Goal: Task Accomplishment & Management: Manage account settings

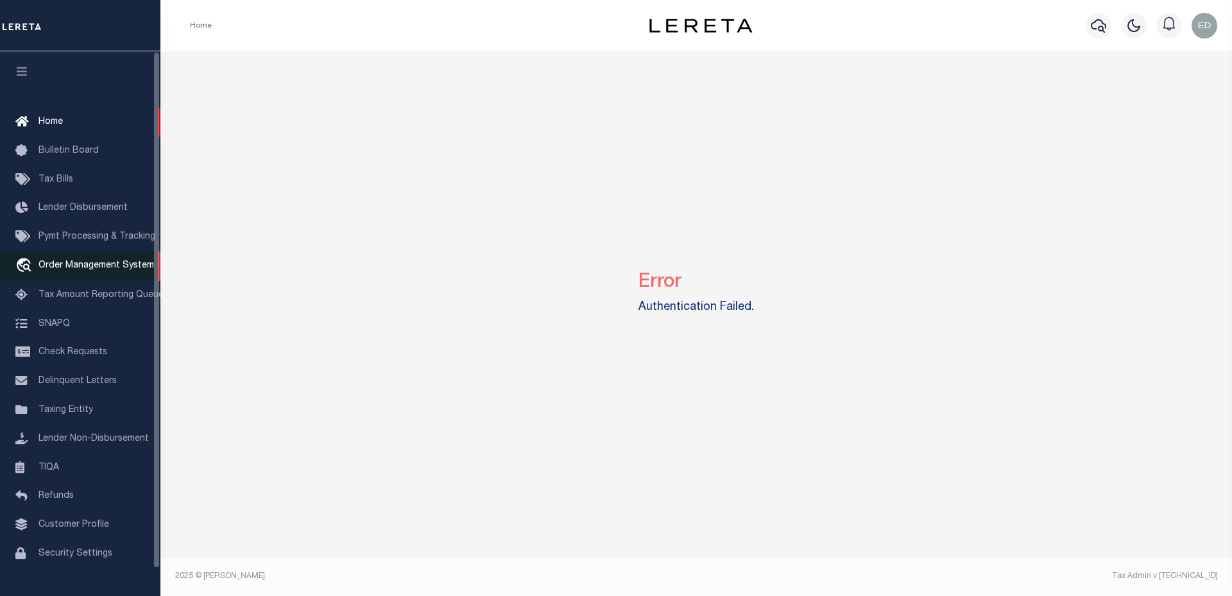
click at [64, 261] on link "travel_explore Order Management System" at bounding box center [80, 266] width 160 height 30
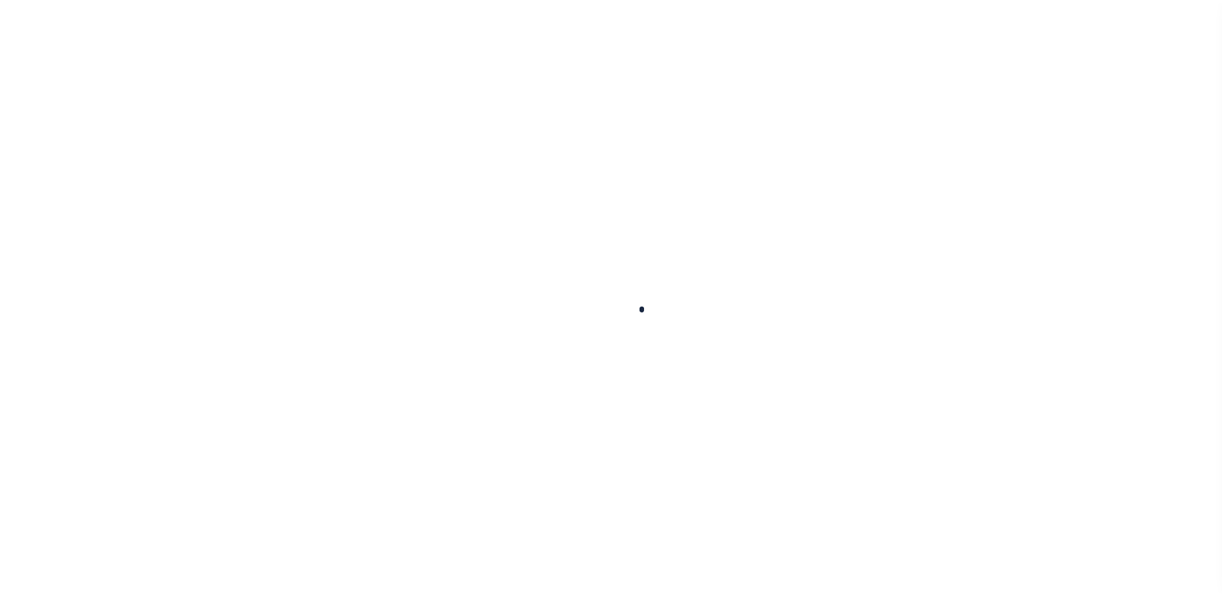
scroll to position [24, 0]
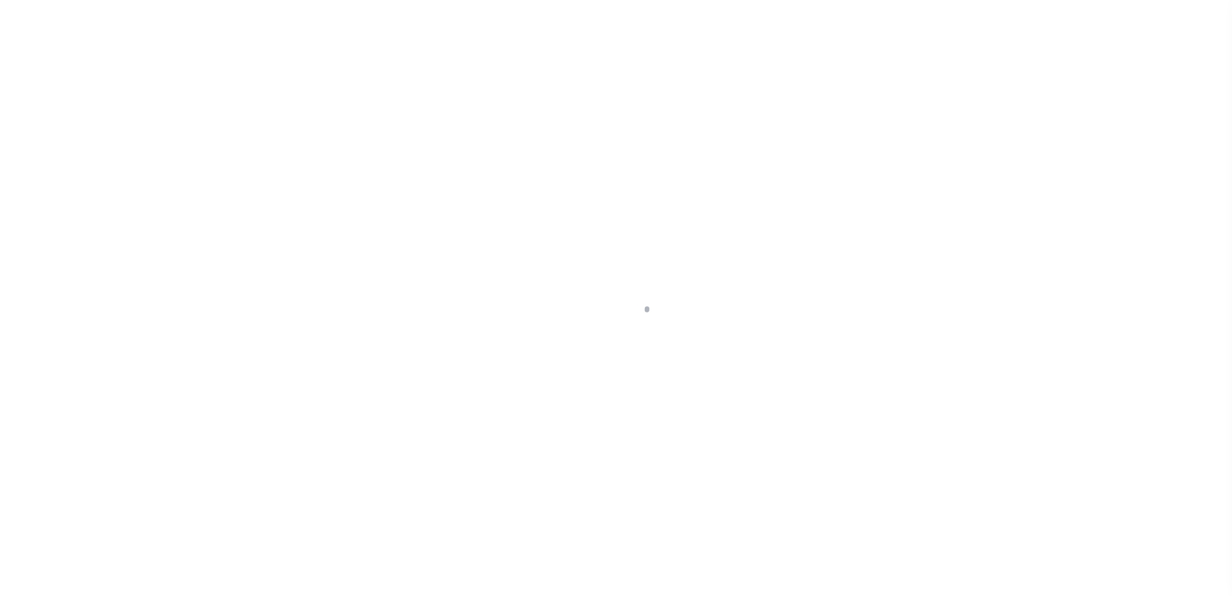
select select "200"
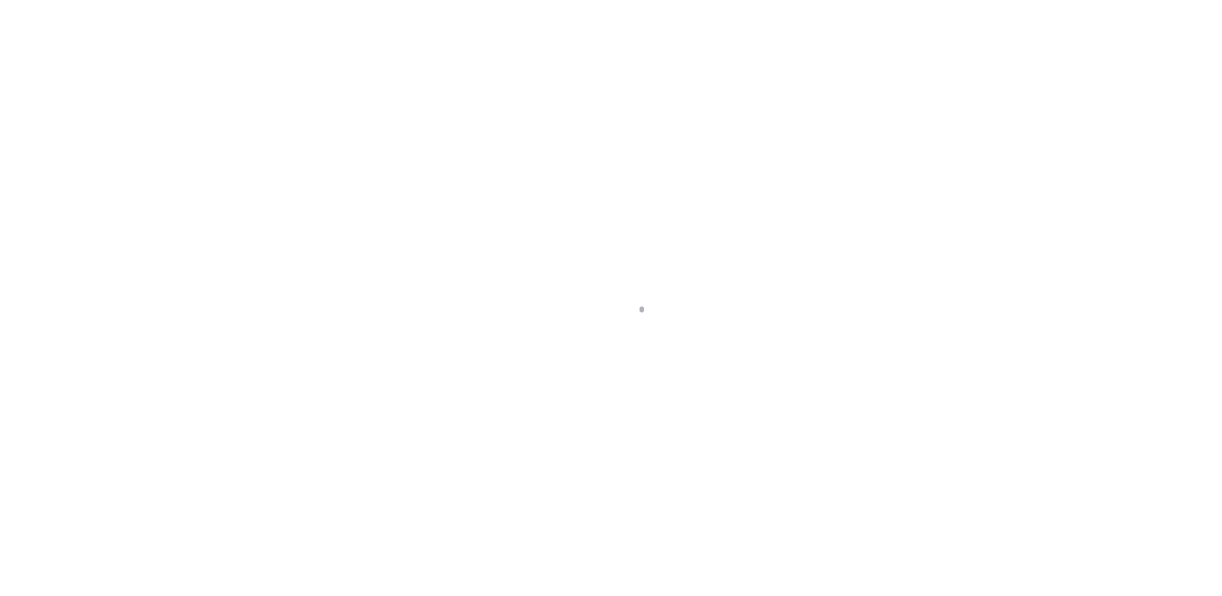
scroll to position [29, 0]
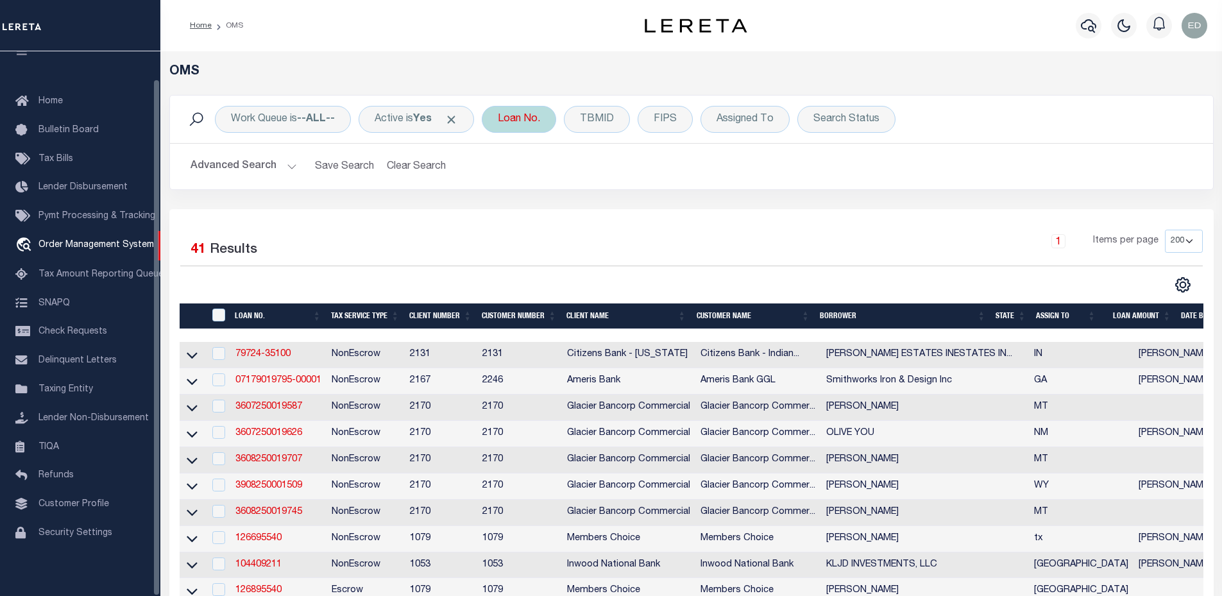
click at [507, 115] on div "Loan No." at bounding box center [519, 119] width 74 height 27
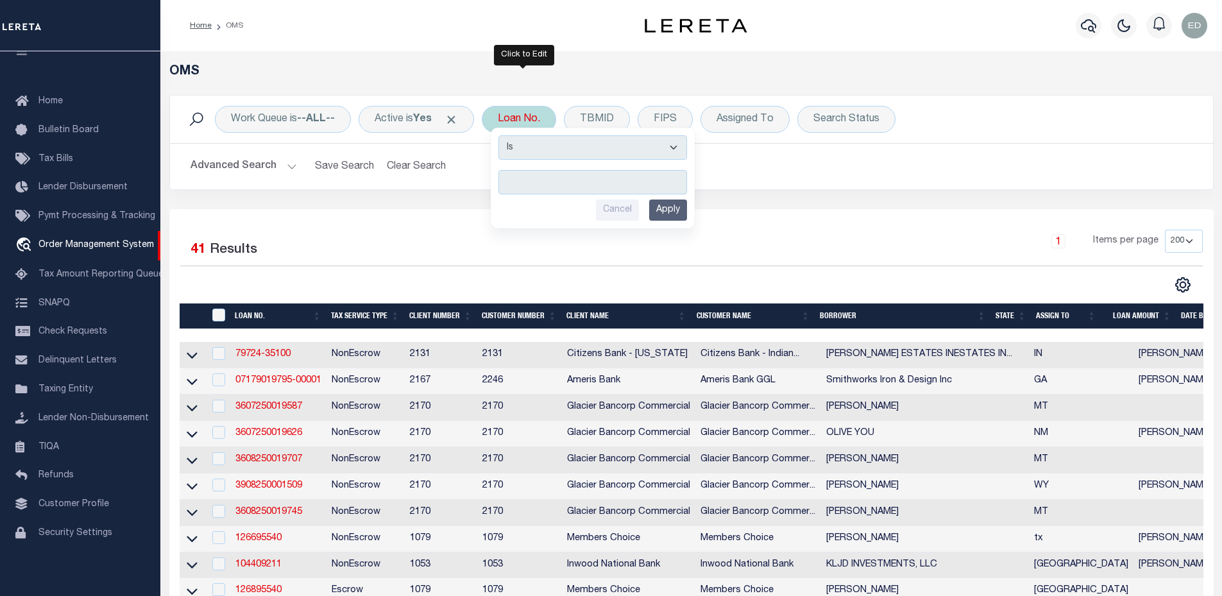
click at [540, 179] on input "text" at bounding box center [592, 182] width 189 height 24
type input "ERR-XY-00"
click at [672, 219] on input "Apply" at bounding box center [668, 210] width 38 height 21
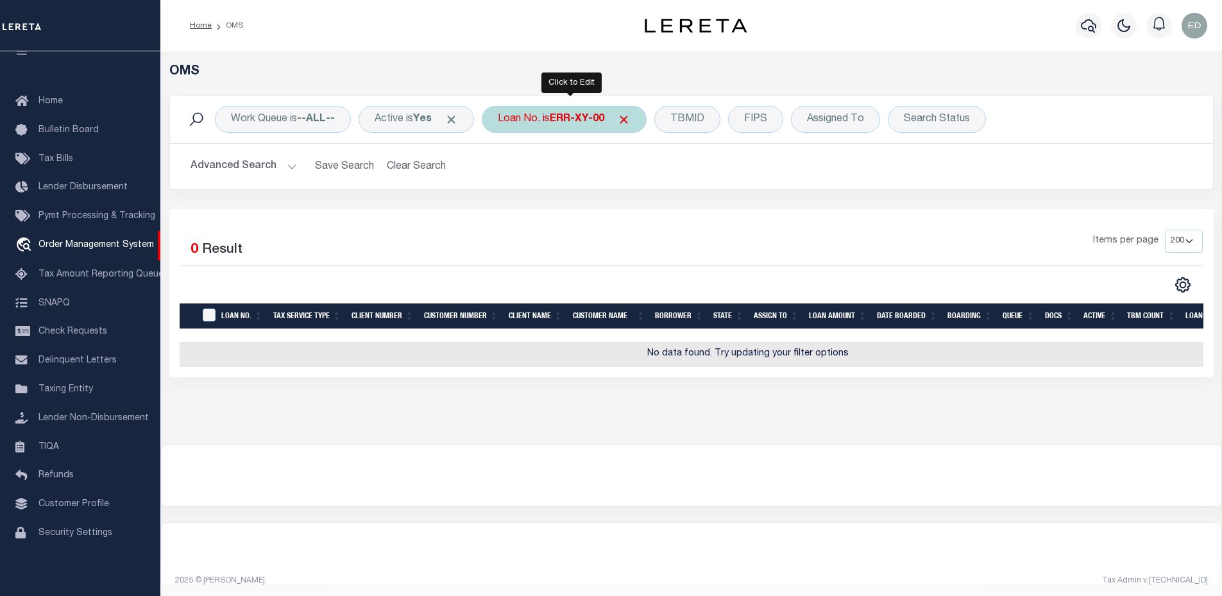
click at [601, 121] on b "ERR-XY-00" at bounding box center [577, 119] width 55 height 10
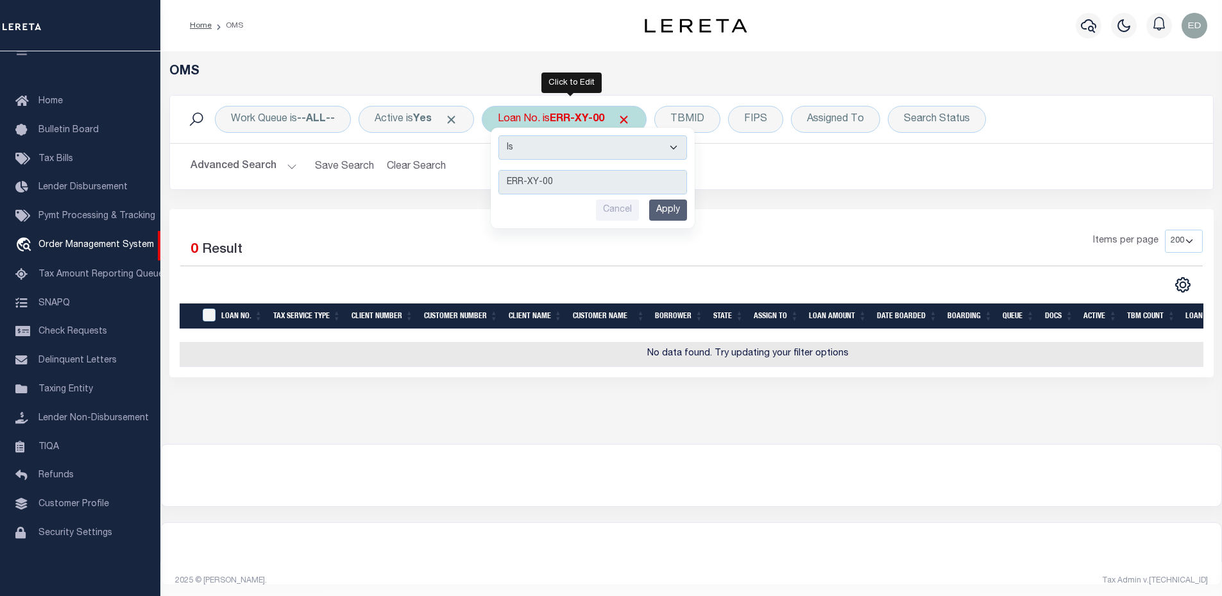
click at [588, 143] on select "Is Contains" at bounding box center [592, 147] width 189 height 24
select select "c"
click at [503, 135] on select "Is Contains" at bounding box center [592, 147] width 189 height 24
click at [685, 213] on input "Apply" at bounding box center [668, 210] width 38 height 21
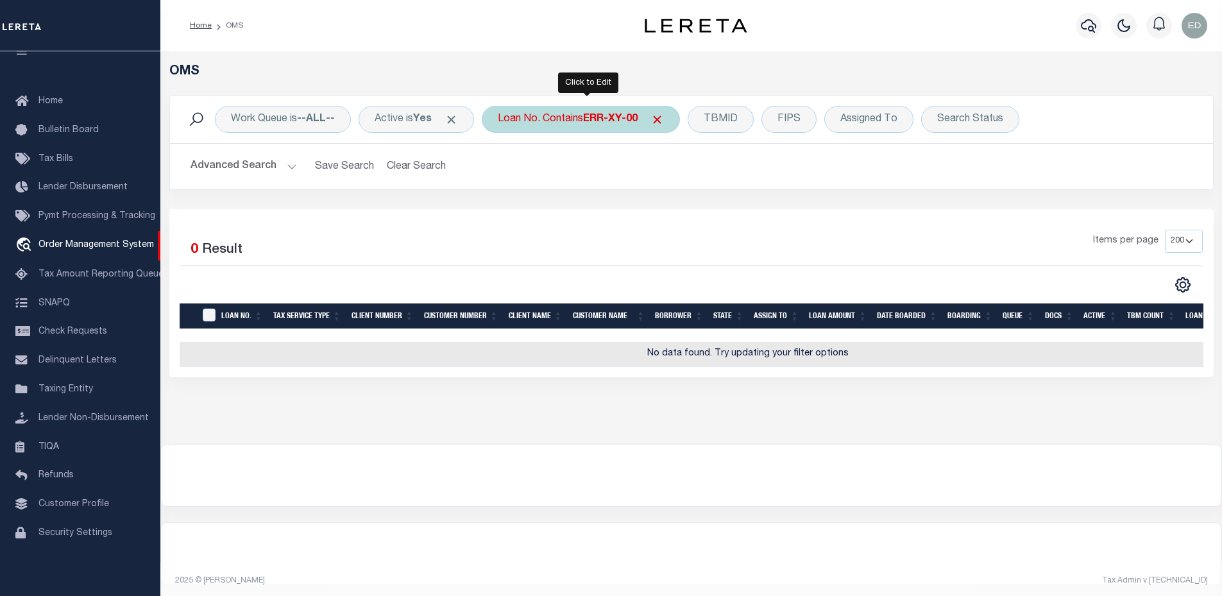
click at [598, 117] on b "ERR-XY-00" at bounding box center [610, 119] width 55 height 10
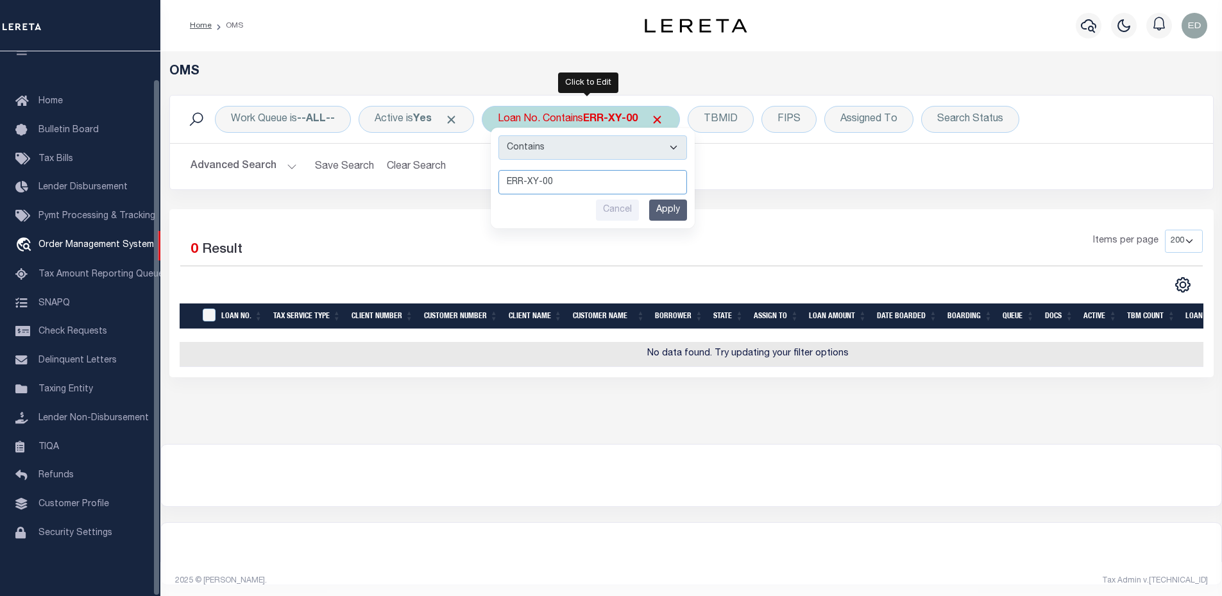
click at [602, 171] on input "ERR-XY-00" at bounding box center [592, 182] width 189 height 24
click at [602, 180] on input "ERR-XY-00" at bounding box center [592, 182] width 189 height 24
paste input "223009"
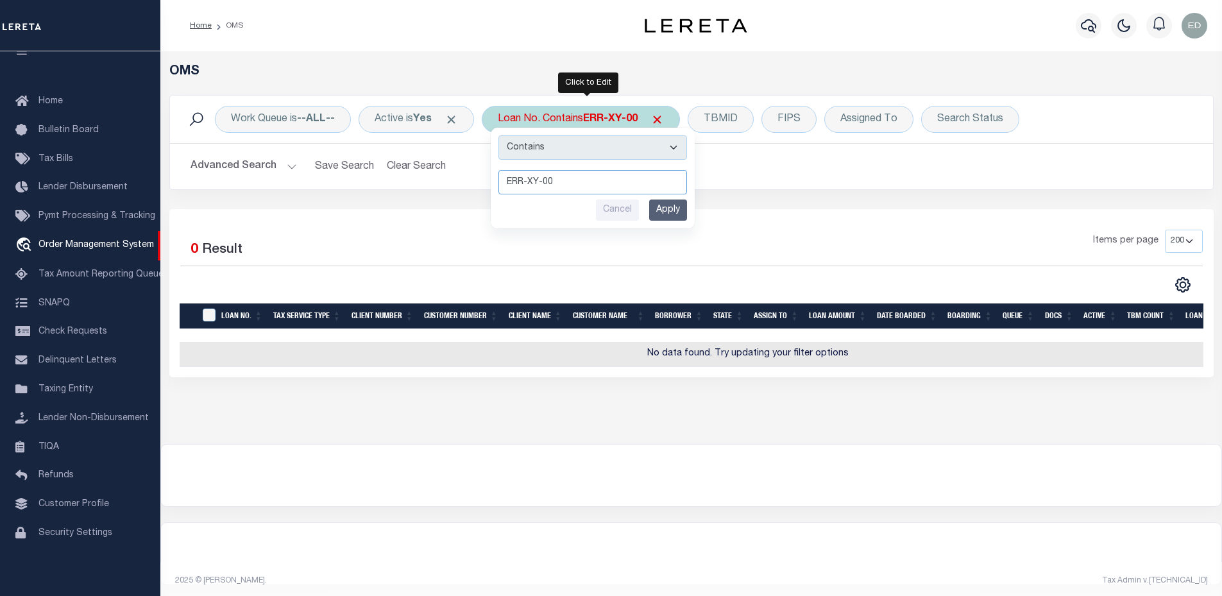
type input "E223009"
click at [660, 205] on input "Apply" at bounding box center [668, 210] width 38 height 21
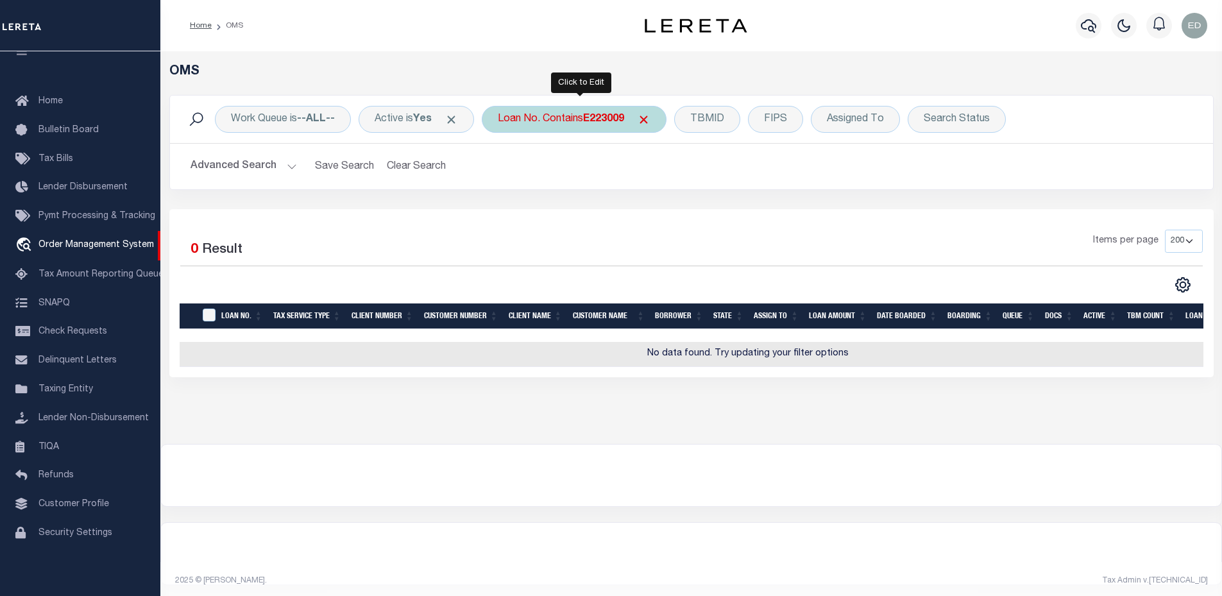
click at [599, 117] on b "E223009" at bounding box center [603, 119] width 41 height 10
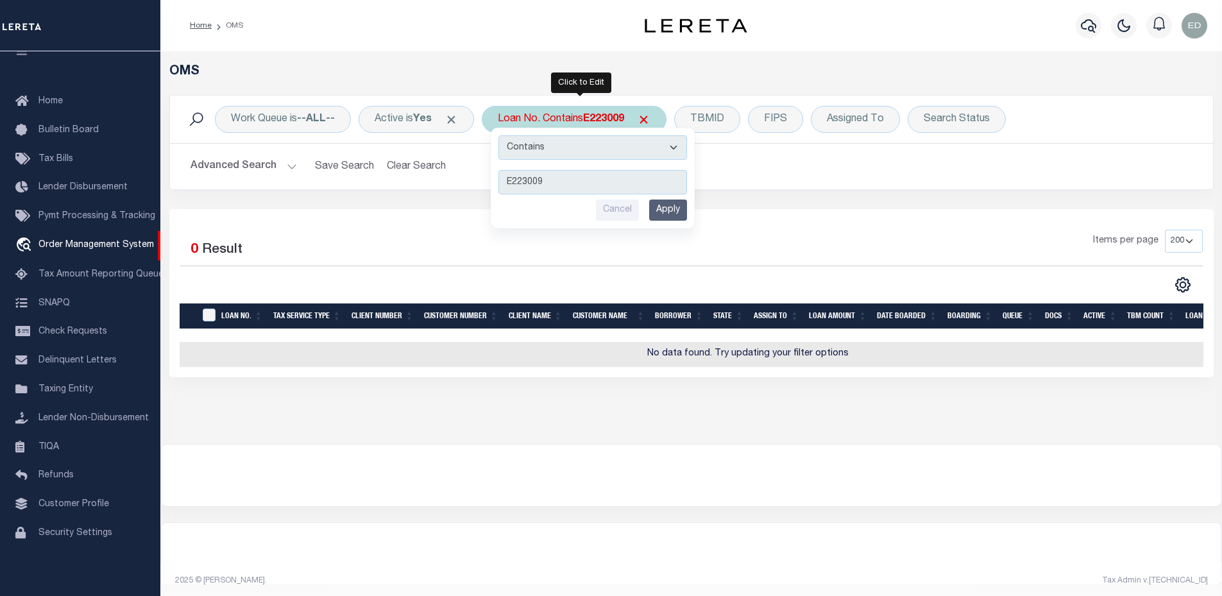
click at [670, 217] on input "Apply" at bounding box center [668, 210] width 38 height 21
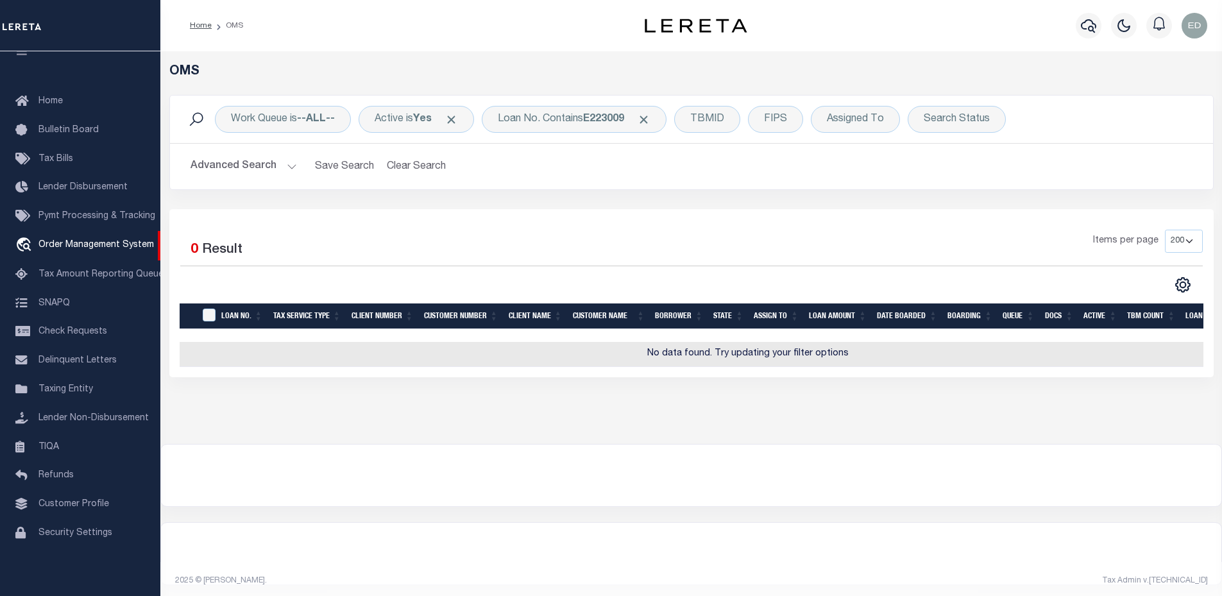
click at [224, 166] on button "Advanced Search" at bounding box center [244, 166] width 106 height 25
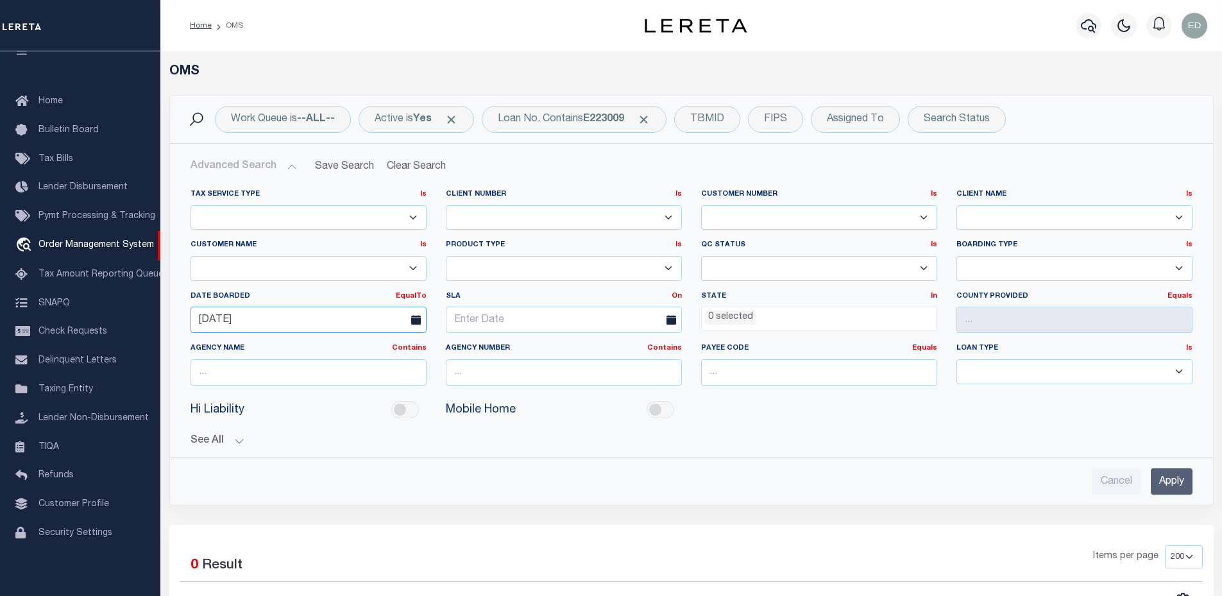
click at [402, 320] on input "09-11-2025" at bounding box center [309, 320] width 236 height 26
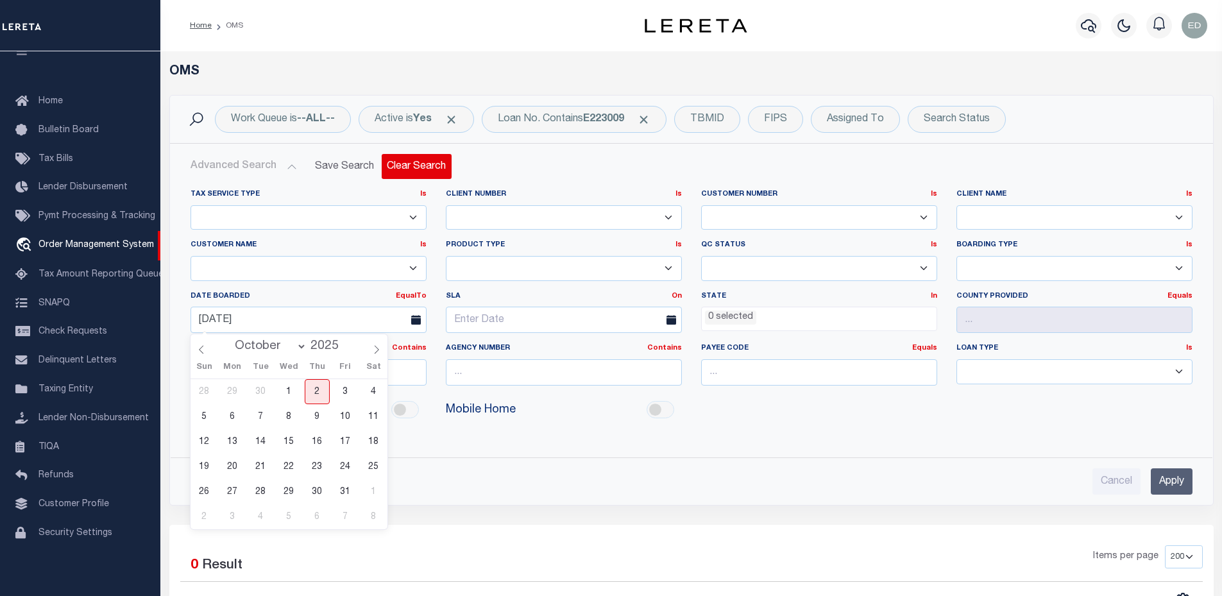
click at [433, 162] on button "Clear Search" at bounding box center [417, 166] width 70 height 25
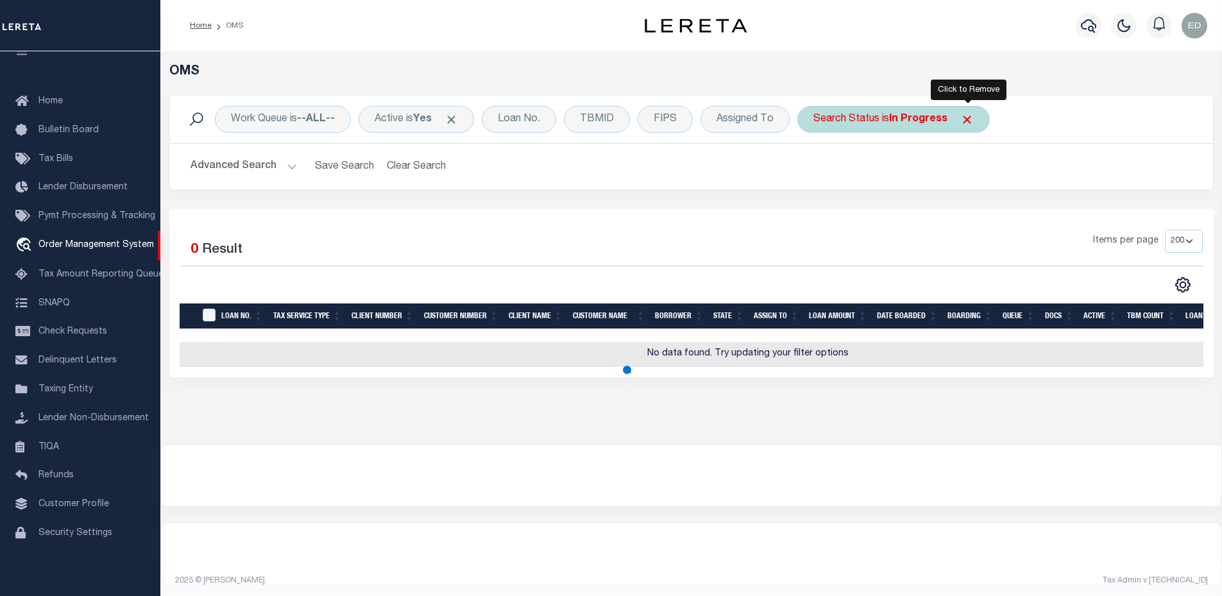
click at [969, 115] on span "Click to Remove" at bounding box center [966, 119] width 13 height 13
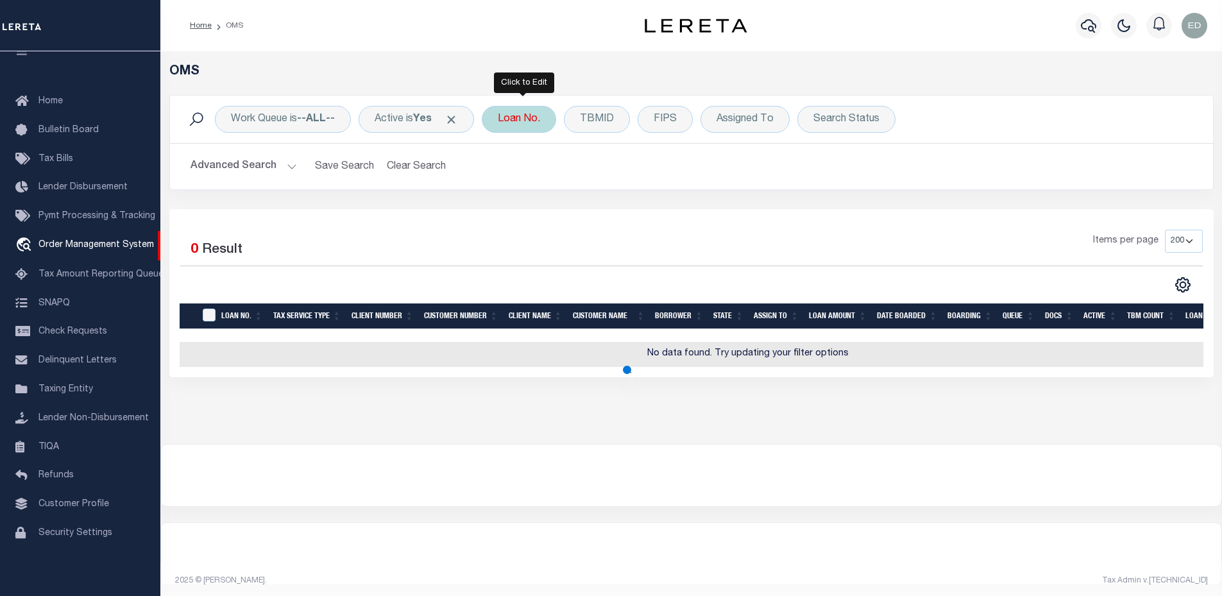
click at [518, 123] on div "Loan No." at bounding box center [519, 119] width 74 height 27
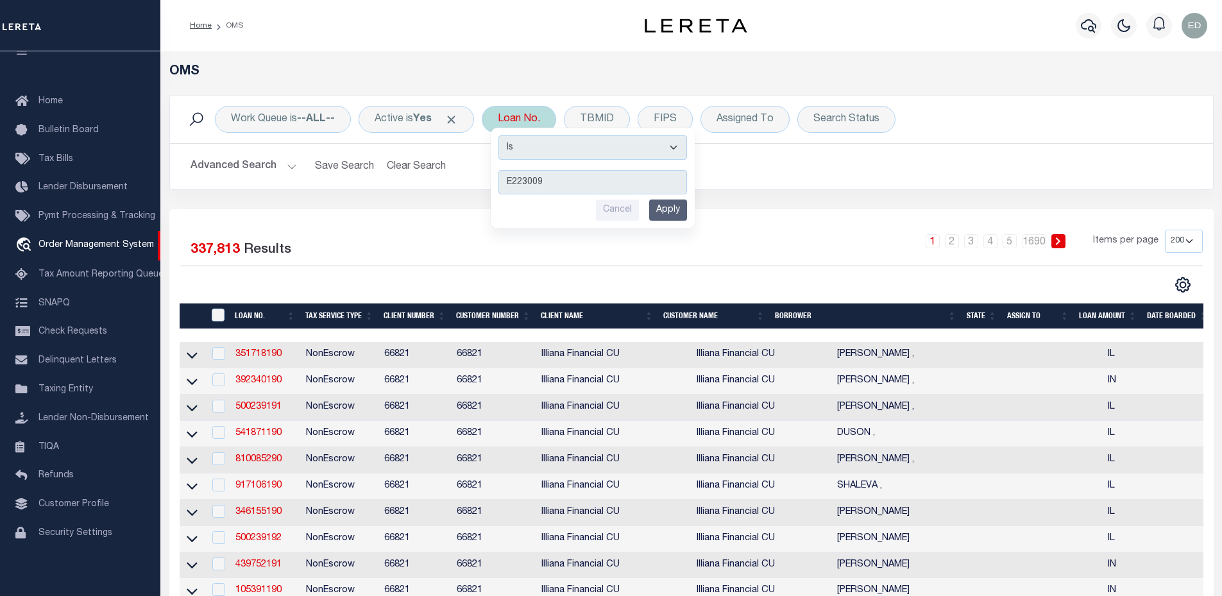
type input "E223009"
click at [671, 203] on input "Apply" at bounding box center [668, 210] width 38 height 21
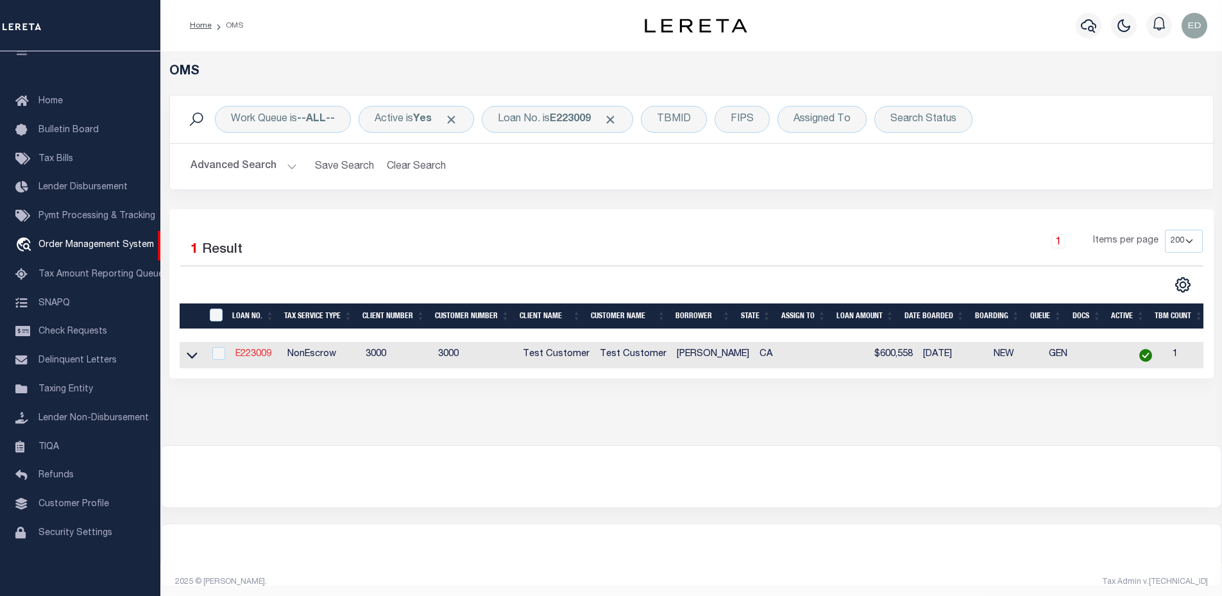
click at [259, 354] on link "E223009" at bounding box center [253, 354] width 36 height 9
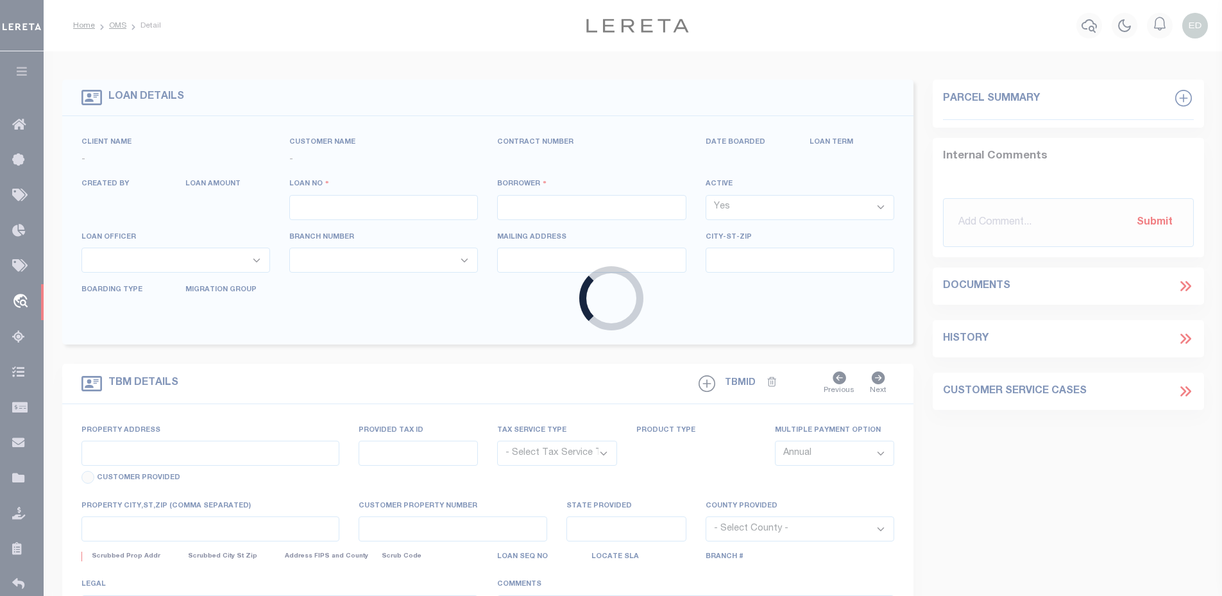
type input "E223009"
type input "[PERSON_NAME]"
select select
type input "[DATE]"
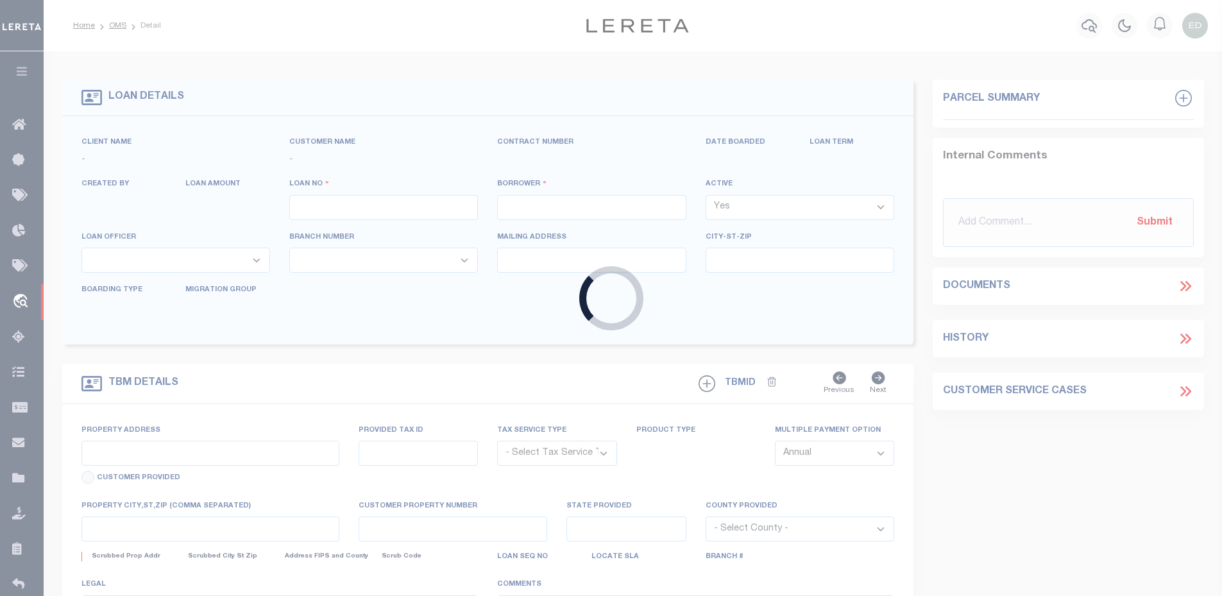
select select "10"
select select "NonEscrow"
type input "[STREET_ADDRESS]"
select select
type input "[GEOGRAPHIC_DATA] 92037-7530"
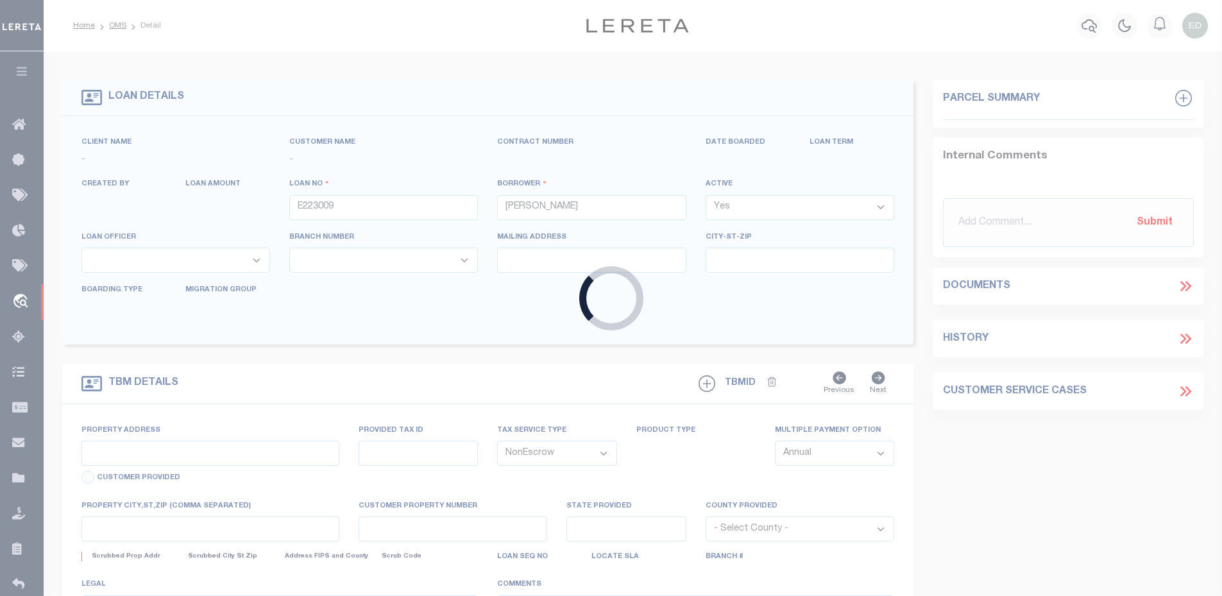
type input "CA"
select select
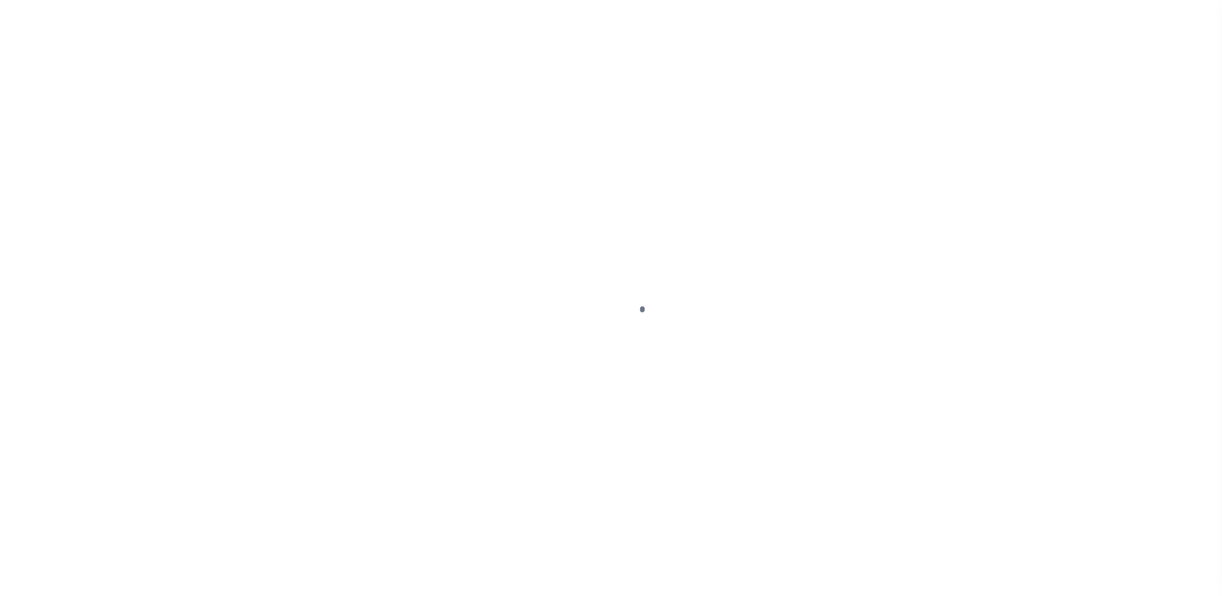
select select "10"
select select "NonEscrow"
type input "[STREET_ADDRESS]"
select select
type input "LA JOLLA CA 92037-7530"
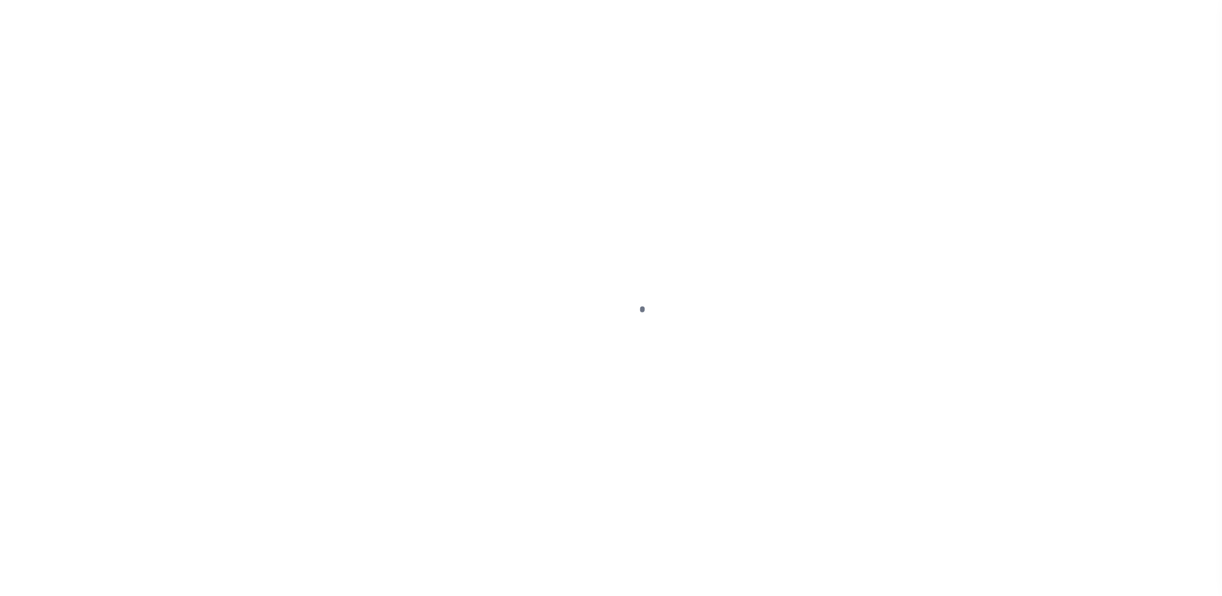
type input "CA"
select select
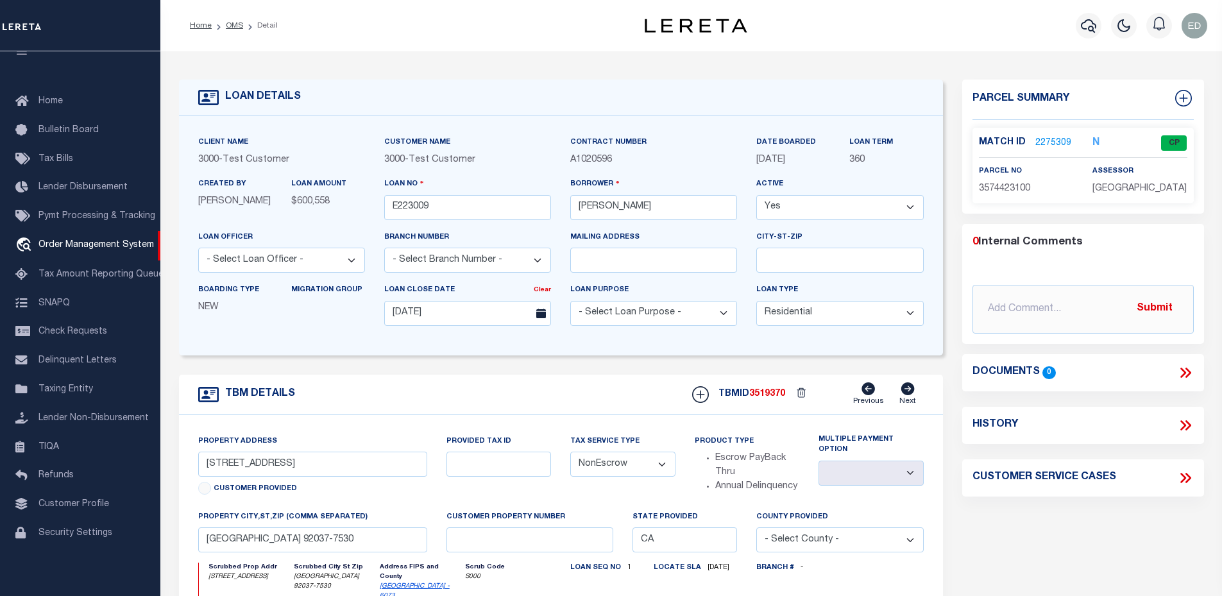
click at [1040, 141] on link "2275309" at bounding box center [1053, 143] width 36 height 13
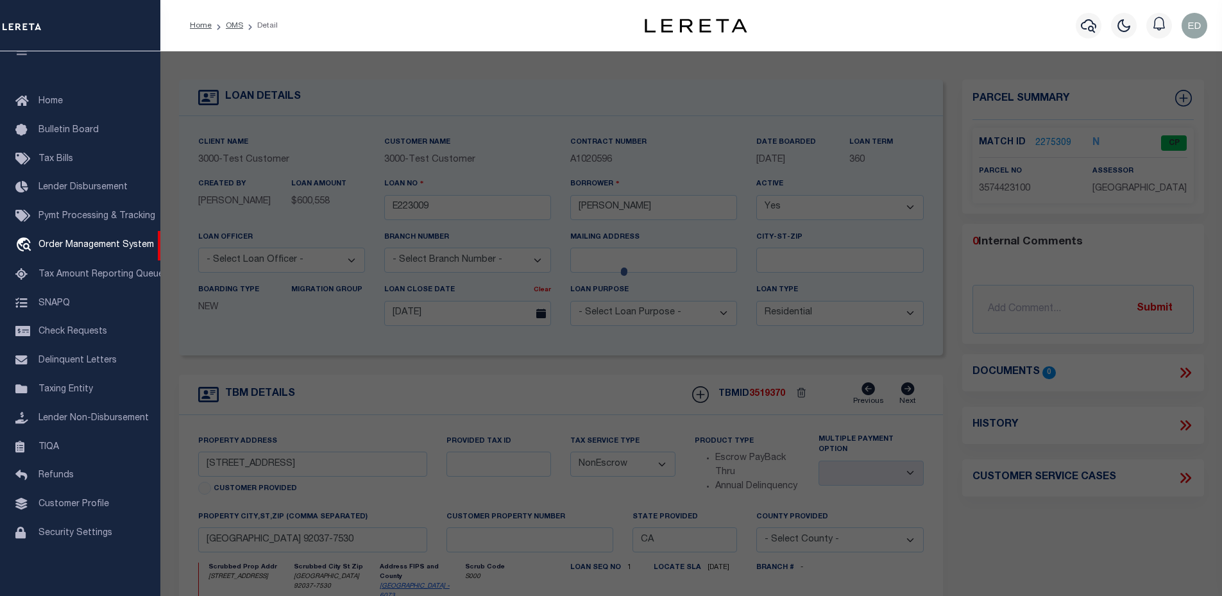
checkbox input "false"
select select "CP"
type input "DEON,CHRISTOPHER EDWARD"
select select "ATL"
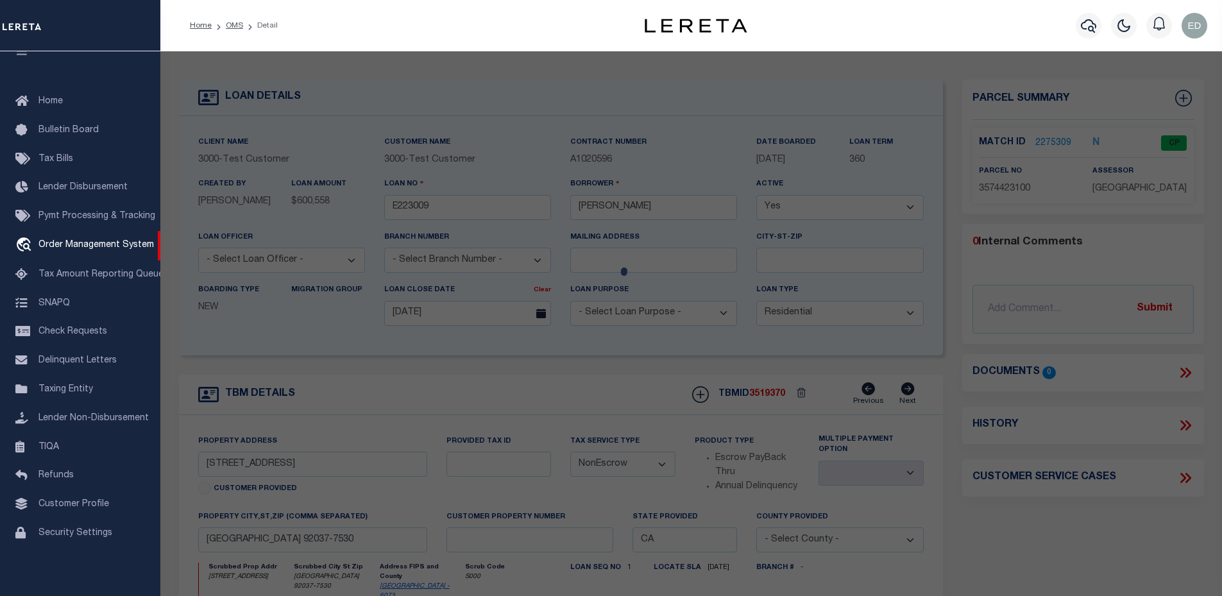
select select "ADD"
type input "608 FORWARD ST"
checkbox input "false"
type input "LA JOLLA, CA 92037"
type textarea "TR 1083 BLK 5*LOTS 1 & 2*POR*"
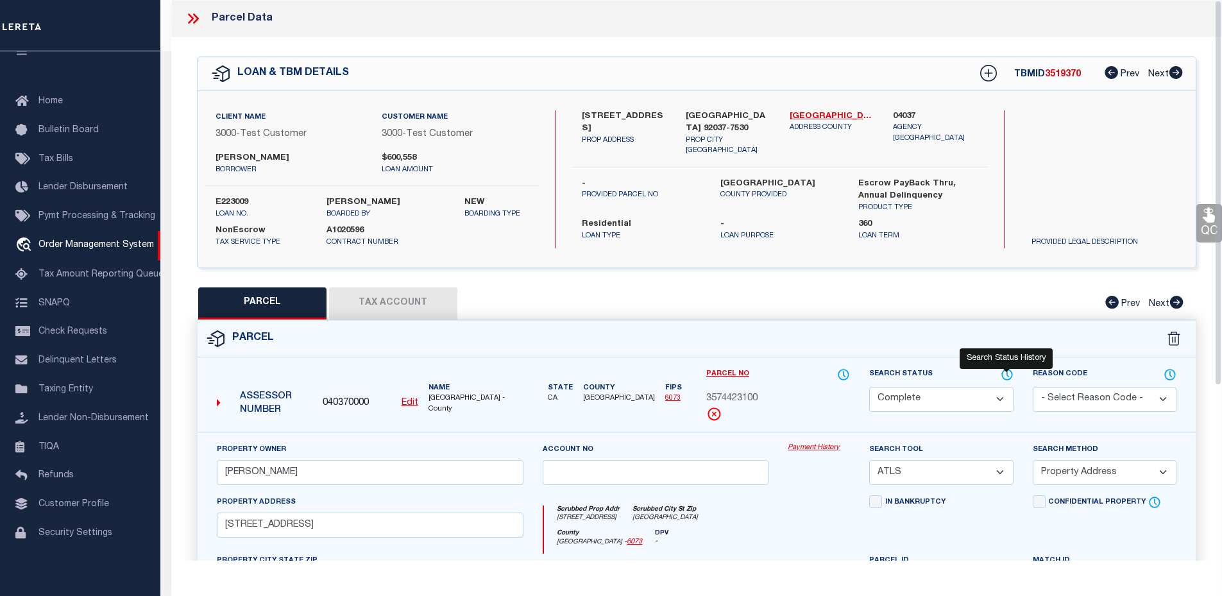
click at [1005, 372] on icon at bounding box center [1007, 375] width 13 height 14
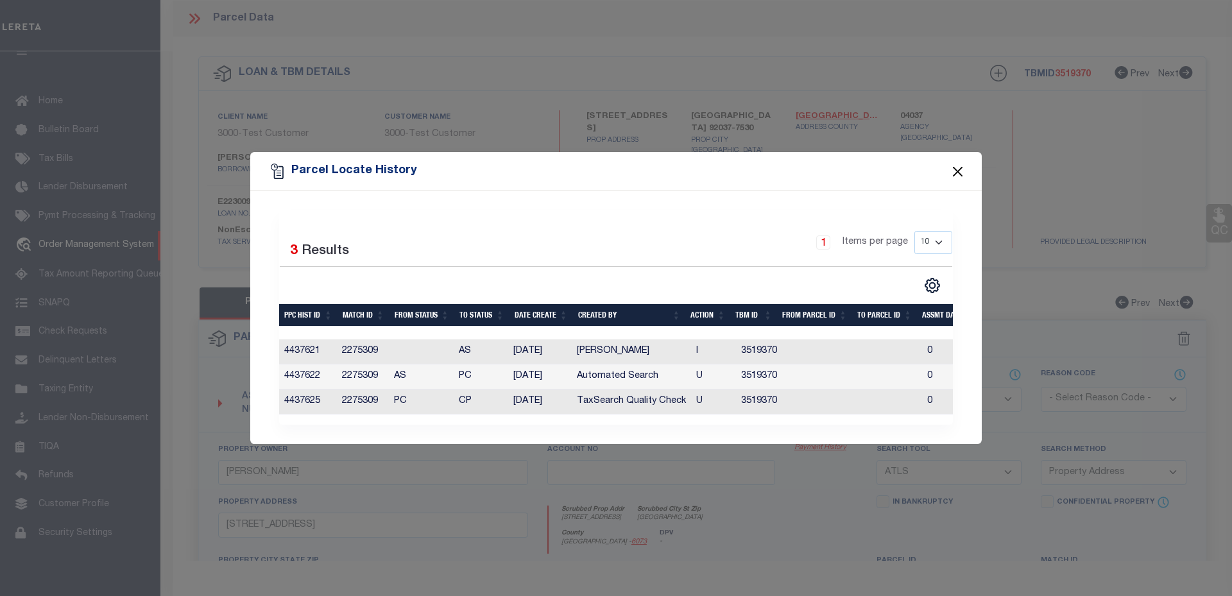
click at [953, 169] on button "Close" at bounding box center [958, 171] width 17 height 17
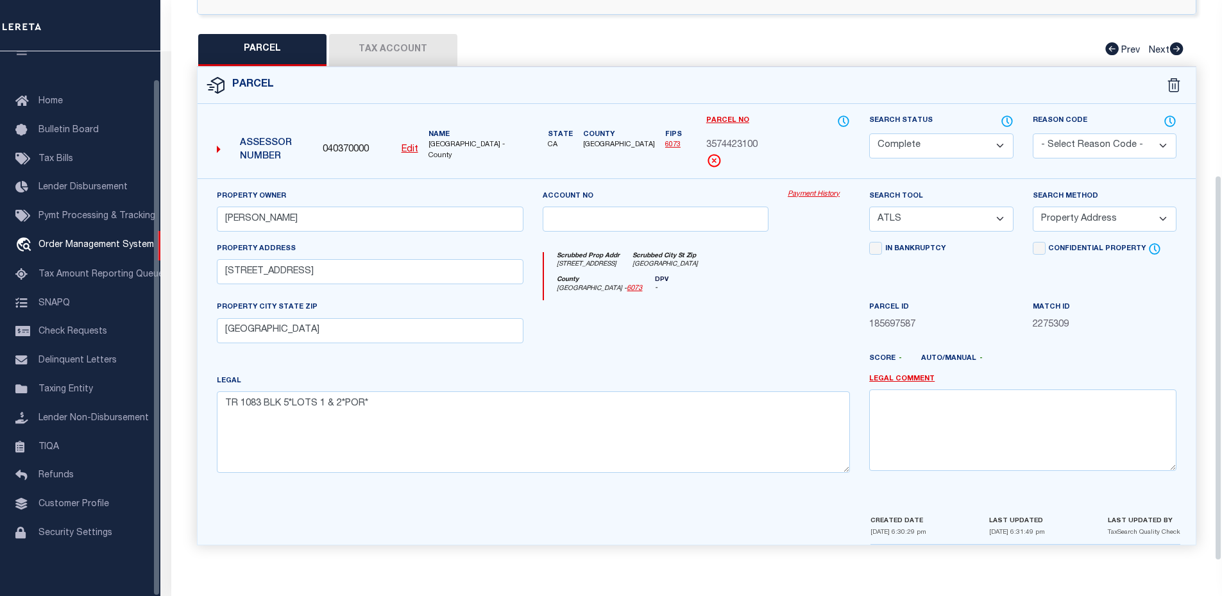
scroll to position [0, 0]
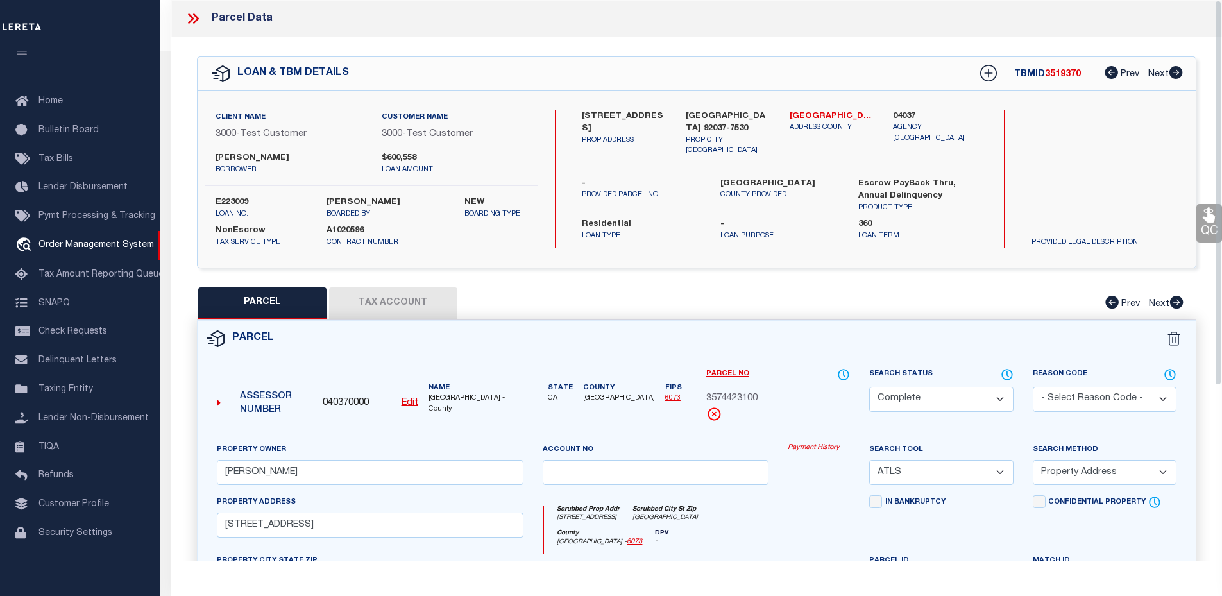
click at [195, 17] on icon at bounding box center [196, 18] width 6 height 10
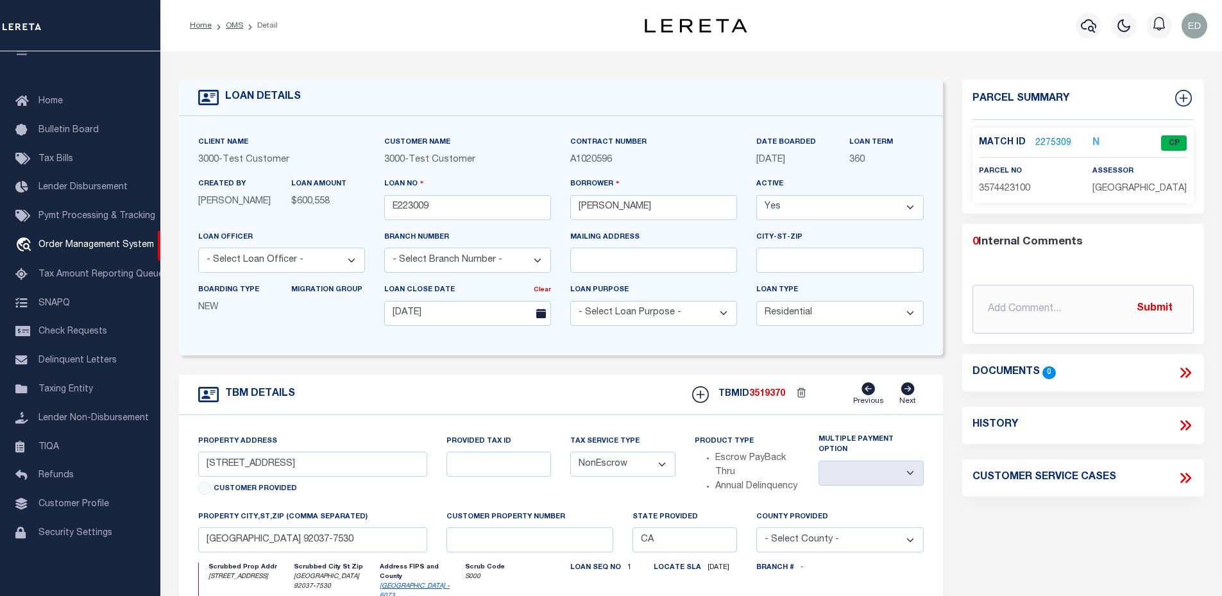
scroll to position [128, 0]
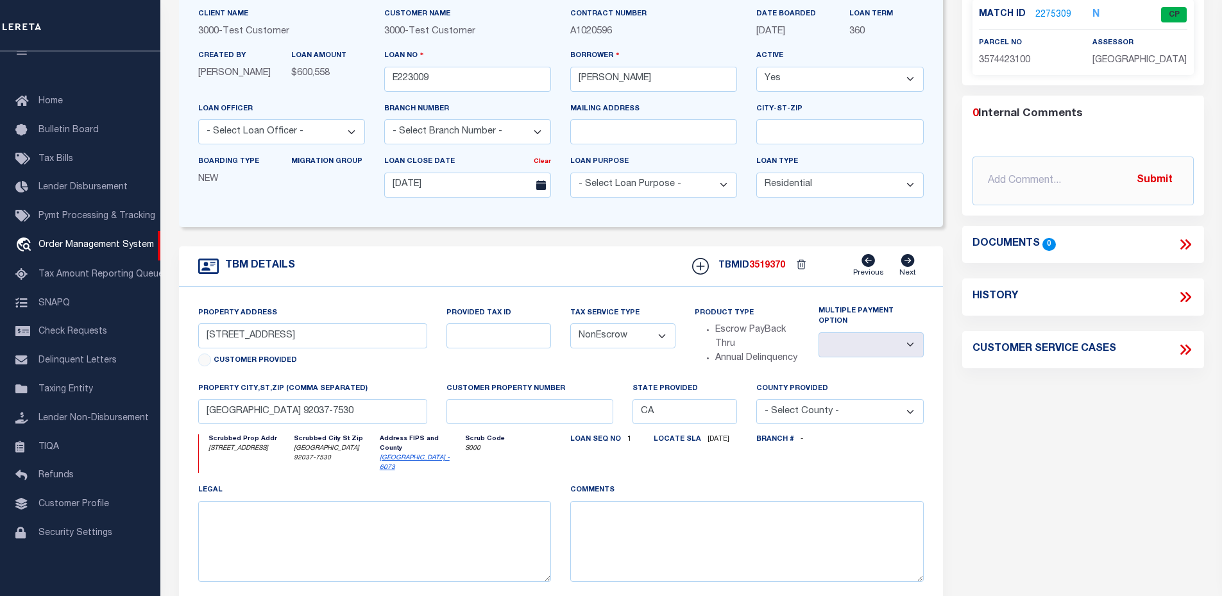
drag, startPoint x: 669, startPoint y: 454, endPoint x: 685, endPoint y: 454, distance: 16.0
click at [701, 443] on span "[DATE]" at bounding box center [715, 439] width 28 height 7
drag, startPoint x: 685, startPoint y: 454, endPoint x: 657, endPoint y: 454, distance: 27.6
click at [701, 443] on span "[DATE]" at bounding box center [715, 439] width 28 height 7
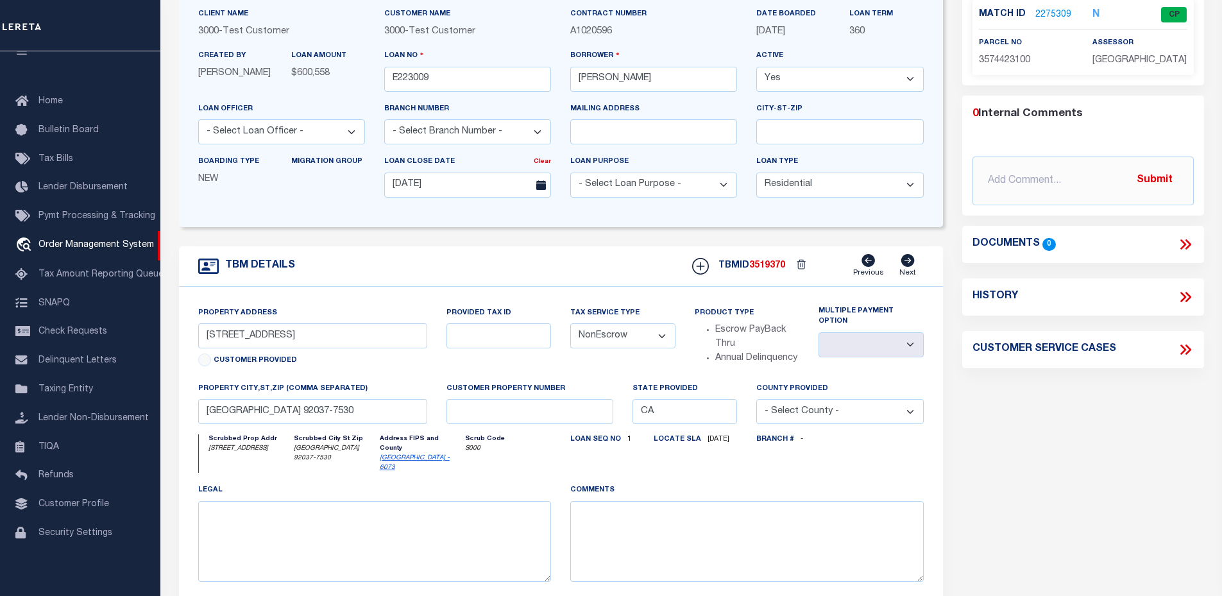
click at [701, 443] on span "[DATE]" at bounding box center [715, 439] width 28 height 7
drag, startPoint x: 663, startPoint y: 454, endPoint x: 676, endPoint y: 454, distance: 12.2
click at [701, 443] on span "[DATE]" at bounding box center [715, 439] width 28 height 7
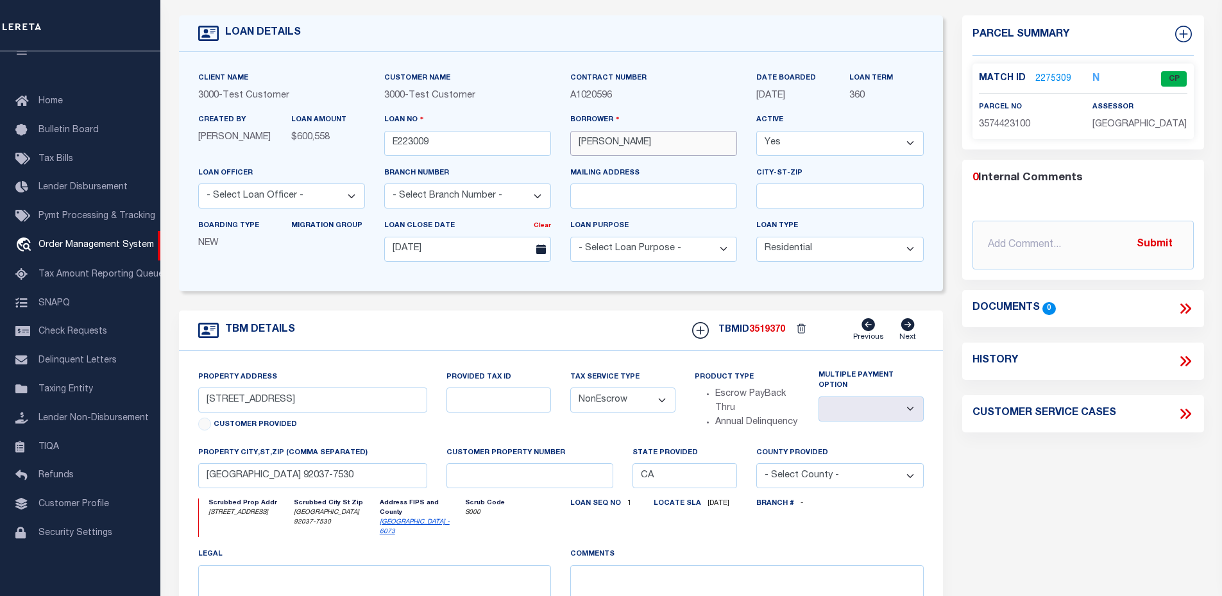
click at [662, 151] on input "[PERSON_NAME]" at bounding box center [653, 143] width 167 height 25
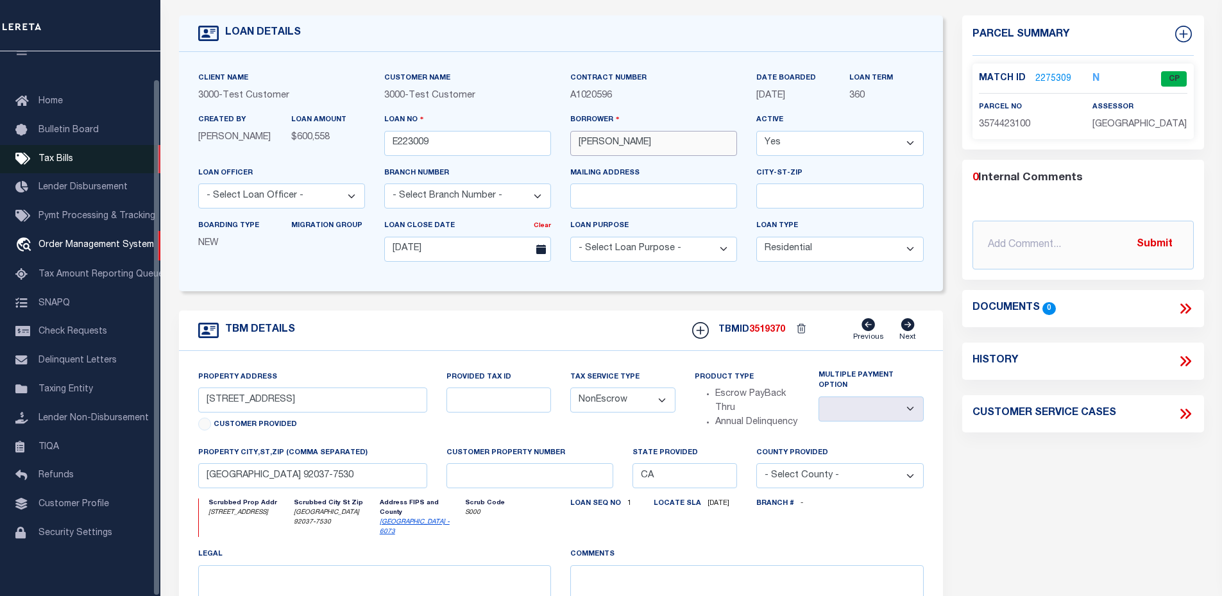
type input "[PERSON_NAME]"
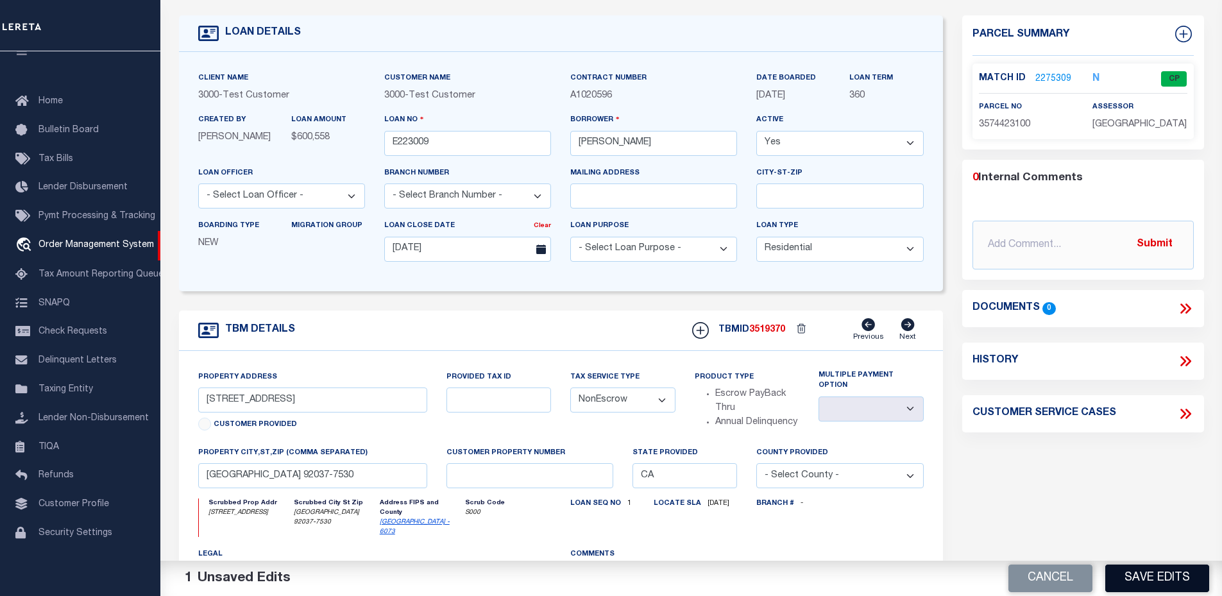
click at [1154, 568] on button "Save Edits" at bounding box center [1157, 579] width 104 height 28
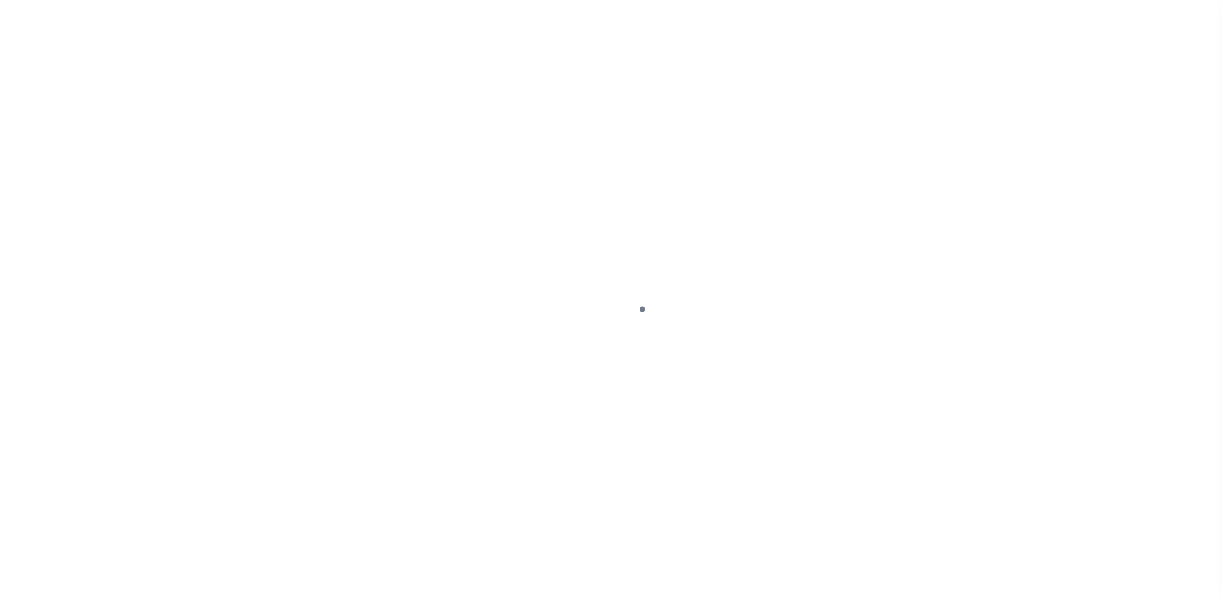
select select "10"
select select "NonEscrow"
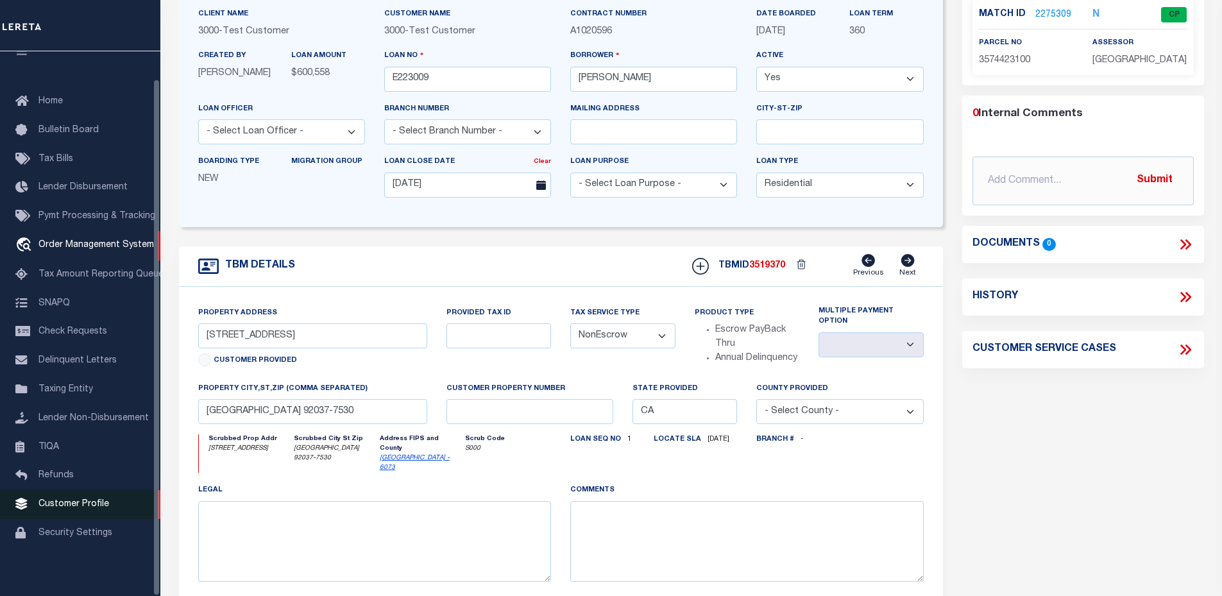
click at [68, 506] on span "Customer Profile" at bounding box center [73, 504] width 71 height 9
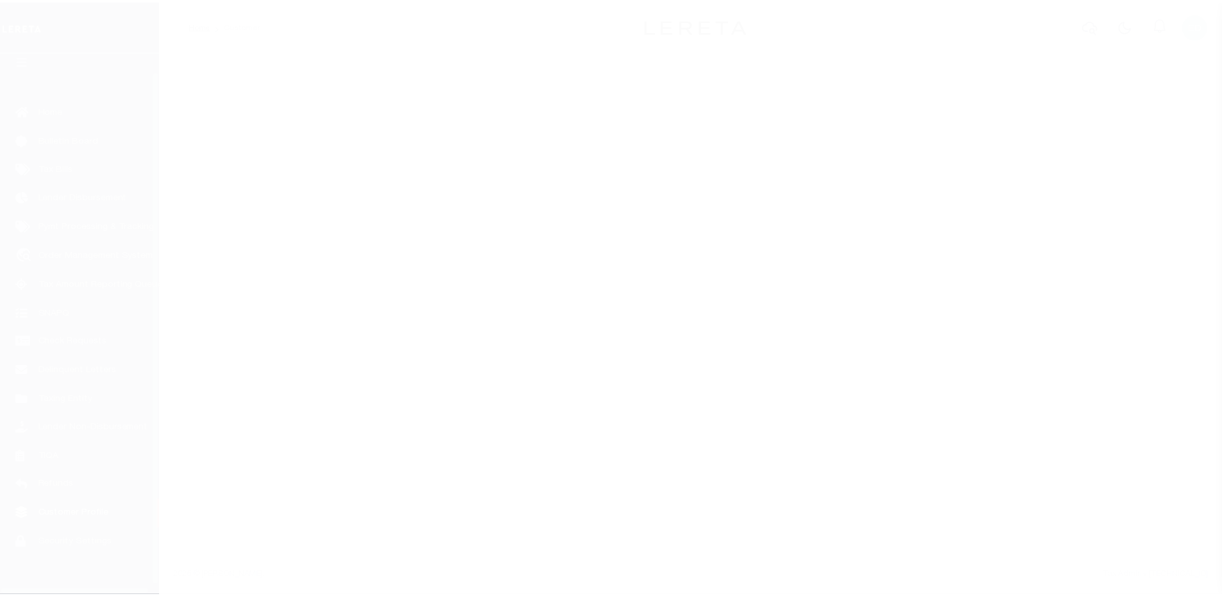
scroll to position [29, 0]
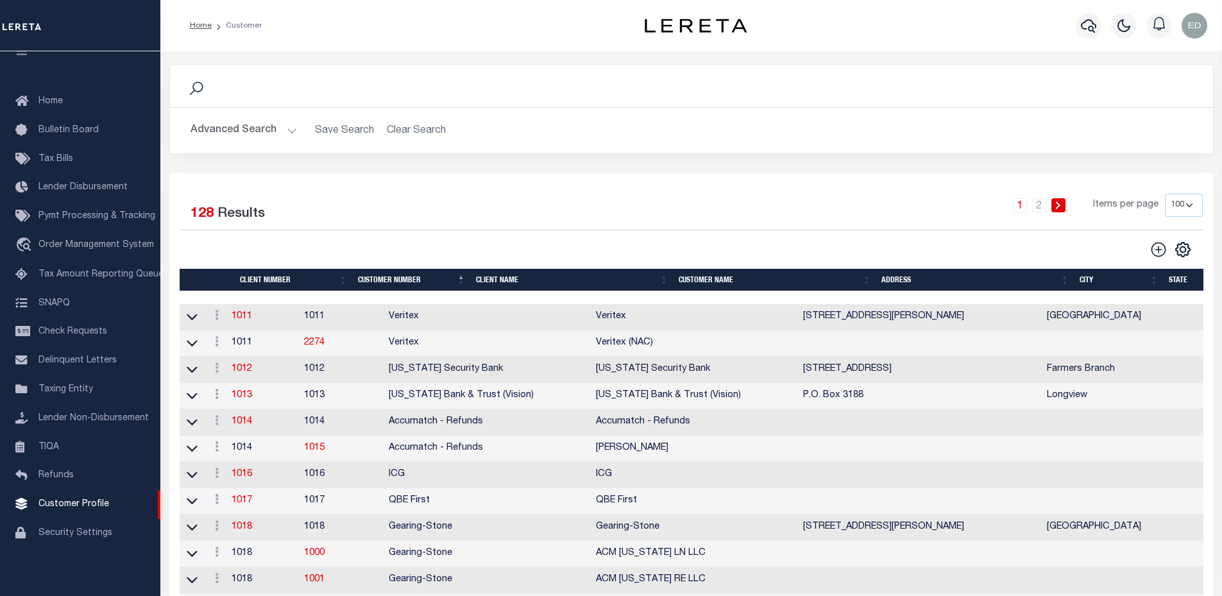
click at [257, 114] on div "Advanced Search Save Search Clear Search Client Number Contains Contains" at bounding box center [691, 131] width 1043 height 46
click at [255, 126] on button "Advanced Search" at bounding box center [244, 130] width 106 height 25
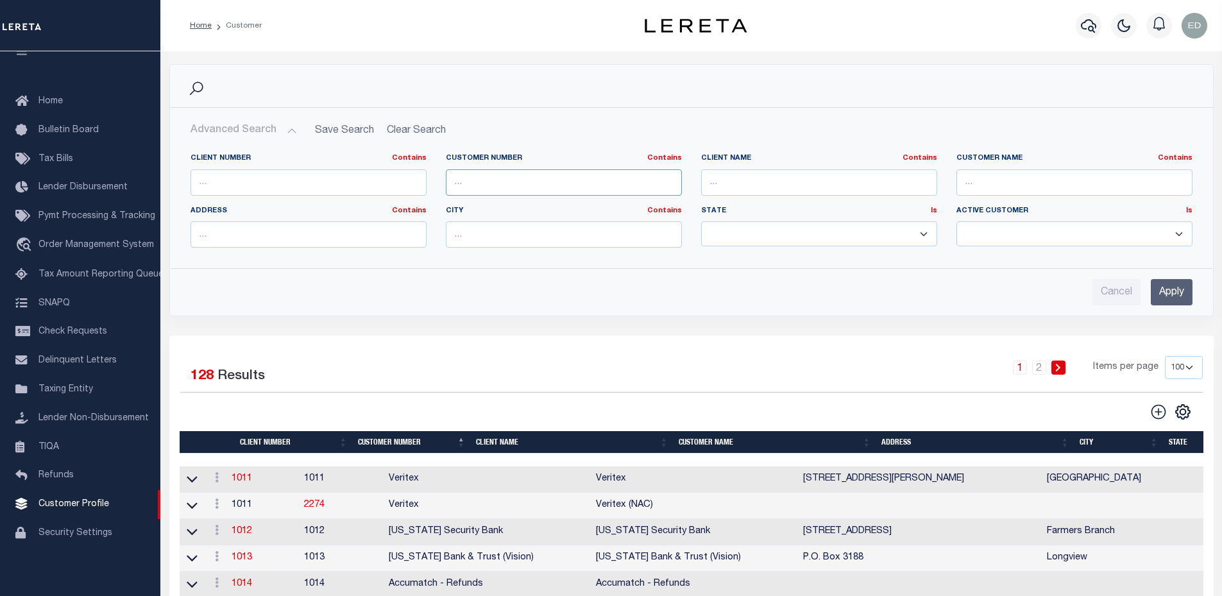
click at [498, 176] on input "text" at bounding box center [564, 182] width 236 height 26
type input "3000"
click at [1162, 276] on div "Cancel Apply" at bounding box center [691, 287] width 1023 height 37
click at [1168, 288] on input "Apply" at bounding box center [1172, 292] width 42 height 26
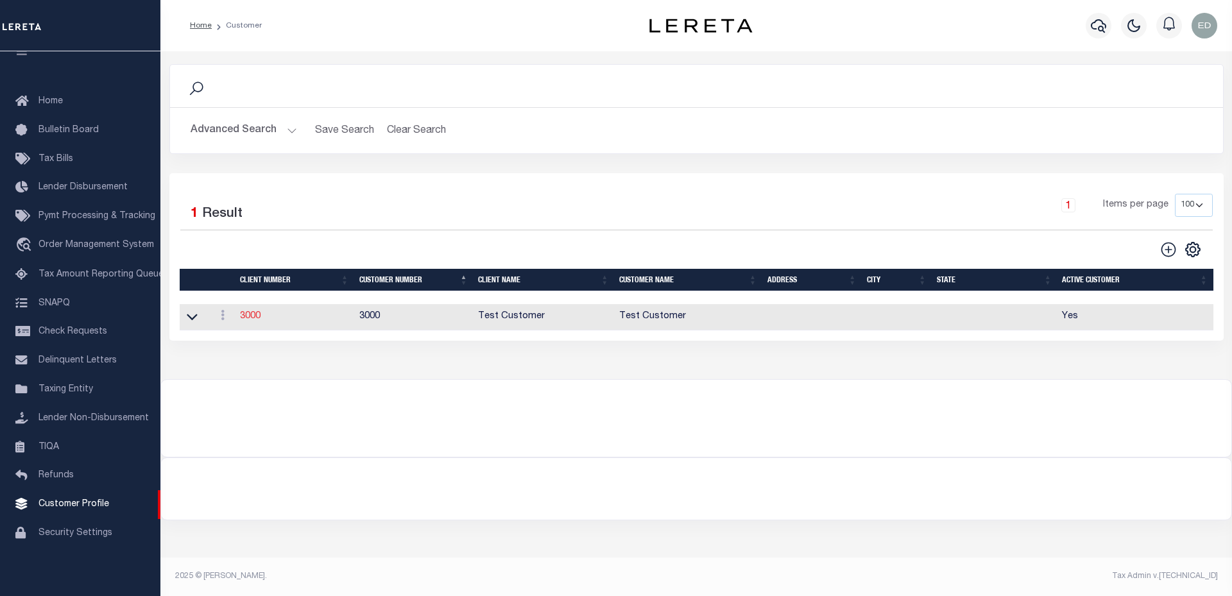
click at [254, 318] on link "3000" at bounding box center [250, 316] width 21 height 9
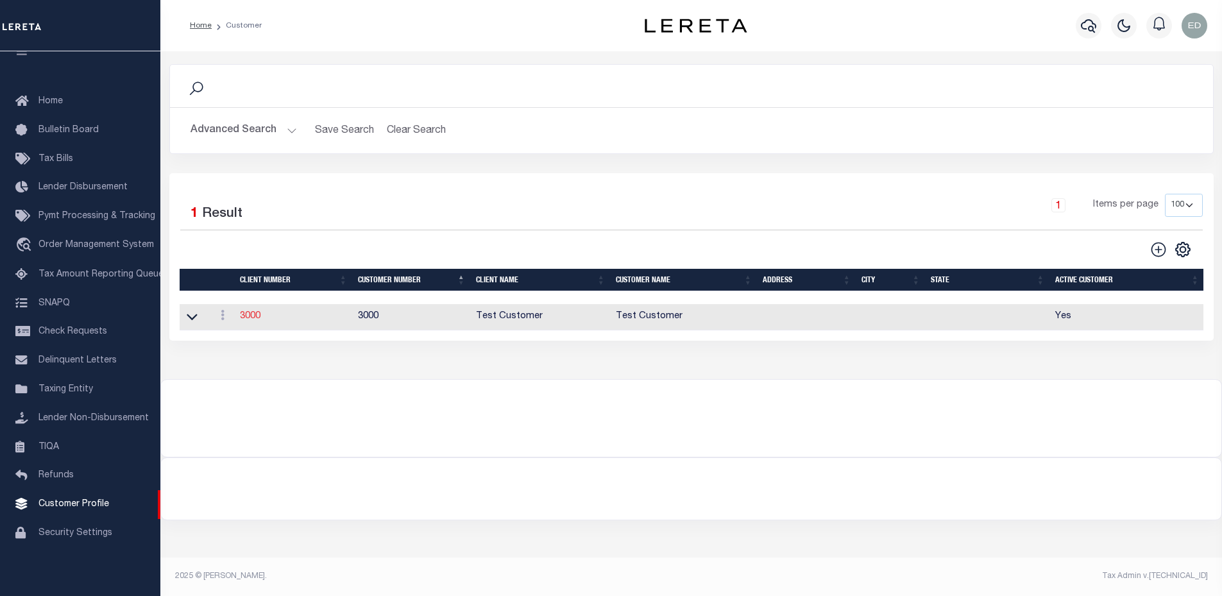
select select
type input "Test Customer"
type input "3000"
type input "Test Customer"
type input "Test"
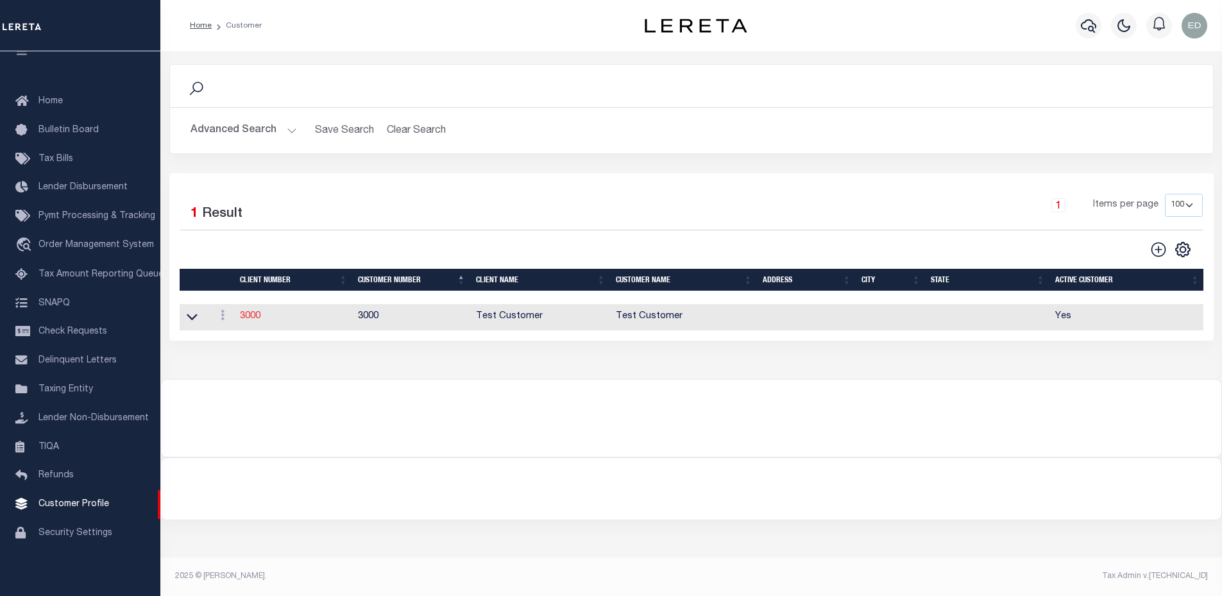
type input "Customer"
select select "Residential"
checkbox input "true"
select select
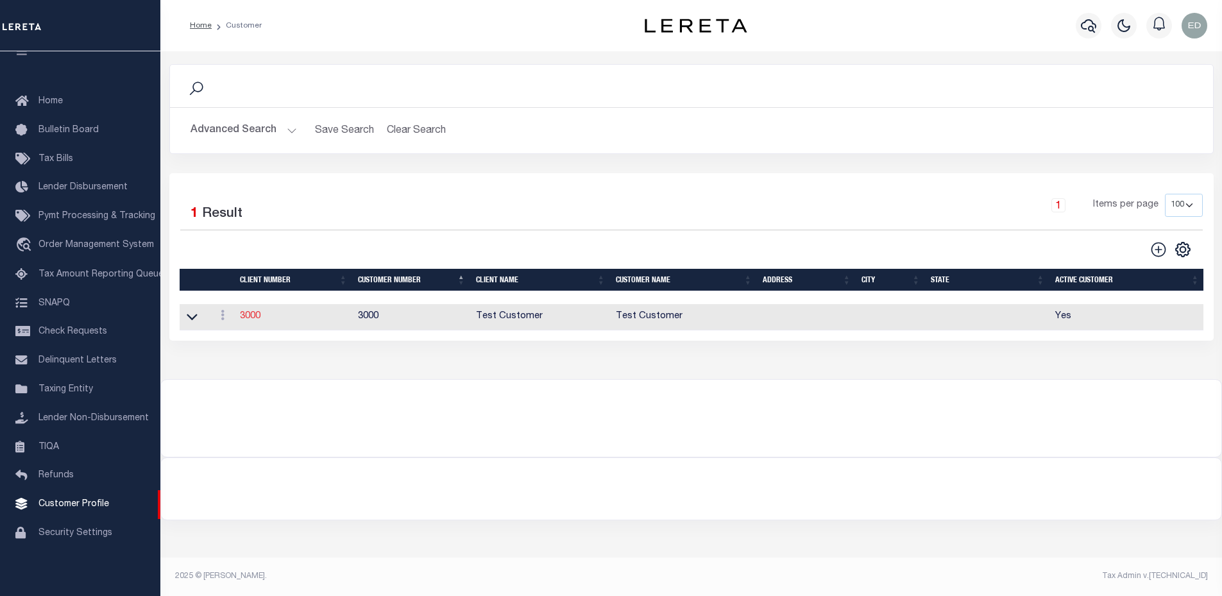
checkbox input "false"
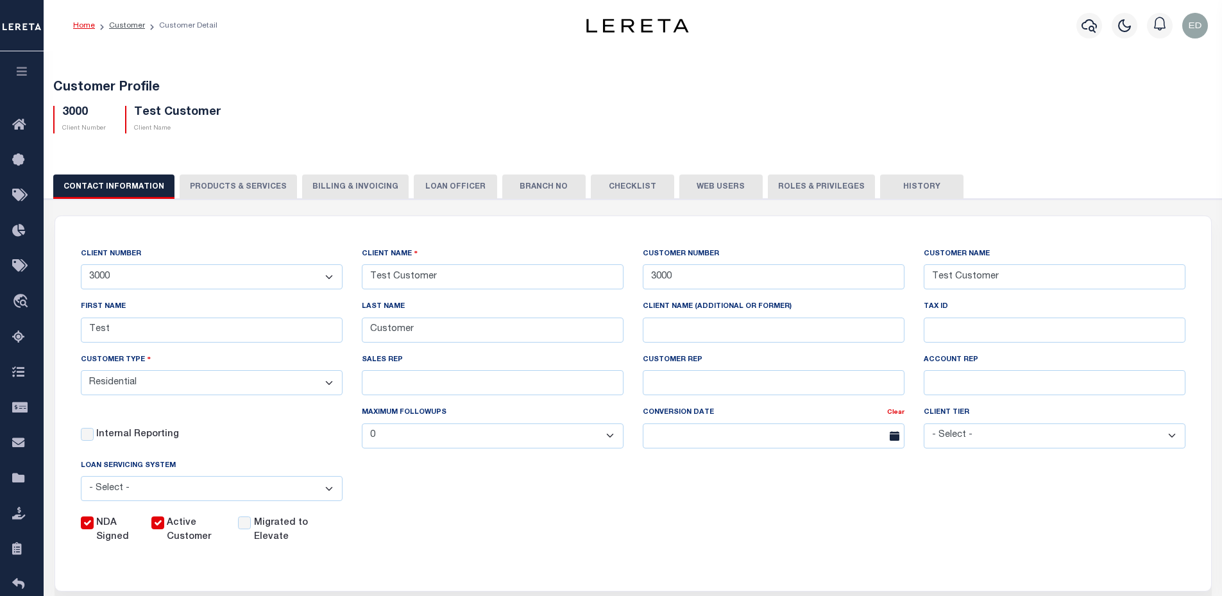
click at [250, 191] on button "PRODUCTS & SERVICES" at bounding box center [238, 187] width 117 height 24
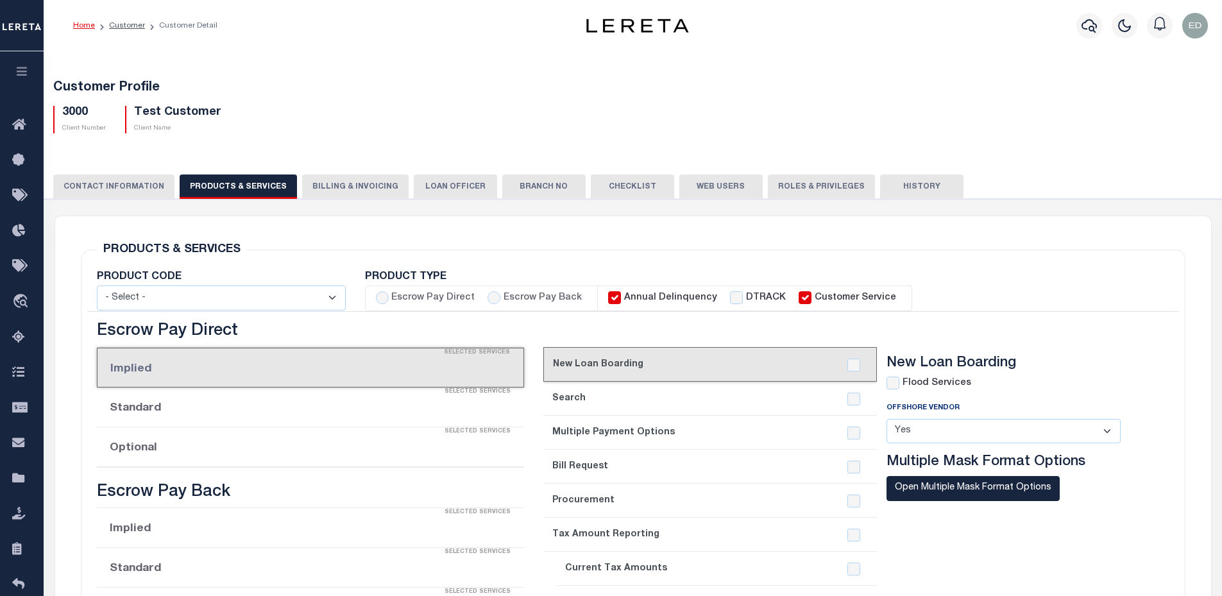
radio input "true"
checkbox input "true"
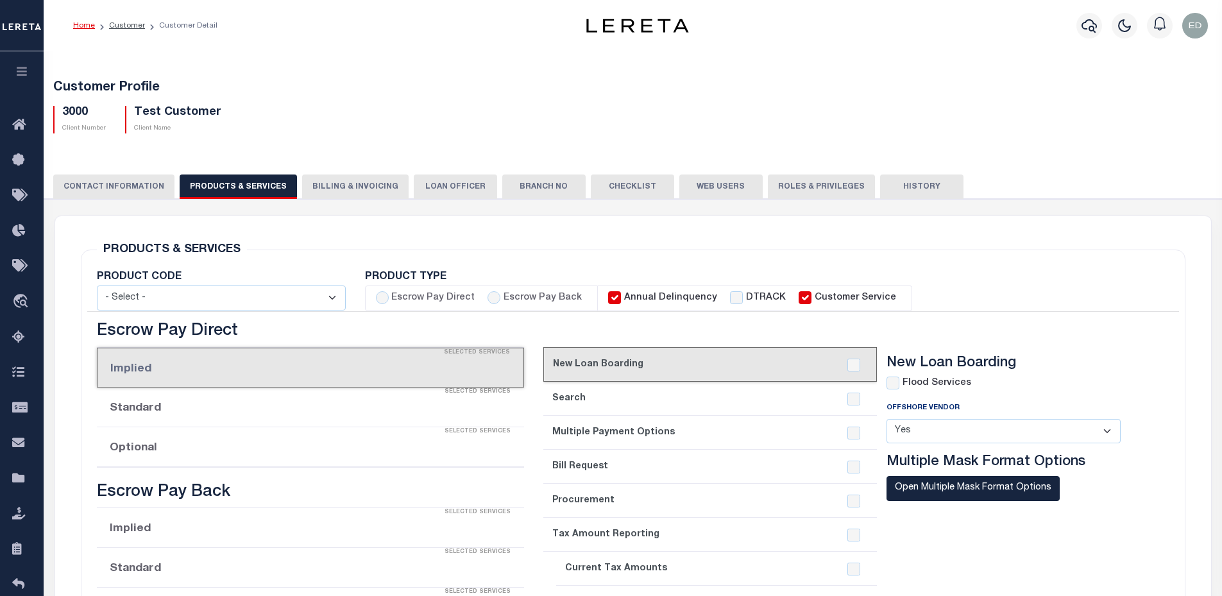
checkbox input "true"
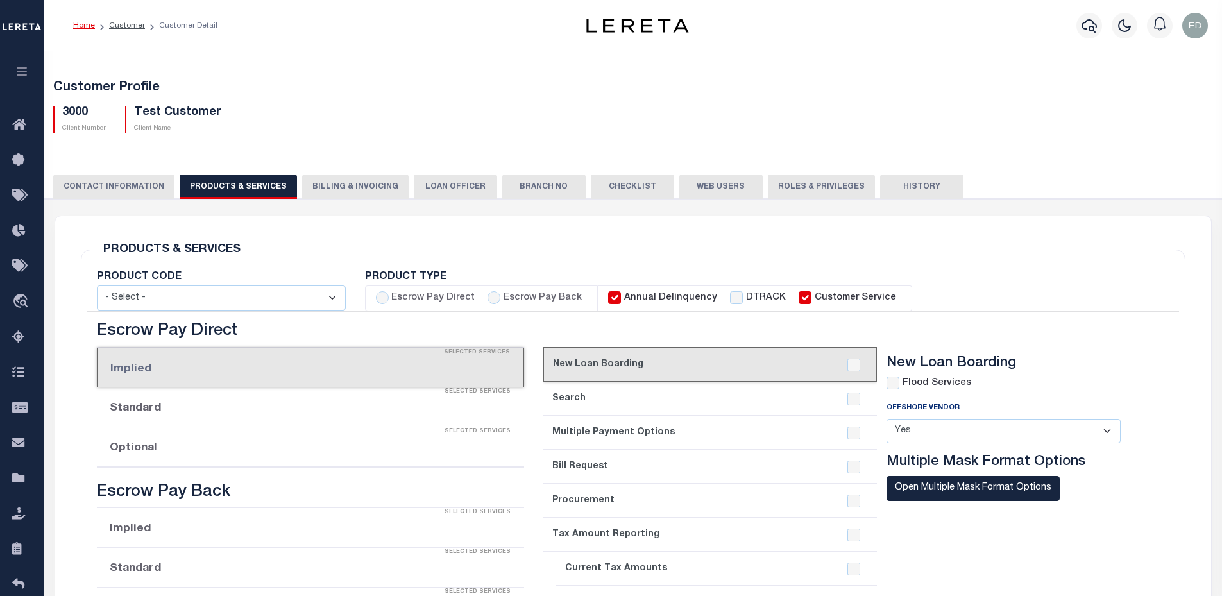
checkbox input "true"
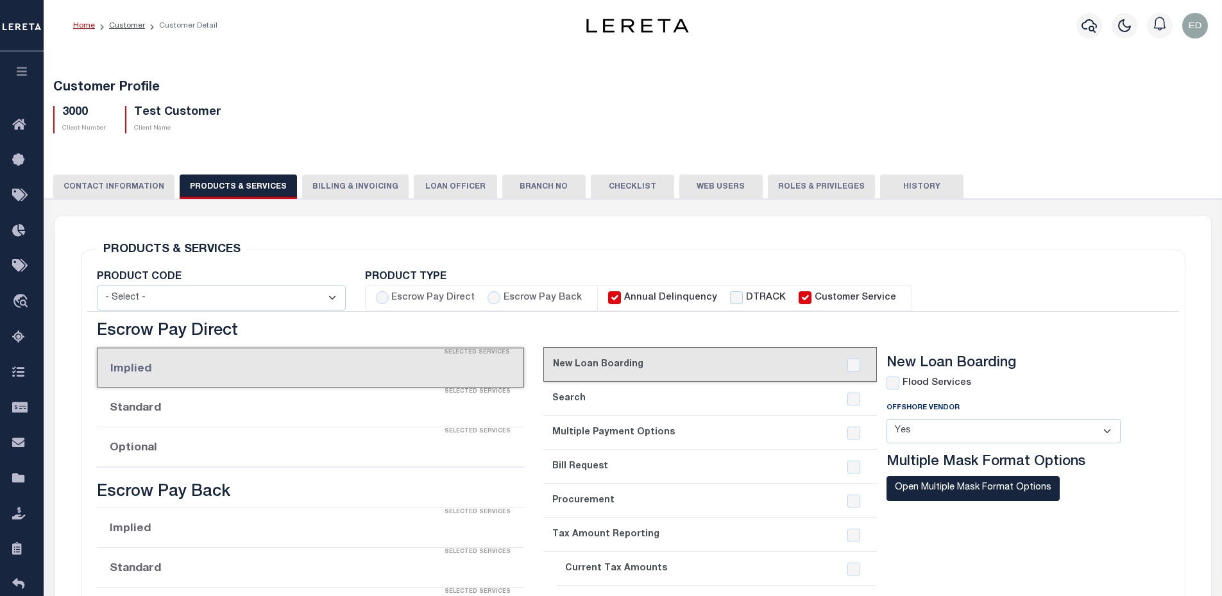
type input "0"
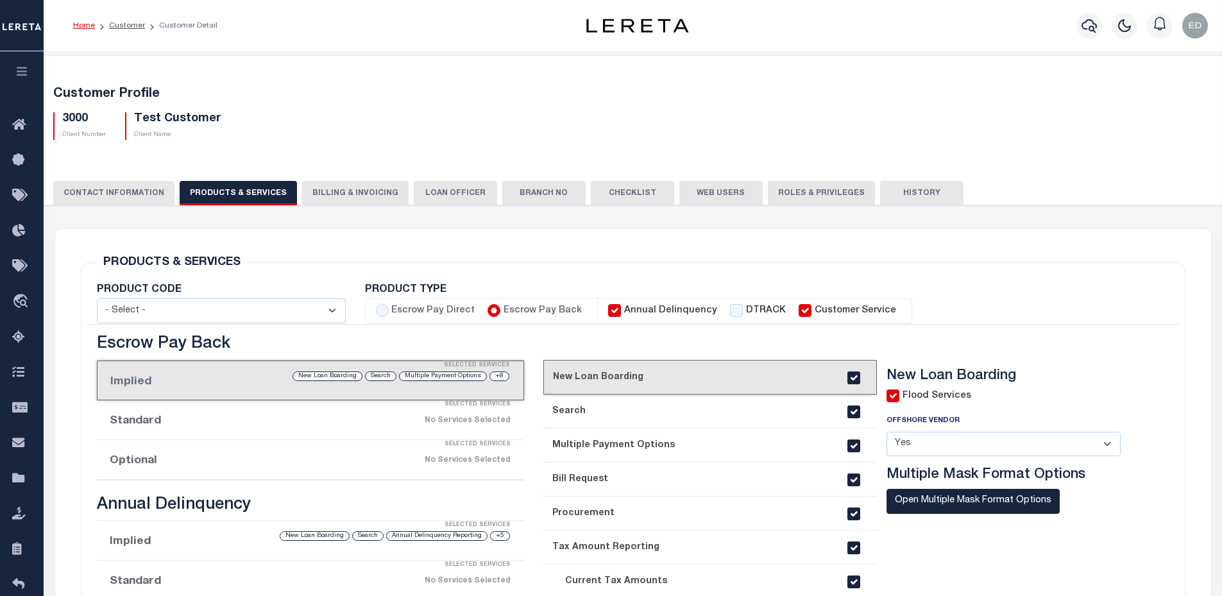
click at [282, 405] on div "Selected Services" at bounding box center [324, 405] width 428 height 26
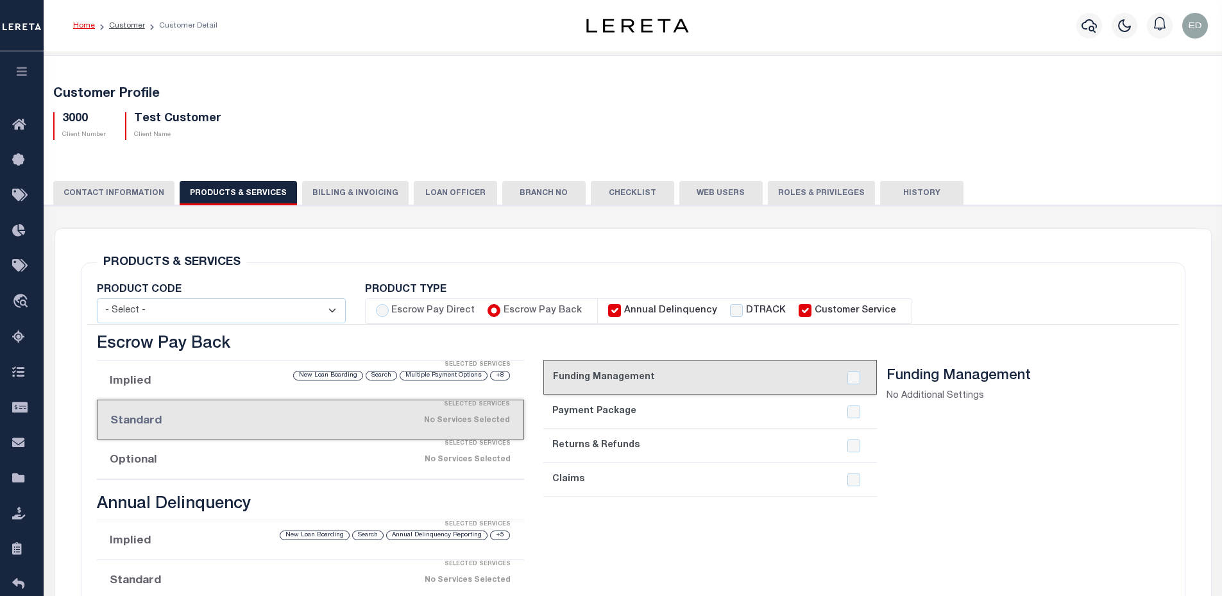
click at [284, 382] on li "Implied Selected Services +8 Multiple Payment Options Search New Loan Boarding" at bounding box center [311, 381] width 428 height 40
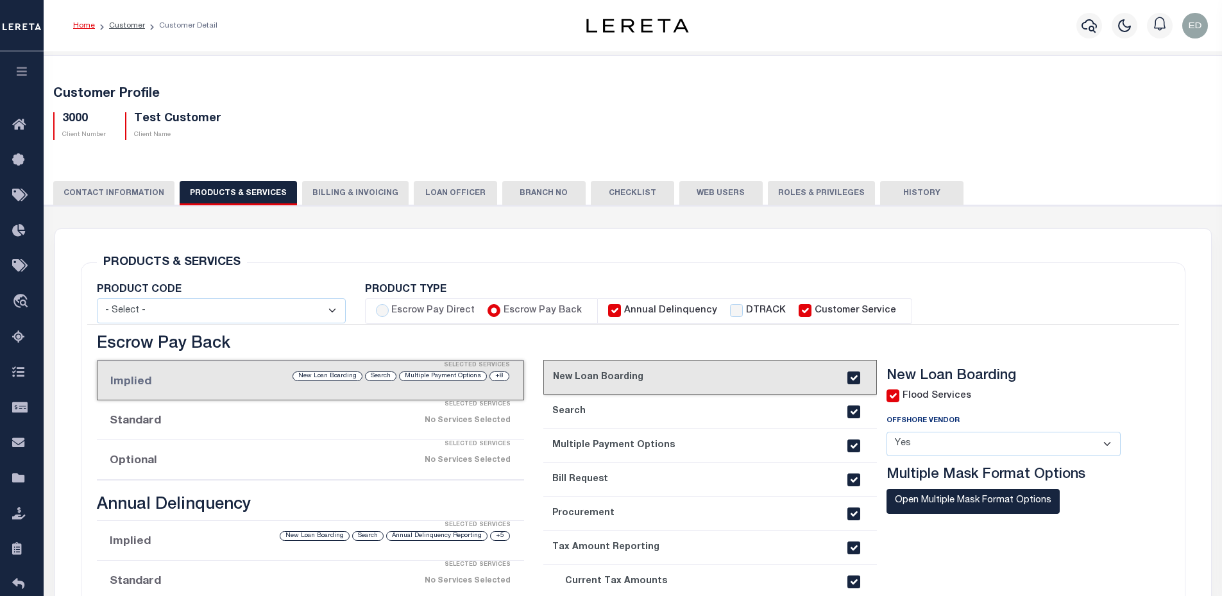
click at [643, 413] on link "2. Search" at bounding box center [710, 412] width 334 height 34
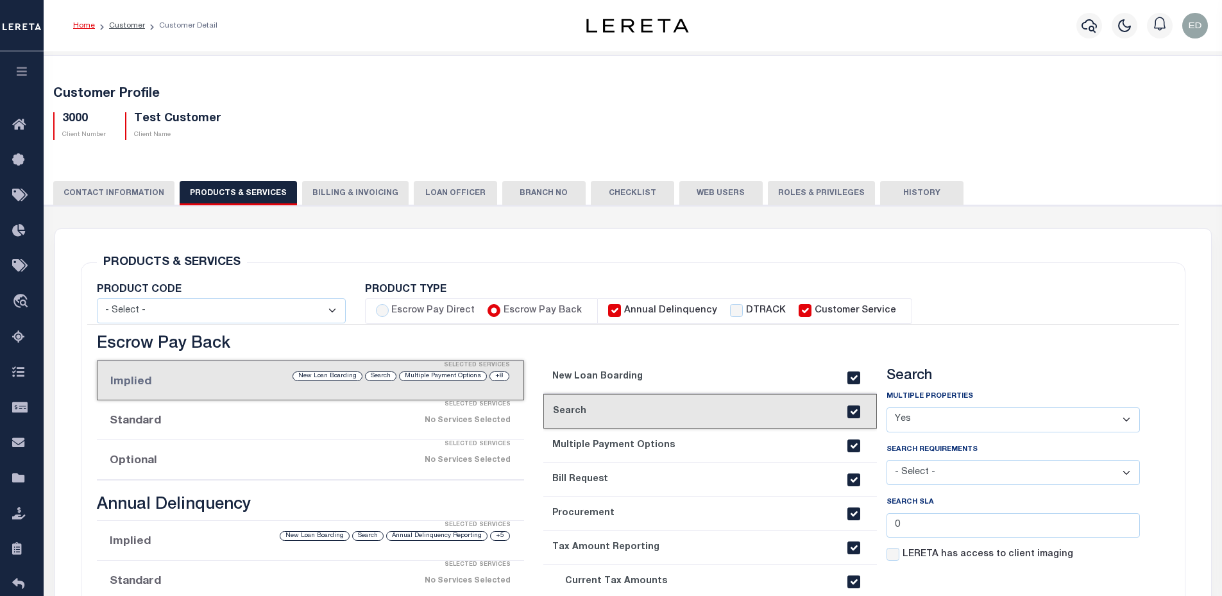
scroll to position [128, 0]
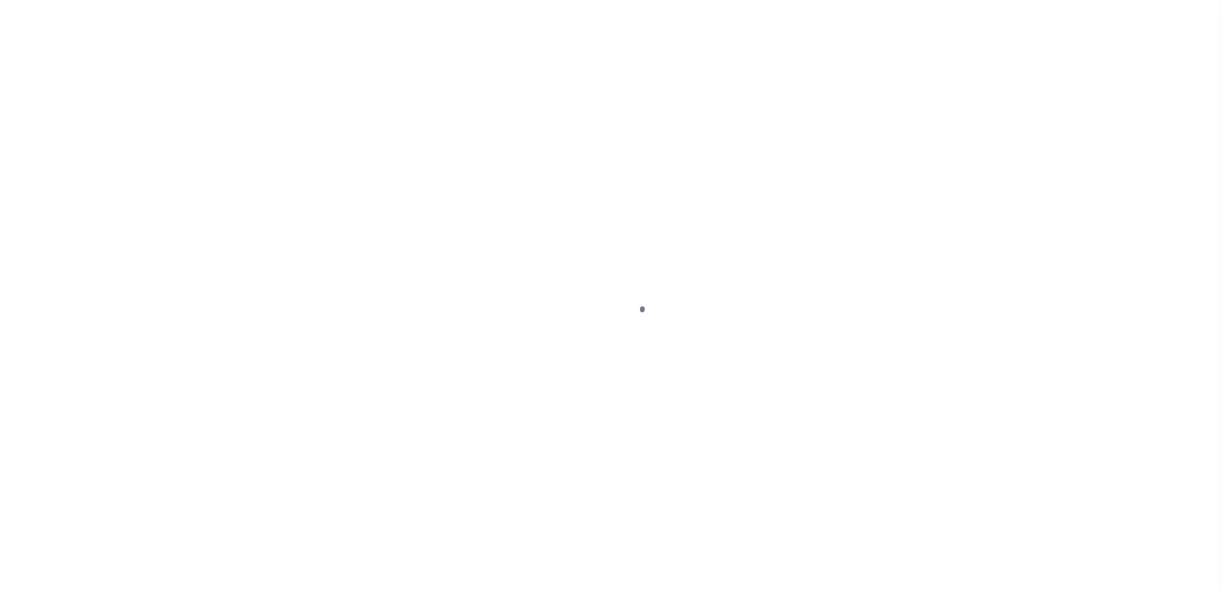
select select "10"
select select "NonEscrow"
type input "[STREET_ADDRESS]"
select select
type input "[GEOGRAPHIC_DATA] 92037-7530"
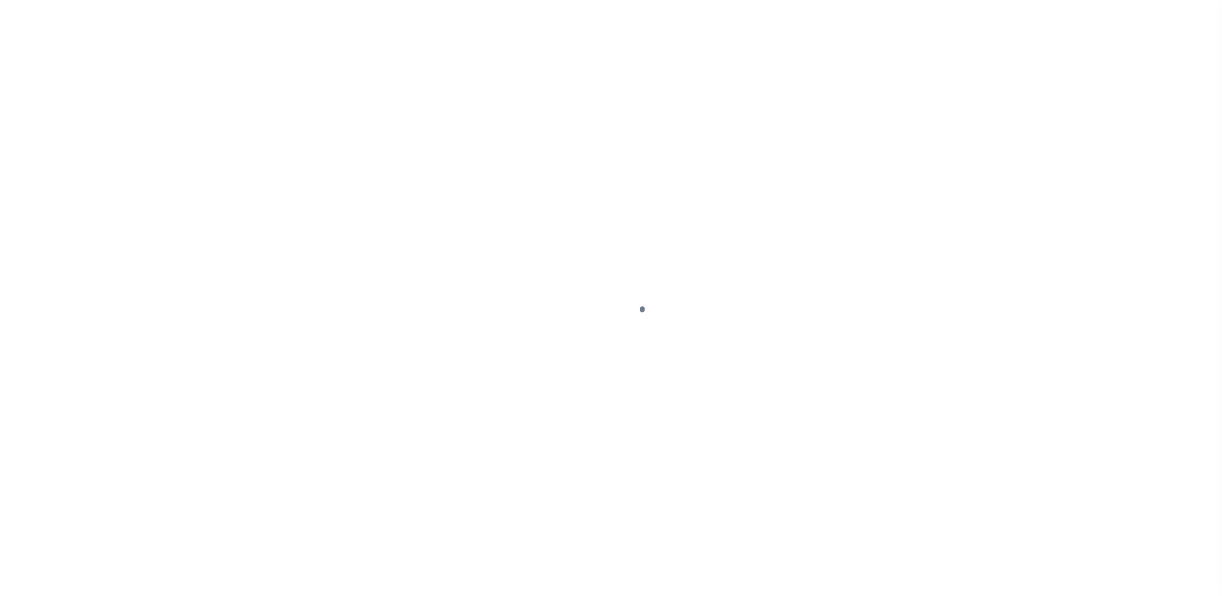
type input "CA"
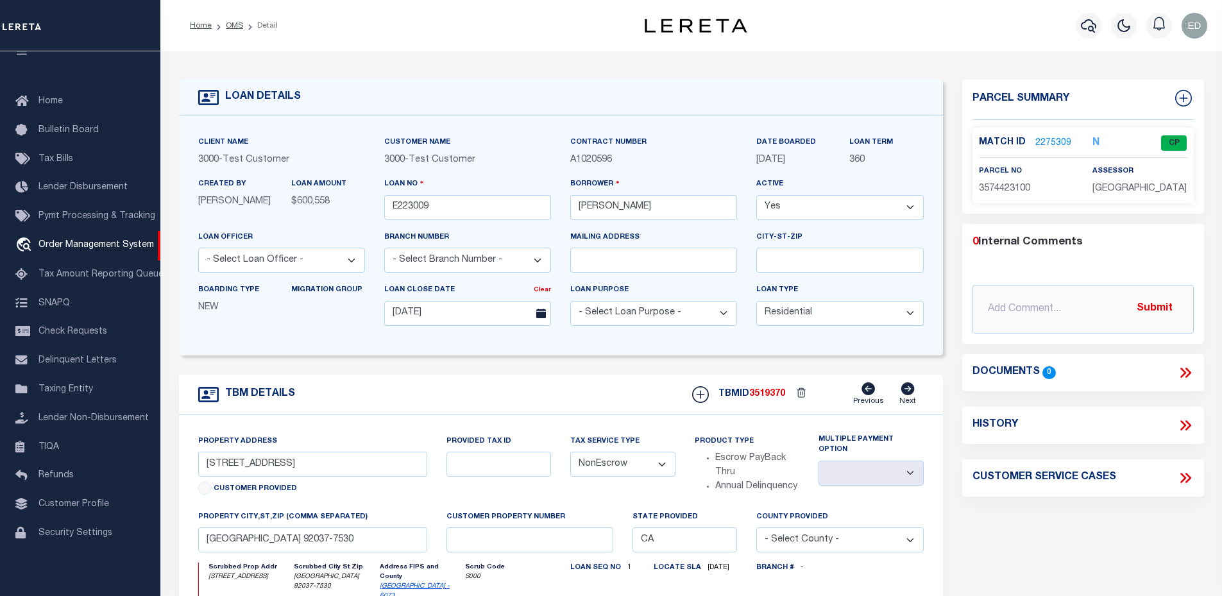
click at [1185, 371] on icon at bounding box center [1183, 373] width 6 height 10
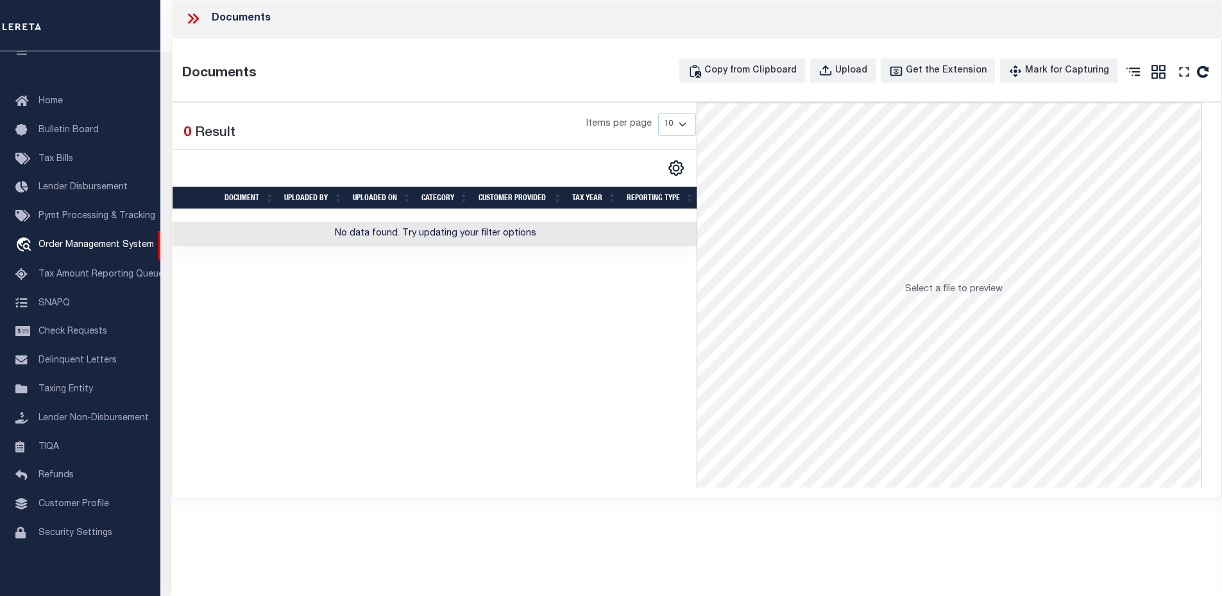
click at [208, 22] on div at bounding box center [198, 18] width 27 height 17
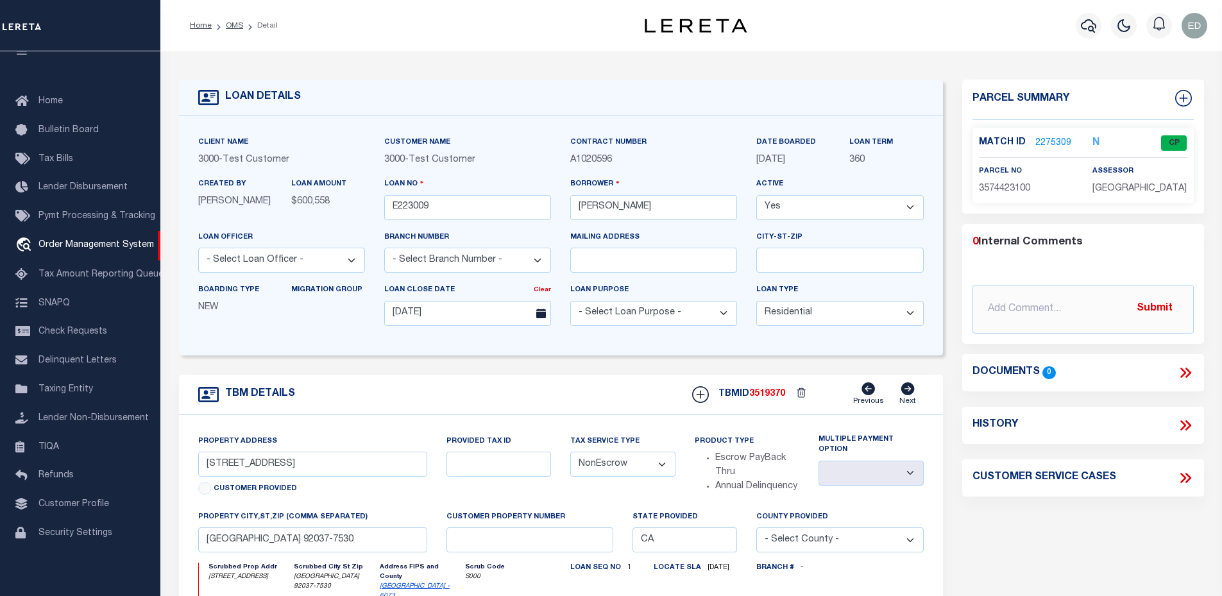
scroll to position [64, 0]
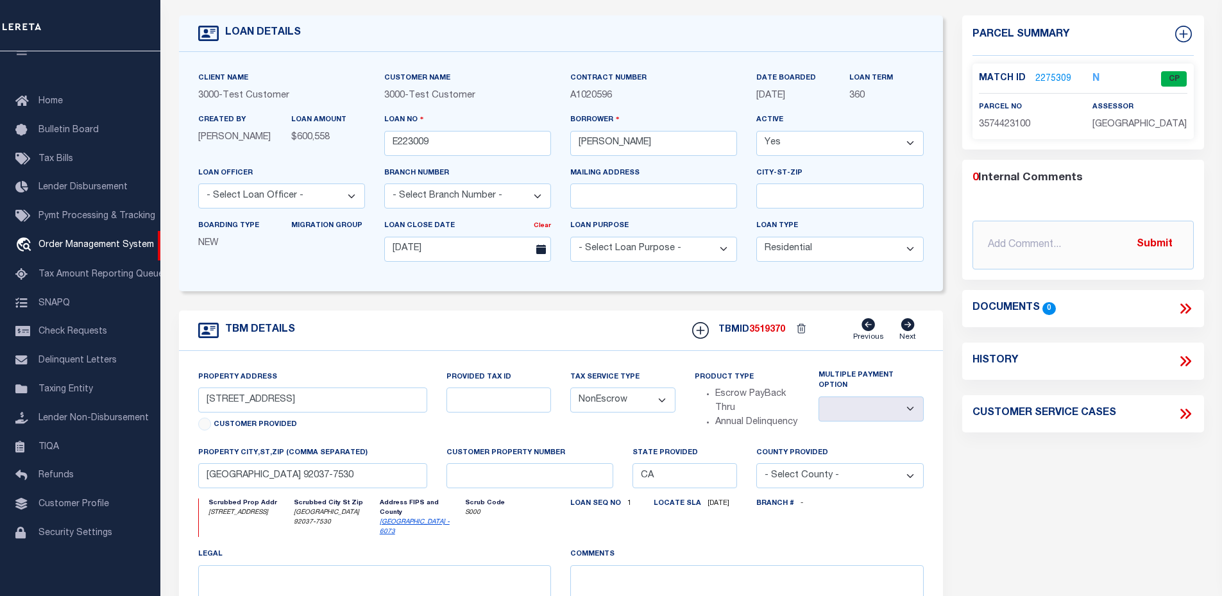
click at [883, 147] on select "Yes No" at bounding box center [839, 143] width 167 height 25
click at [733, 58] on div "Client Name 3000 - Test Customer Customer Name 3000 - Test Customer 360 Yes" at bounding box center [561, 171] width 764 height 239
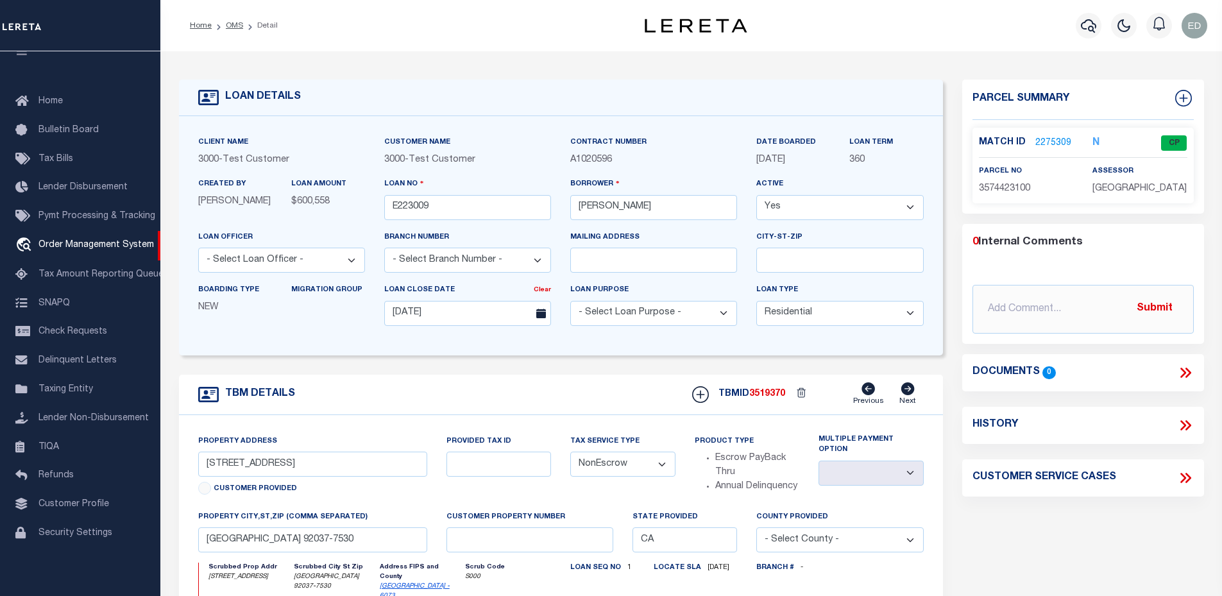
click at [792, 207] on select "Yes No" at bounding box center [839, 207] width 167 height 25
select select "False"
click at [756, 196] on select "Yes No" at bounding box center [839, 207] width 167 height 25
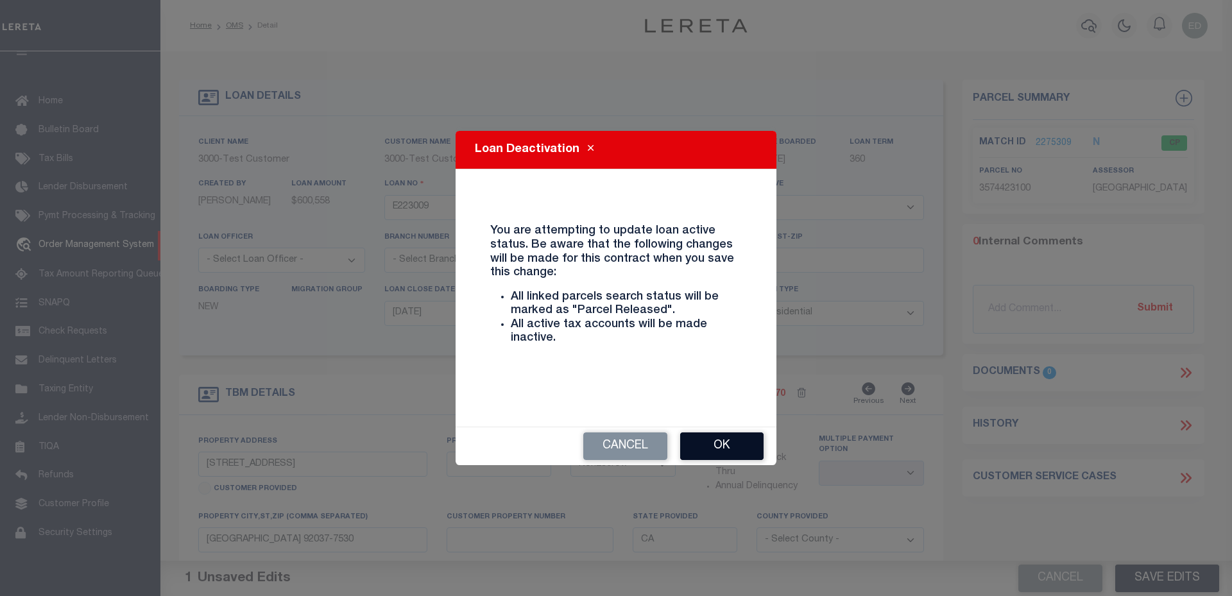
click at [725, 436] on button "Ok" at bounding box center [721, 446] width 83 height 28
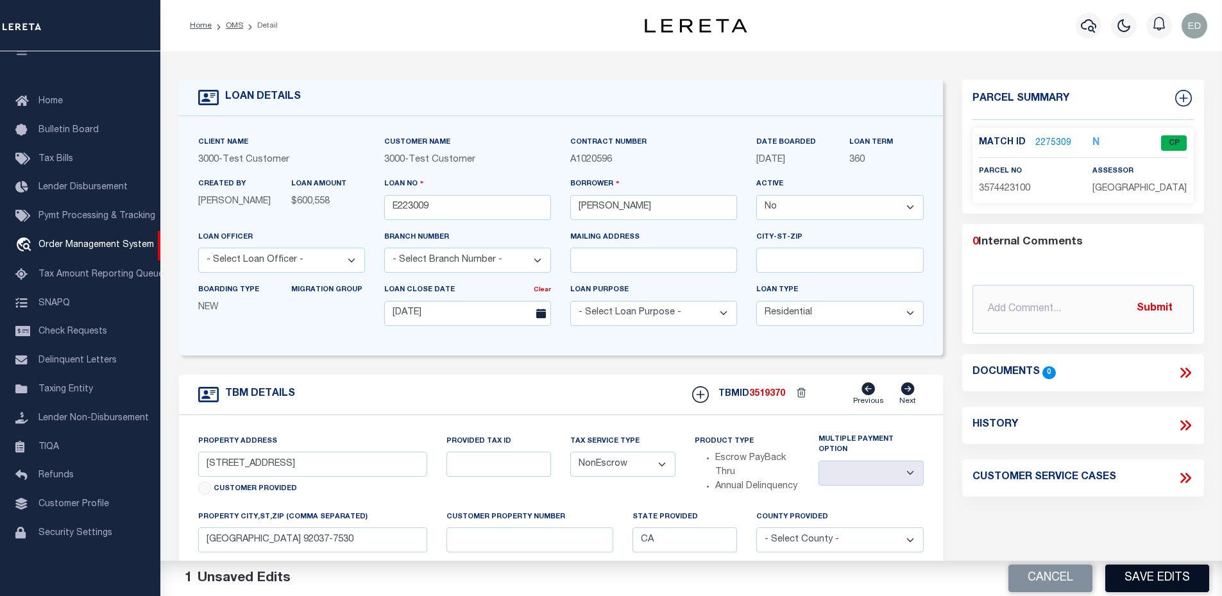
click at [1159, 577] on button "Save Edits" at bounding box center [1157, 579] width 104 height 28
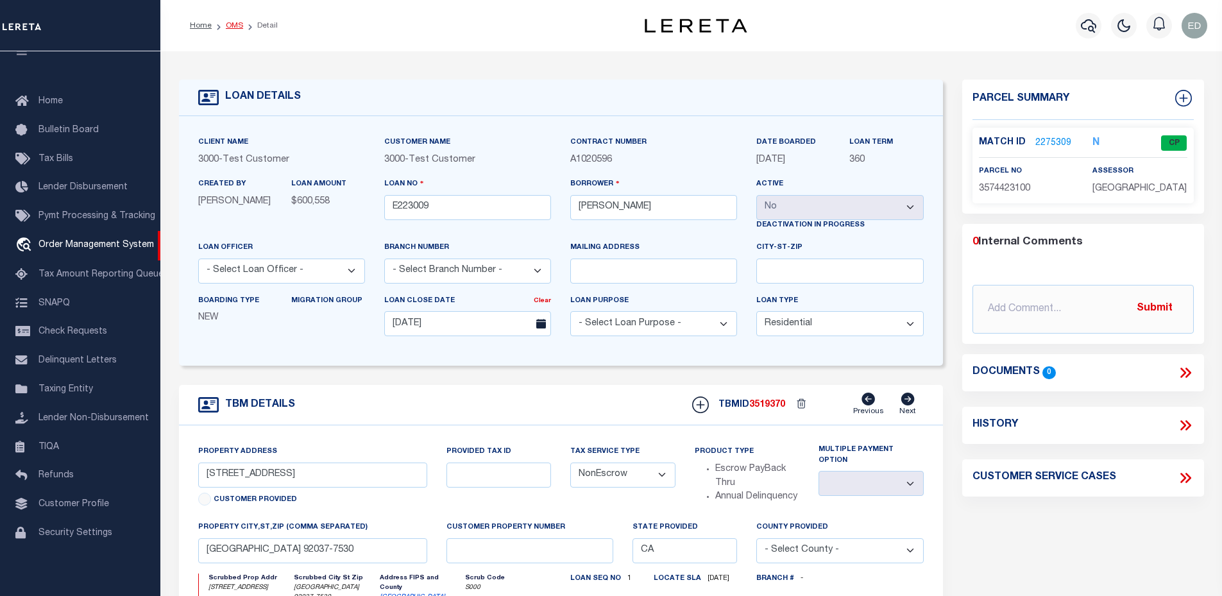
click at [229, 26] on link "OMS" at bounding box center [234, 26] width 17 height 8
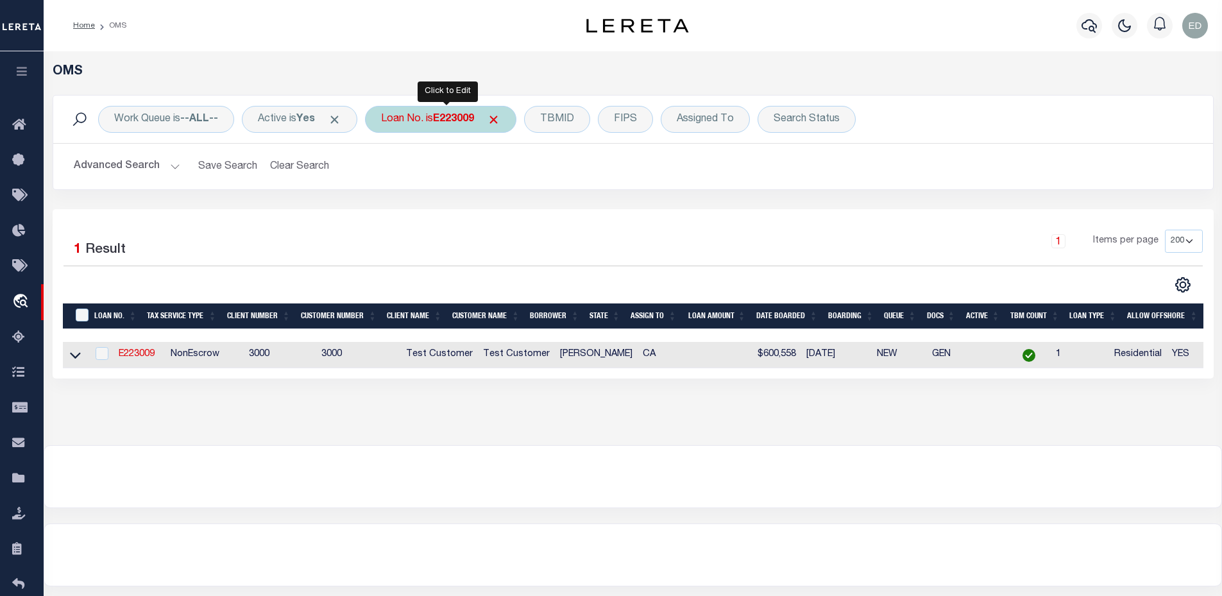
click at [410, 123] on div "Loan No. is E223009" at bounding box center [440, 119] width 151 height 27
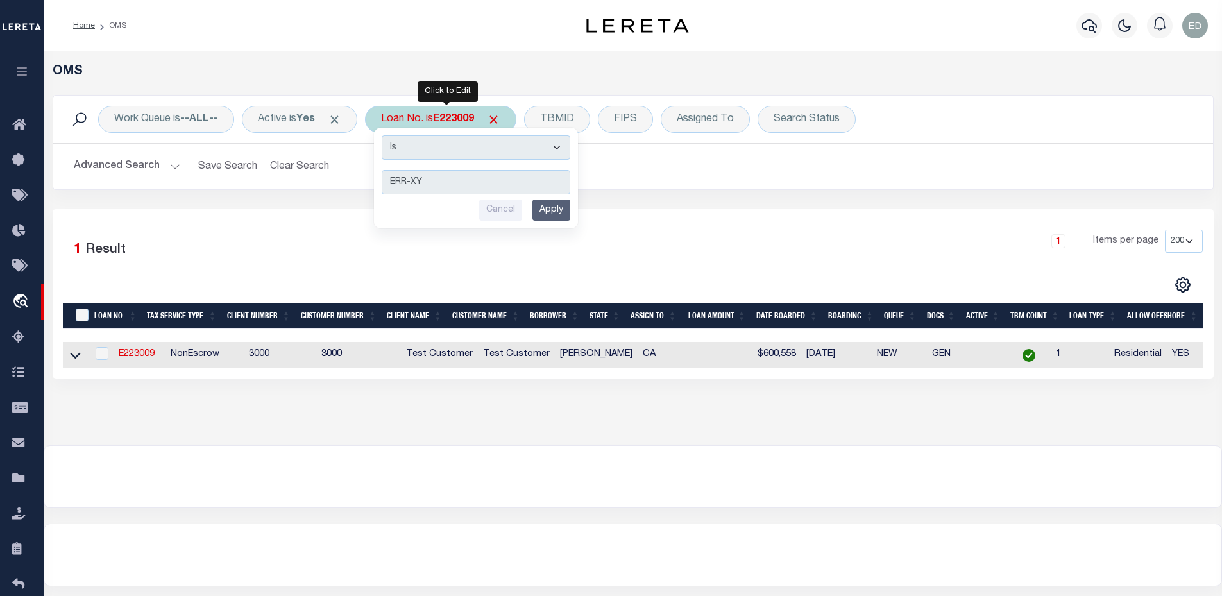
type input "ERR-XY"
click at [416, 142] on select "Is Contains" at bounding box center [476, 147] width 189 height 24
select select "c"
click at [386, 135] on select "Is Contains" at bounding box center [476, 147] width 189 height 24
click at [568, 211] on input "Apply" at bounding box center [551, 210] width 38 height 21
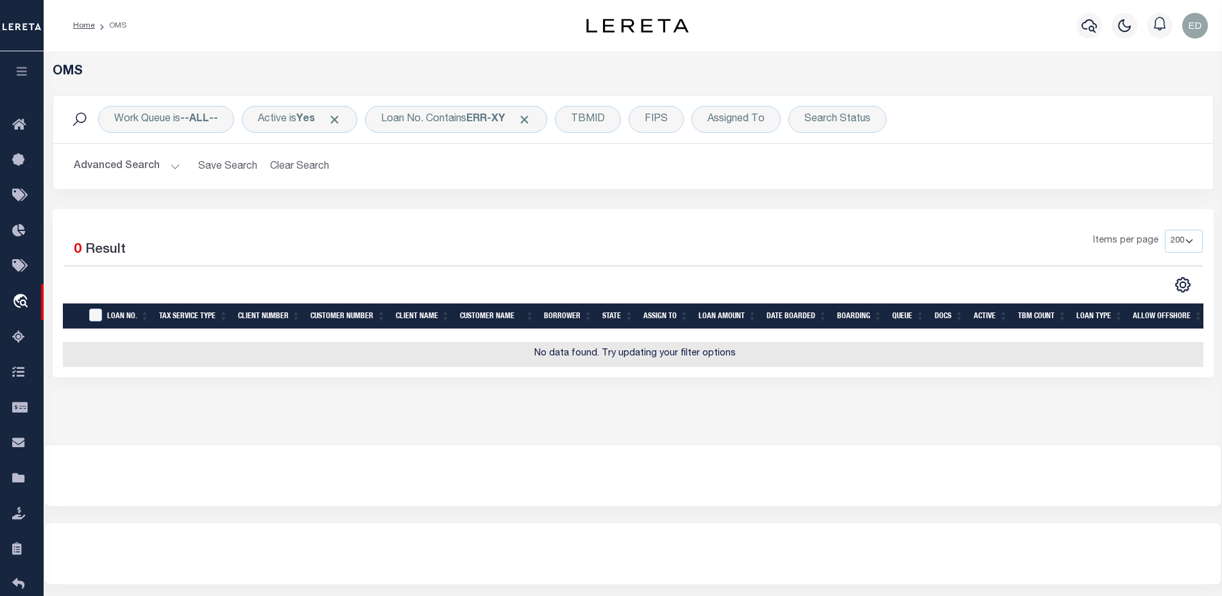
click at [161, 167] on button "Advanced Search" at bounding box center [127, 166] width 106 height 25
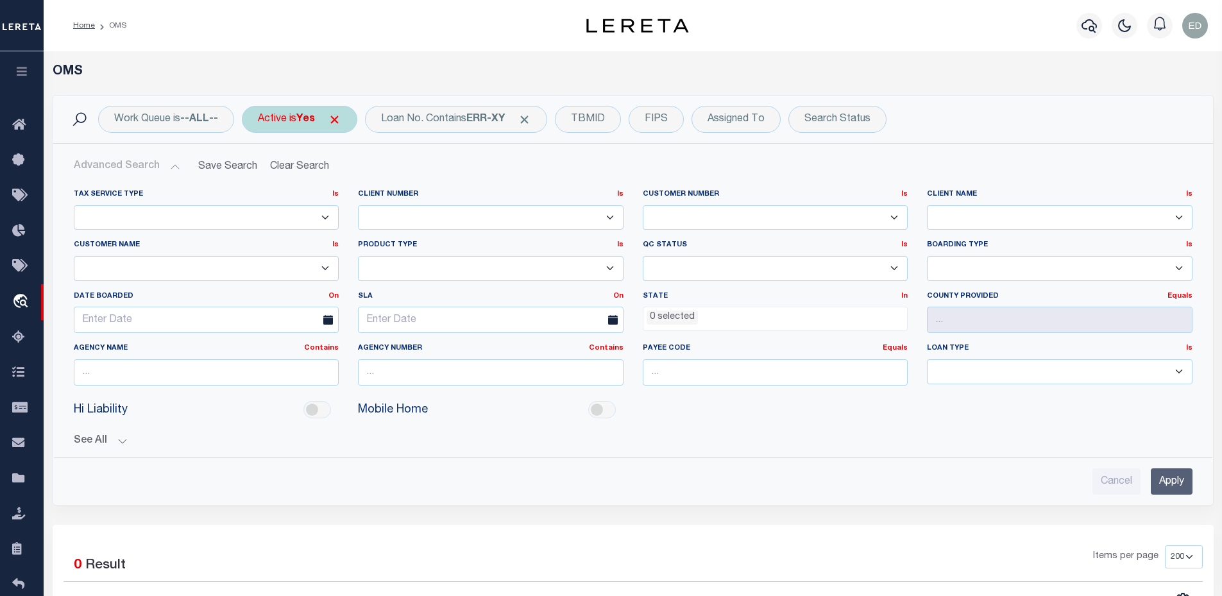
click at [284, 125] on div "Active is Yes" at bounding box center [299, 119] width 115 height 27
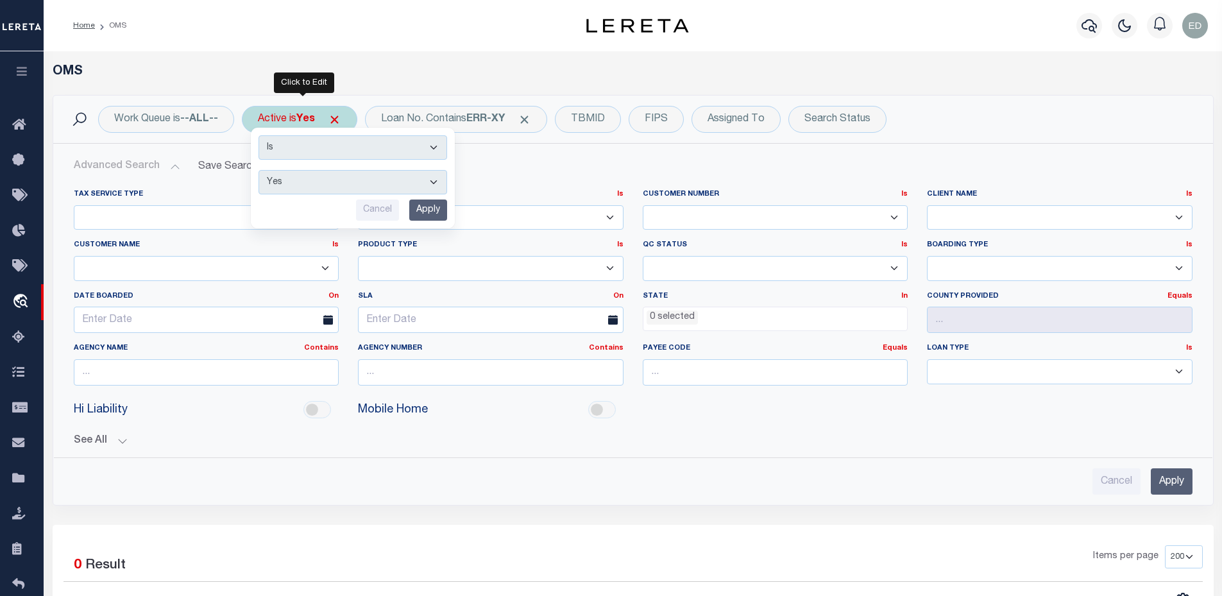
click at [291, 179] on select "Yes No" at bounding box center [353, 182] width 189 height 24
select select "false"
click at [260, 170] on select "Yes No" at bounding box center [353, 182] width 189 height 24
click at [441, 203] on input "Apply" at bounding box center [428, 210] width 38 height 21
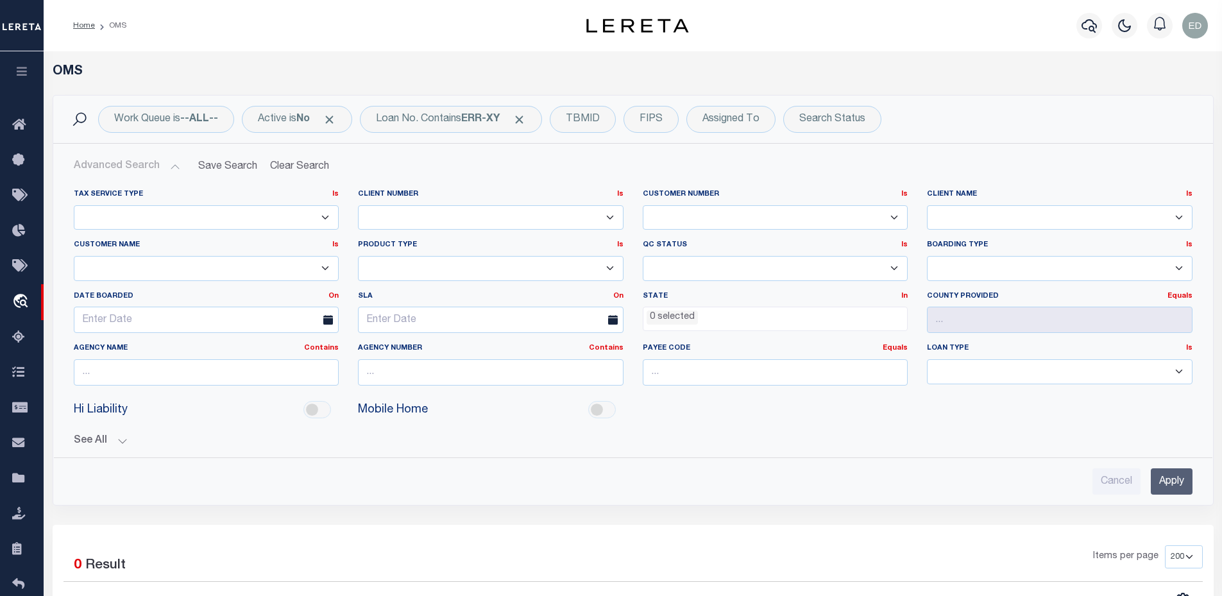
scroll to position [192, 0]
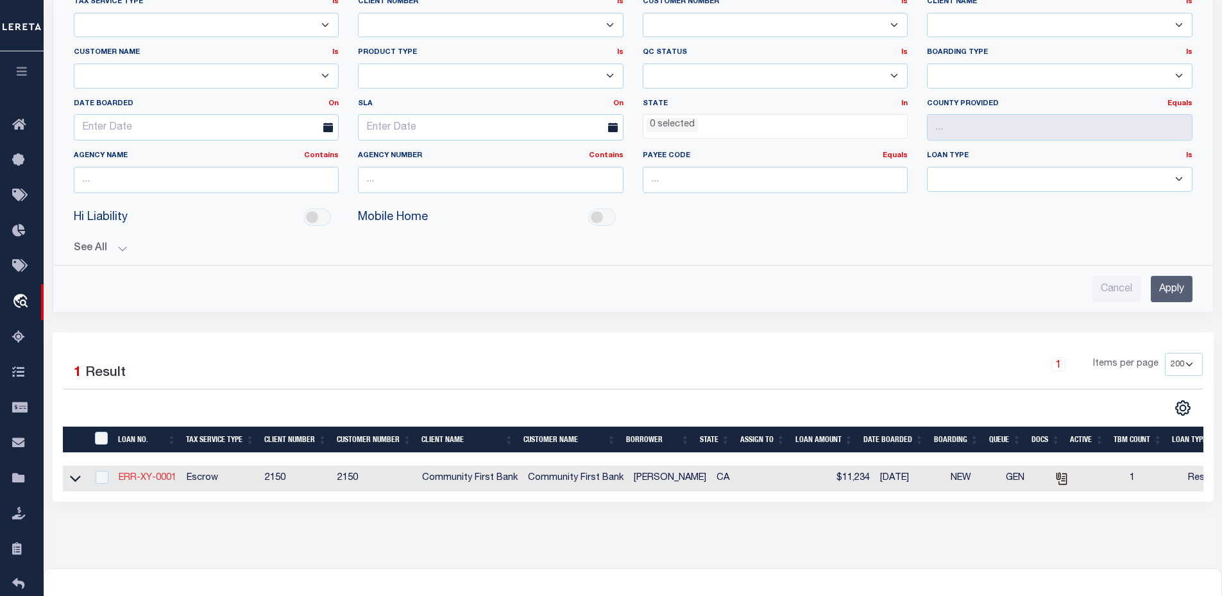
click at [169, 475] on link "ERR-XY-0001" at bounding box center [148, 477] width 58 height 9
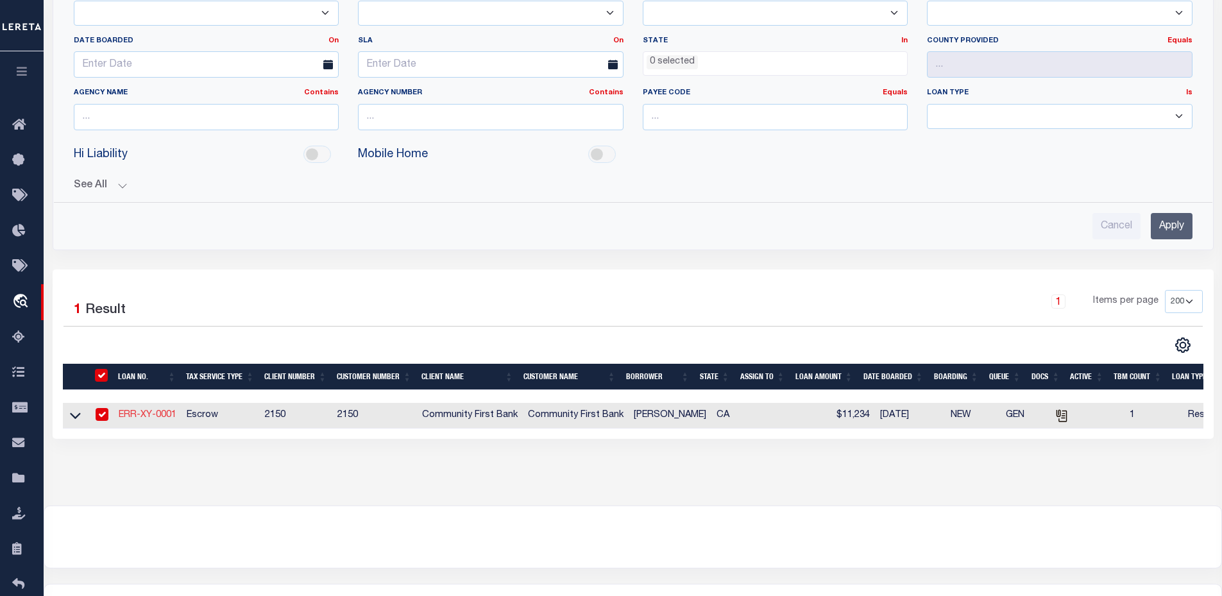
type input "ERR-XY-0001"
type input "[PERSON_NAME]"
type input "06/02/2025"
select select "Escrow"
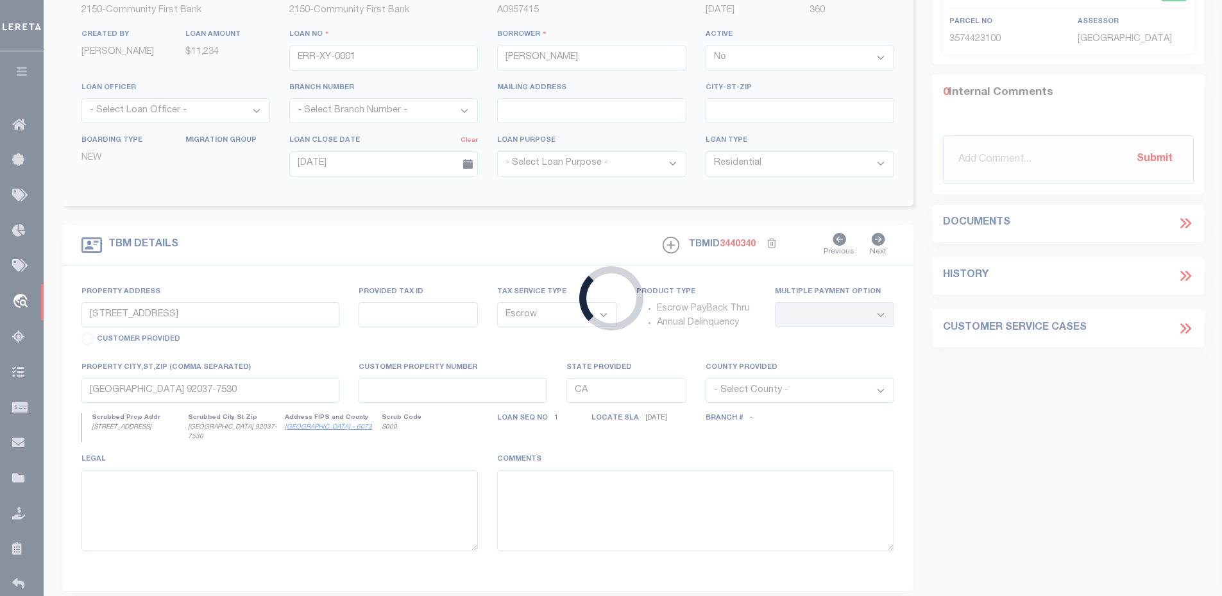
type input "901 CORPORATE CENTER DR"
select select
type input "POMONA CA 91768-2642"
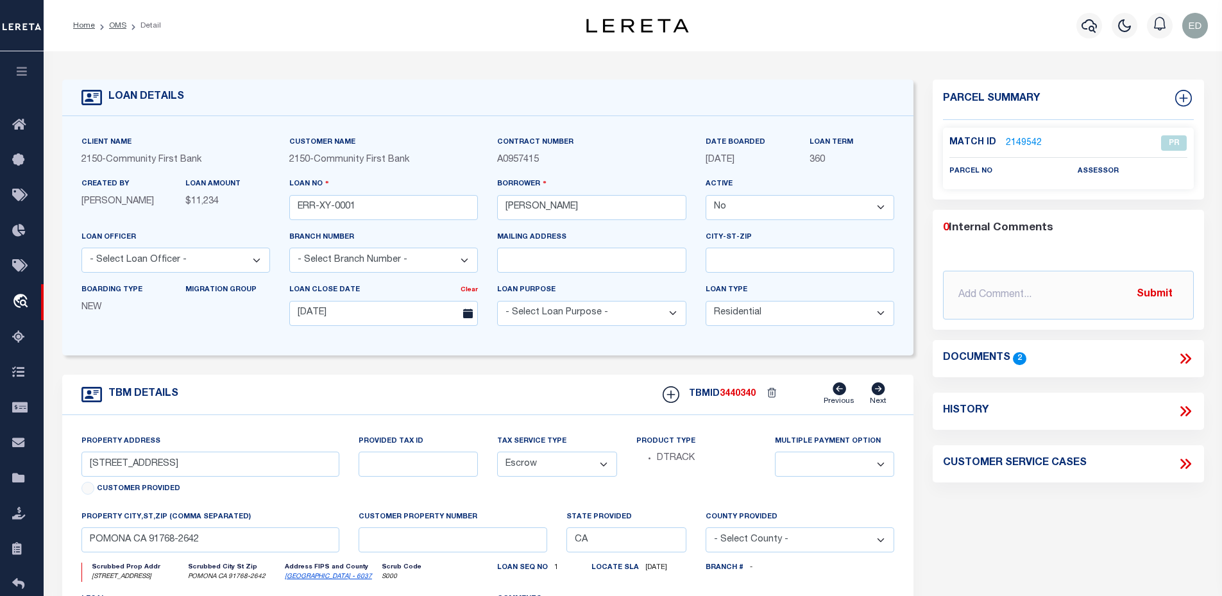
click at [752, 198] on select "Yes No" at bounding box center [800, 207] width 189 height 25
select select "True"
click at [711, 196] on select "Yes No" at bounding box center [800, 207] width 189 height 25
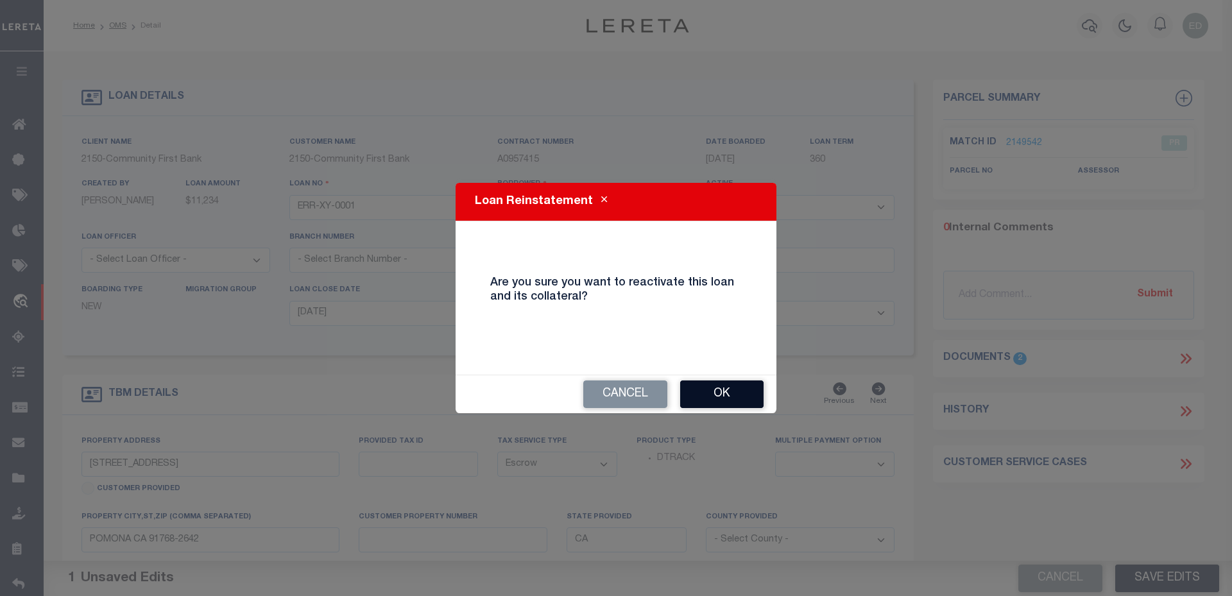
click at [717, 394] on button "Ok" at bounding box center [721, 394] width 83 height 28
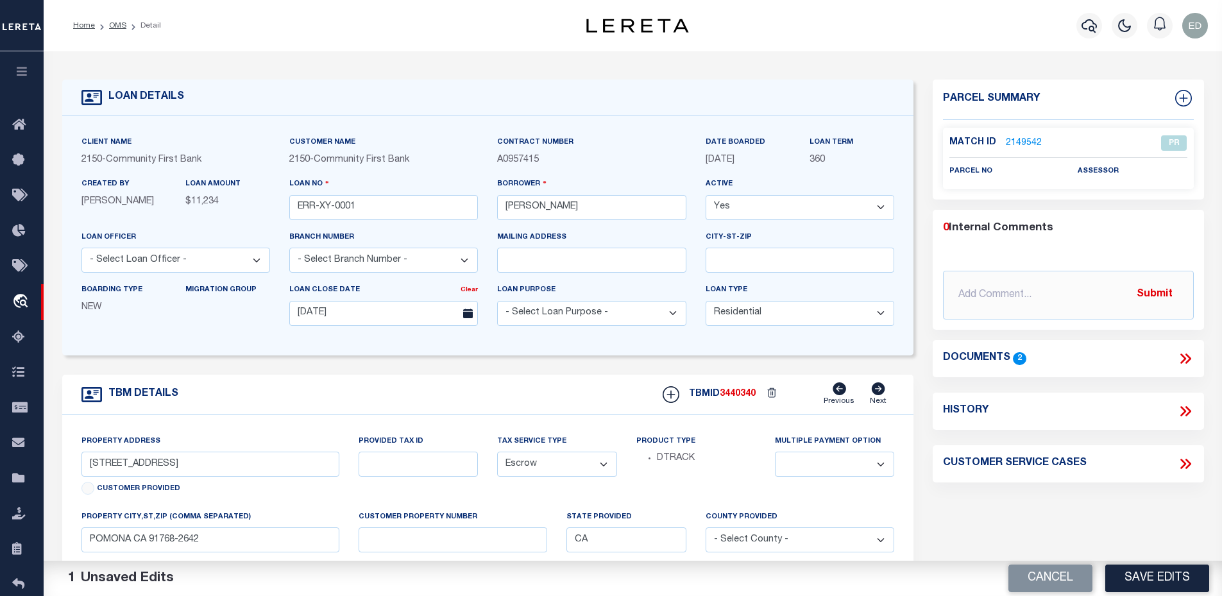
click at [1144, 562] on div "Cancel Save Edits" at bounding box center [928, 579] width 590 height 36
click at [1154, 581] on button "Save Edits" at bounding box center [1157, 579] width 104 height 28
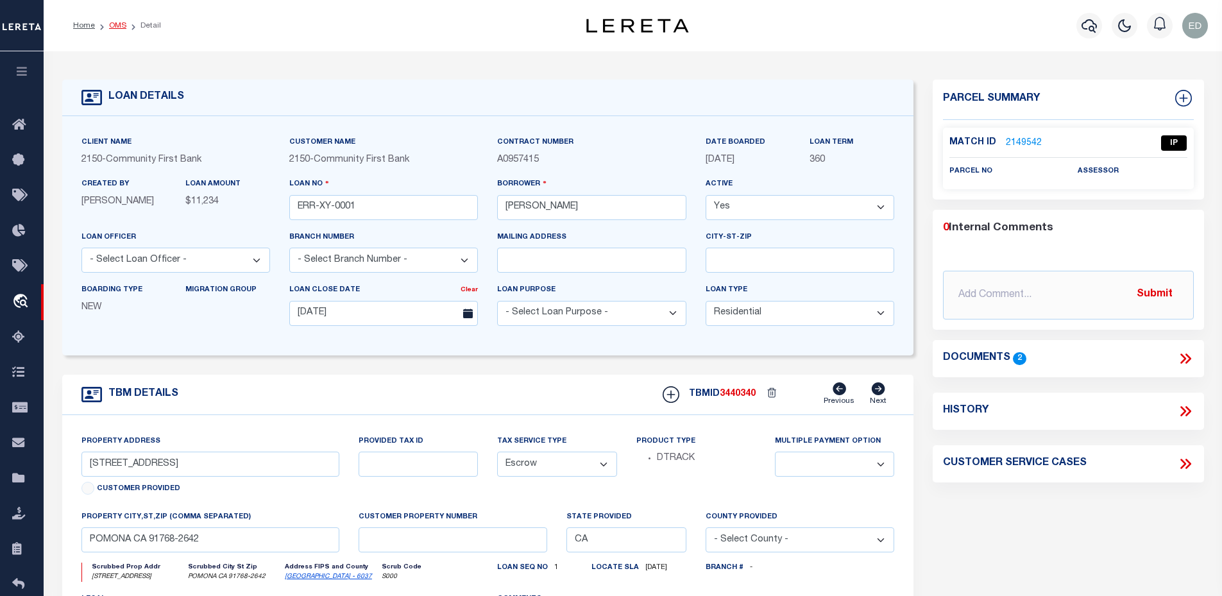
click at [121, 26] on link "OMS" at bounding box center [117, 26] width 17 height 8
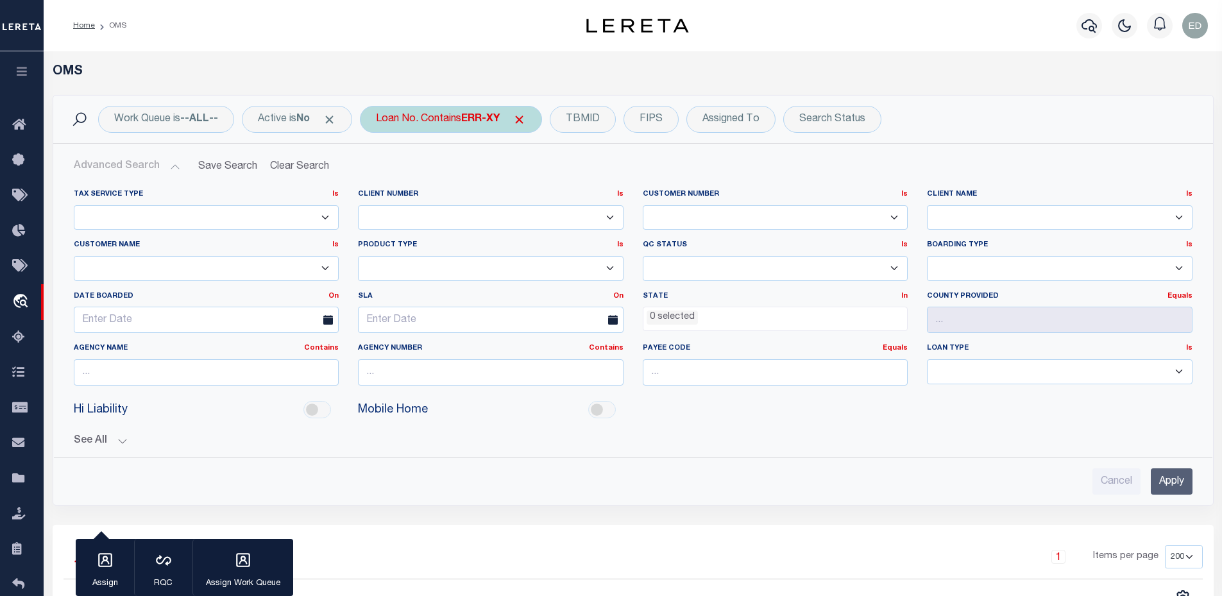
click at [440, 121] on div "Loan No. Contains ERR-XY" at bounding box center [451, 119] width 182 height 27
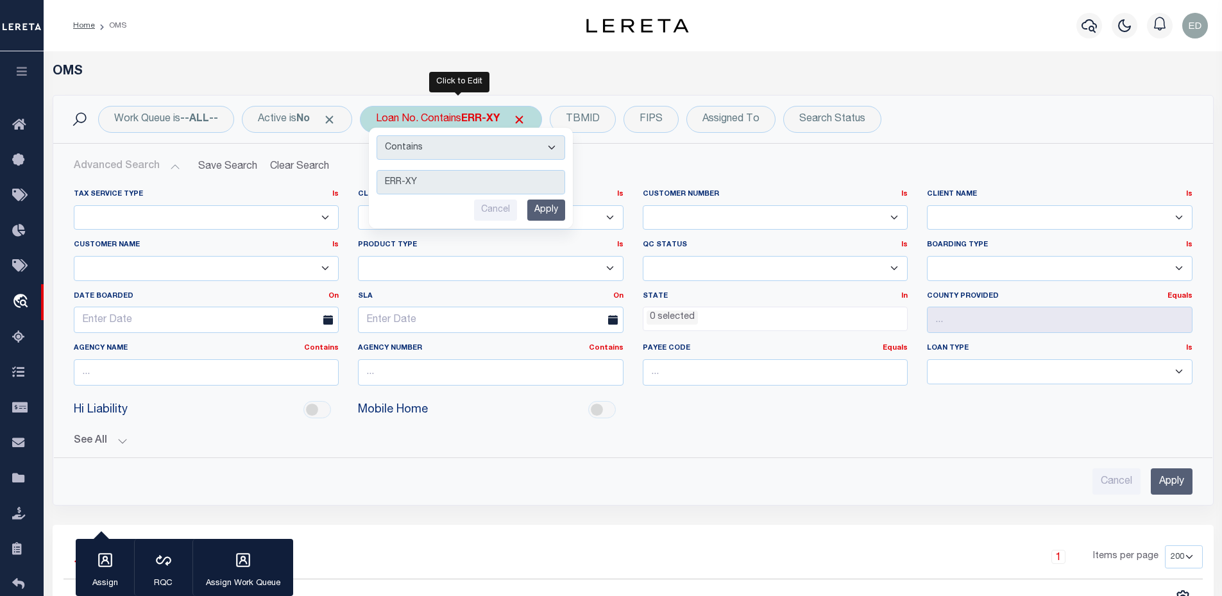
type input "E223009"
click at [556, 211] on input "Apply" at bounding box center [546, 210] width 38 height 21
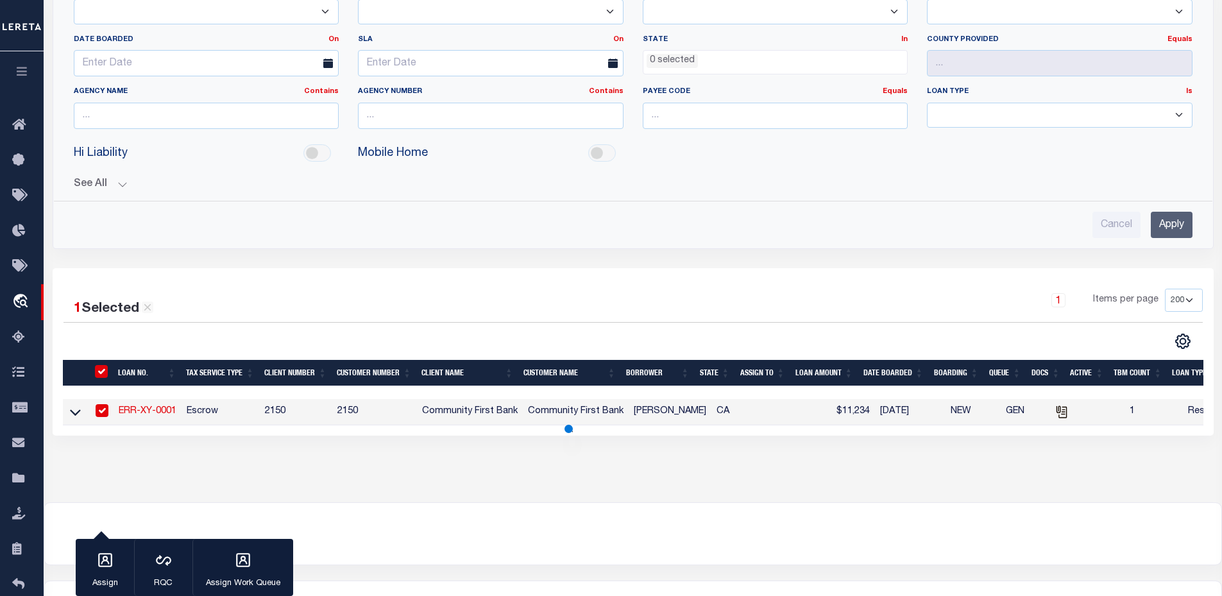
scroll to position [321, 0]
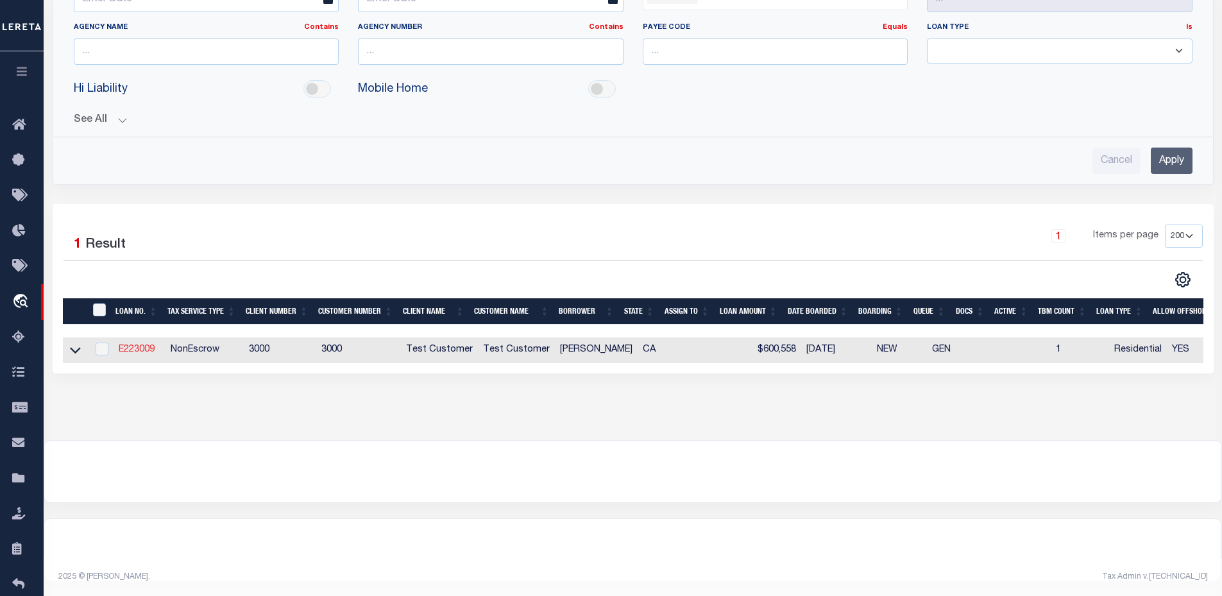
click at [133, 354] on link "E223009" at bounding box center [137, 349] width 36 height 9
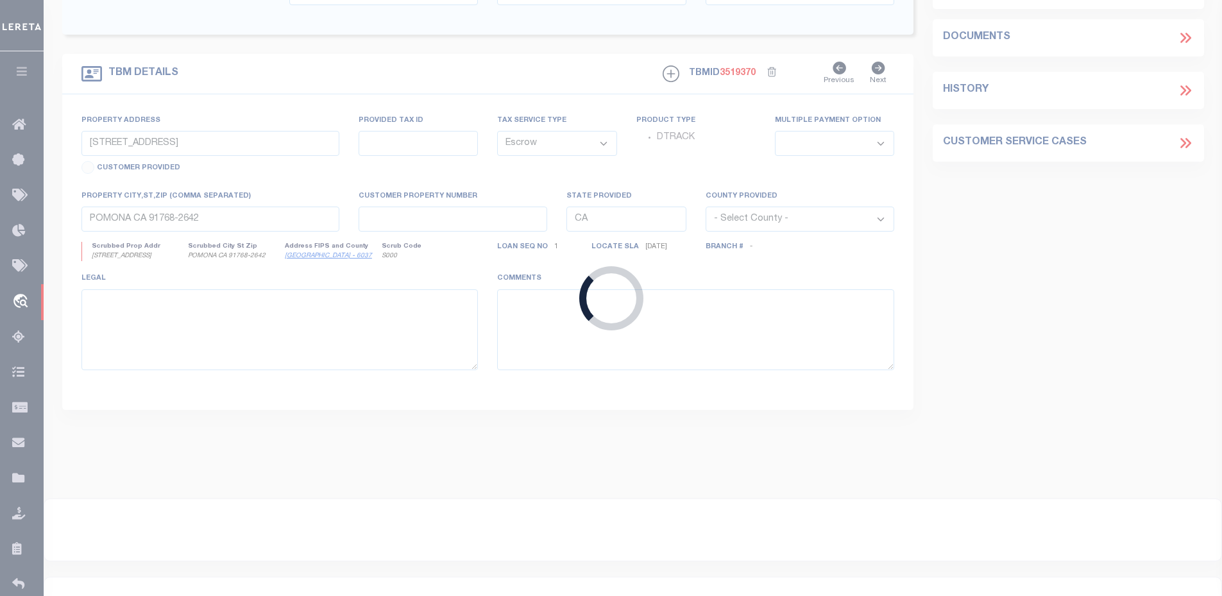
type input "E223009"
type input "[PERSON_NAME]"
select select "False"
type input "[DATE]"
select select "NonEscrow"
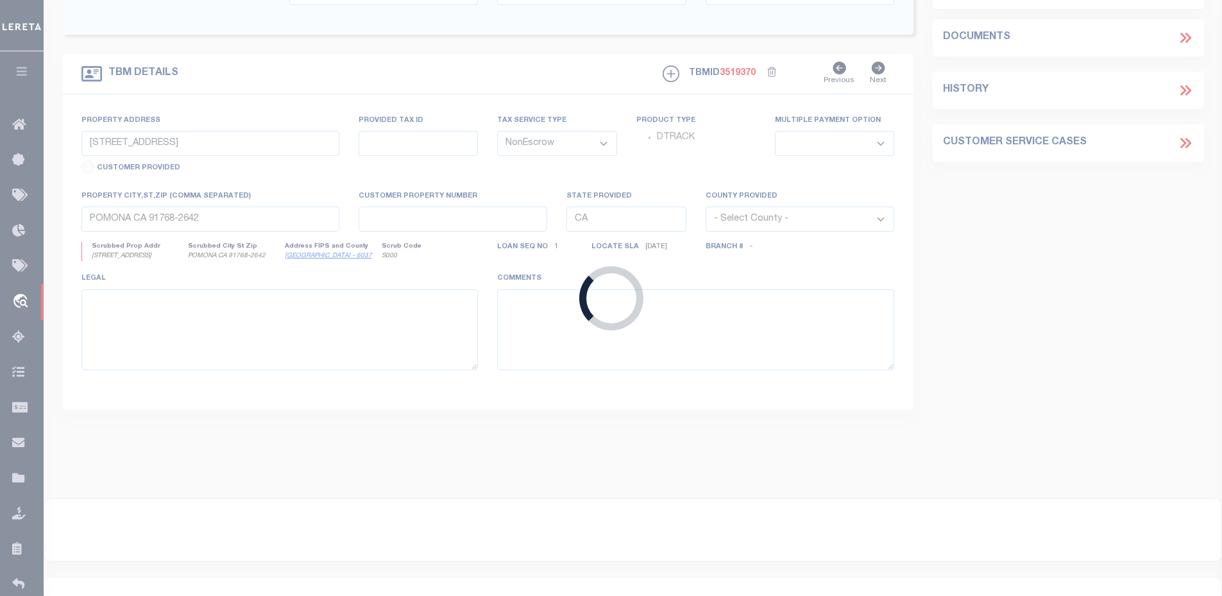
type input "[STREET_ADDRESS]"
select select
type input "[GEOGRAPHIC_DATA] 92037-7530"
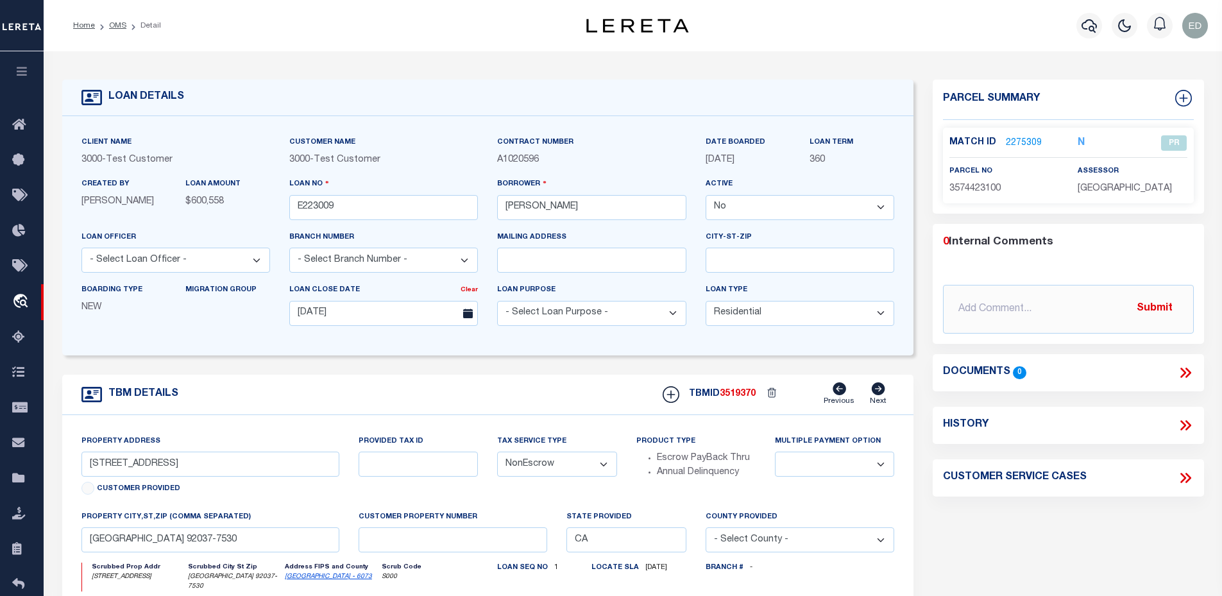
click at [808, 217] on select "Yes No" at bounding box center [800, 207] width 189 height 25
select select "True"
click at [711, 196] on select "Yes No" at bounding box center [800, 207] width 189 height 25
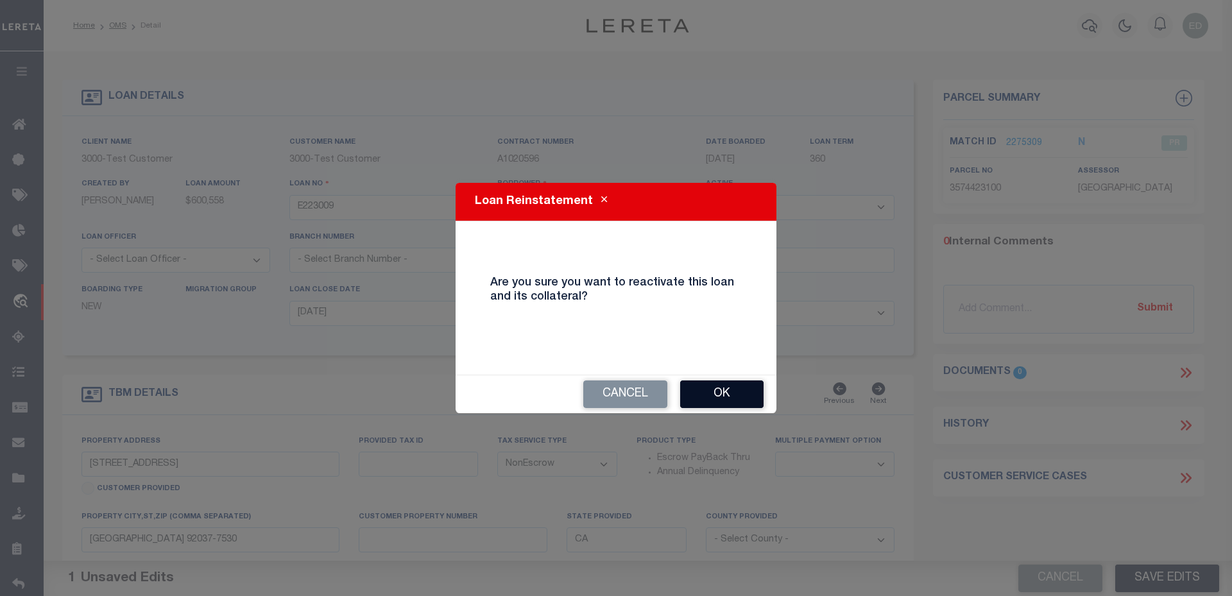
click at [733, 392] on button "Ok" at bounding box center [721, 394] width 83 height 28
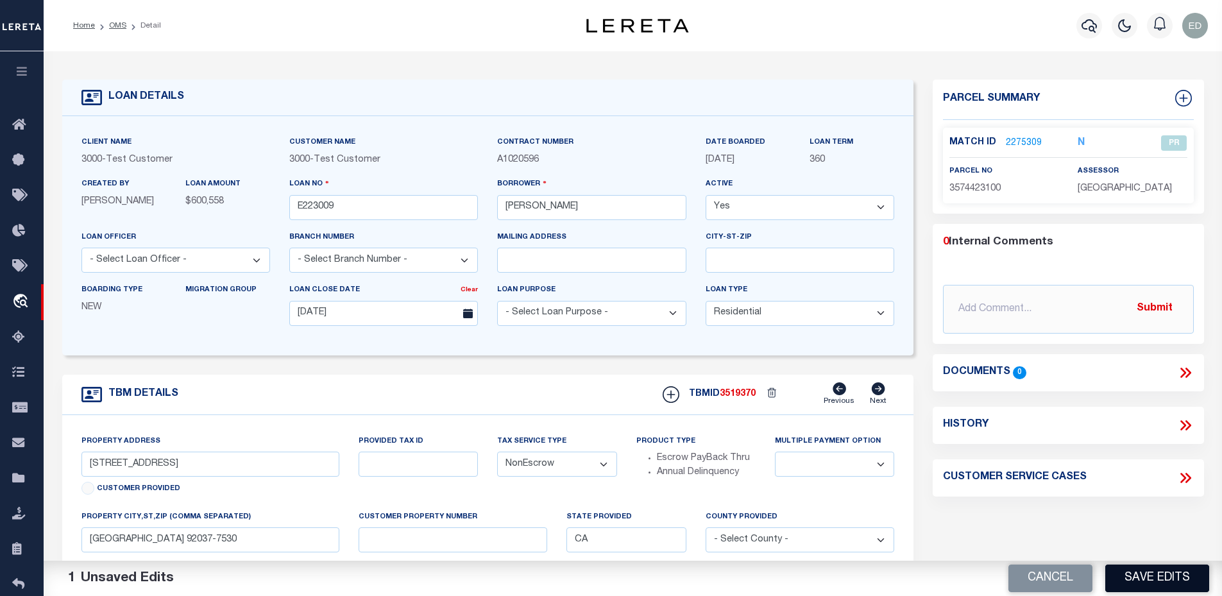
click at [1179, 575] on button "Save Edits" at bounding box center [1157, 579] width 104 height 28
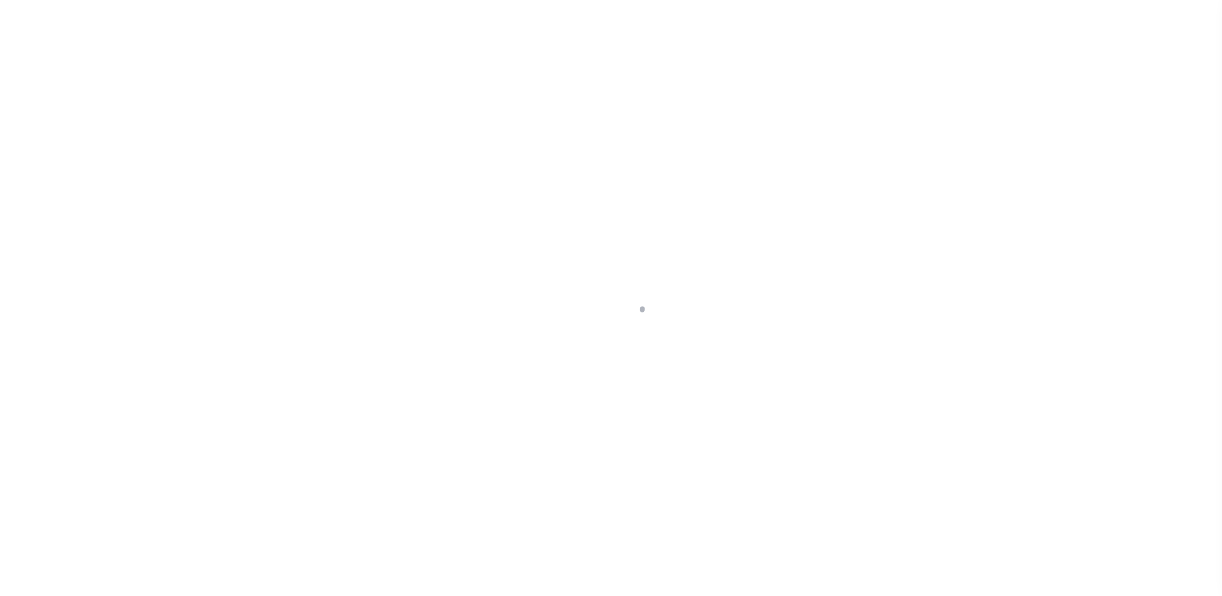
select select "False"
select select "10"
select select "NonEscrow"
type input "[STREET_ADDRESS]"
select select
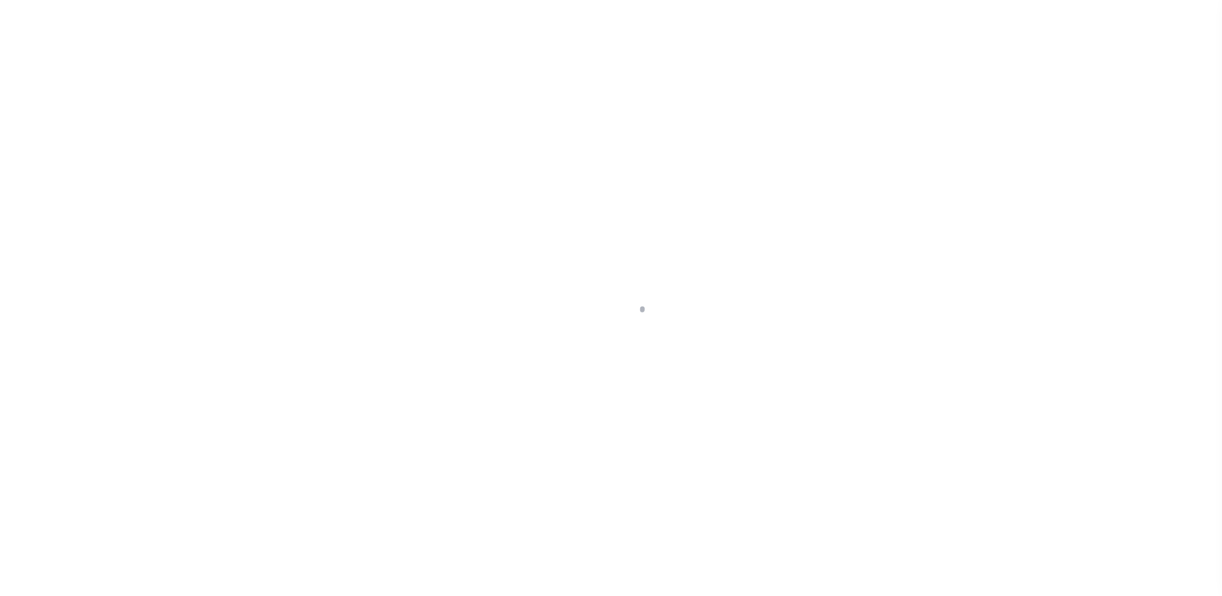
type input "[GEOGRAPHIC_DATA] 92037-7530"
type input "CA"
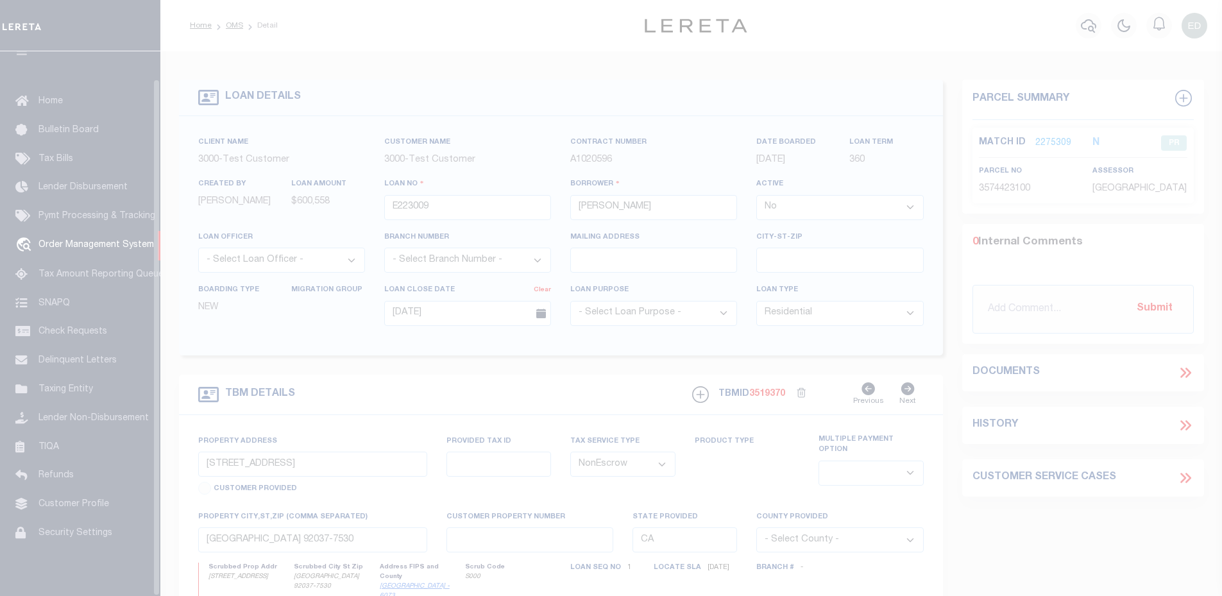
scroll to position [29, 0]
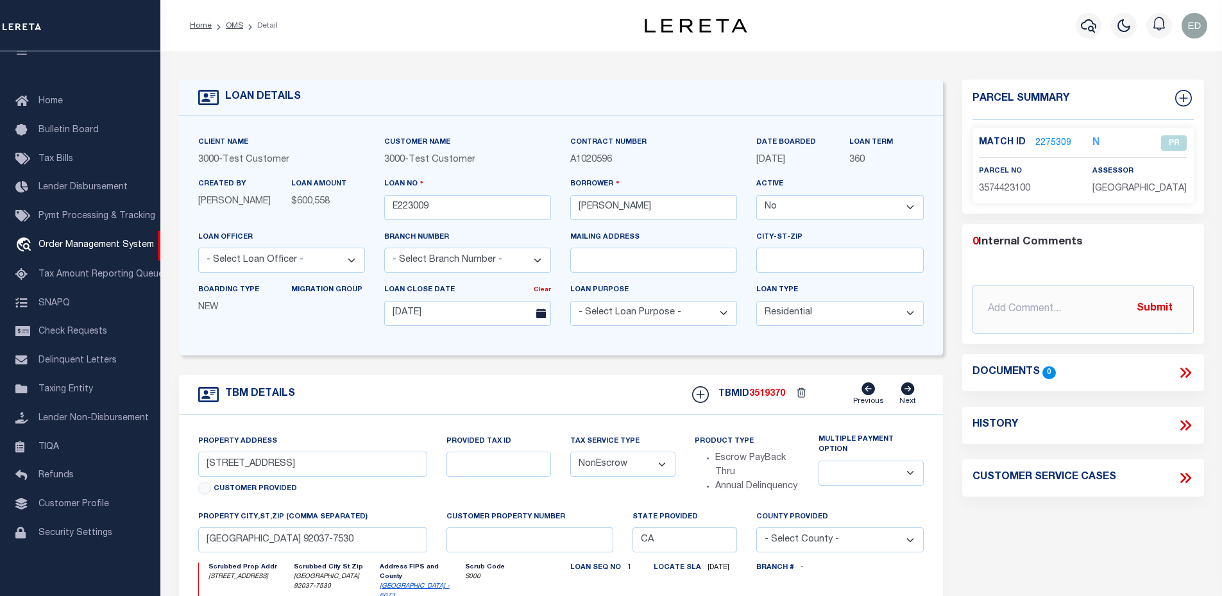
click at [890, 216] on select "Yes No" at bounding box center [839, 207] width 167 height 25
click at [840, 166] on div "Loan Term 360" at bounding box center [886, 156] width 93 height 42
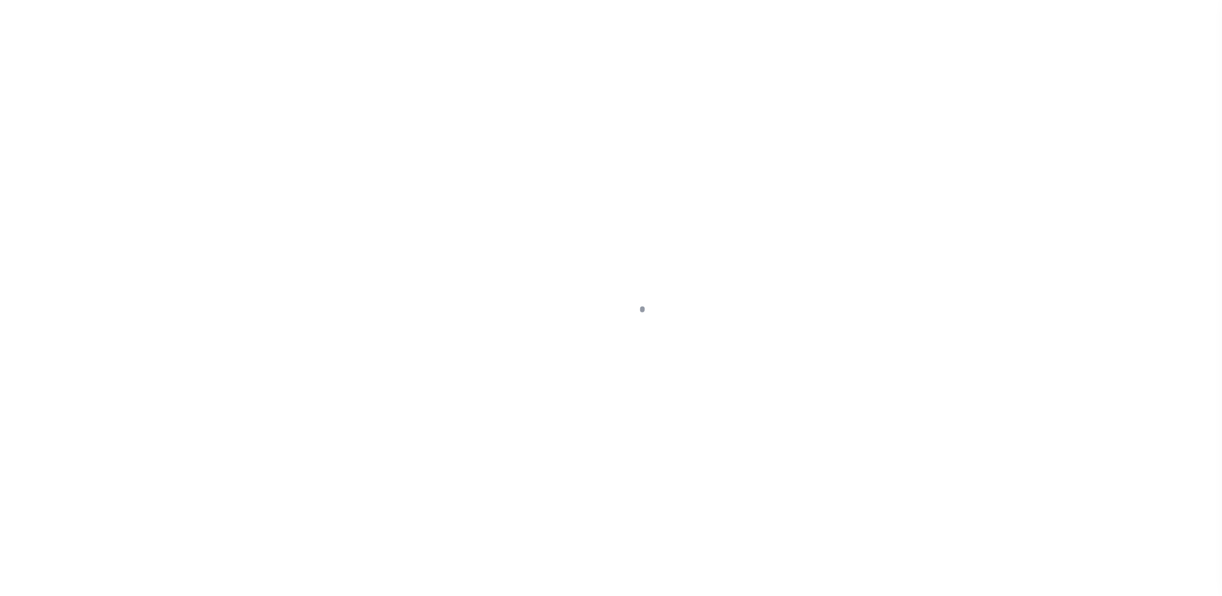
select select "False"
select select "10"
select select "NonEscrow"
type input "[STREET_ADDRESS]"
select select
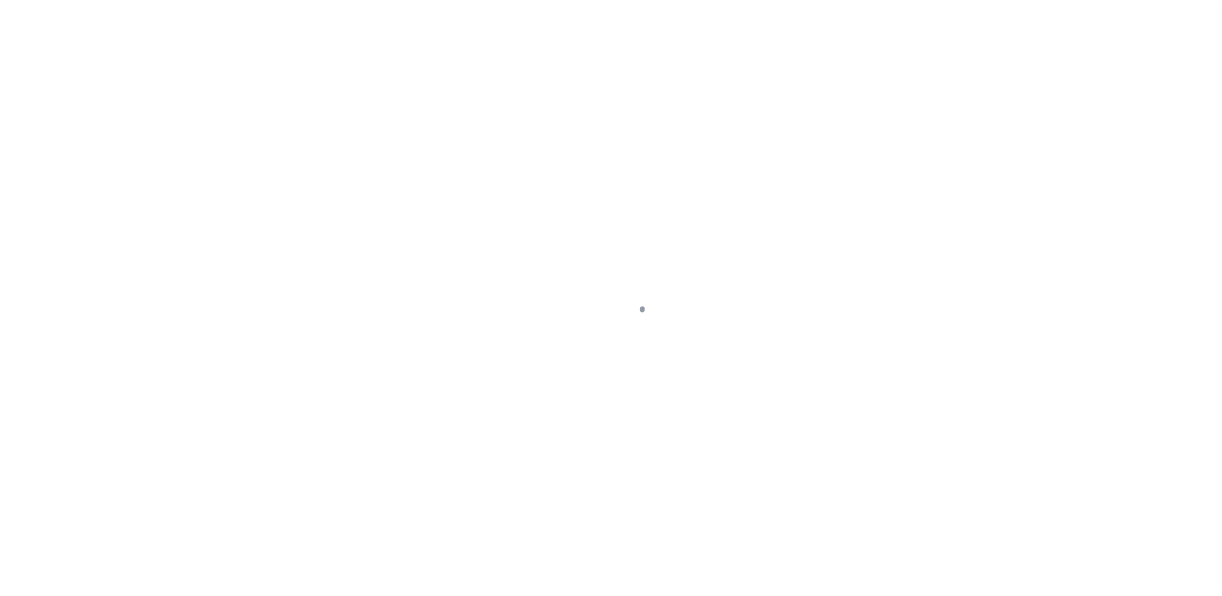
type input "[GEOGRAPHIC_DATA] 92037-7530"
type input "CA"
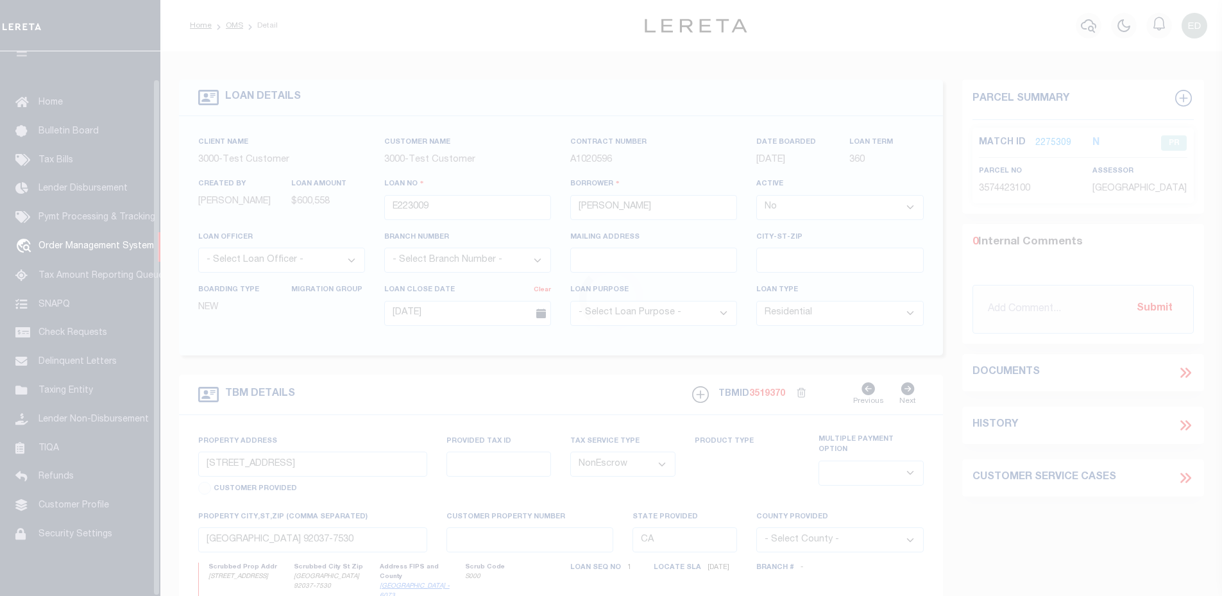
scroll to position [29, 0]
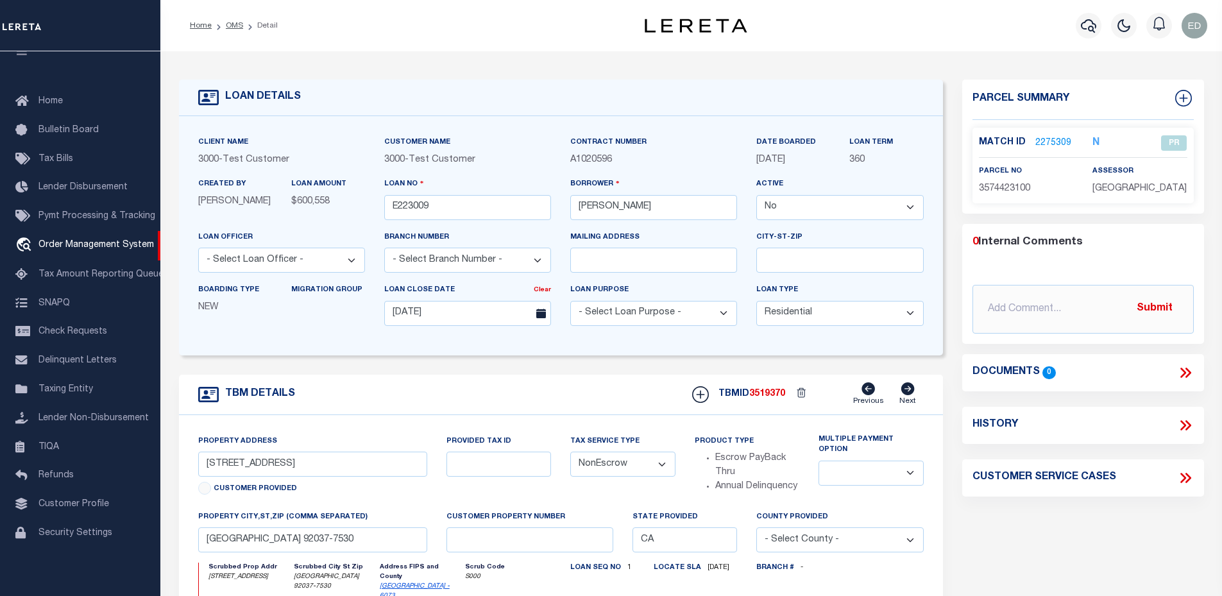
click at [1043, 140] on link "2275309" at bounding box center [1053, 143] width 36 height 13
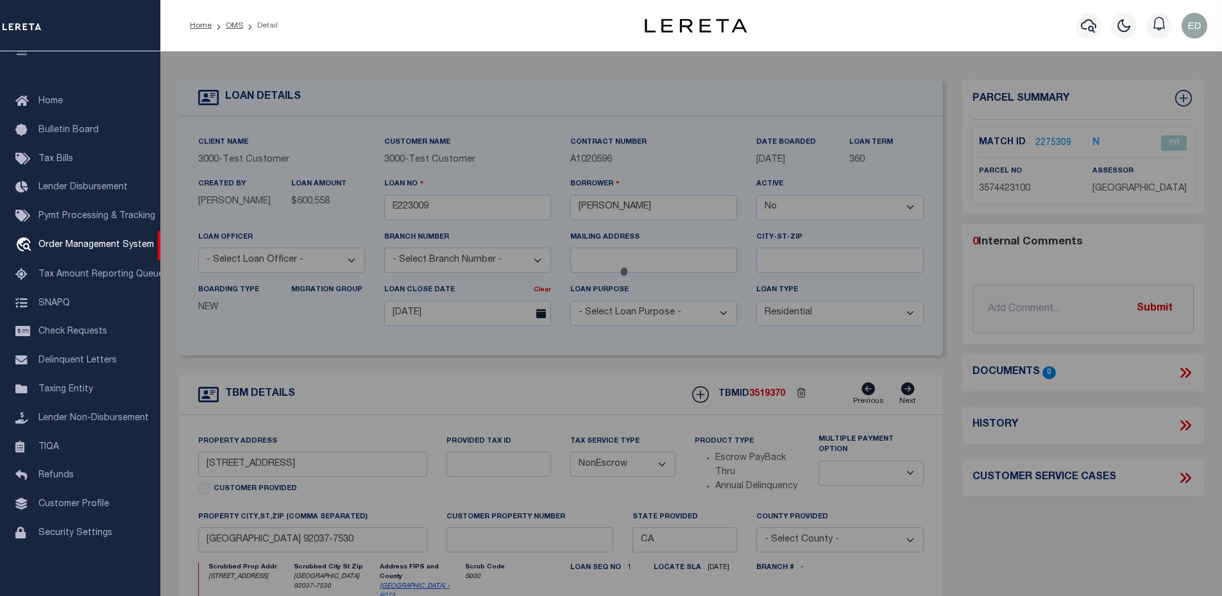
checkbox input "false"
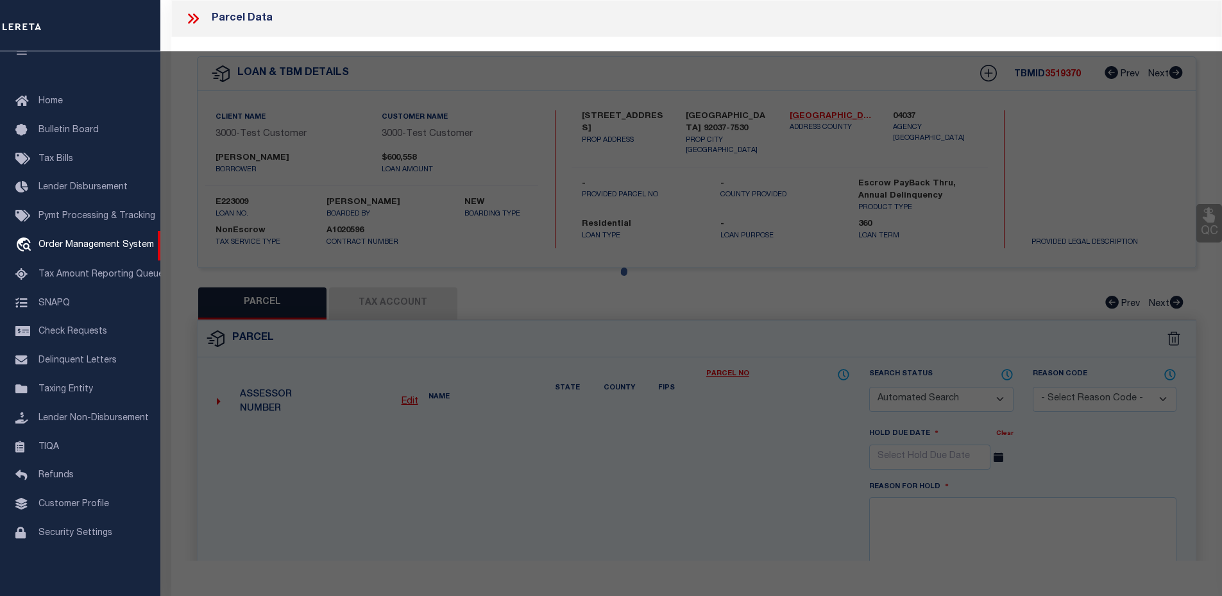
select select "PR"
type input "DEON,CHRISTOPHER EDWARD"
select select "ATL"
select select "ADD"
type input "[STREET_ADDRESS]"
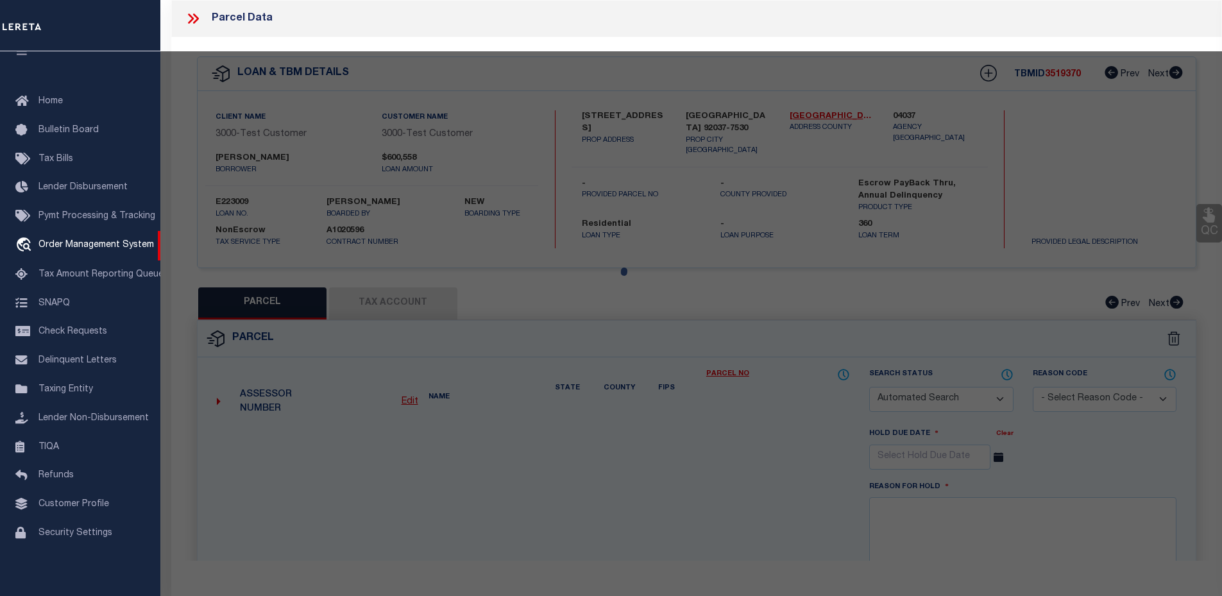
checkbox input "false"
type input "[GEOGRAPHIC_DATA]"
type textarea "TR 1083 BLK 5*LOTS 1 & 2*POR*"
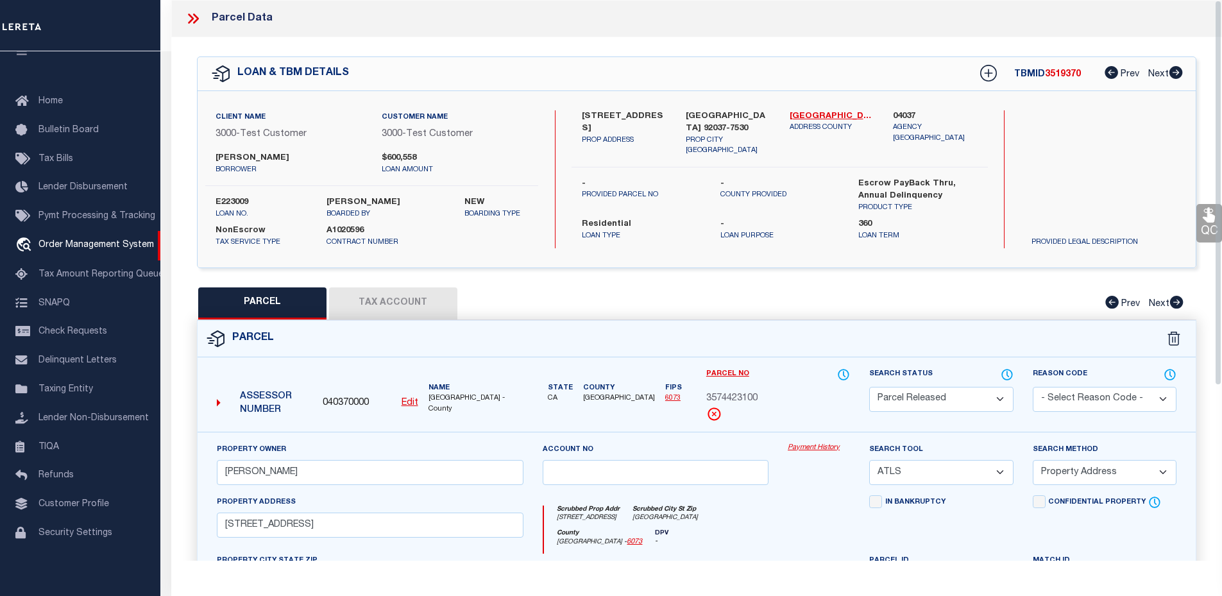
click at [373, 300] on button "Tax Account" at bounding box center [393, 303] width 128 height 32
select select "100"
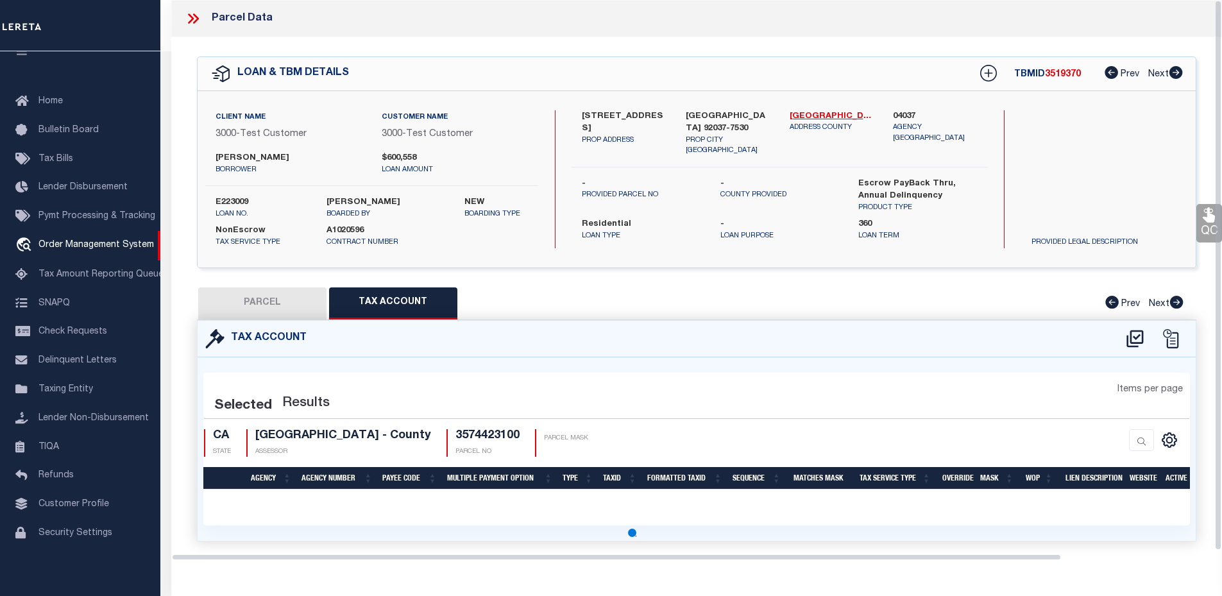
select select "100"
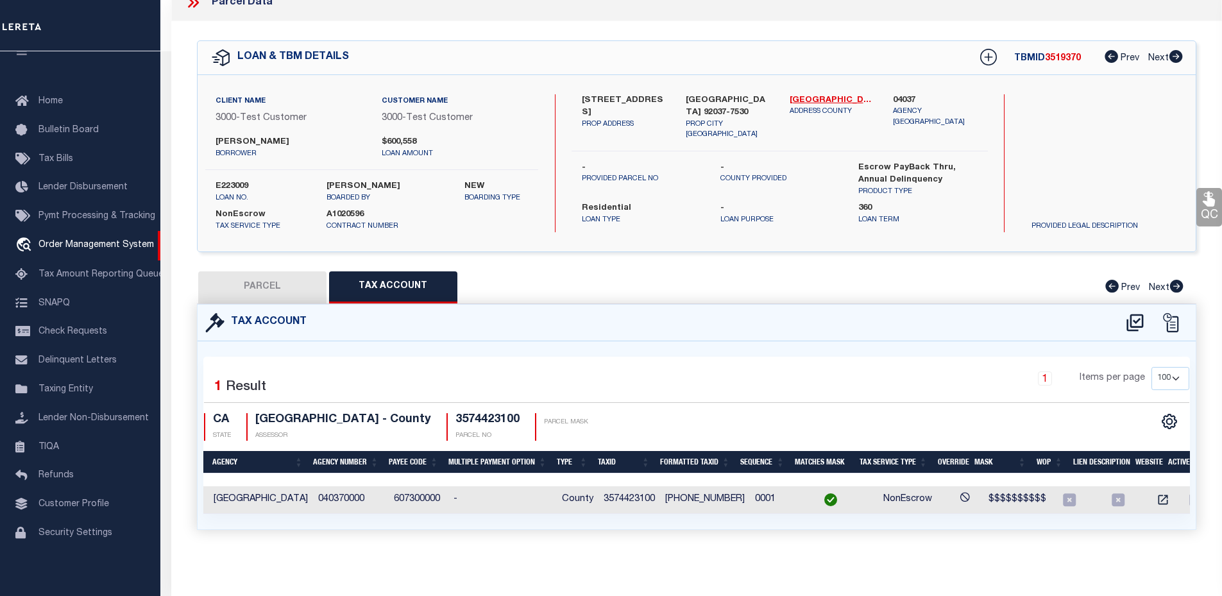
scroll to position [0, 0]
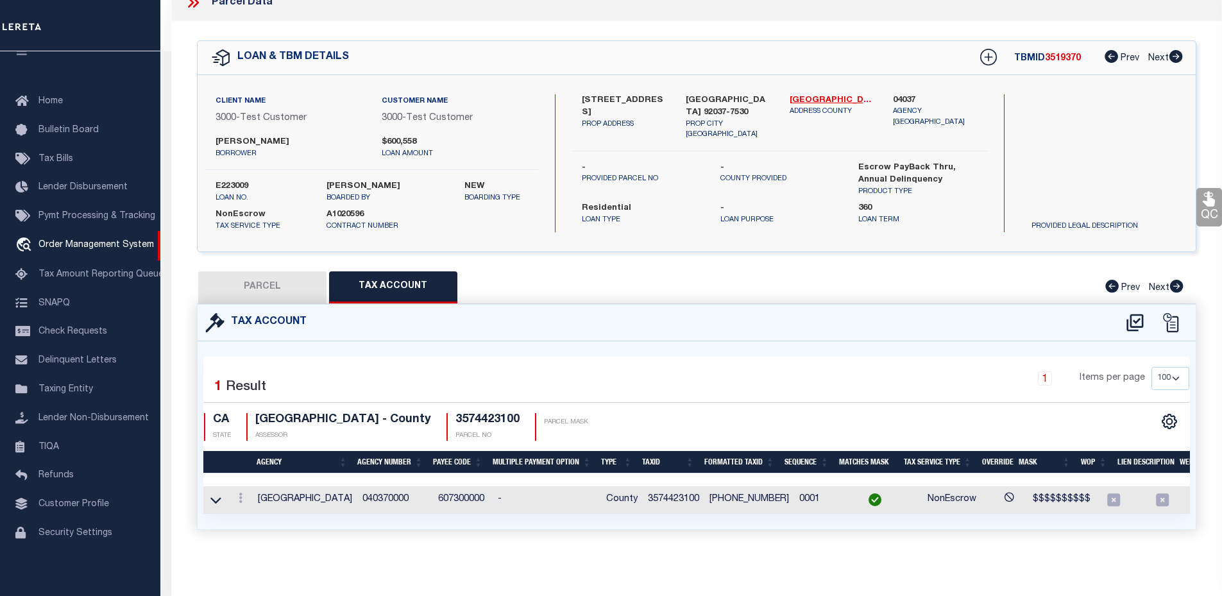
click at [278, 277] on button "PARCEL" at bounding box center [262, 287] width 128 height 32
select select "AS"
select select
checkbox input "false"
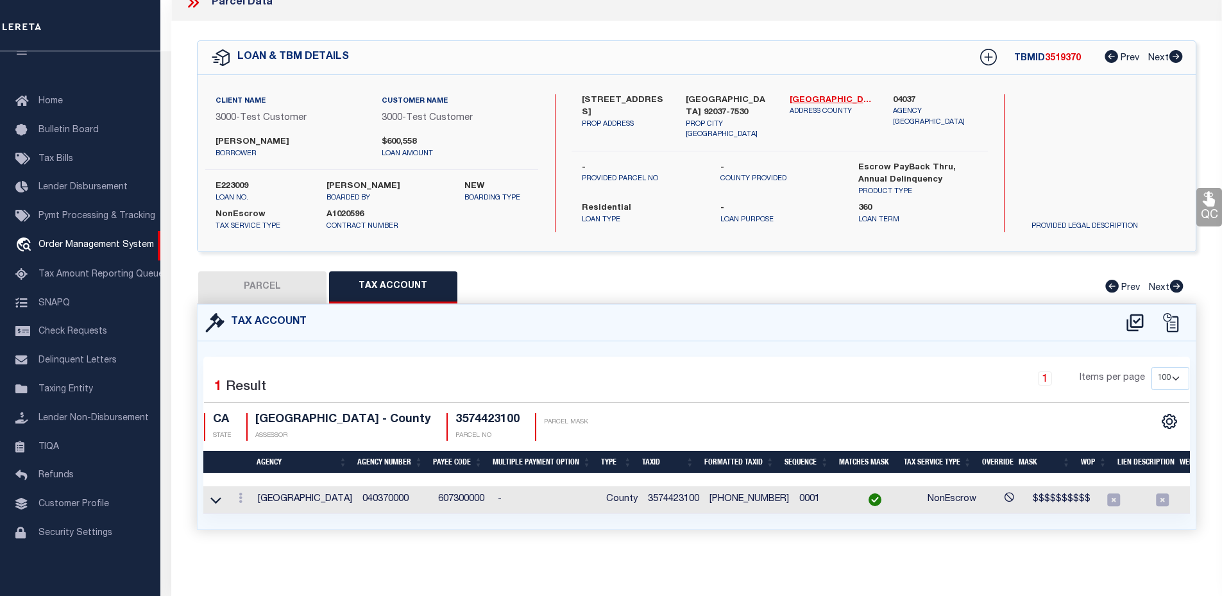
checkbox input "false"
select select "PR"
type input "[PERSON_NAME]"
select select "ATL"
select select "ADD"
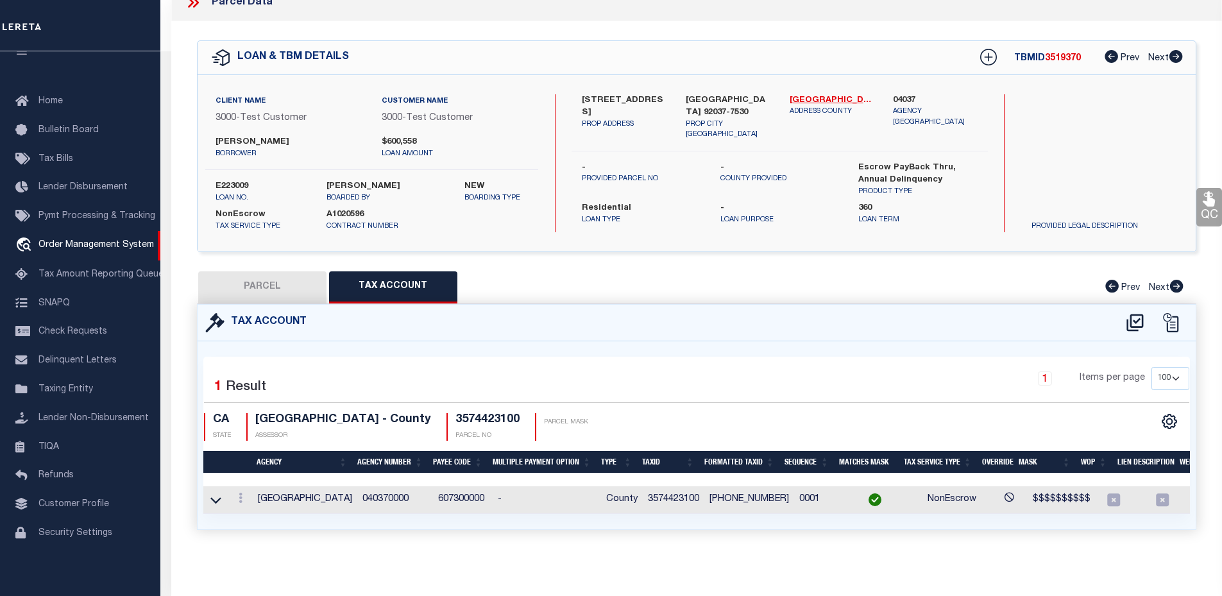
type input "[STREET_ADDRESS]"
checkbox input "false"
type input "[GEOGRAPHIC_DATA]"
type textarea "TR 1083 BLK 5*LOTS 1 & 2*POR*"
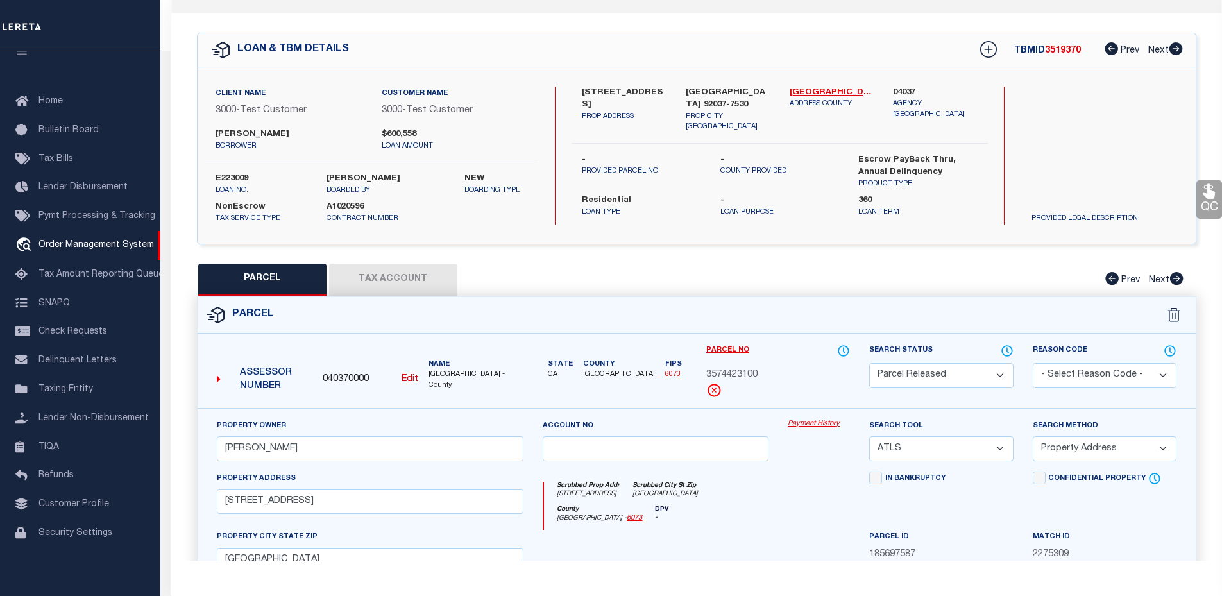
scroll to position [255, 0]
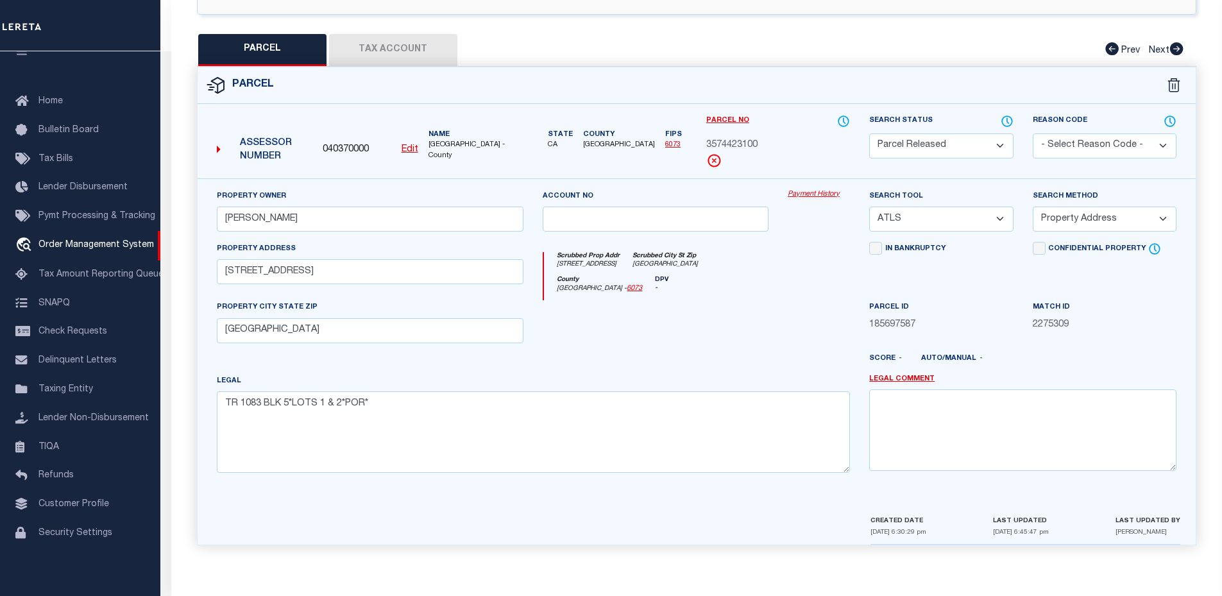
click at [627, 292] on span "6073" at bounding box center [634, 289] width 15 height 11
click at [627, 289] on link "6073" at bounding box center [634, 288] width 15 height 7
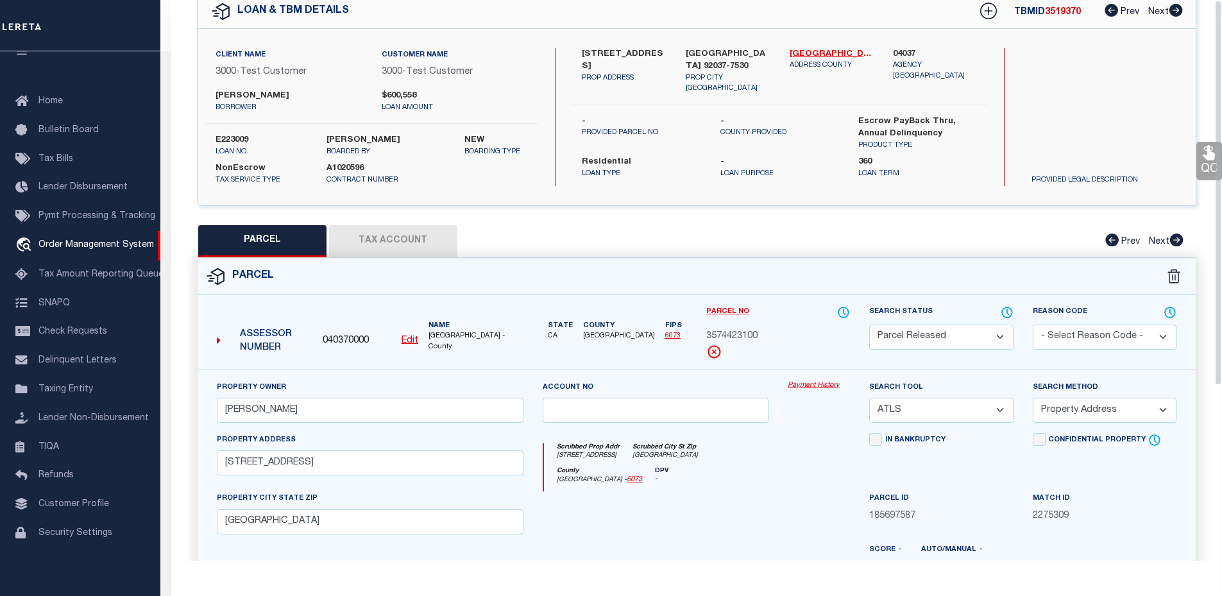
scroll to position [0, 0]
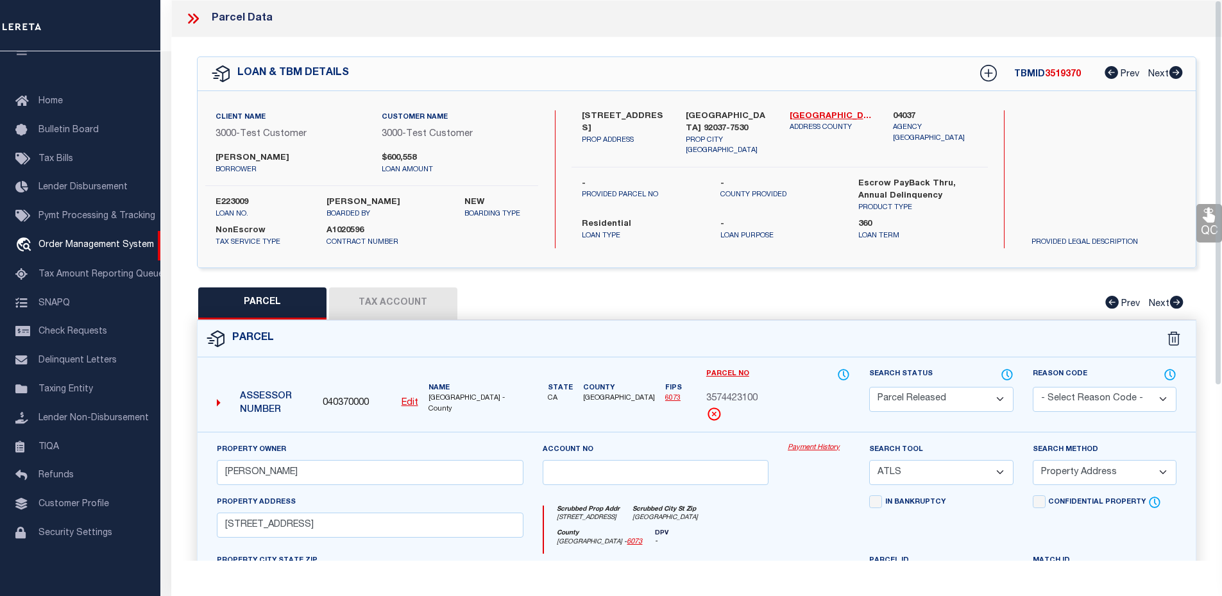
click at [187, 20] on icon at bounding box center [193, 18] width 17 height 17
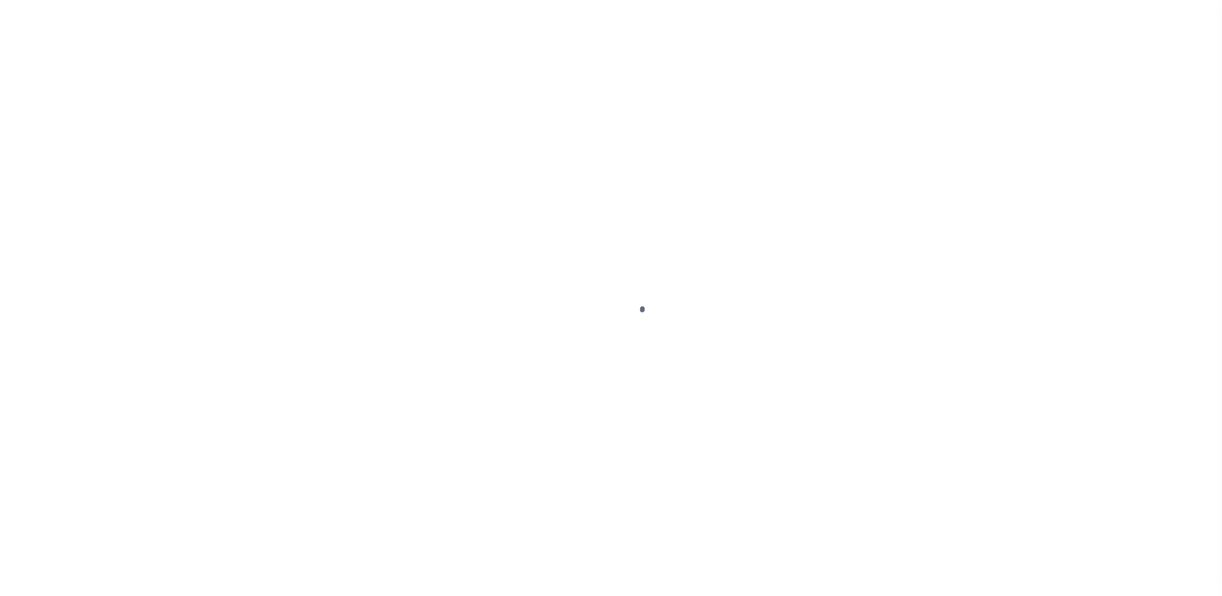
select select "False"
select select "10"
select select "NonEscrow"
type input "[STREET_ADDRESS]"
select select
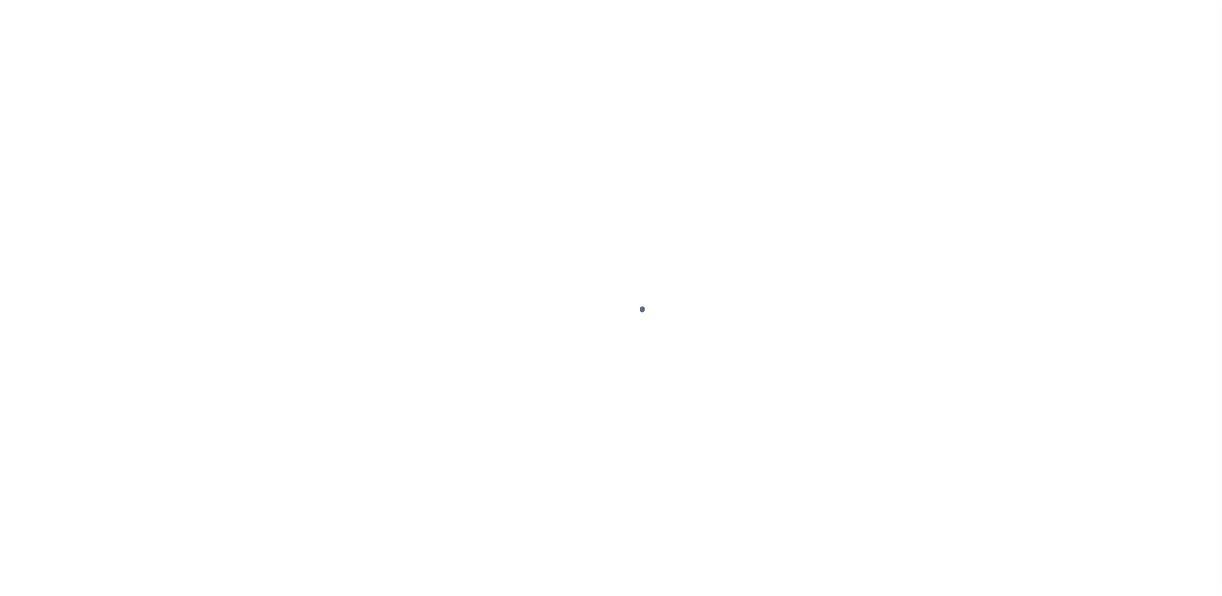
type input "[GEOGRAPHIC_DATA] 92037-7530"
type input "CA"
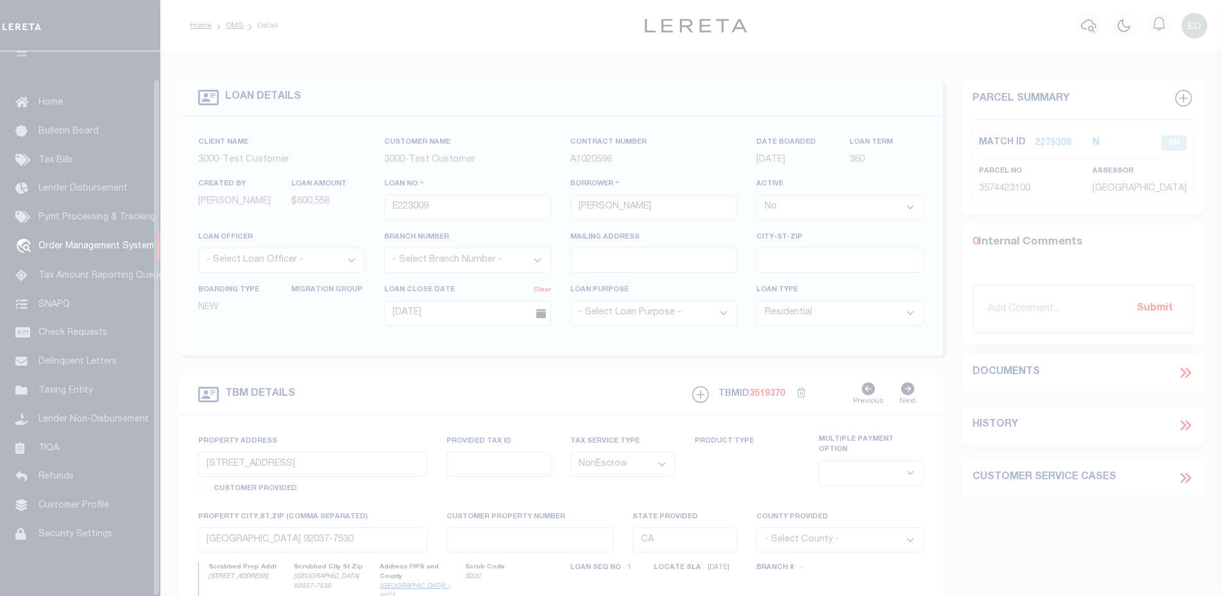
scroll to position [29, 0]
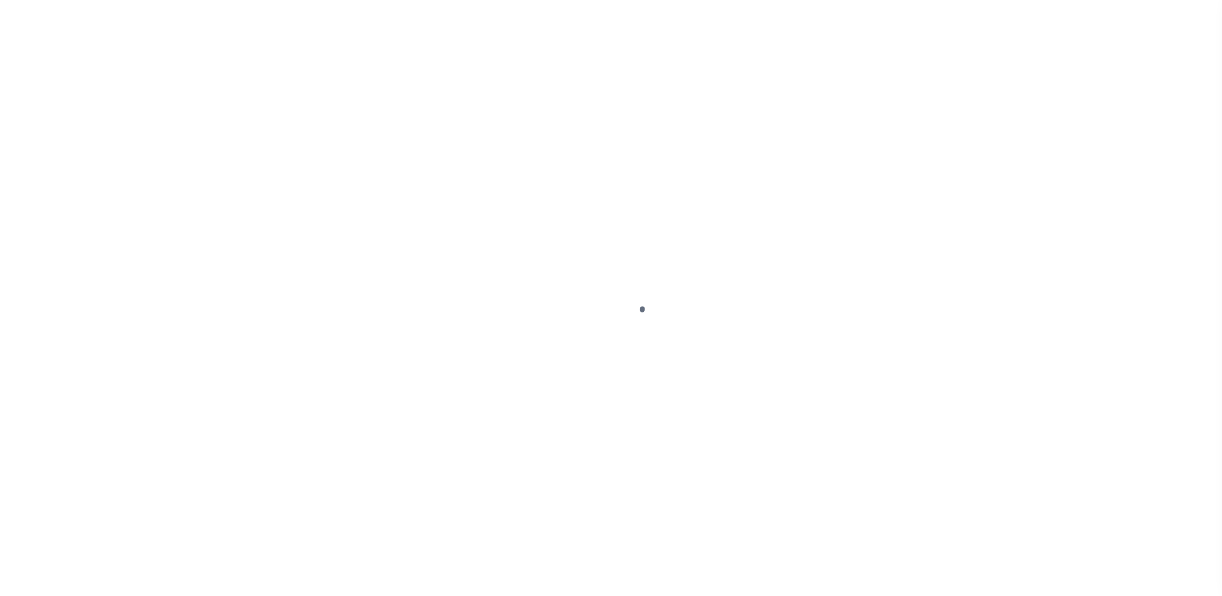
type input "E223009"
type input "[PERSON_NAME]"
select select
type input "[DATE]"
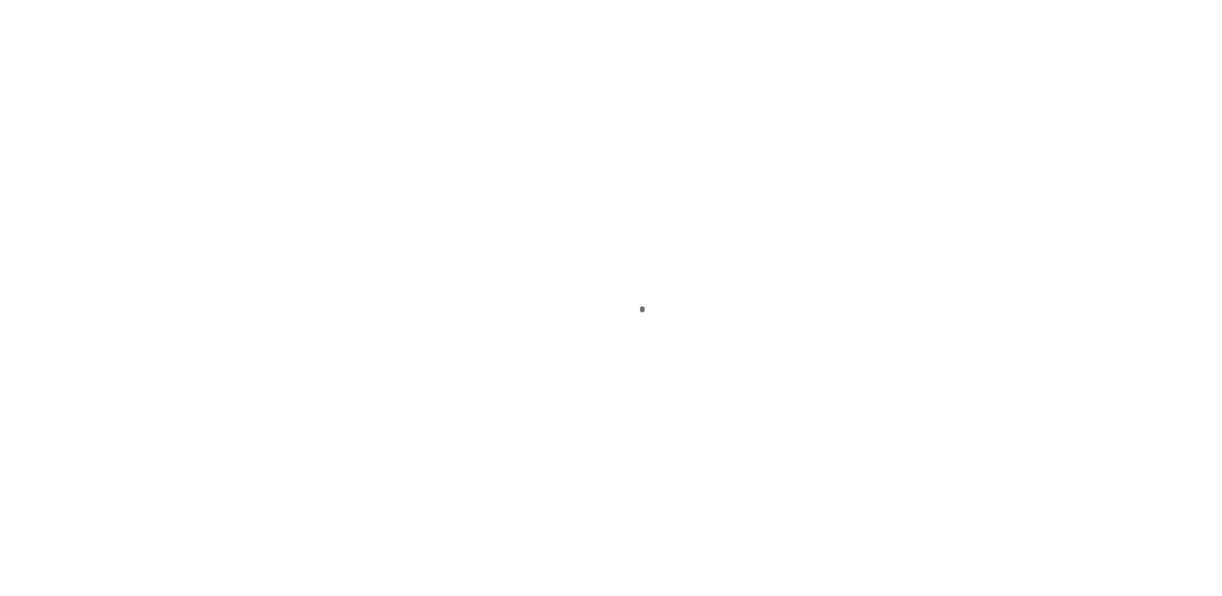
select select "10"
select select "NonEscrow"
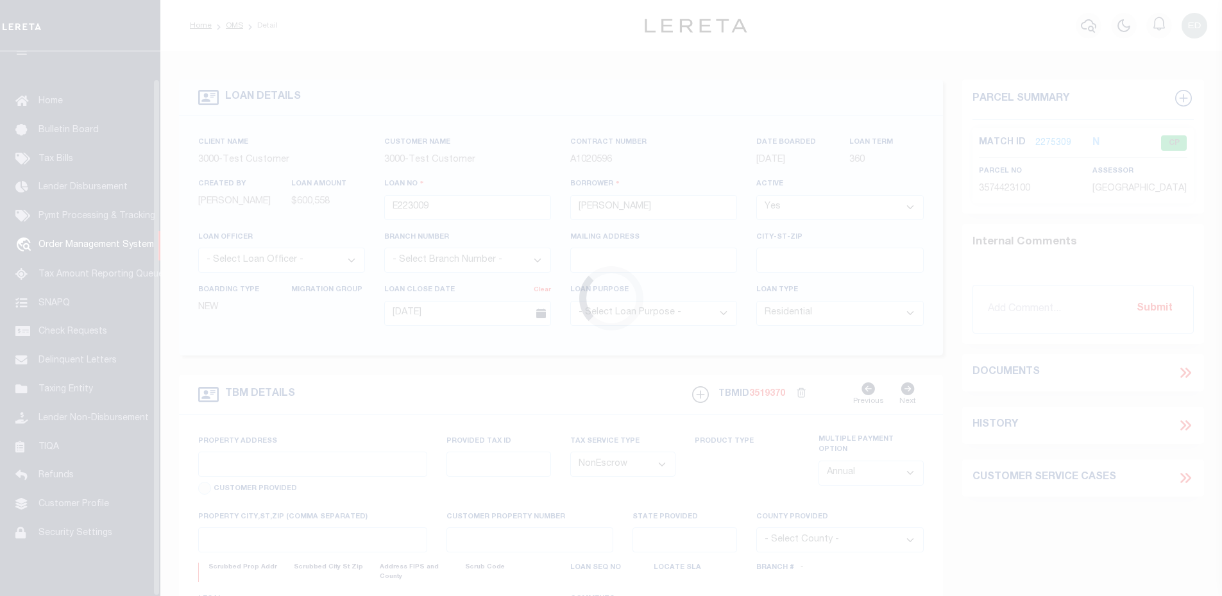
scroll to position [29, 0]
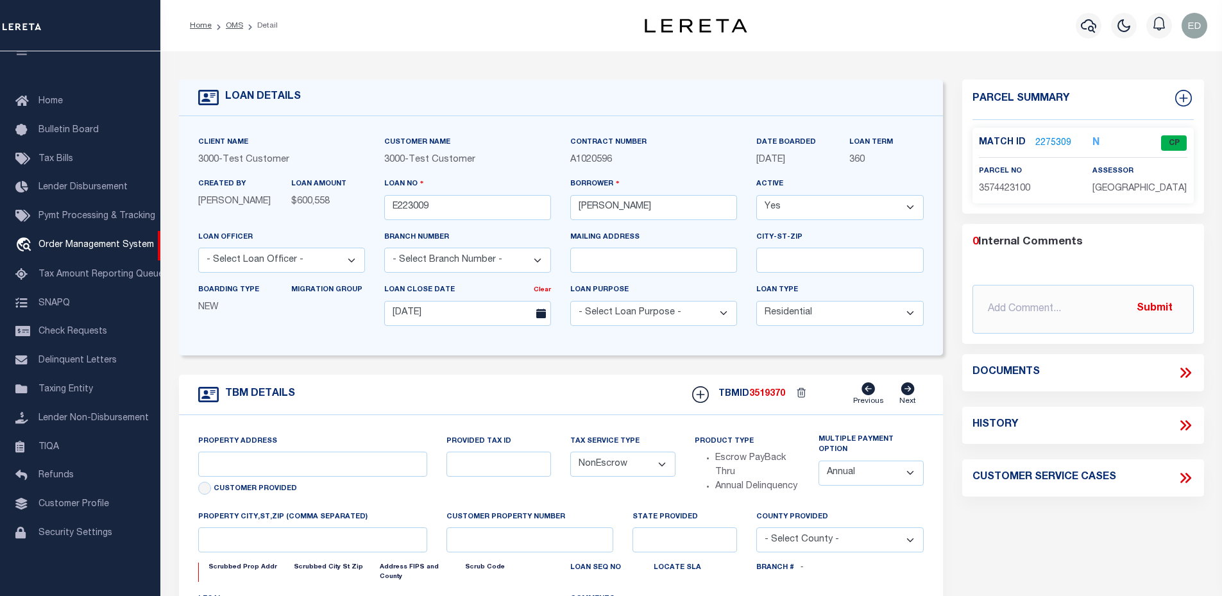
type input "[STREET_ADDRESS]"
select select
type input "[GEOGRAPHIC_DATA] 92037-7530"
type input "CA"
click at [1075, 137] on div "Match ID 2275309" at bounding box center [1026, 143] width 114 height 14
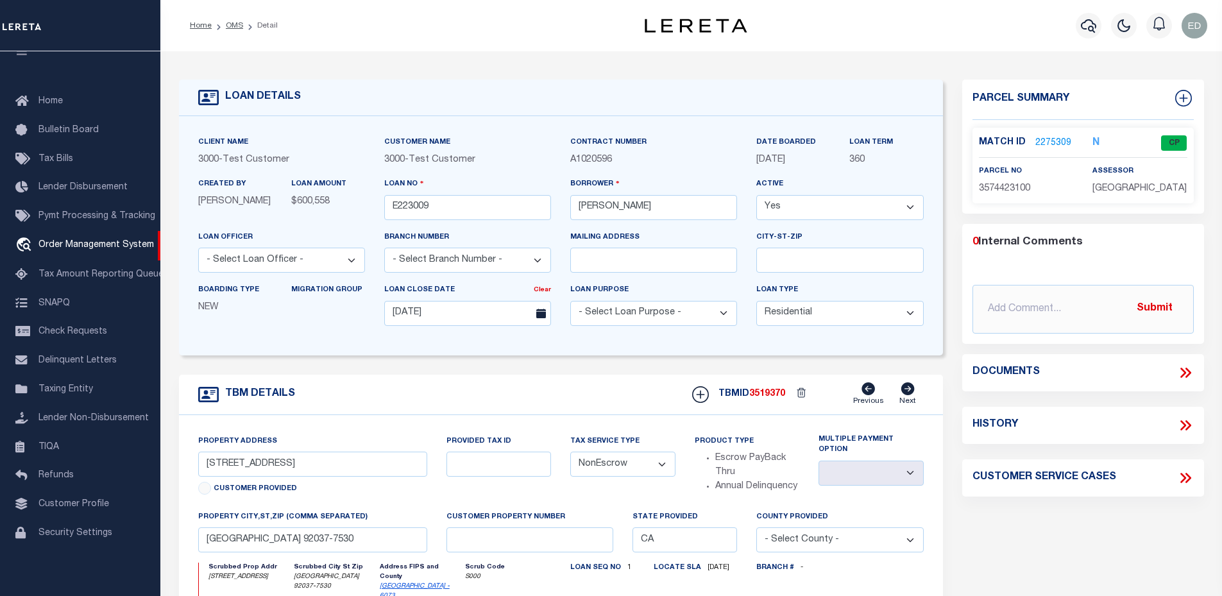
click at [1057, 140] on link "2275309" at bounding box center [1053, 143] width 36 height 13
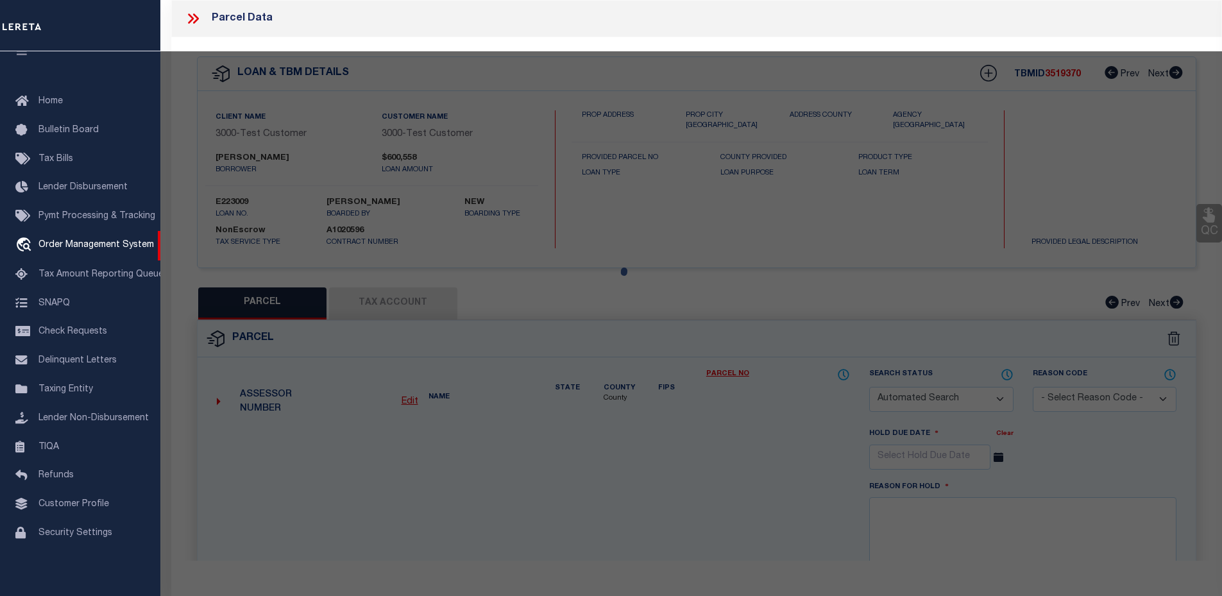
checkbox input "false"
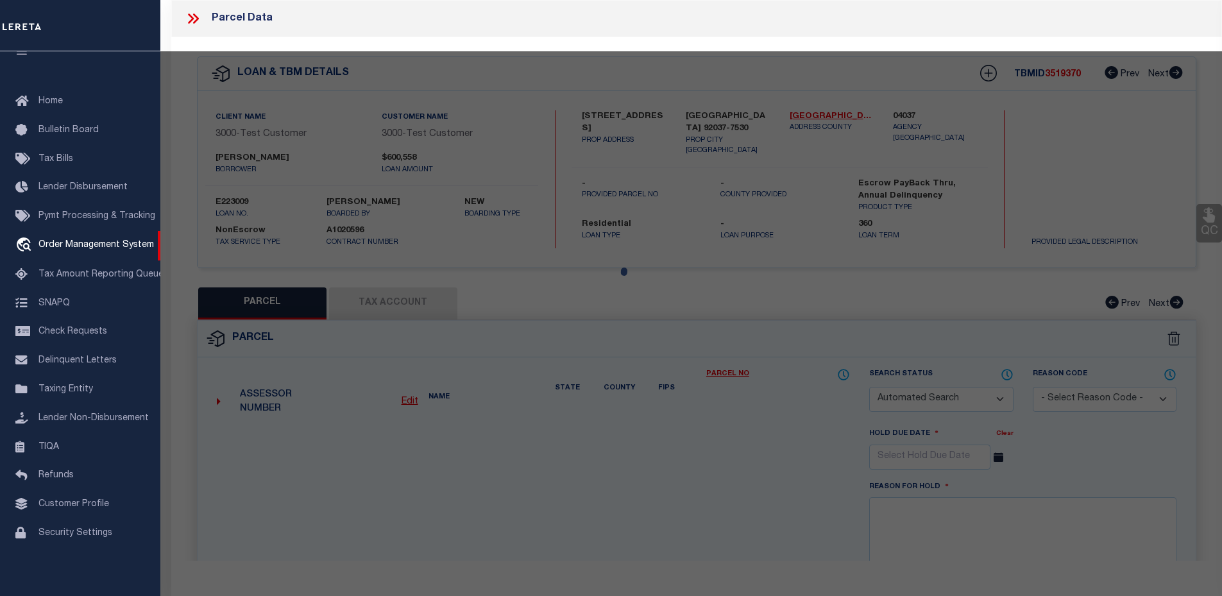
select select "CP"
type input "[PERSON_NAME]"
select select "ATL"
select select "ADD"
type input "[STREET_ADDRESS]"
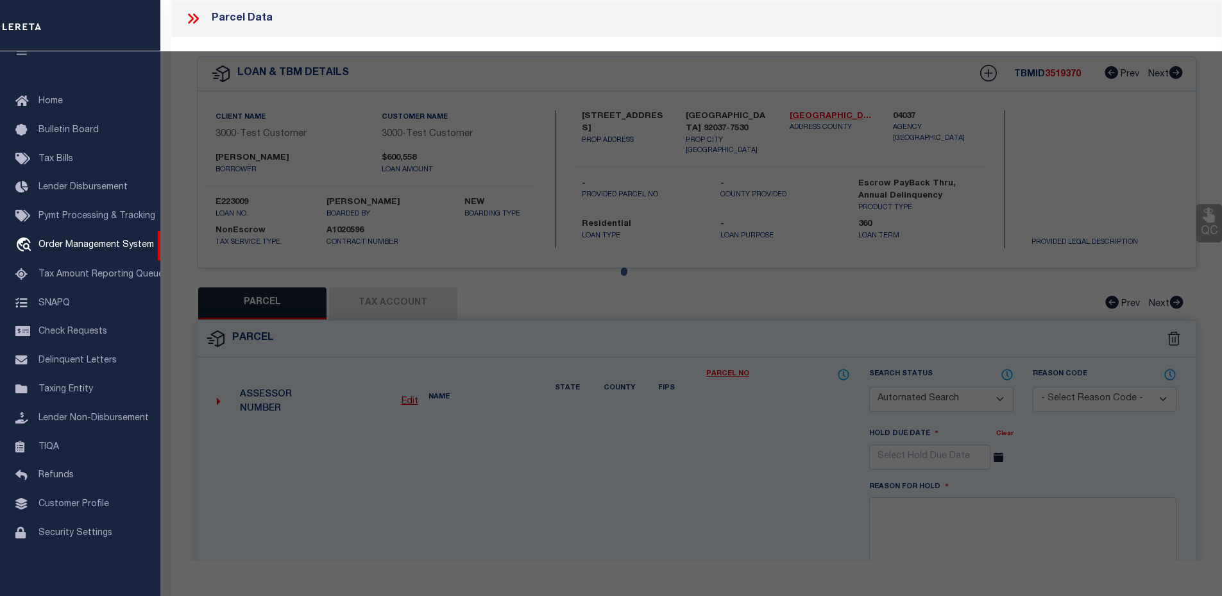
checkbox input "false"
type input "[GEOGRAPHIC_DATA]"
type textarea "TR 1083 BLK 5*LOTS 1 & 2*POR*"
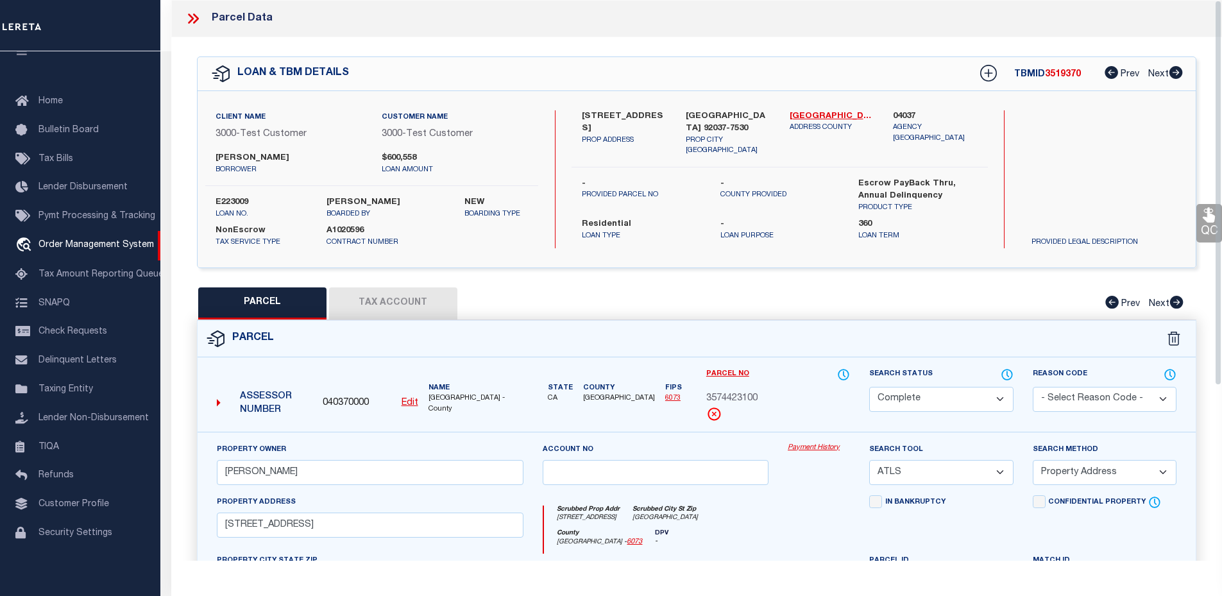
click at [419, 304] on button "Tax Account" at bounding box center [393, 303] width 128 height 32
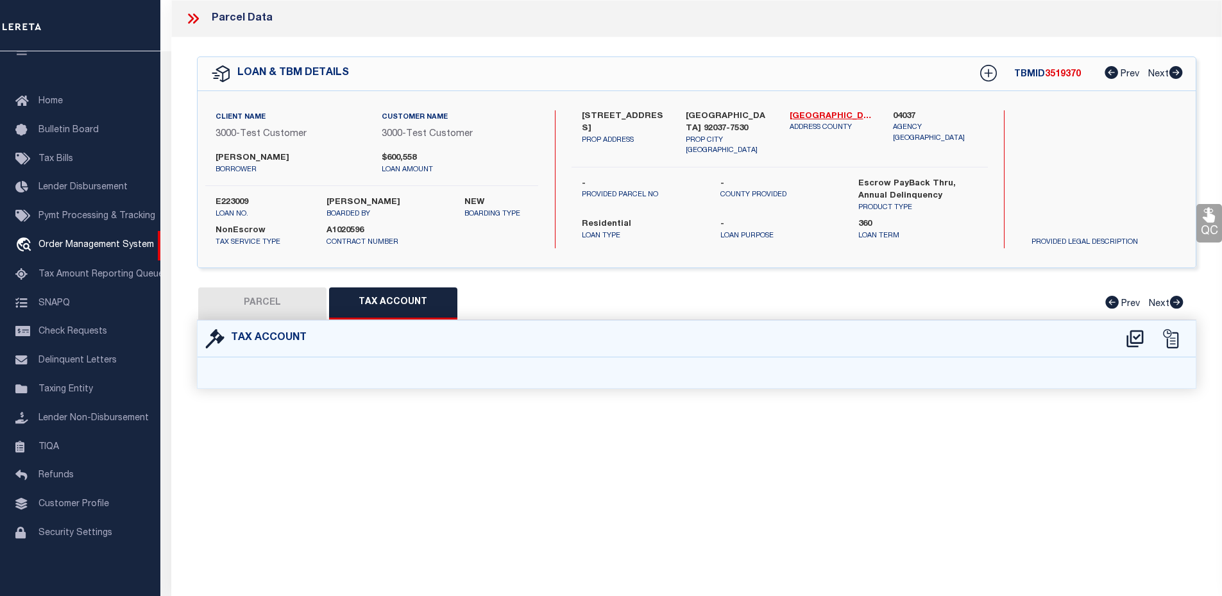
select select "100"
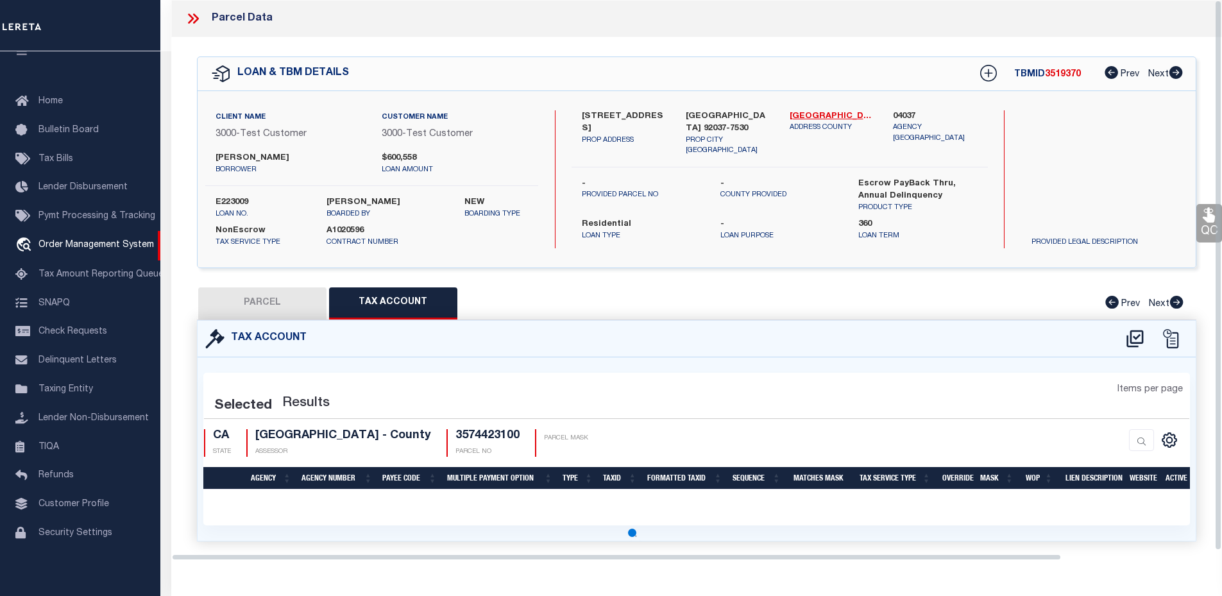
select select "100"
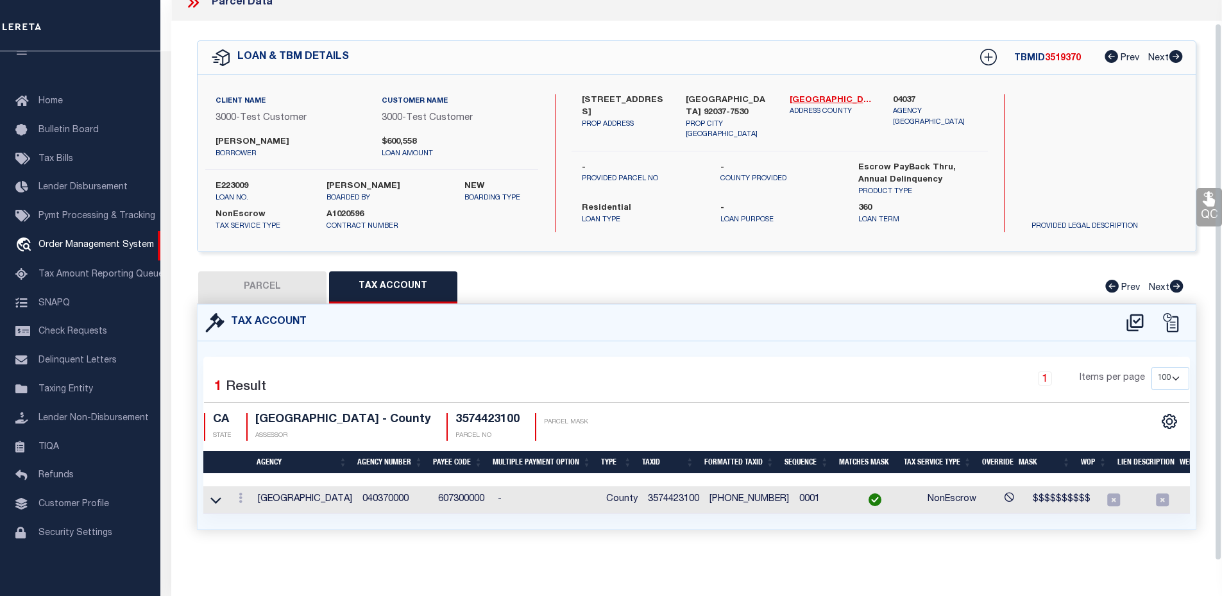
scroll to position [0, 44]
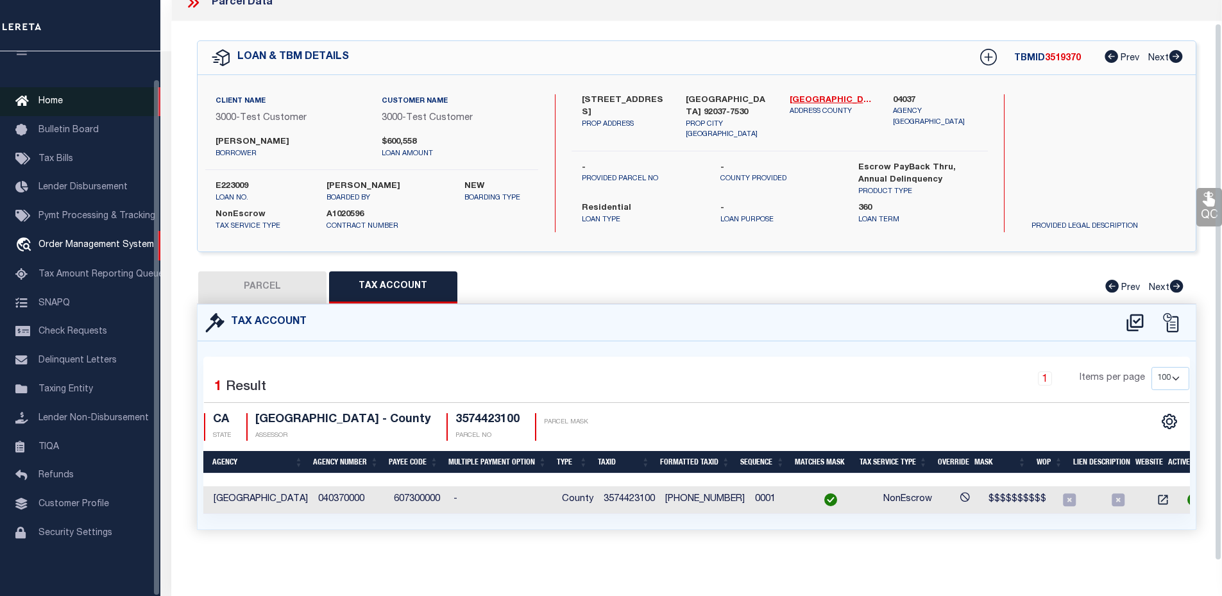
click at [89, 95] on link "Home" at bounding box center [80, 101] width 160 height 29
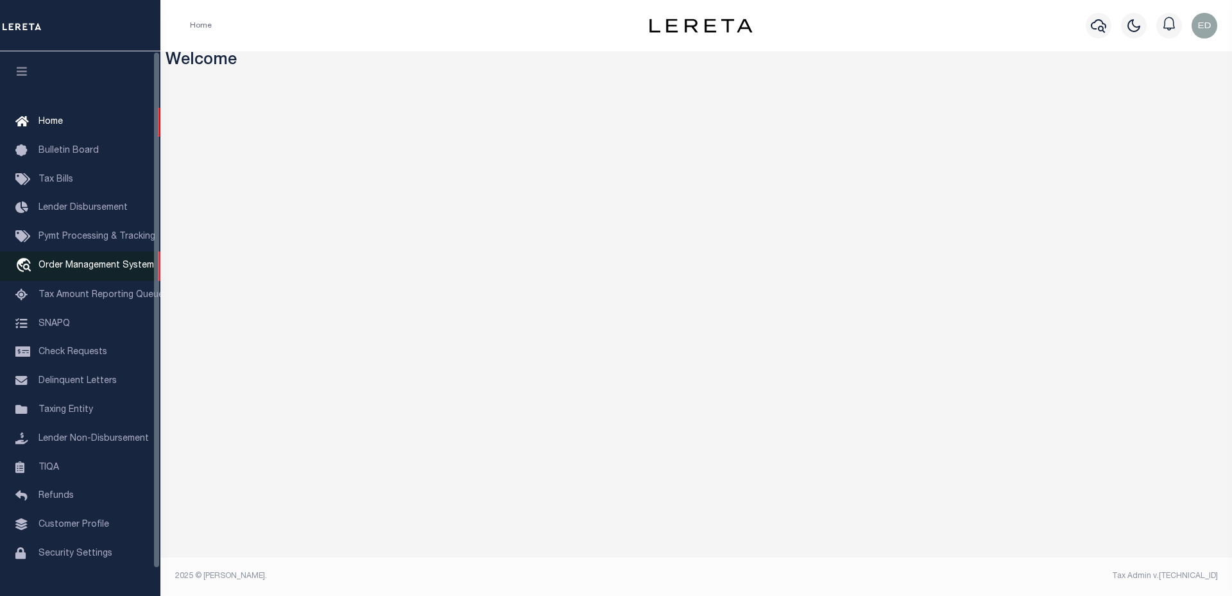
click at [88, 262] on link "travel_explore Order Management System" at bounding box center [80, 266] width 160 height 30
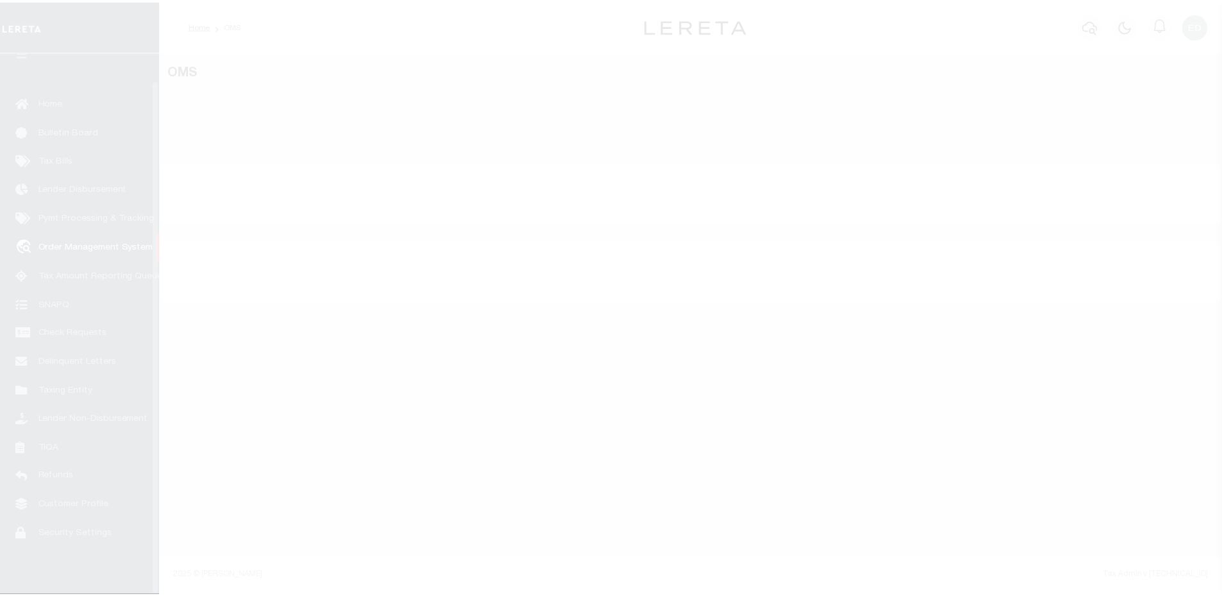
scroll to position [29, 0]
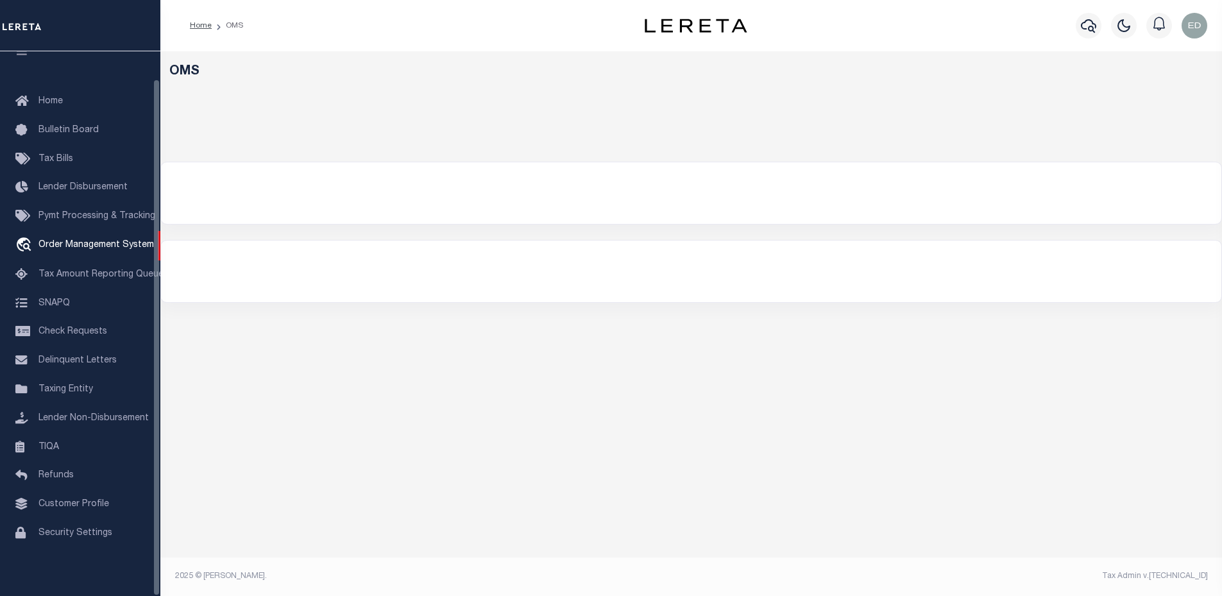
select select "200"
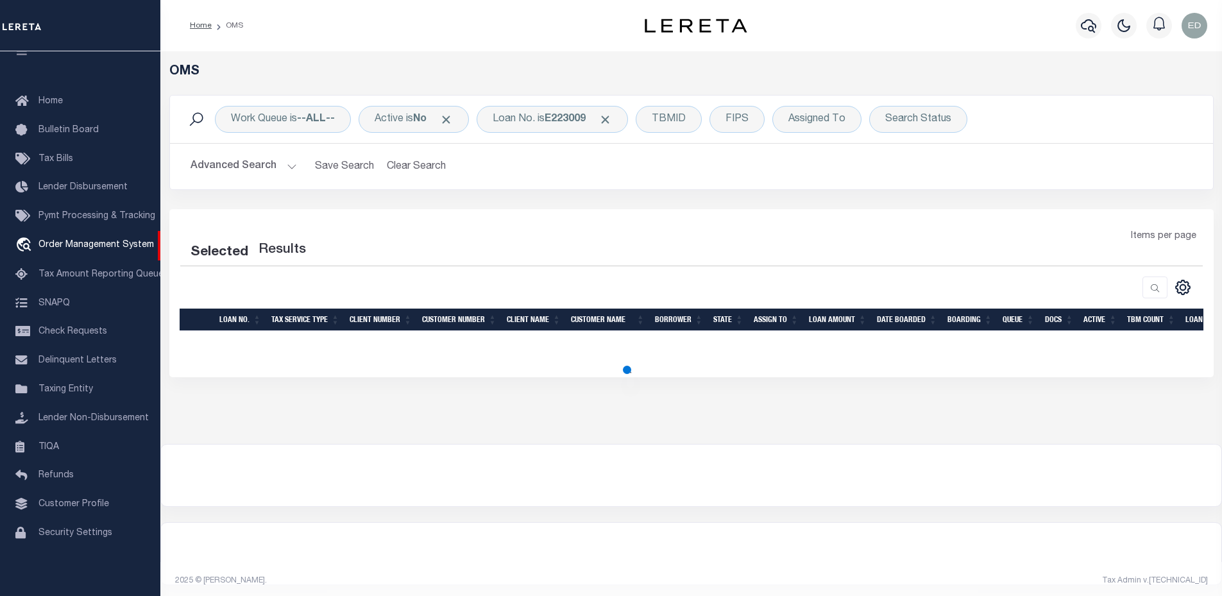
select select "200"
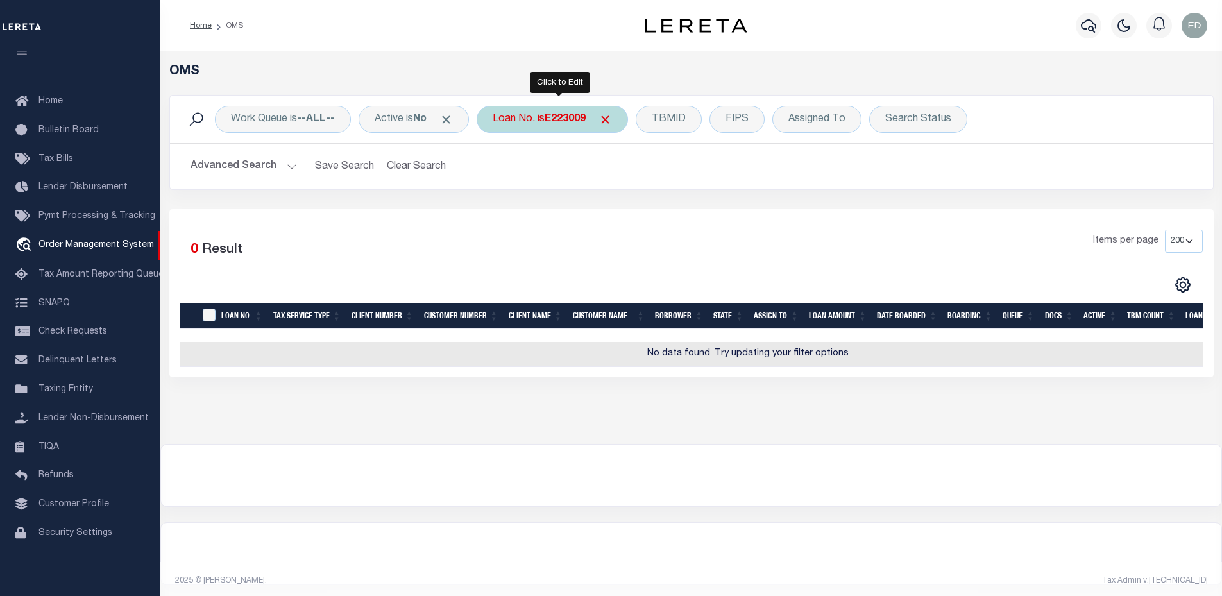
click at [563, 124] on b "E223009" at bounding box center [565, 119] width 41 height 10
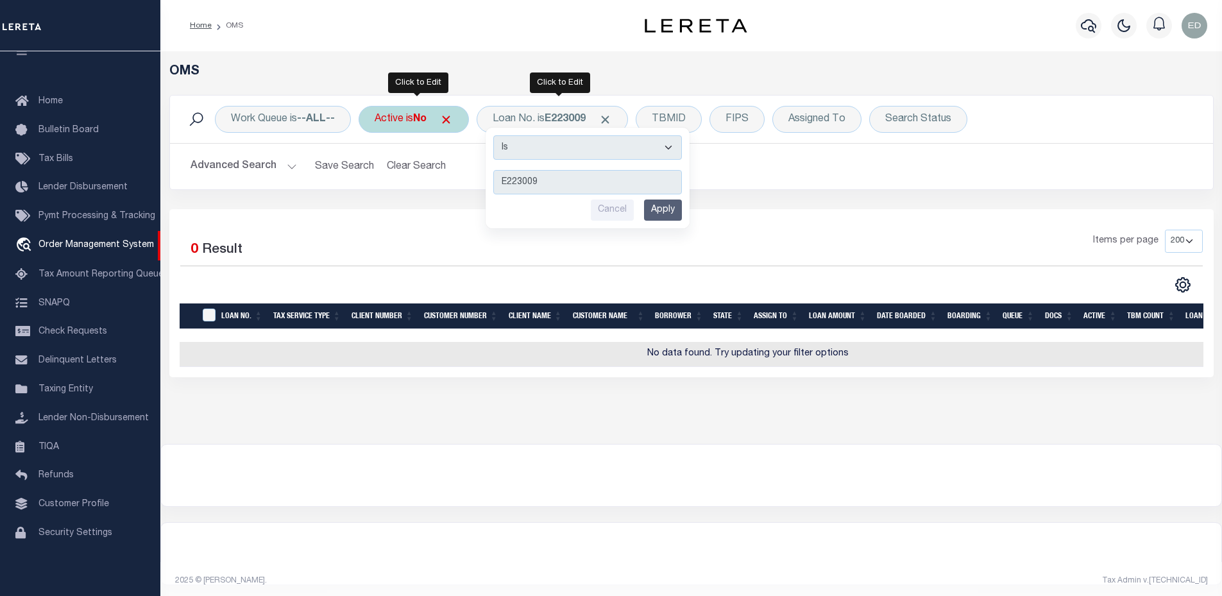
click at [418, 123] on b "No" at bounding box center [419, 119] width 13 height 10
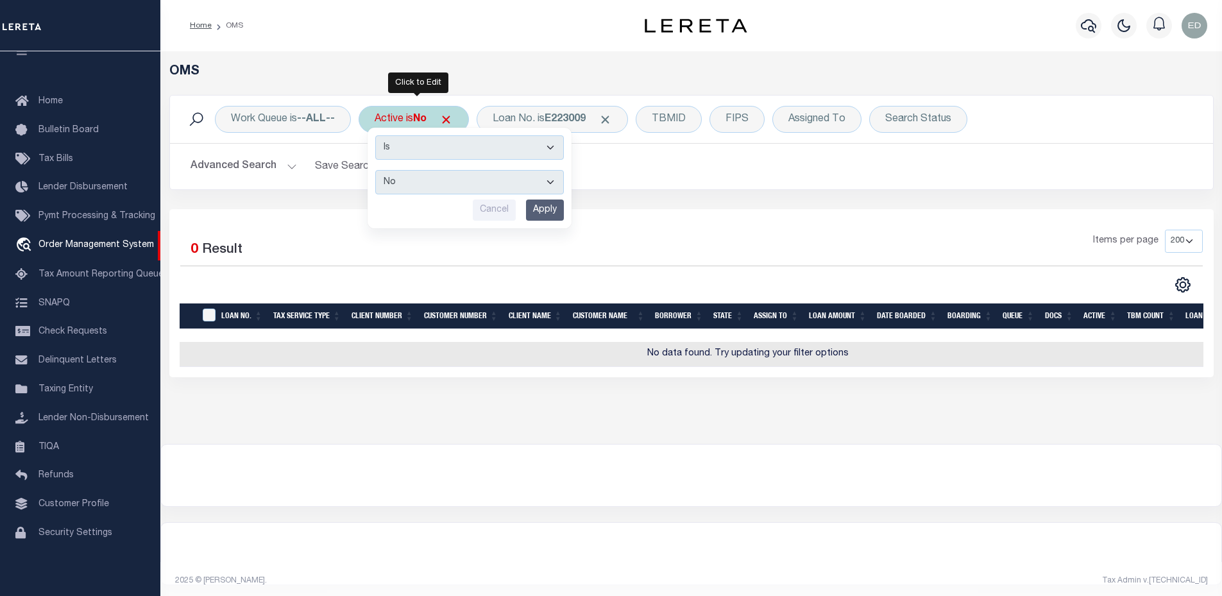
click at [413, 183] on select "Yes No" at bounding box center [469, 182] width 189 height 24
select select "true"
click at [377, 170] on select "Yes No" at bounding box center [469, 182] width 189 height 24
click at [541, 212] on input "Apply" at bounding box center [545, 210] width 38 height 21
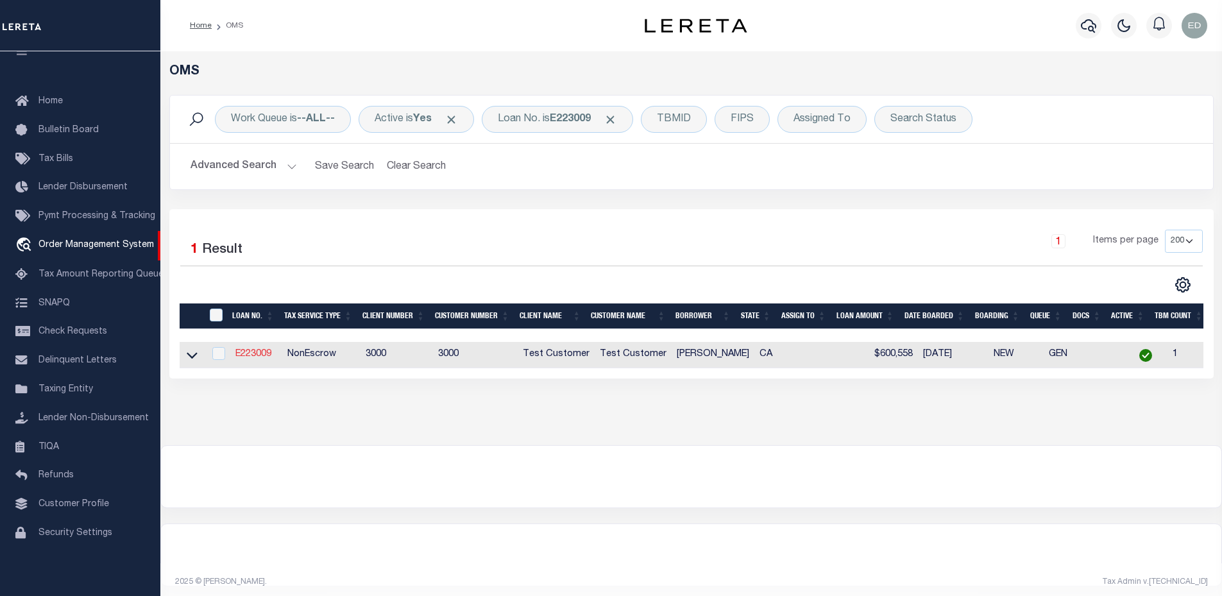
click at [243, 357] on link "E223009" at bounding box center [253, 354] width 36 height 9
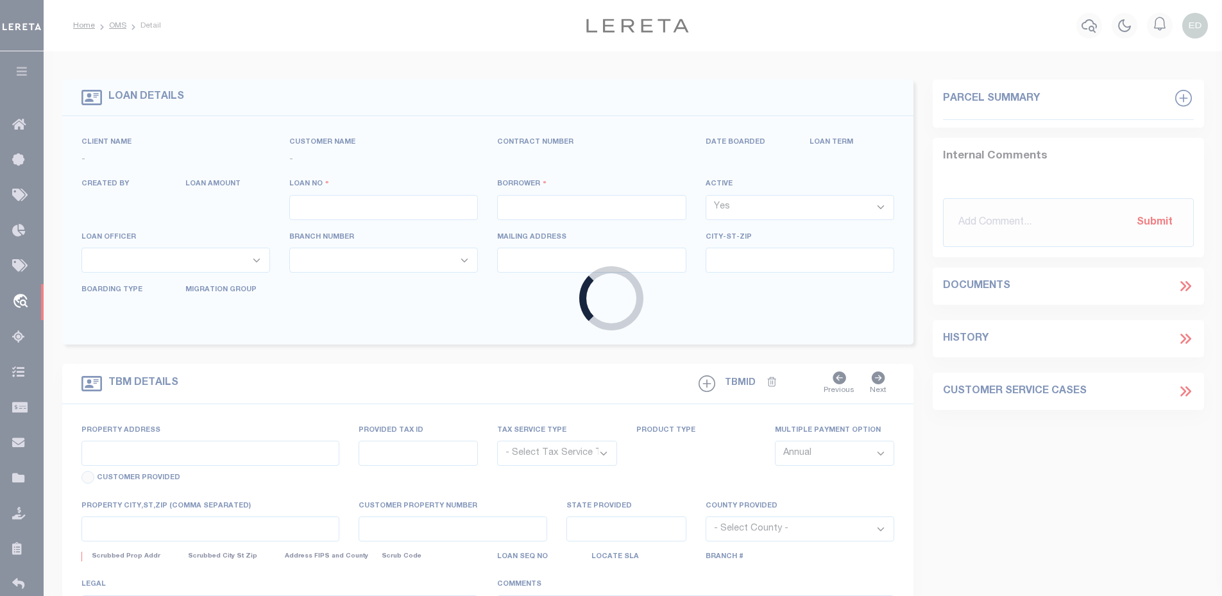
type input "E223009"
type input "[PERSON_NAME]"
select select
type input "[DATE]"
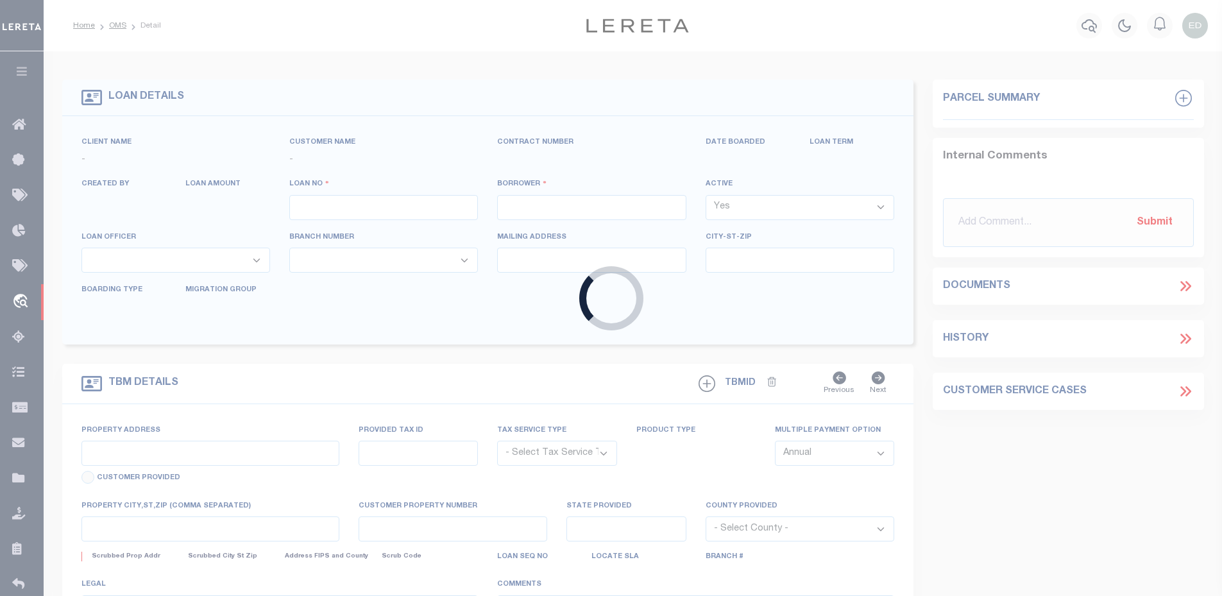
select select "10"
select select "NonEscrow"
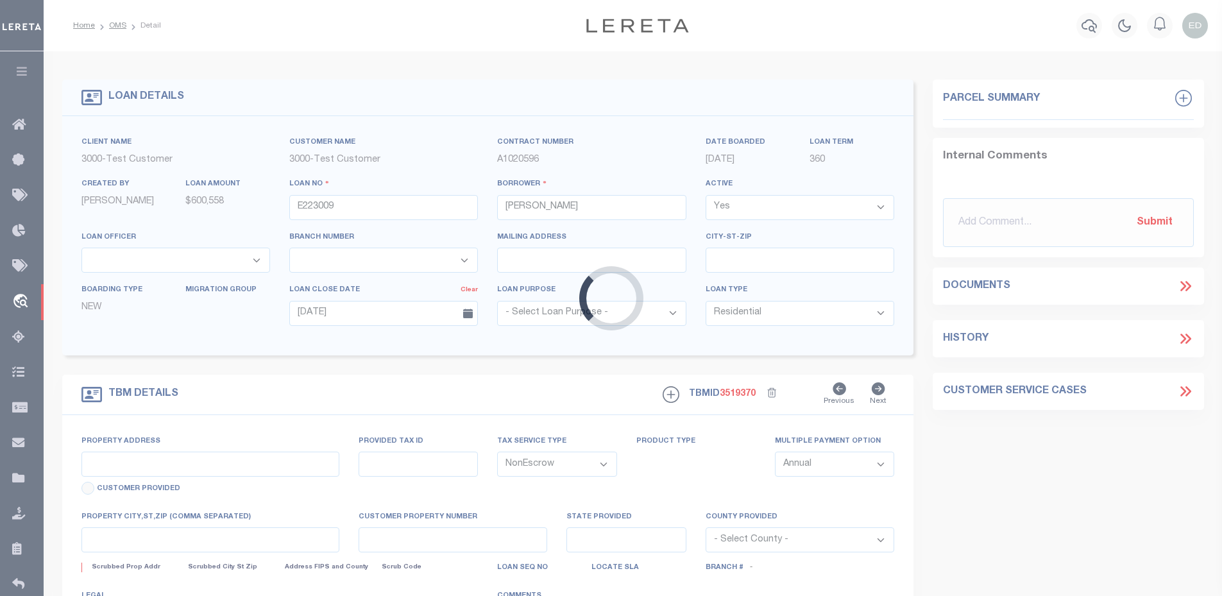
type input "[STREET_ADDRESS]"
select select
type input "[GEOGRAPHIC_DATA] 92037-7530"
type input "CA"
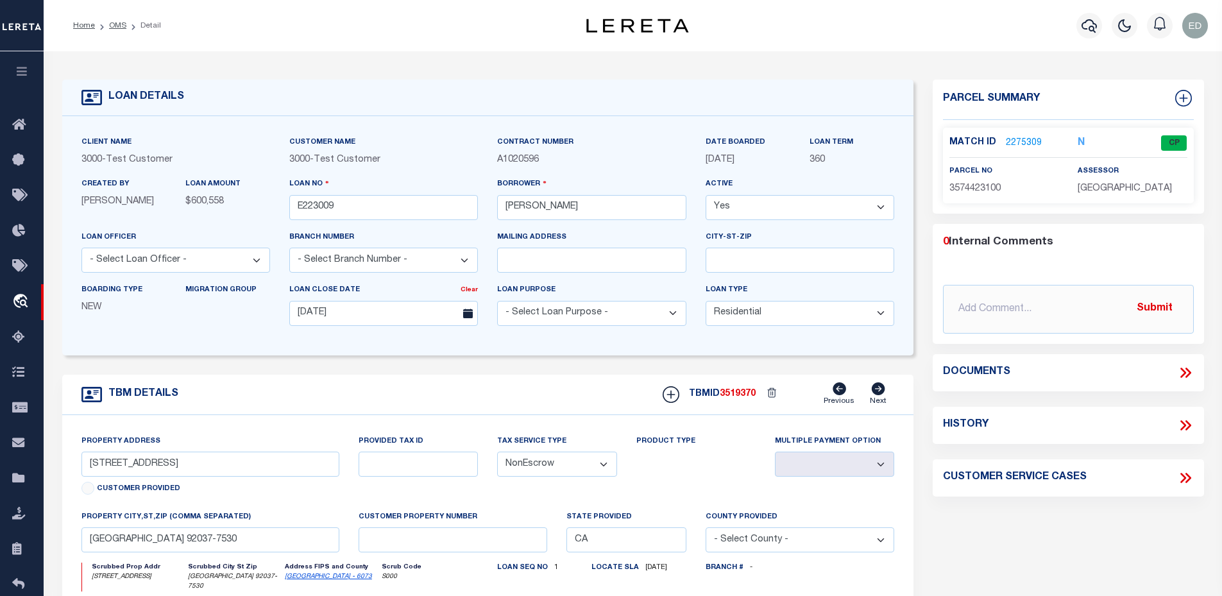
click at [783, 198] on select "Yes No" at bounding box center [800, 207] width 189 height 25
select select "False"
click at [711, 196] on select "Yes No" at bounding box center [800, 207] width 189 height 25
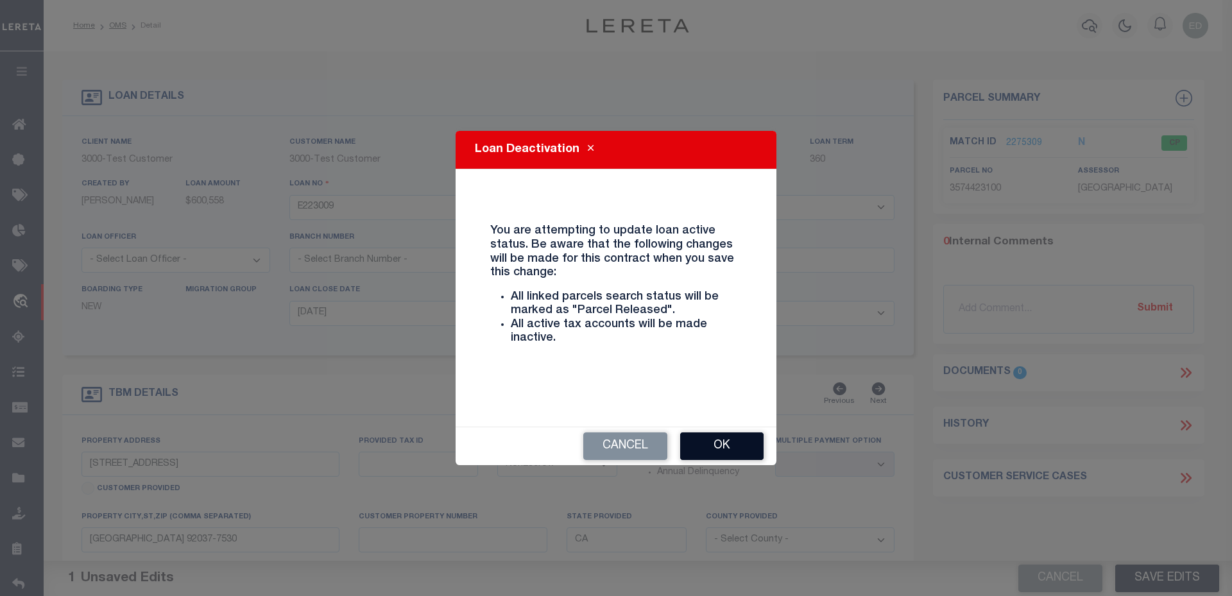
click at [694, 444] on button "Ok" at bounding box center [721, 446] width 83 height 28
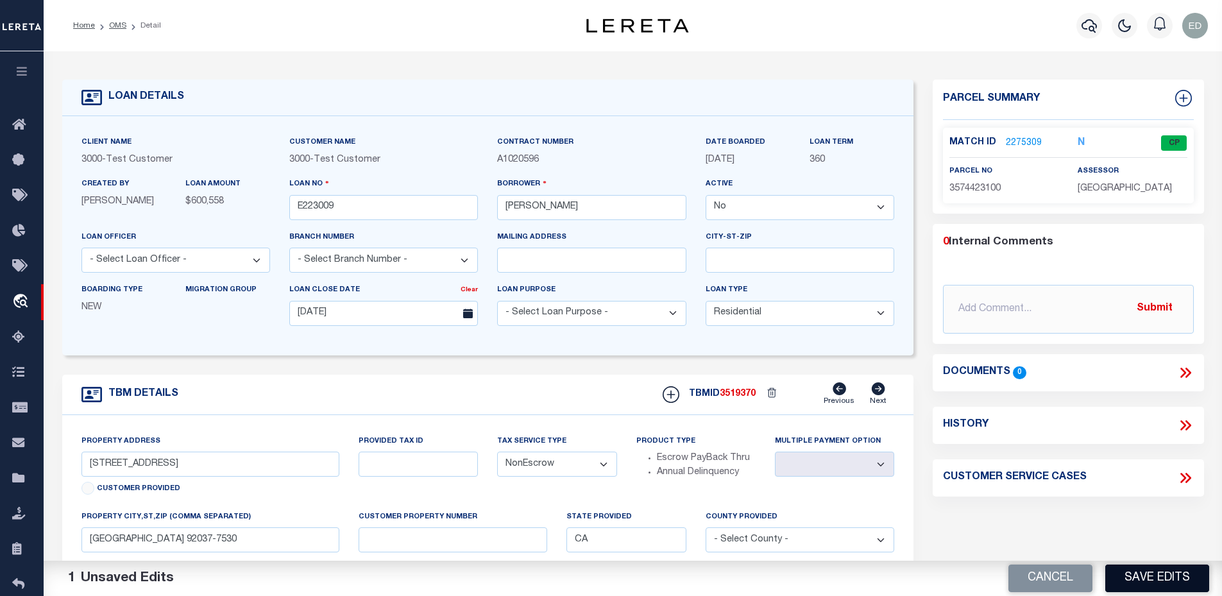
click at [1152, 566] on button "Save Edits" at bounding box center [1157, 579] width 104 height 28
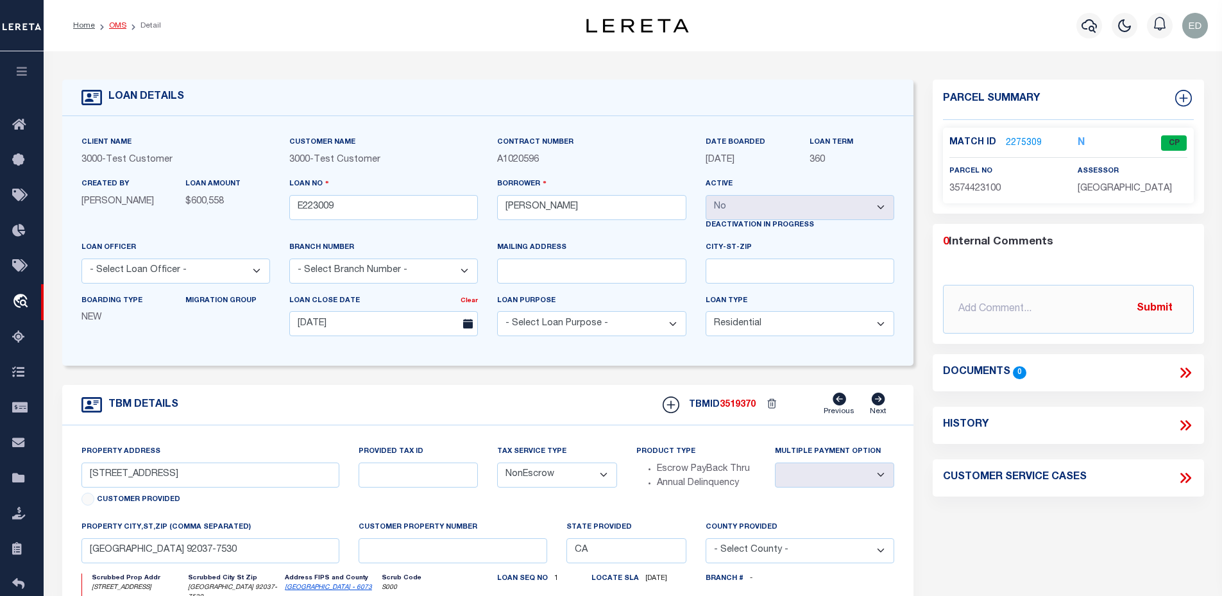
click at [117, 29] on link "OMS" at bounding box center [117, 26] width 17 height 8
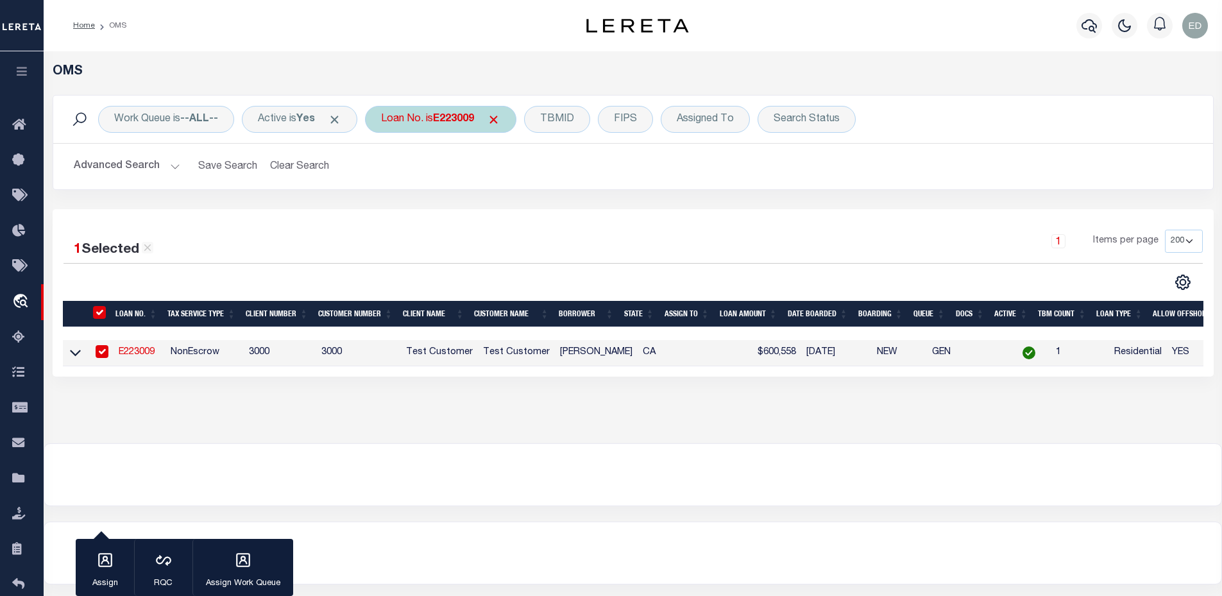
click at [410, 128] on div "Loan No. is E223009" at bounding box center [440, 119] width 151 height 27
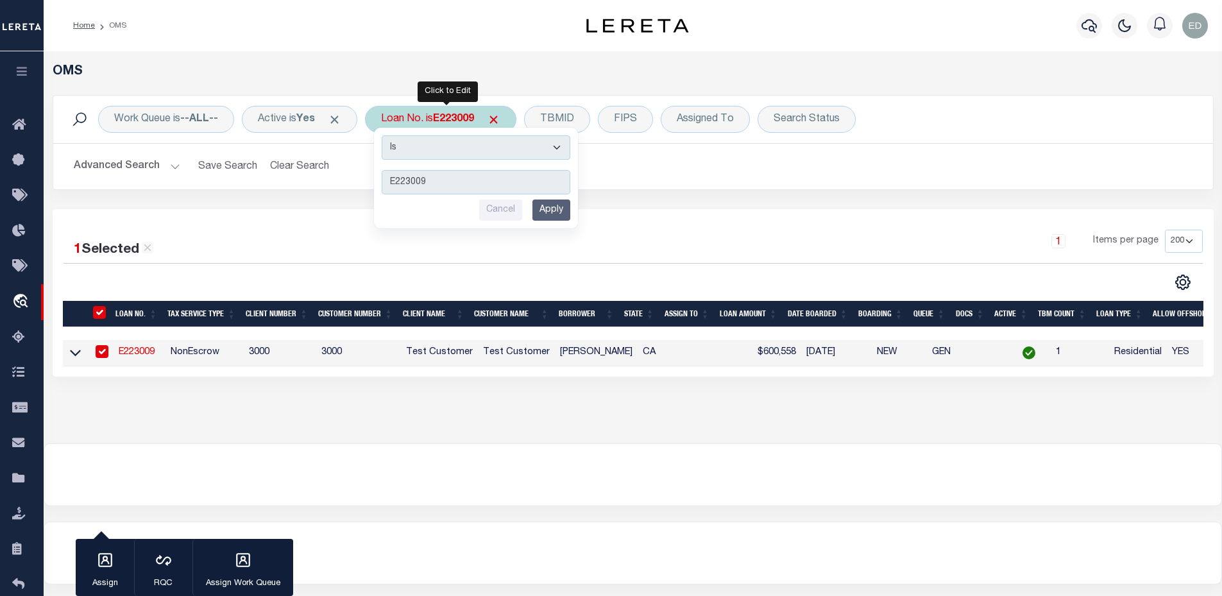
click at [549, 214] on input "Apply" at bounding box center [551, 210] width 38 height 21
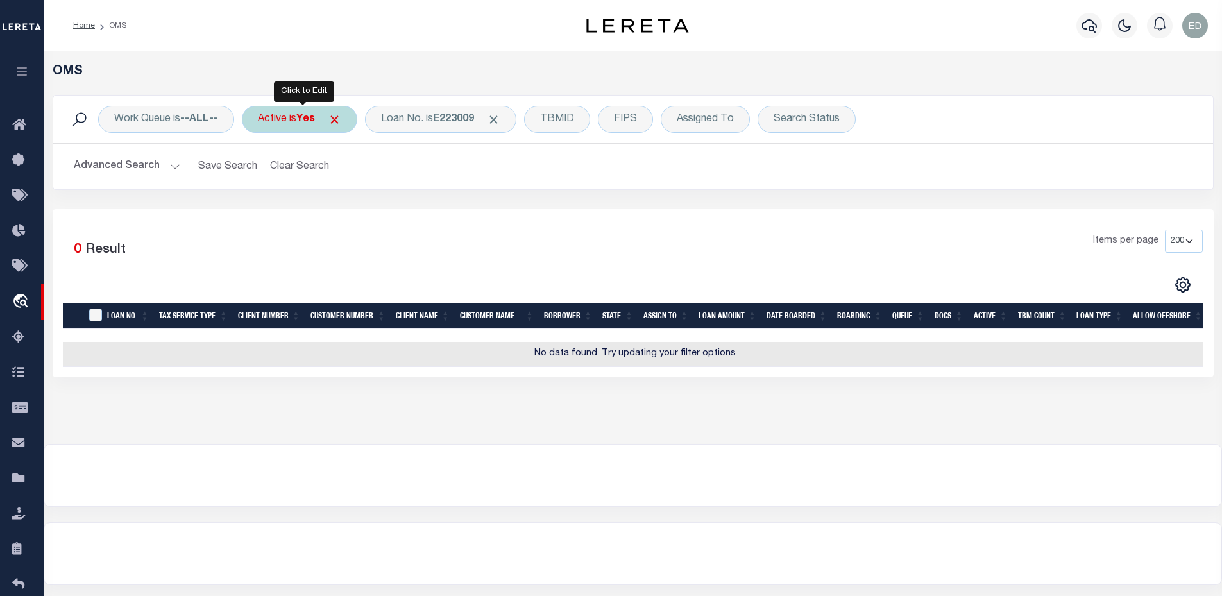
click at [293, 121] on div "Active is Yes" at bounding box center [299, 119] width 115 height 27
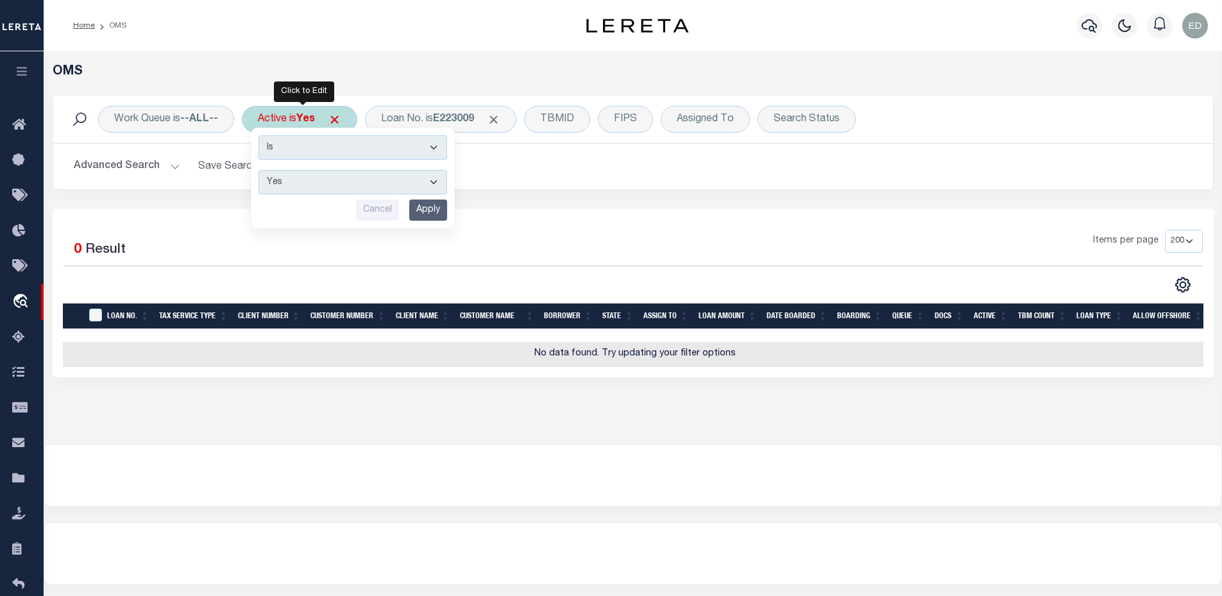
click at [303, 185] on select "Yes No" at bounding box center [353, 182] width 189 height 24
select select "false"
click at [260, 170] on select "Yes No" at bounding box center [353, 182] width 189 height 24
click at [437, 210] on input "Apply" at bounding box center [428, 210] width 38 height 21
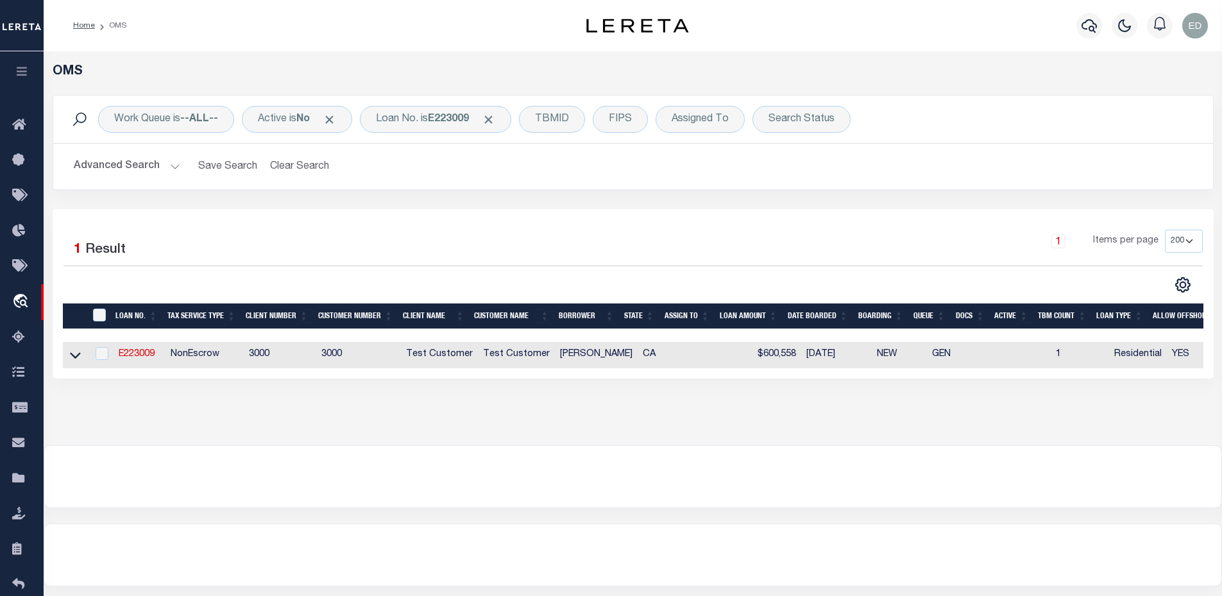
click at [144, 162] on button "Advanced Search" at bounding box center [127, 166] width 106 height 25
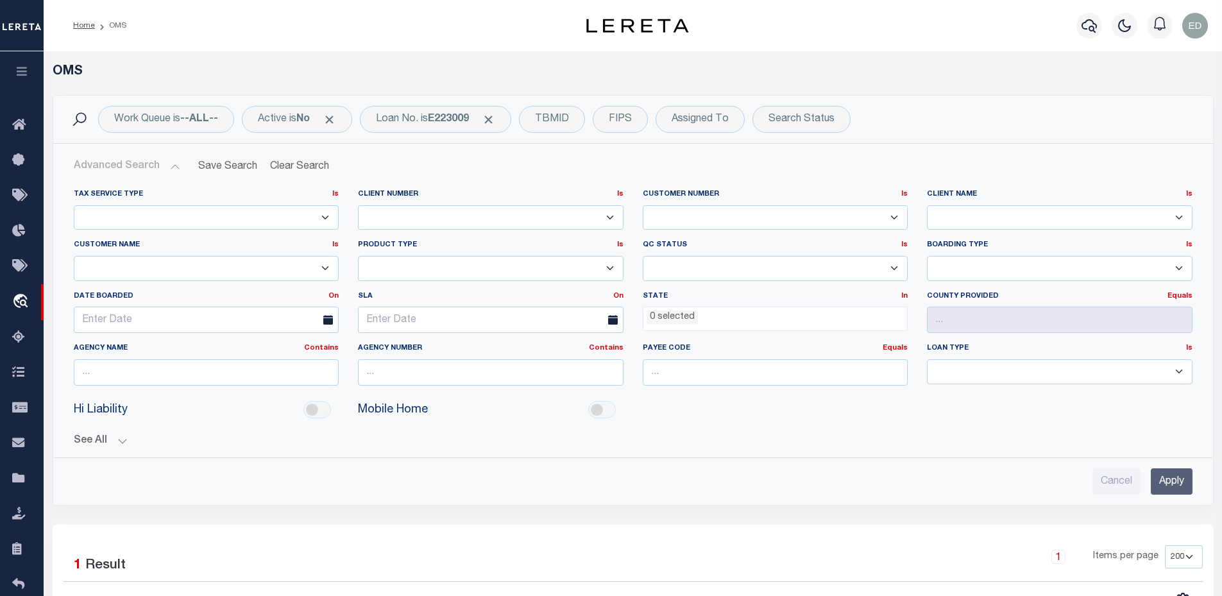
scroll to position [331, 0]
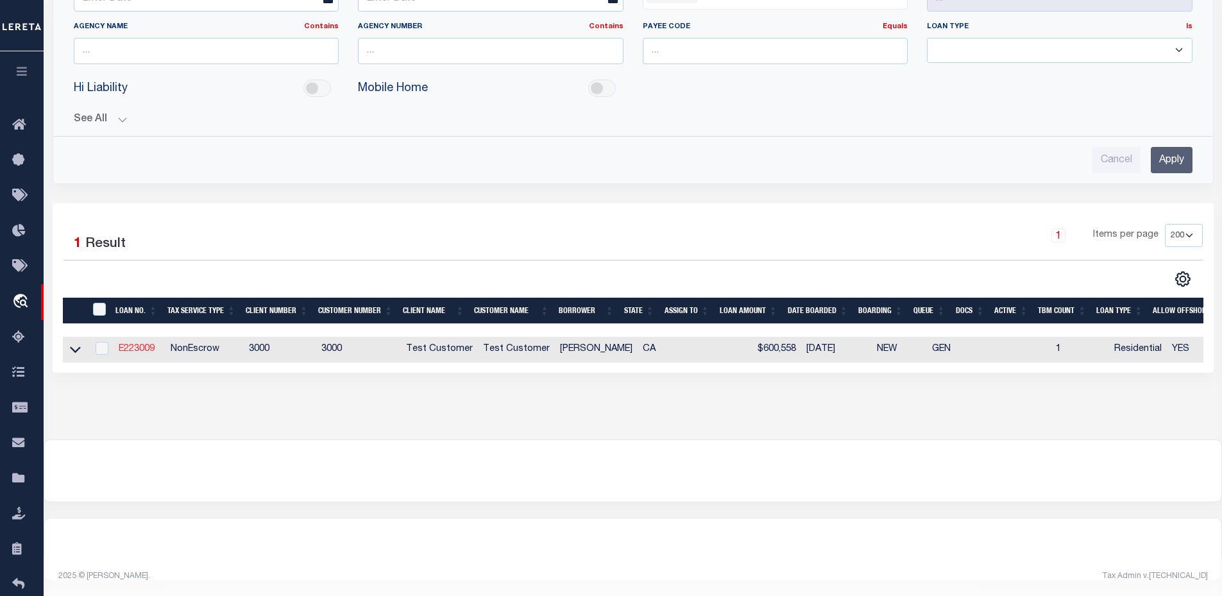
click at [145, 345] on link "E223009" at bounding box center [137, 349] width 36 height 9
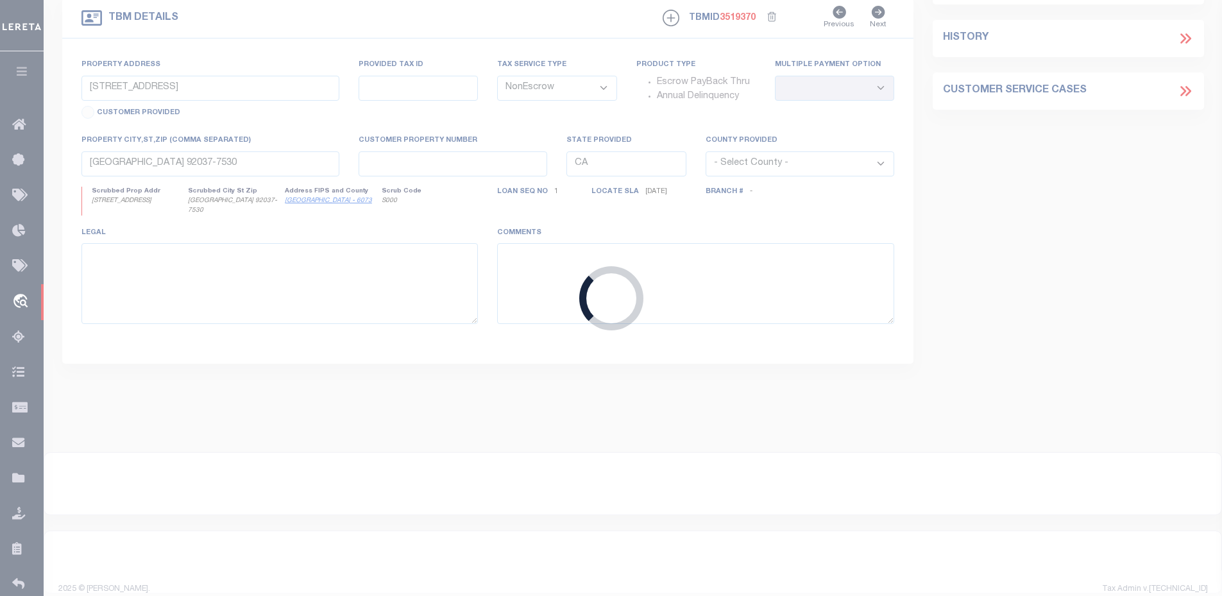
select select "True"
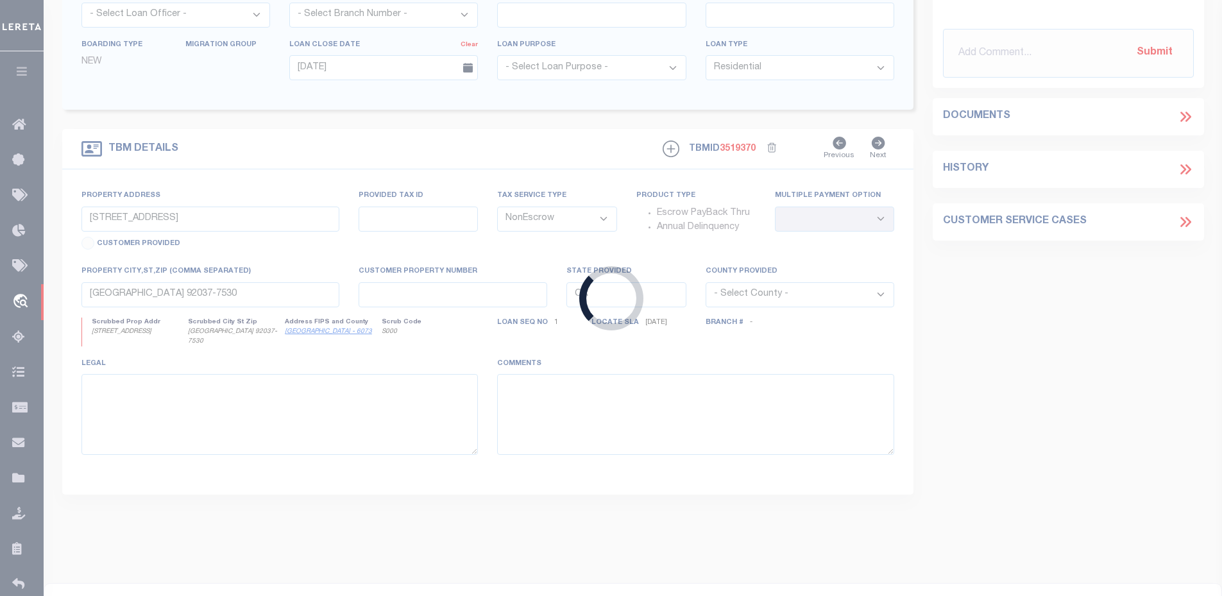
select select
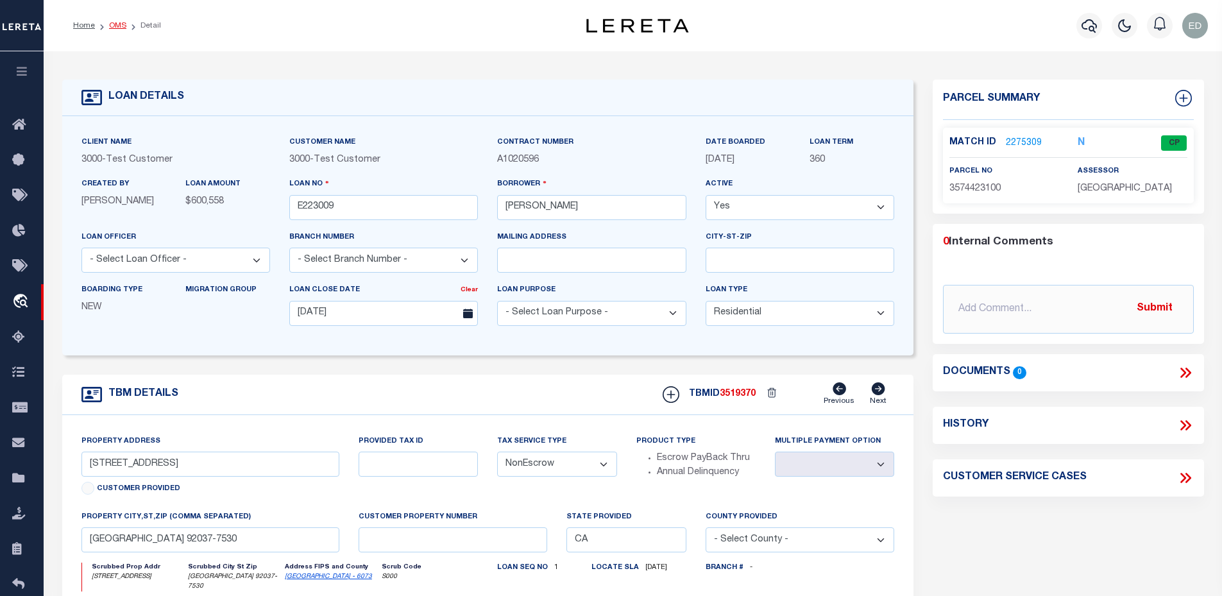
click at [114, 27] on link "OMS" at bounding box center [117, 26] width 17 height 8
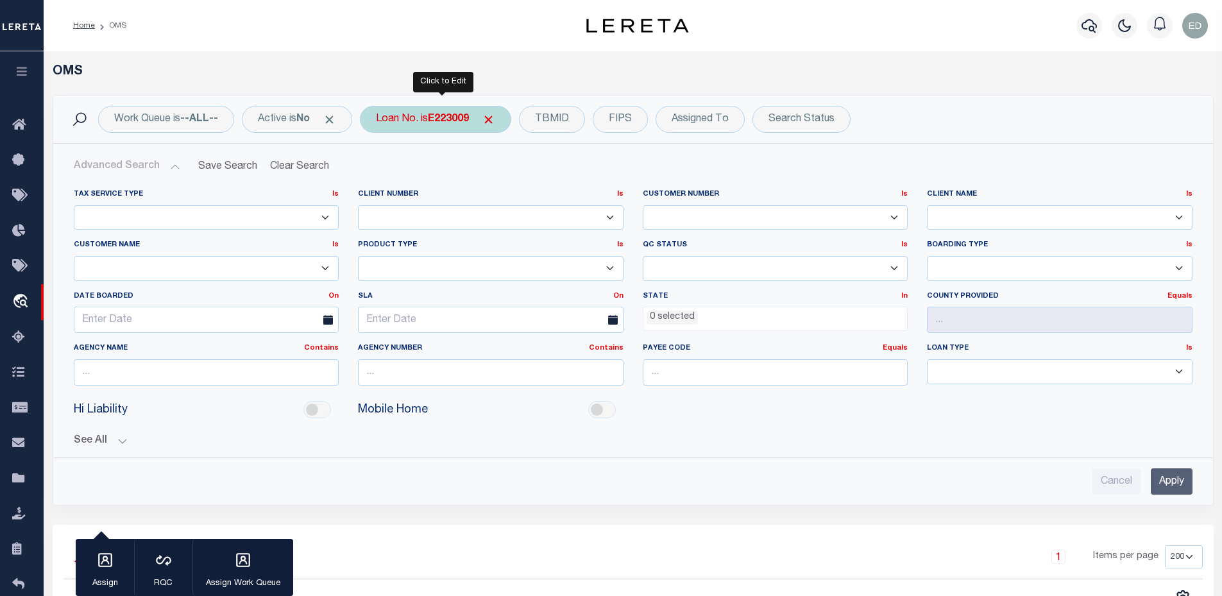
click at [432, 128] on div "Loan No. is E223009" at bounding box center [435, 119] width 151 height 27
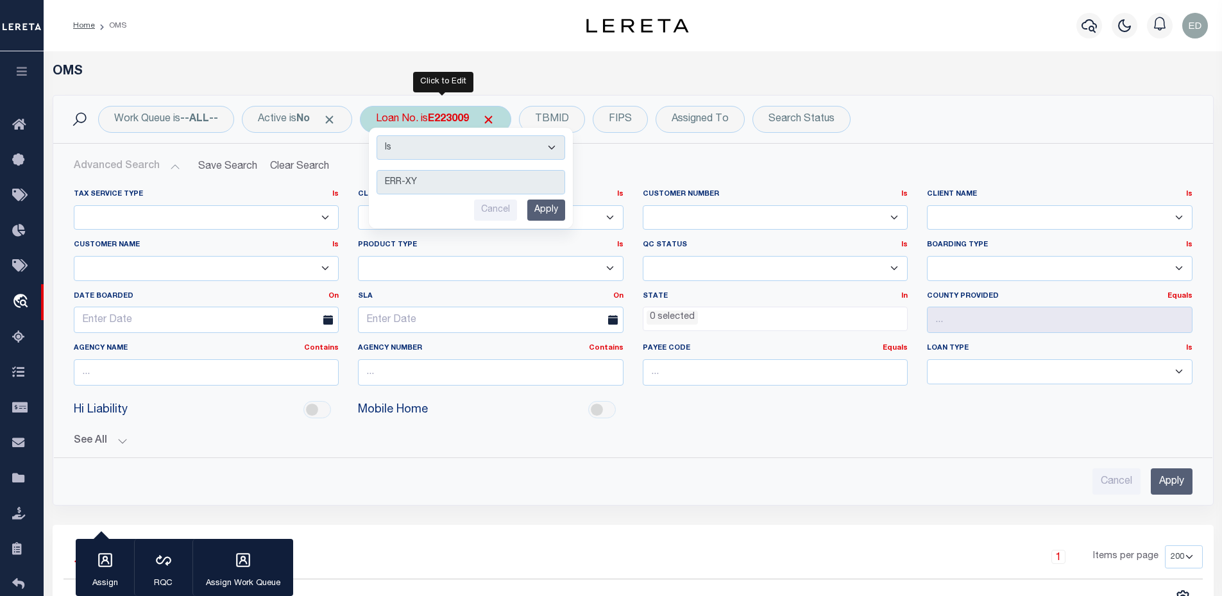
type input "ERR-XY"
click at [559, 210] on input "Apply" at bounding box center [546, 210] width 38 height 21
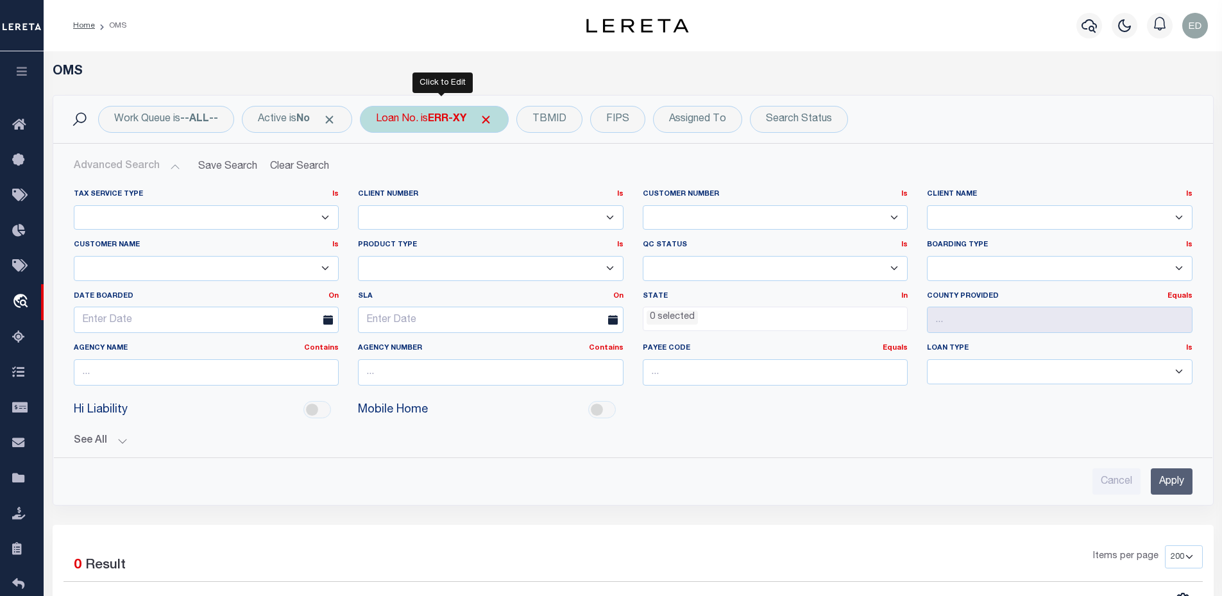
click at [457, 114] on b "ERR-XY" at bounding box center [447, 119] width 38 height 10
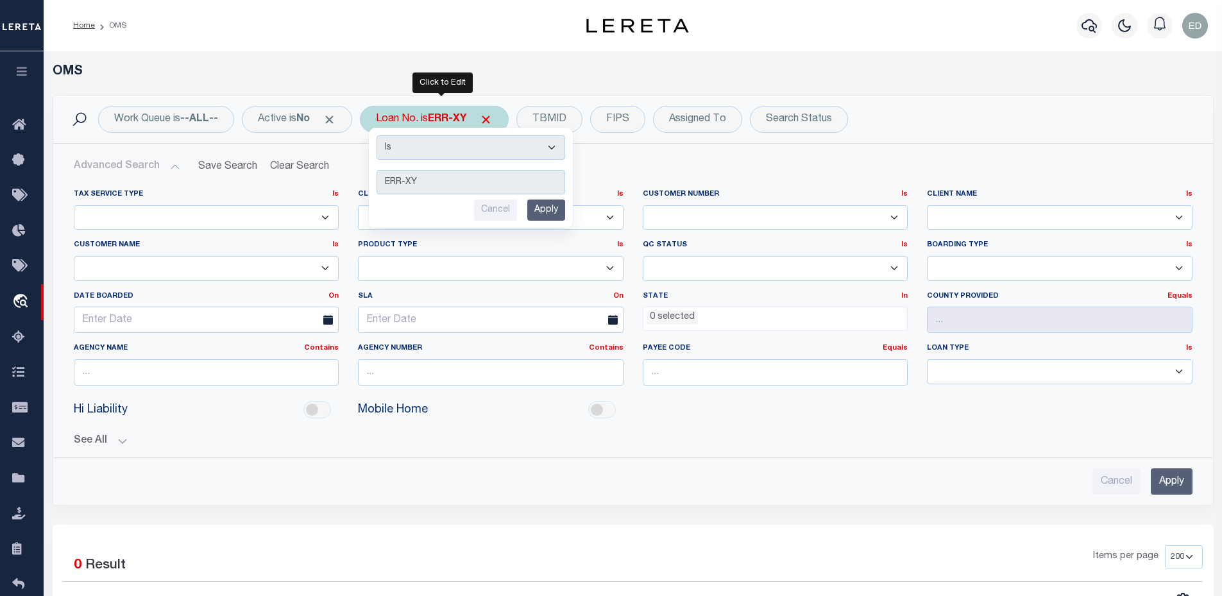
click at [422, 154] on select "Is Contains" at bounding box center [471, 147] width 189 height 24
select select "c"
click at [382, 135] on select "Is Contains" at bounding box center [471, 147] width 189 height 24
click at [1170, 485] on input "Apply" at bounding box center [1172, 481] width 42 height 26
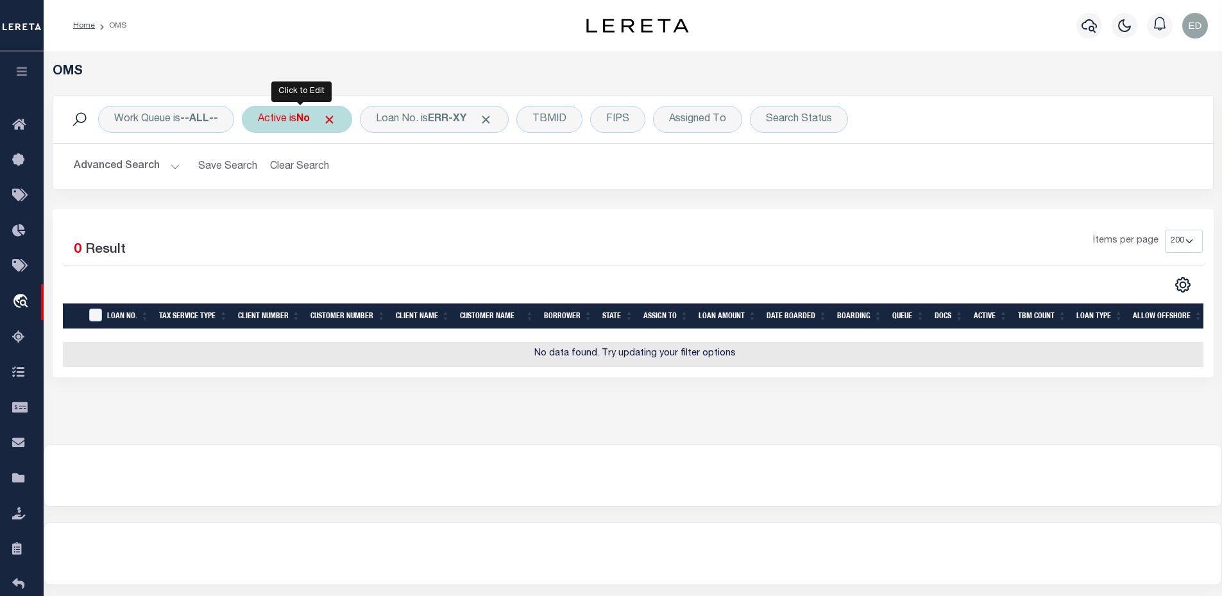
click at [284, 108] on div "Active is No" at bounding box center [297, 119] width 110 height 27
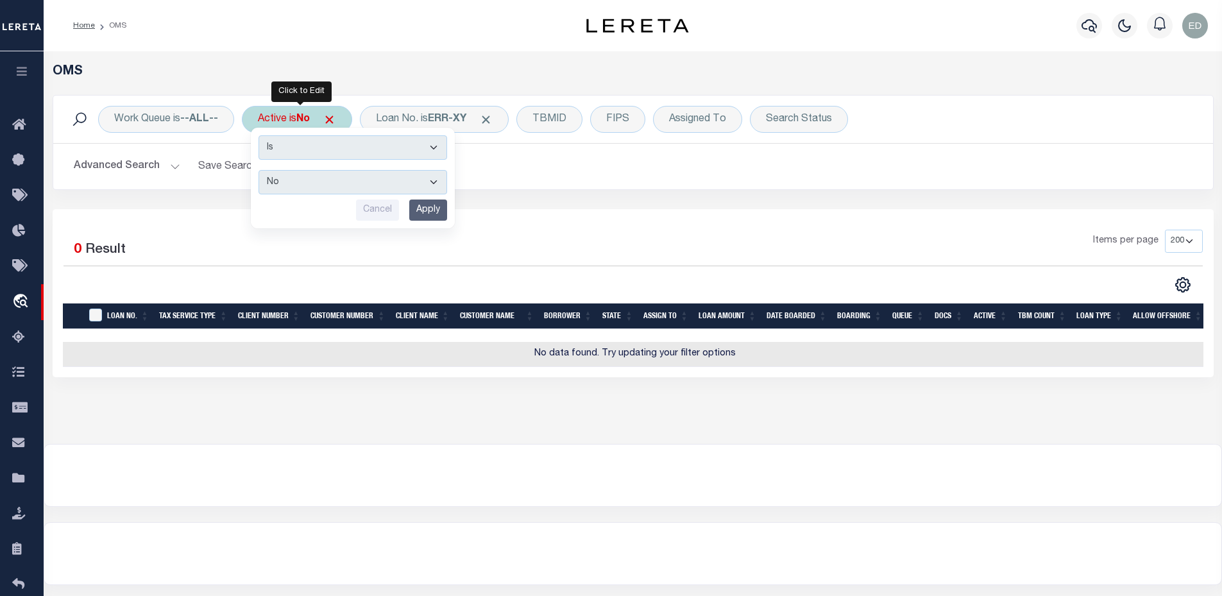
click at [289, 146] on select "Is Contains" at bounding box center [353, 147] width 189 height 24
click at [279, 204] on div "Cancel Apply" at bounding box center [353, 210] width 189 height 21
click at [287, 178] on select "Yes No" at bounding box center [353, 182] width 189 height 24
select select "true"
click at [260, 170] on select "Yes No" at bounding box center [353, 182] width 189 height 24
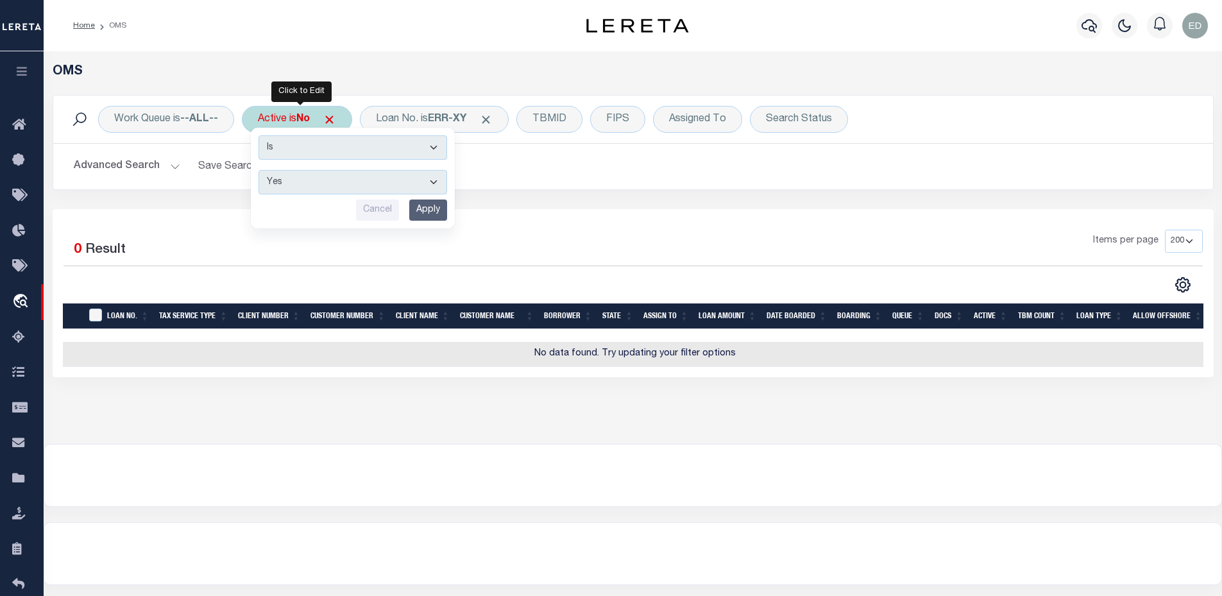
click at [418, 210] on input "Apply" at bounding box center [428, 210] width 38 height 21
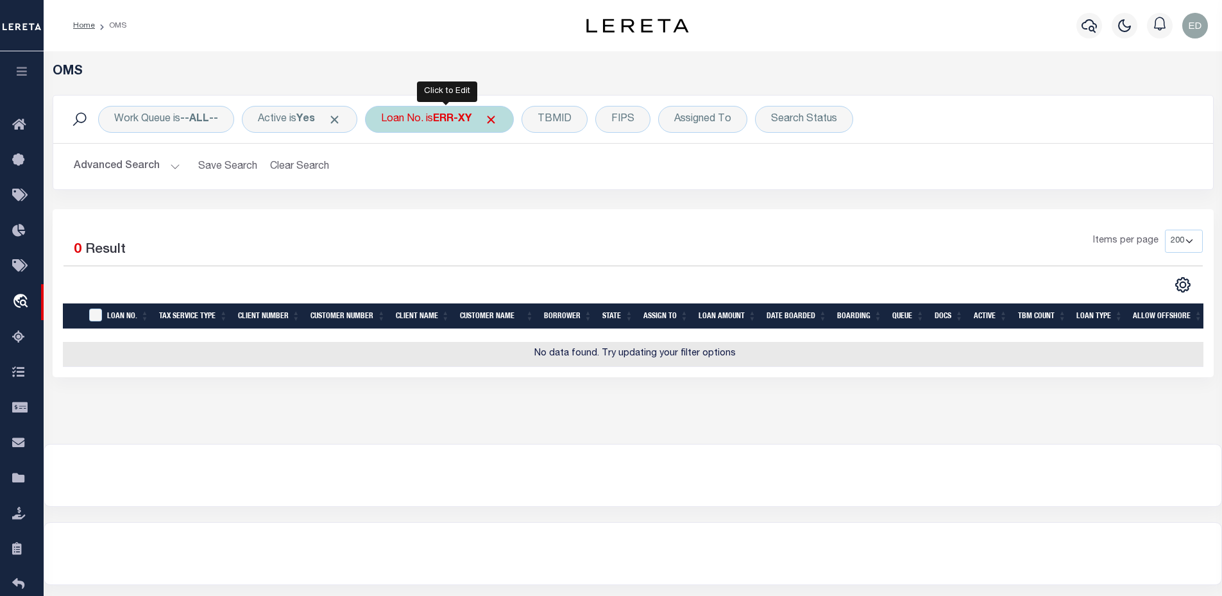
click at [450, 115] on b "ERR-XY" at bounding box center [452, 119] width 38 height 10
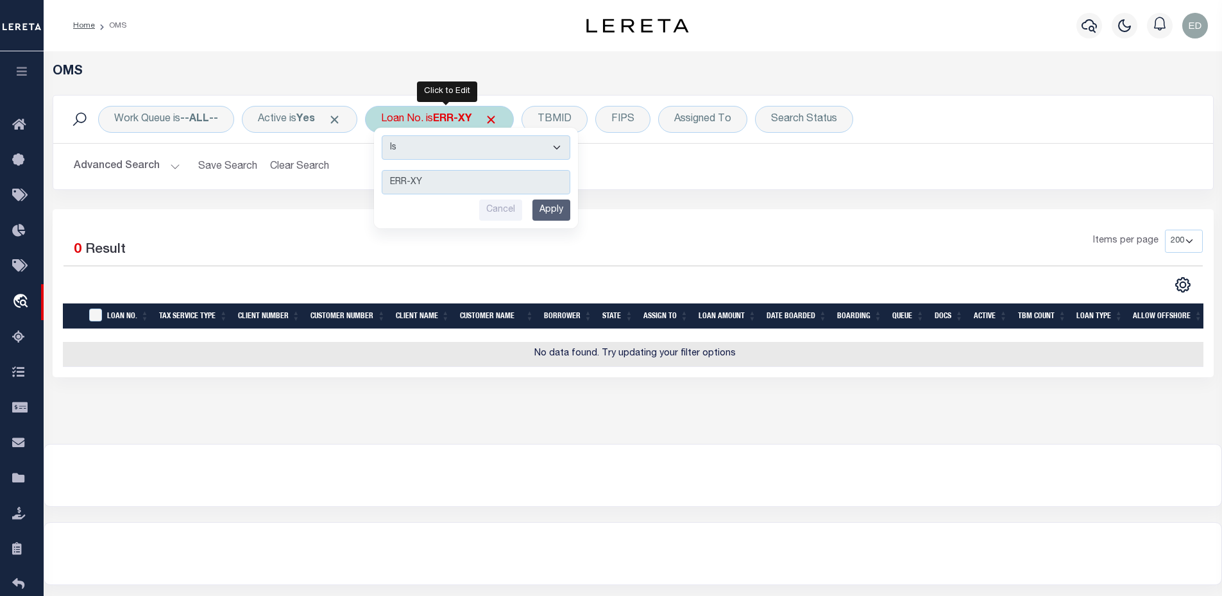
click at [450, 153] on select "Is Contains" at bounding box center [476, 147] width 189 height 24
select select "c"
click at [386, 135] on select "Is Contains" at bounding box center [476, 147] width 189 height 24
click at [557, 207] on input "Apply" at bounding box center [551, 210] width 38 height 21
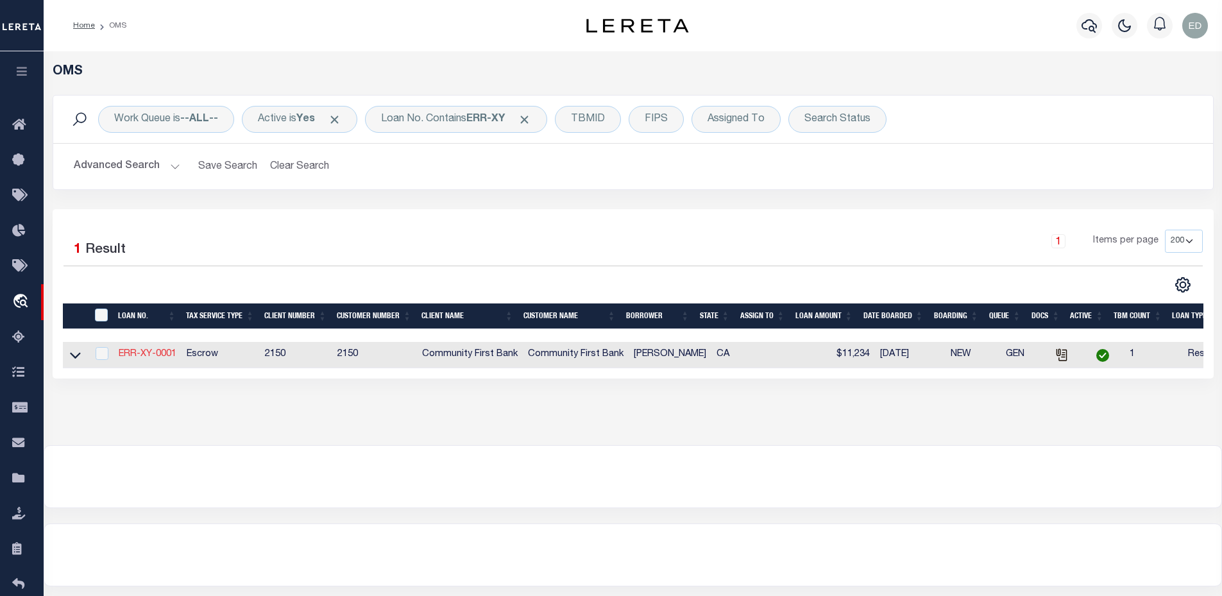
click at [149, 354] on link "ERR-XY-0001" at bounding box center [148, 354] width 58 height 9
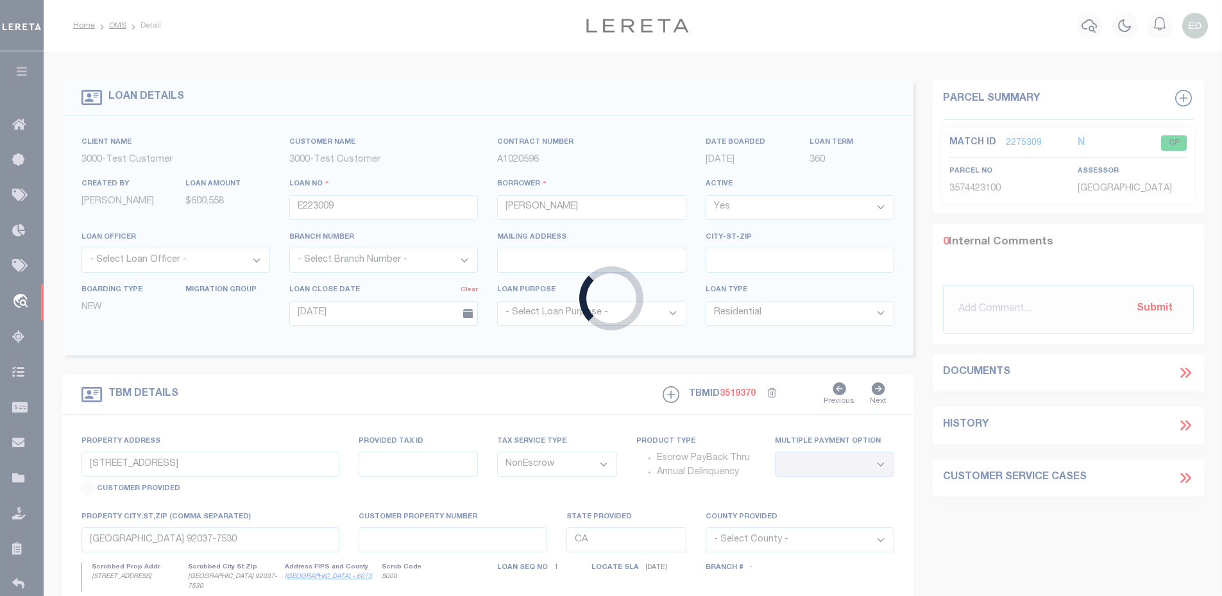
type input "ERR-XY-0001"
type input "[PERSON_NAME]"
type input "[DATE]"
select select "Escrow"
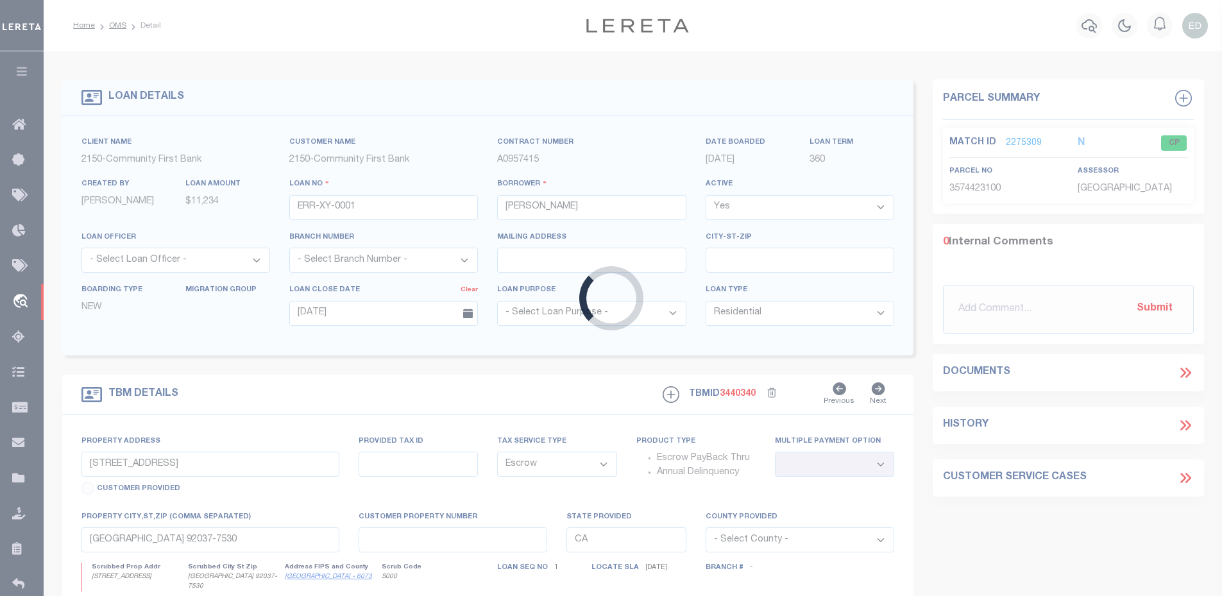
type input "[STREET_ADDRESS]"
select select
type input "POMONA CA 91768-2642"
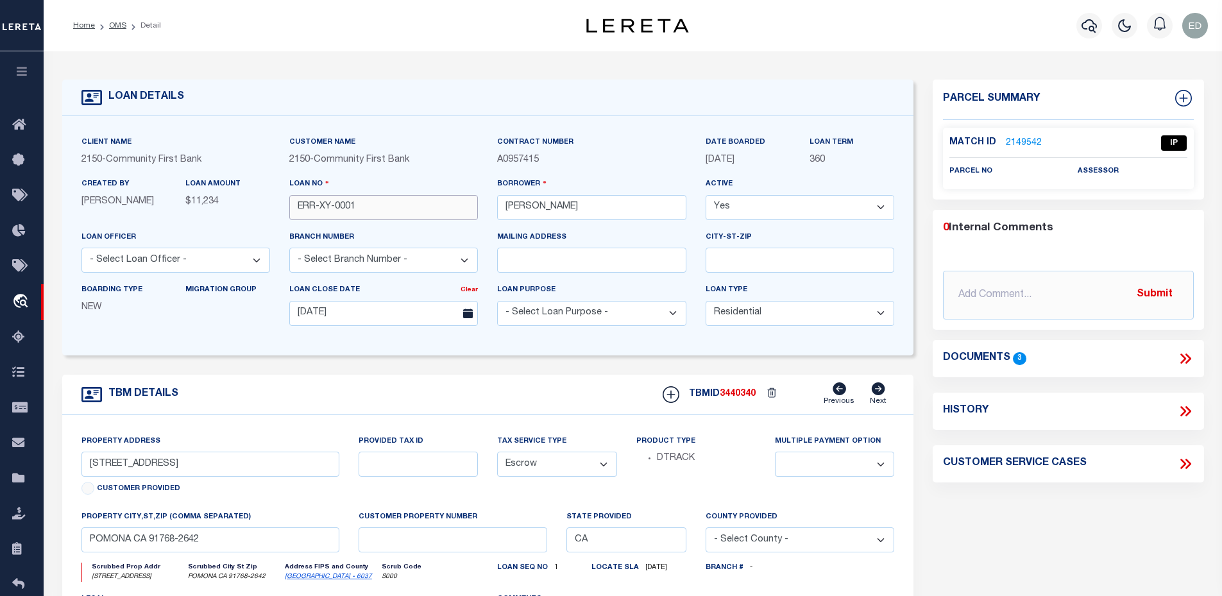
click at [370, 210] on input "ERR-XY-0001" at bounding box center [383, 207] width 189 height 25
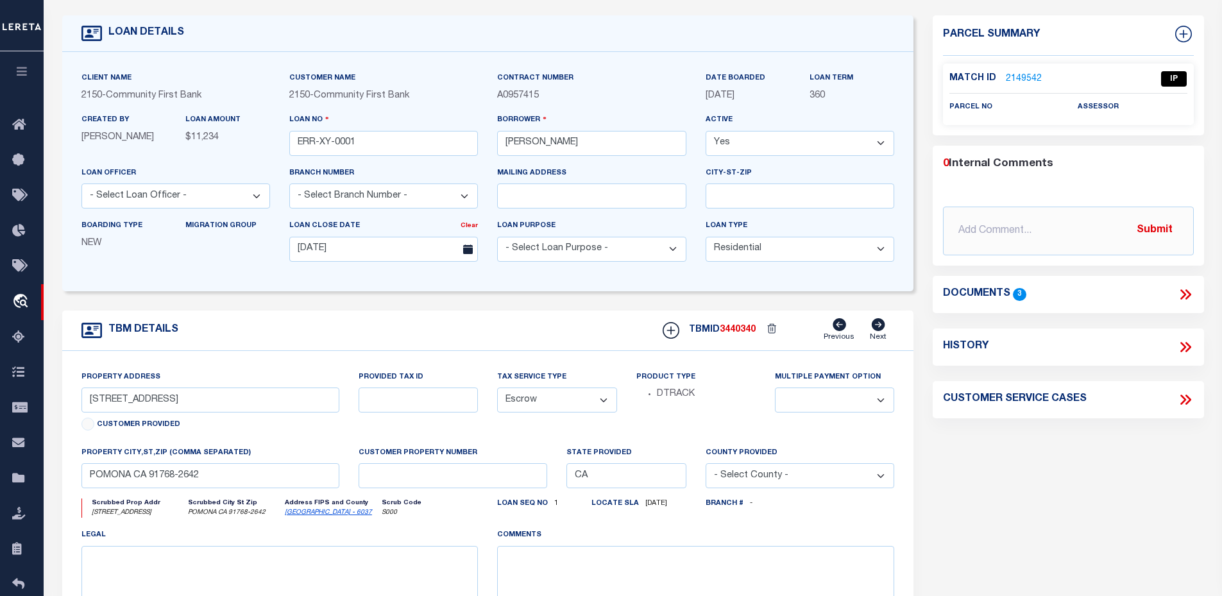
scroll to position [257, 0]
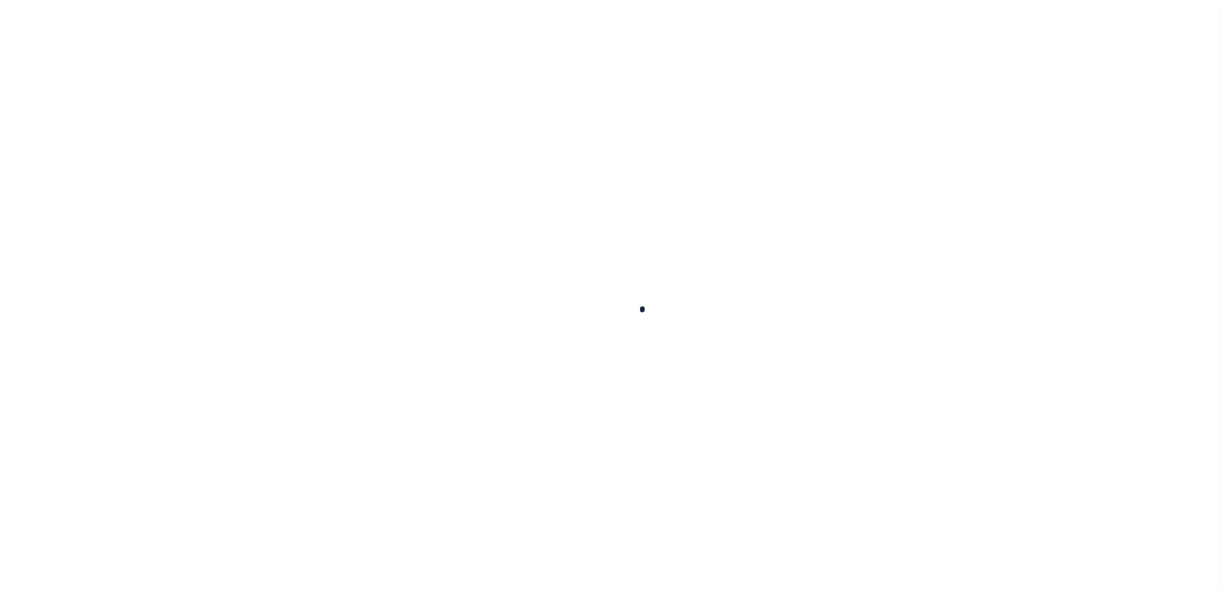
type input "ERR-XY-0001"
type input "[PERSON_NAME]"
select select
type input "[DATE]"
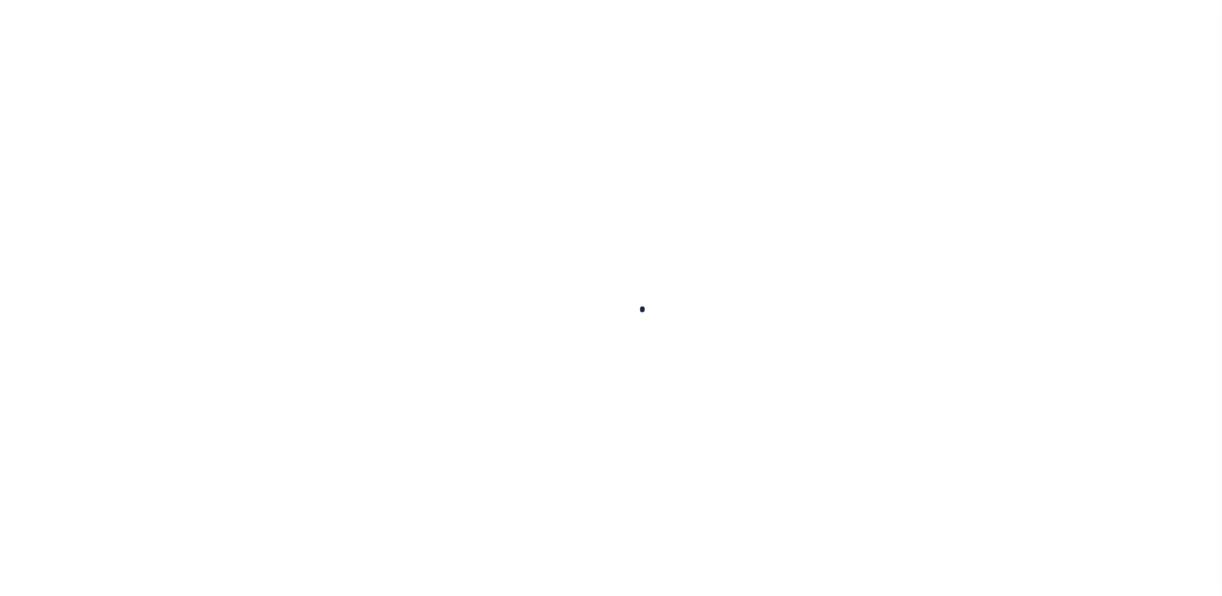
select select "10"
select select "Escrow"
type input "[STREET_ADDRESS]"
select select
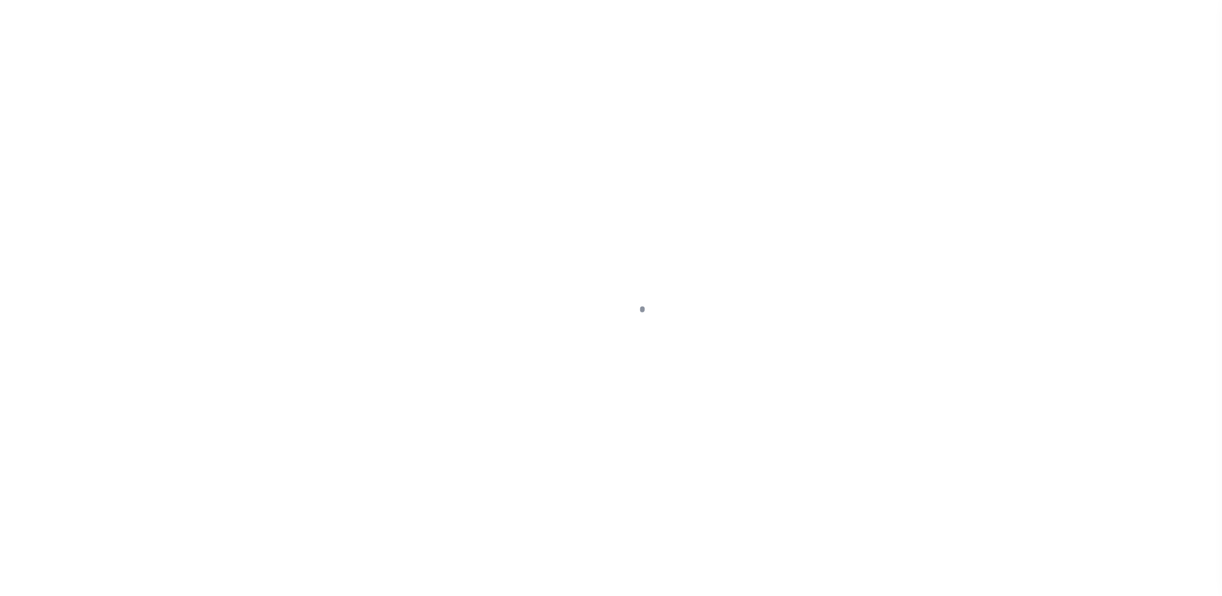
type input "POMONA CA 91768-2642"
type input "CA"
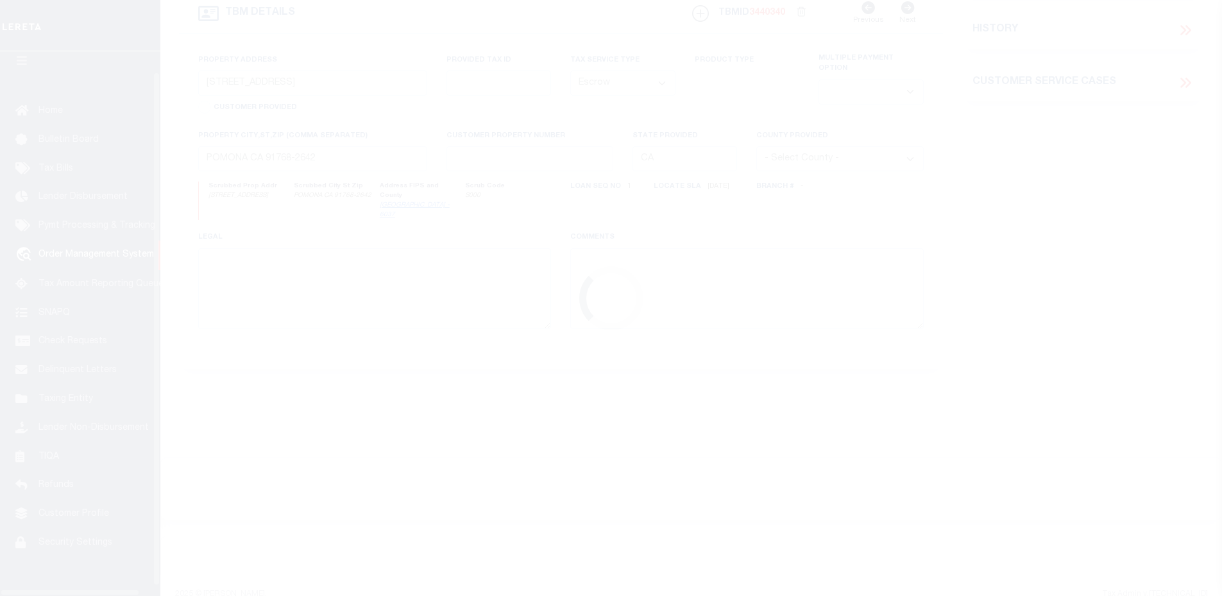
scroll to position [29, 0]
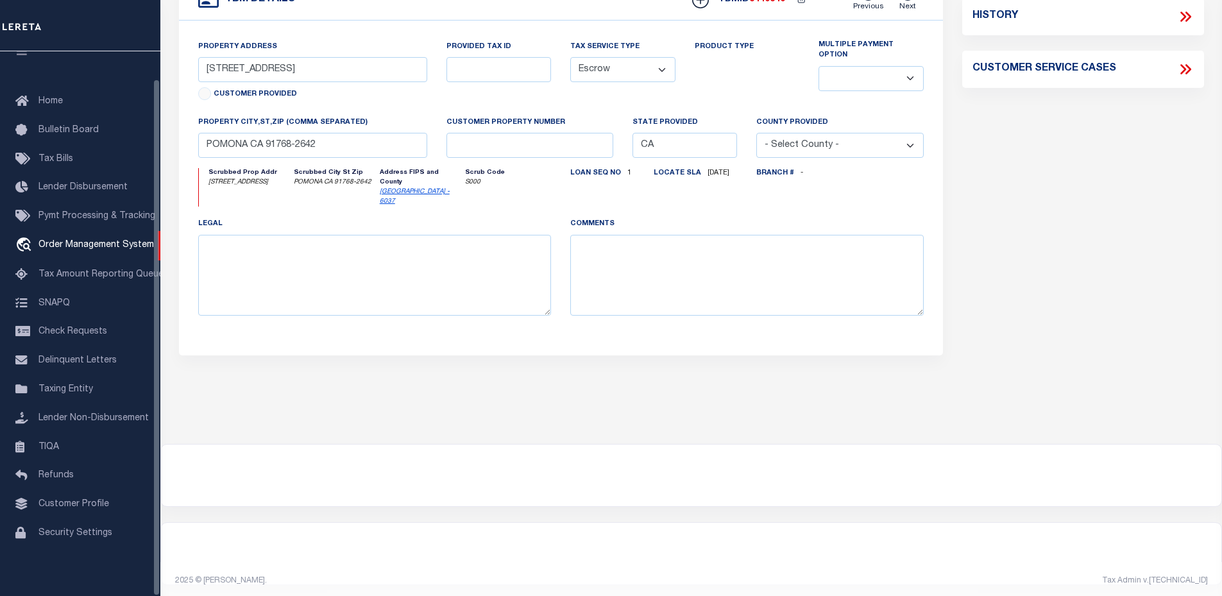
select select "200"
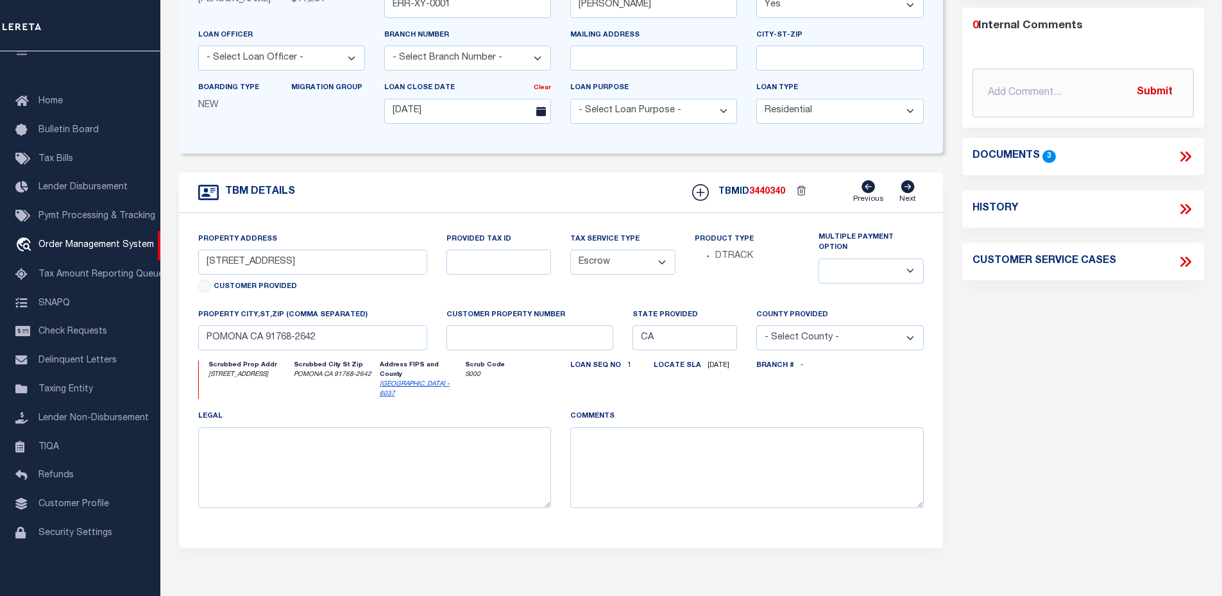
scroll to position [74, 0]
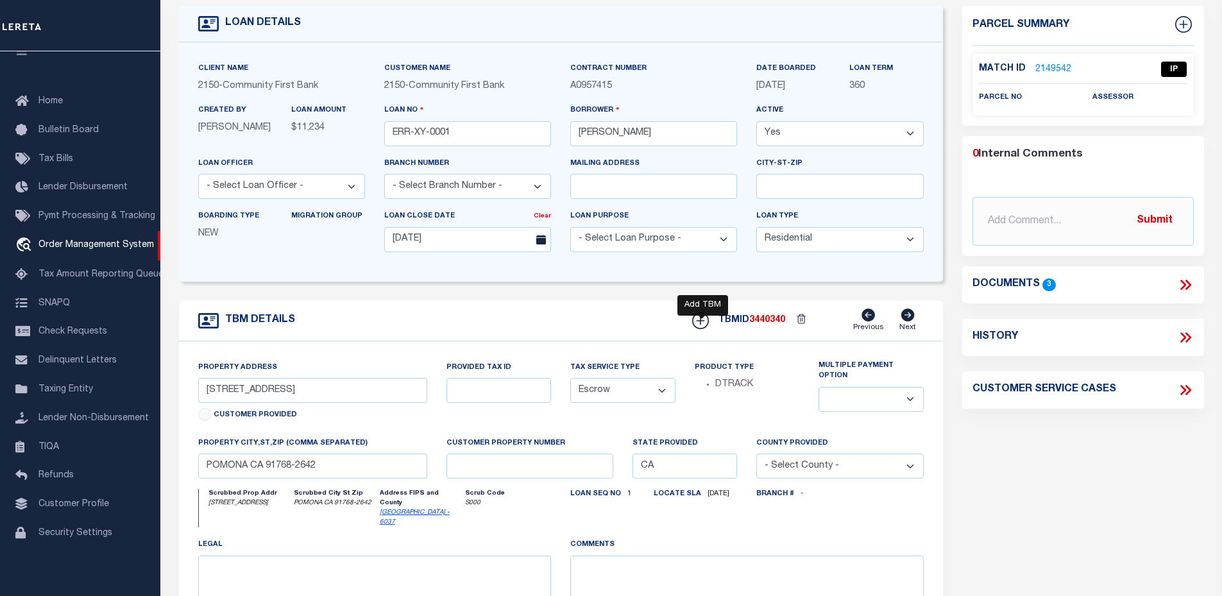
click at [707, 325] on icon at bounding box center [700, 320] width 17 height 17
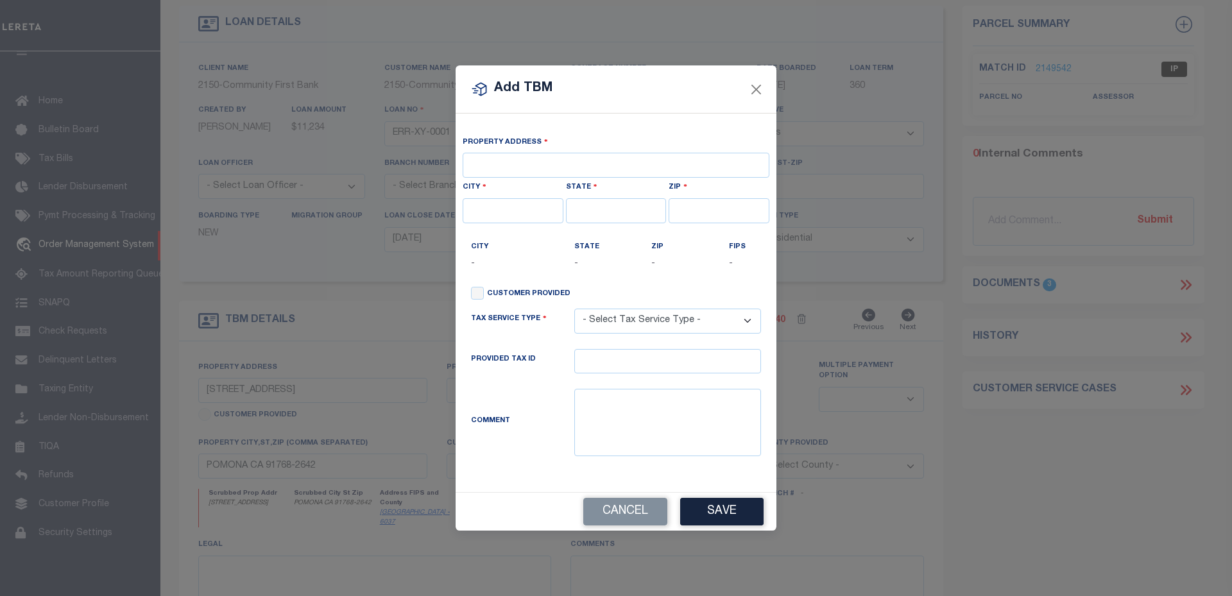
click at [935, 190] on div "Add TBM Property Address City State Zip City - State - -" at bounding box center [616, 298] width 1232 height 596
click at [763, 89] on button "Close" at bounding box center [756, 89] width 17 height 17
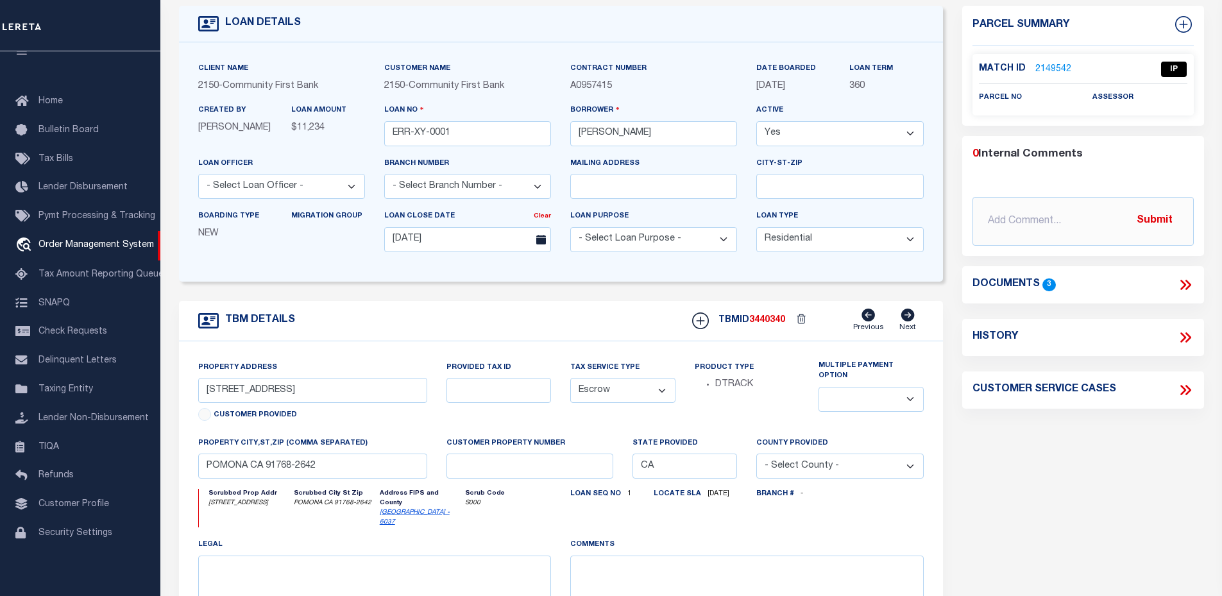
scroll to position [0, 0]
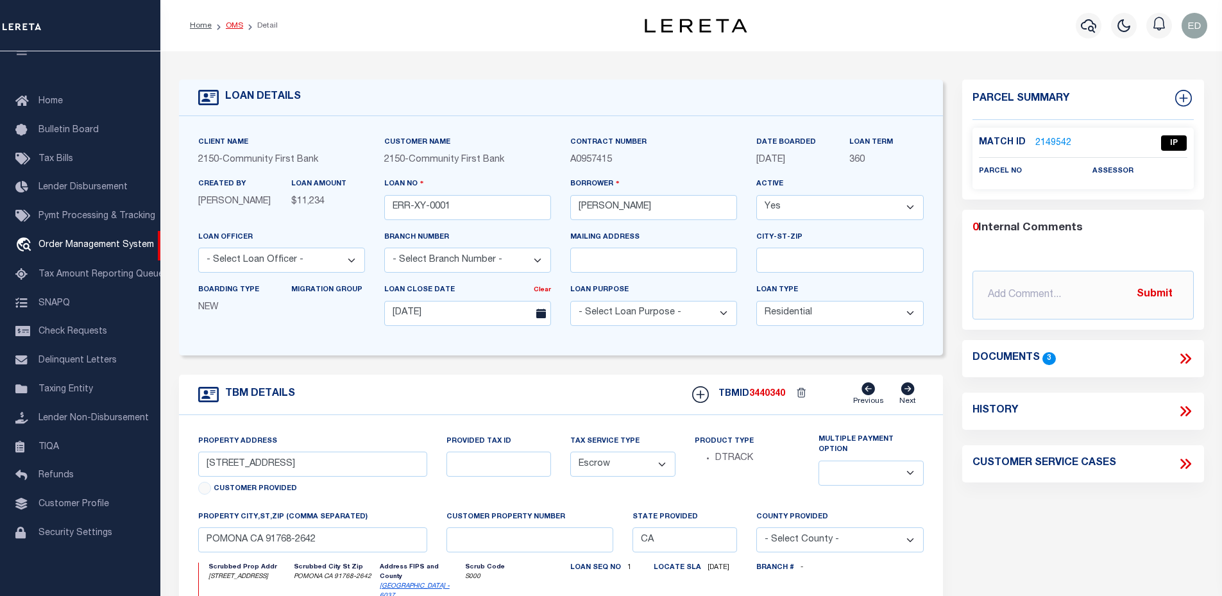
click at [228, 26] on link "OMS" at bounding box center [234, 26] width 17 height 8
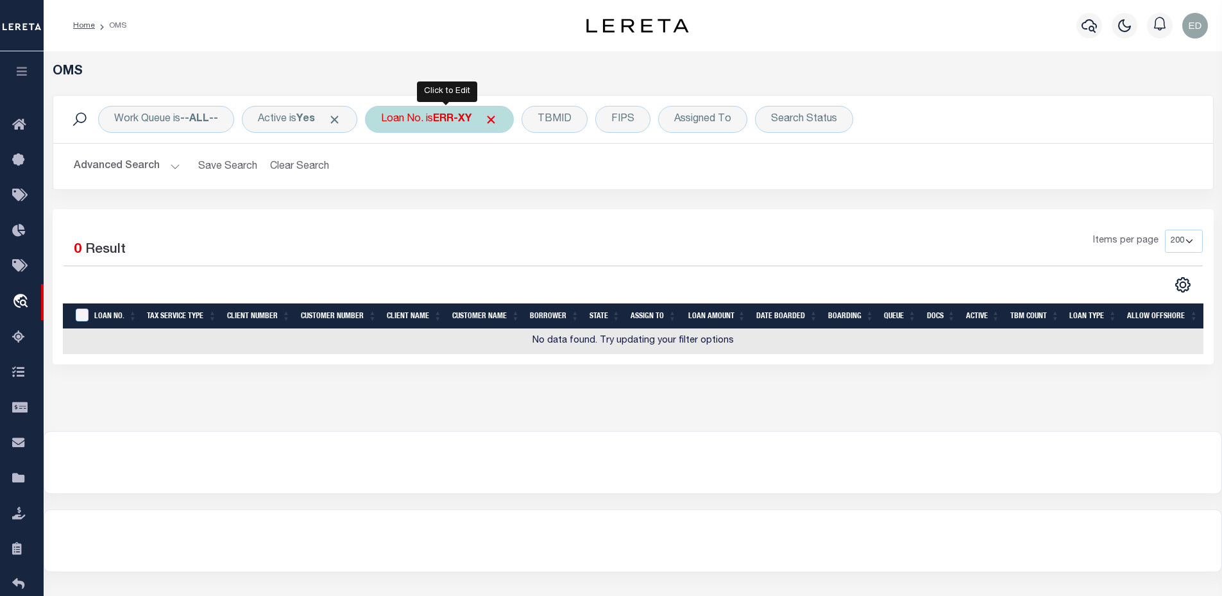
click at [413, 129] on div "Loan No. is ERR-XY" at bounding box center [439, 119] width 149 height 27
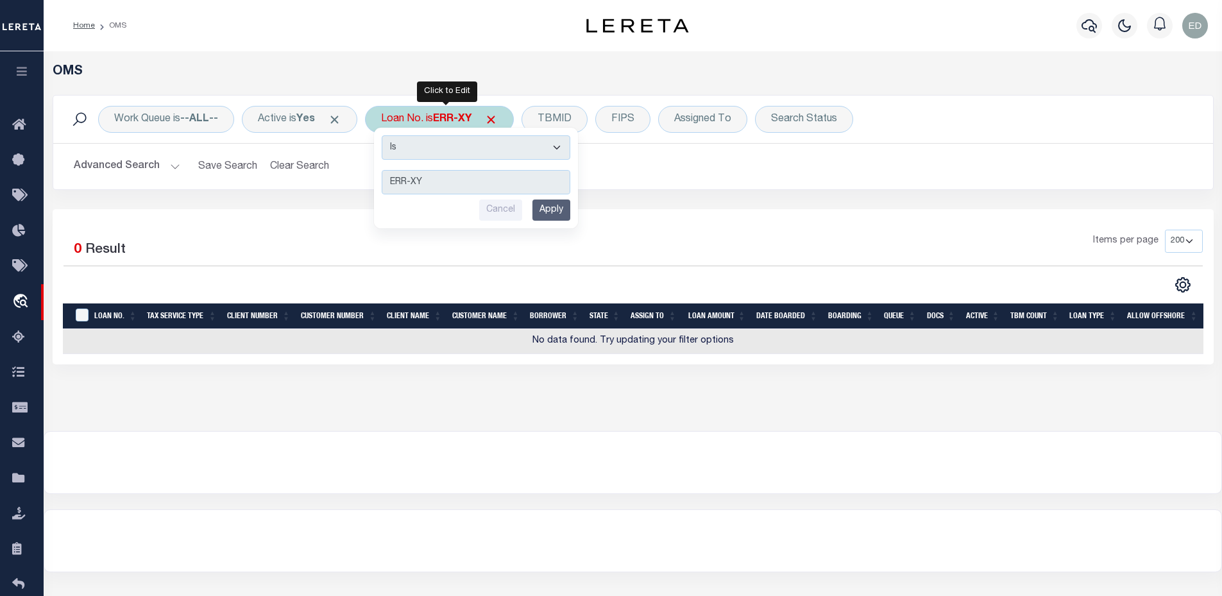
click at [413, 146] on select "Is Contains" at bounding box center [476, 147] width 189 height 24
select select "c"
click at [386, 135] on select "Is Contains" at bounding box center [476, 147] width 189 height 24
click at [560, 220] on input "Apply" at bounding box center [551, 210] width 38 height 21
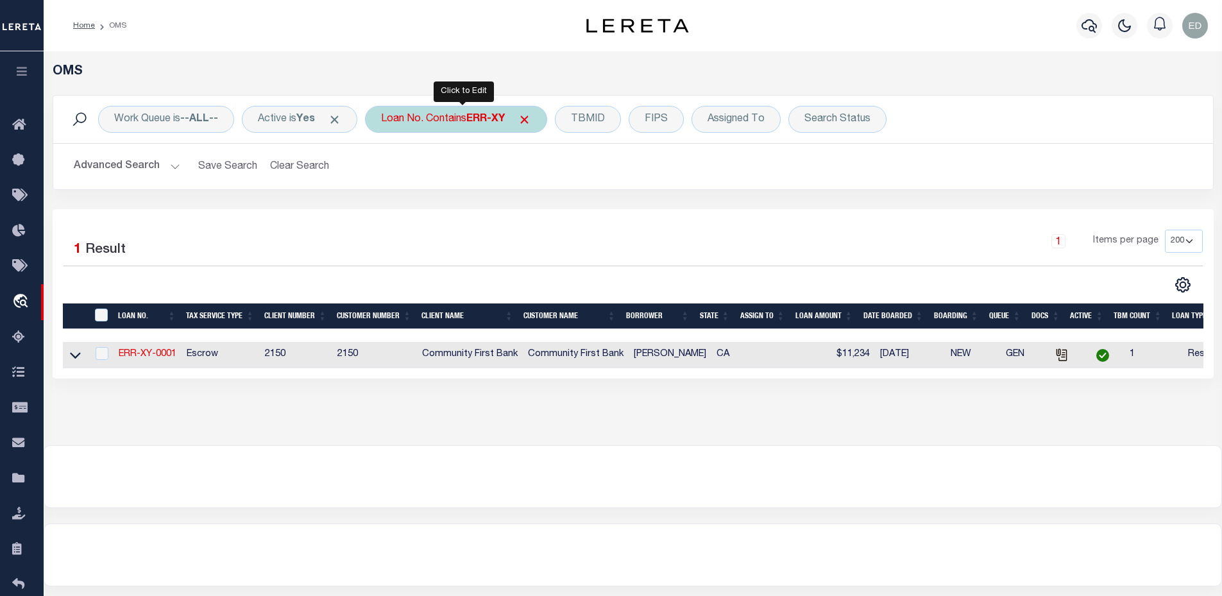
click at [437, 117] on div "Loan No. Contains ERR-XY" at bounding box center [456, 119] width 182 height 27
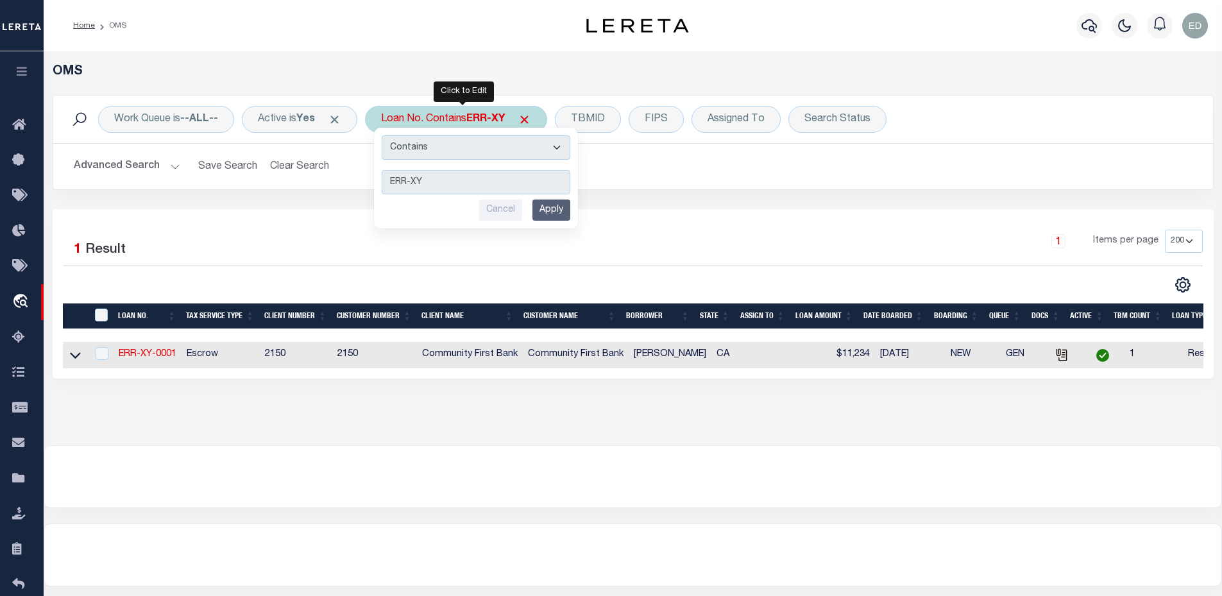
type input "E223009"
click at [545, 210] on input "Apply" at bounding box center [551, 210] width 38 height 21
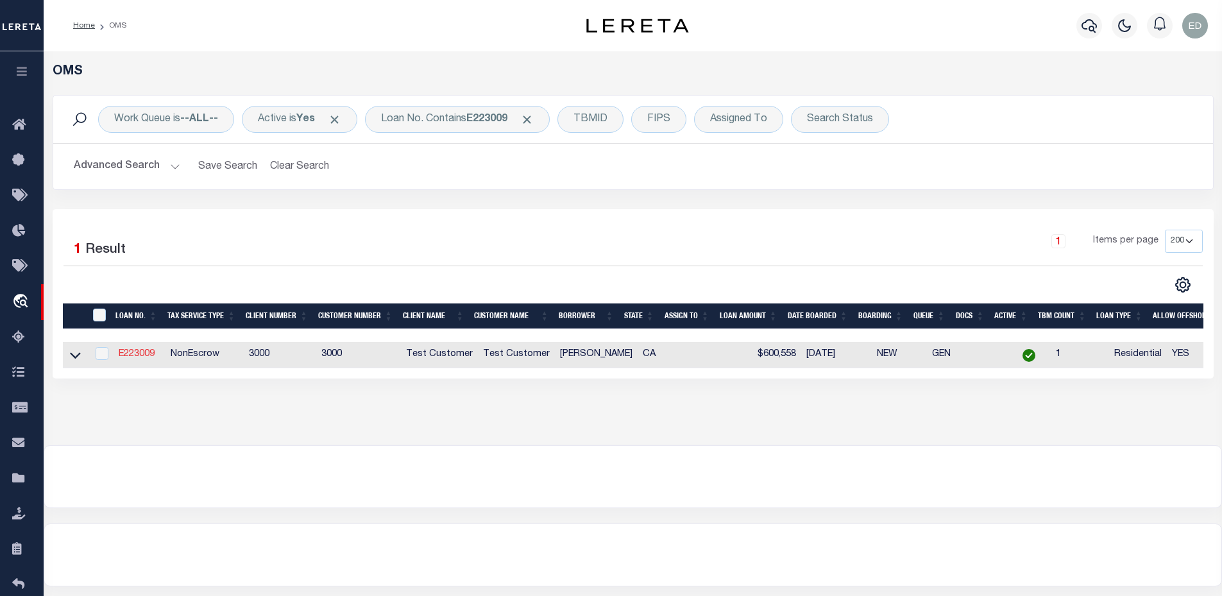
click at [147, 359] on link "E223009" at bounding box center [137, 354] width 36 height 9
type input "E223009"
type input "[PERSON_NAME]"
type input "[DATE]"
select select "NonEscrow"
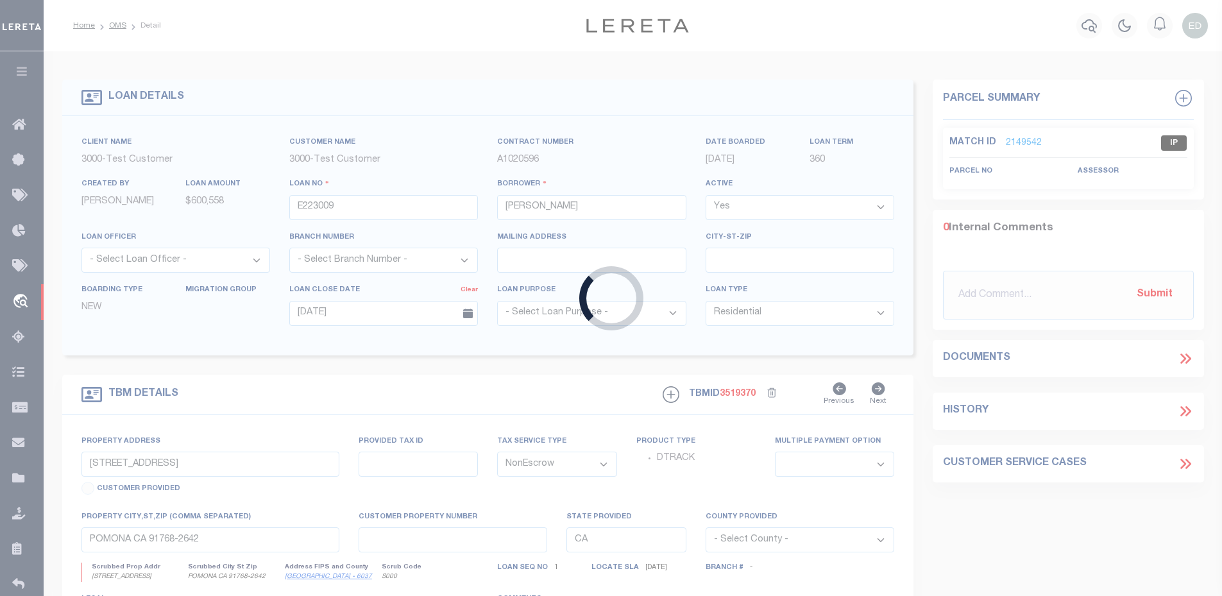
type input "[STREET_ADDRESS]"
select select
type input "[GEOGRAPHIC_DATA] 92037-7530"
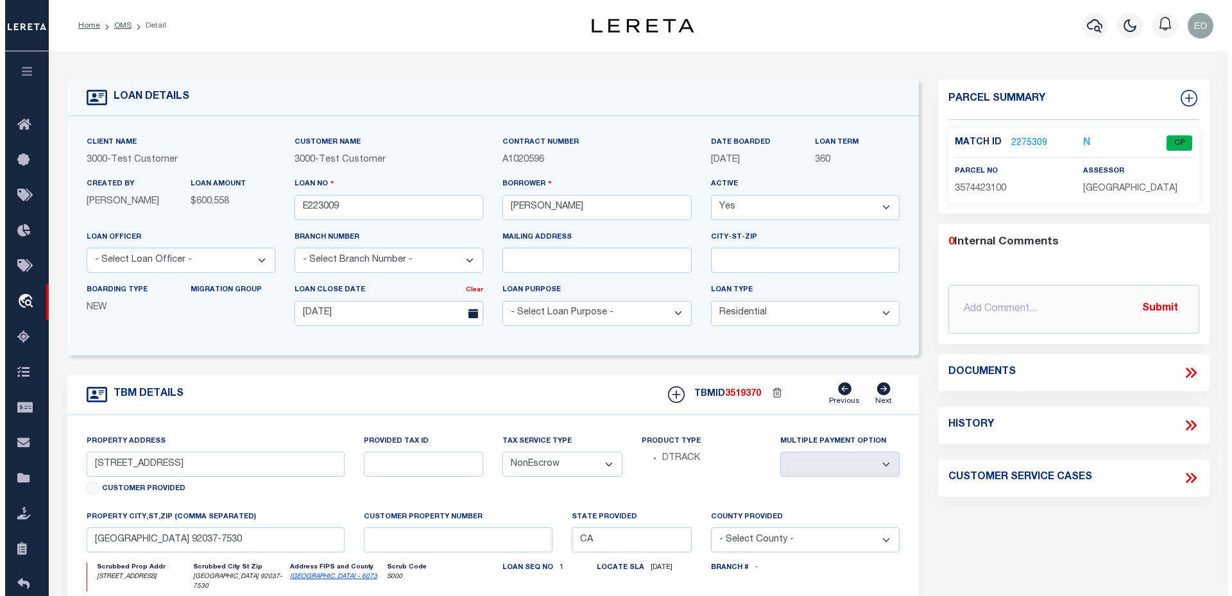
scroll to position [64, 0]
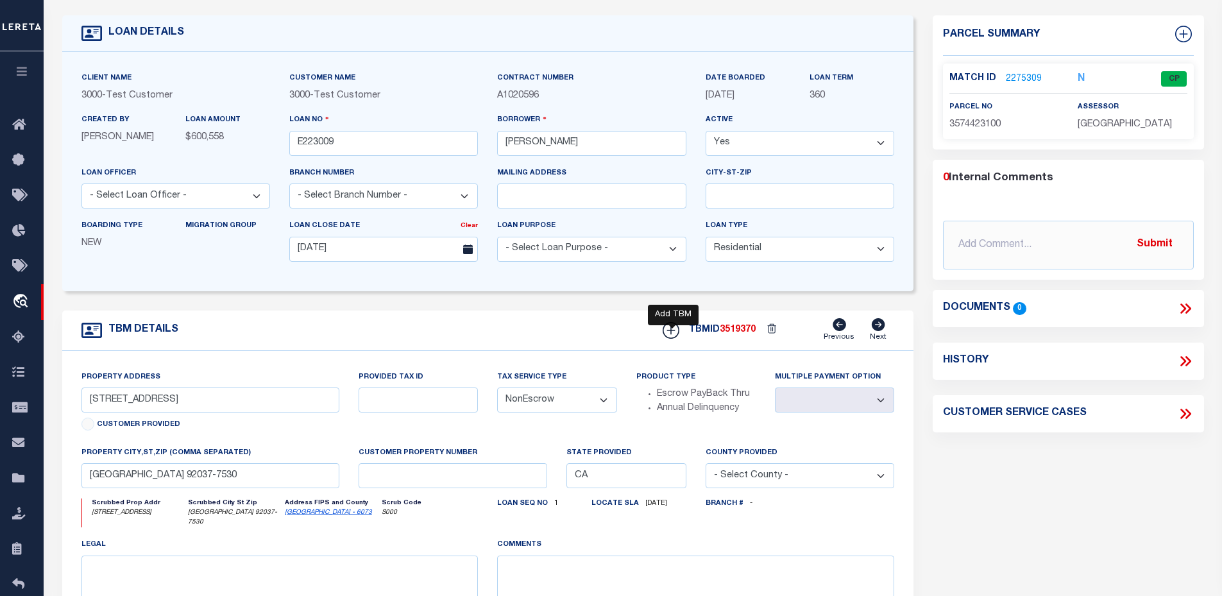
click at [672, 334] on icon at bounding box center [671, 330] width 8 height 8
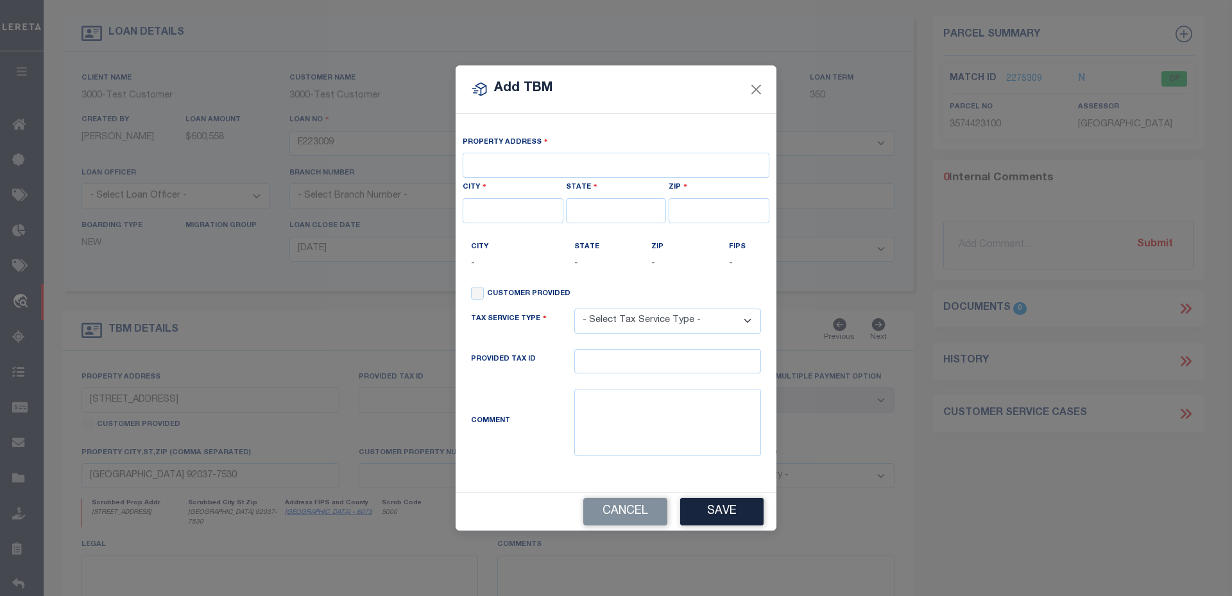
click at [517, 151] on div "Property Address" at bounding box center [615, 156] width 309 height 45
click at [631, 411] on textarea at bounding box center [667, 422] width 187 height 67
paste textarea "4417 39th St, San Diego, CA 92116"
drag, startPoint x: 635, startPoint y: 401, endPoint x: 575, endPoint y: 401, distance: 60.3
click at [575, 401] on textarea "4417 39th St, San Diego, CA 92116" at bounding box center [667, 422] width 187 height 67
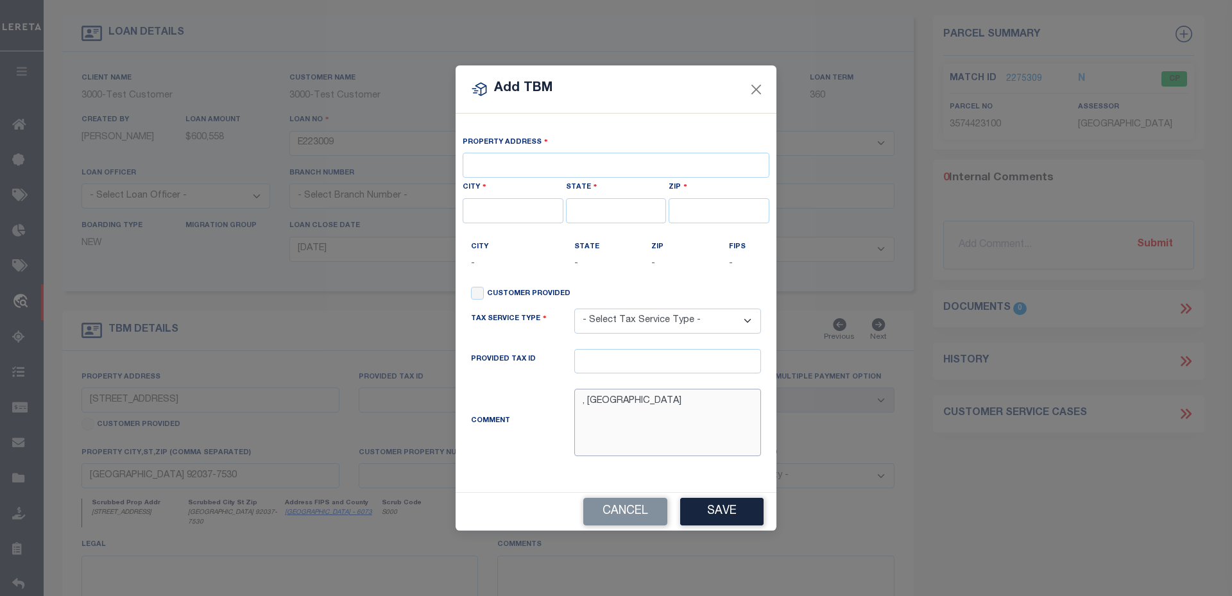
type textarea ", San Diego, CA 92116"
click at [488, 158] on input "text" at bounding box center [616, 165] width 307 height 25
paste input "4417 39th St"
type input "4417 39th St"
click at [488, 216] on input "text" at bounding box center [513, 210] width 101 height 25
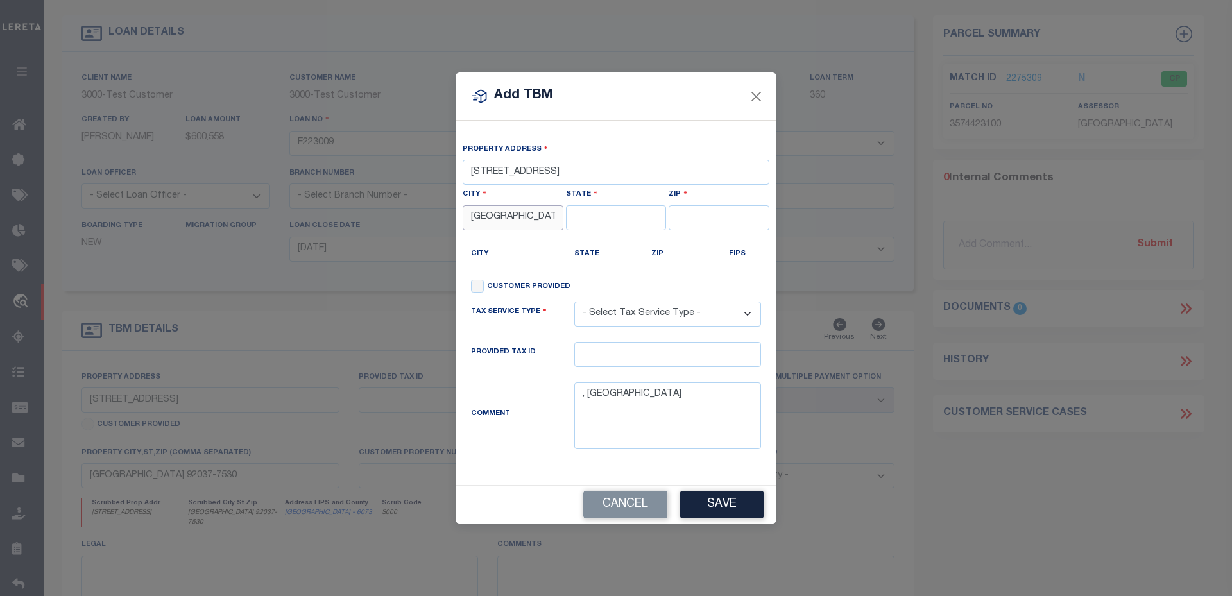
type input "san diego"
type input "ca"
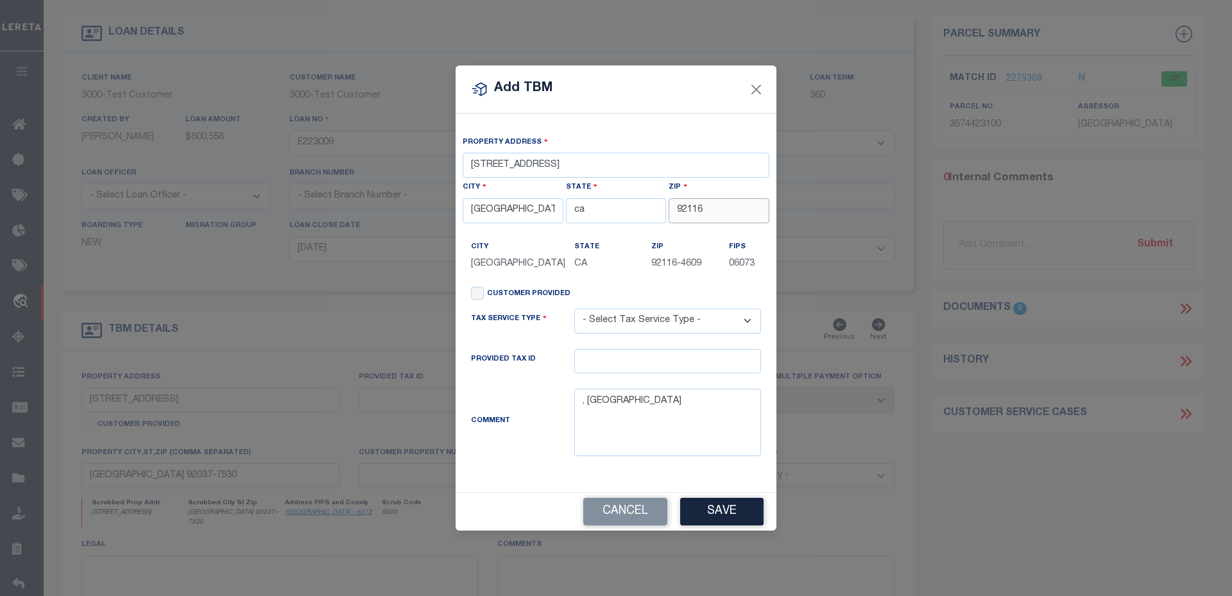
type input "92116"
click at [515, 255] on div "City SAN DIEGO" at bounding box center [513, 255] width 84 height 31
click at [635, 312] on select "- Select Tax Service Type - Escrow NonEscrow" at bounding box center [667, 321] width 187 height 25
select select "Escrow"
click at [574, 309] on select "- Select Tax Service Type - Escrow NonEscrow" at bounding box center [667, 321] width 187 height 25
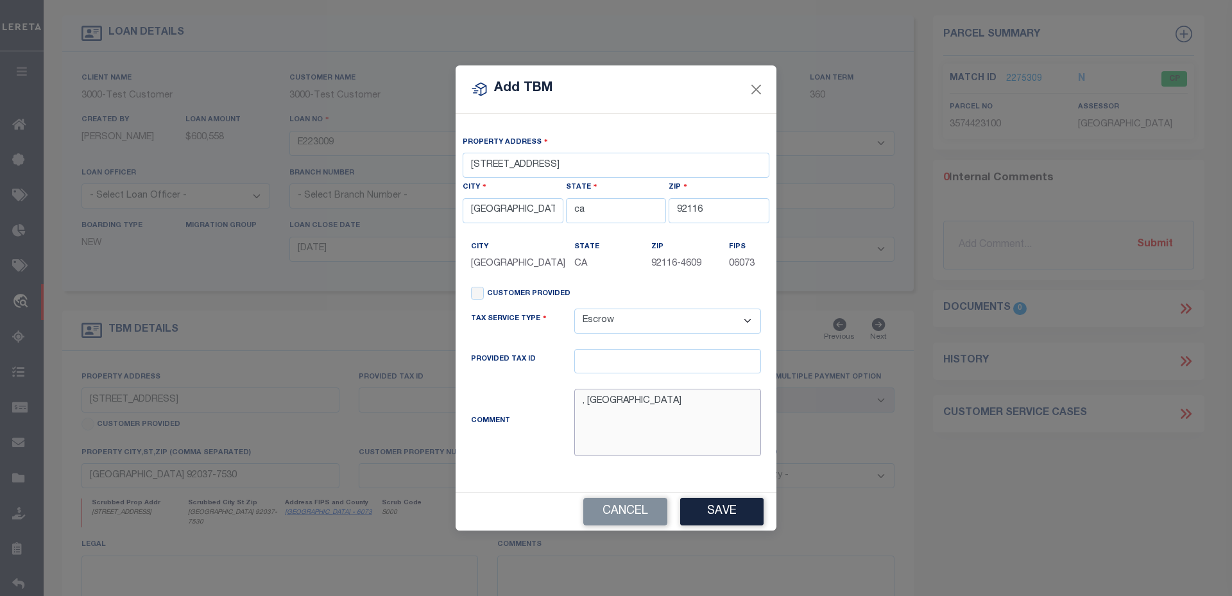
click at [678, 420] on textarea ", San Diego, CA 92116" at bounding box center [667, 422] width 187 height 67
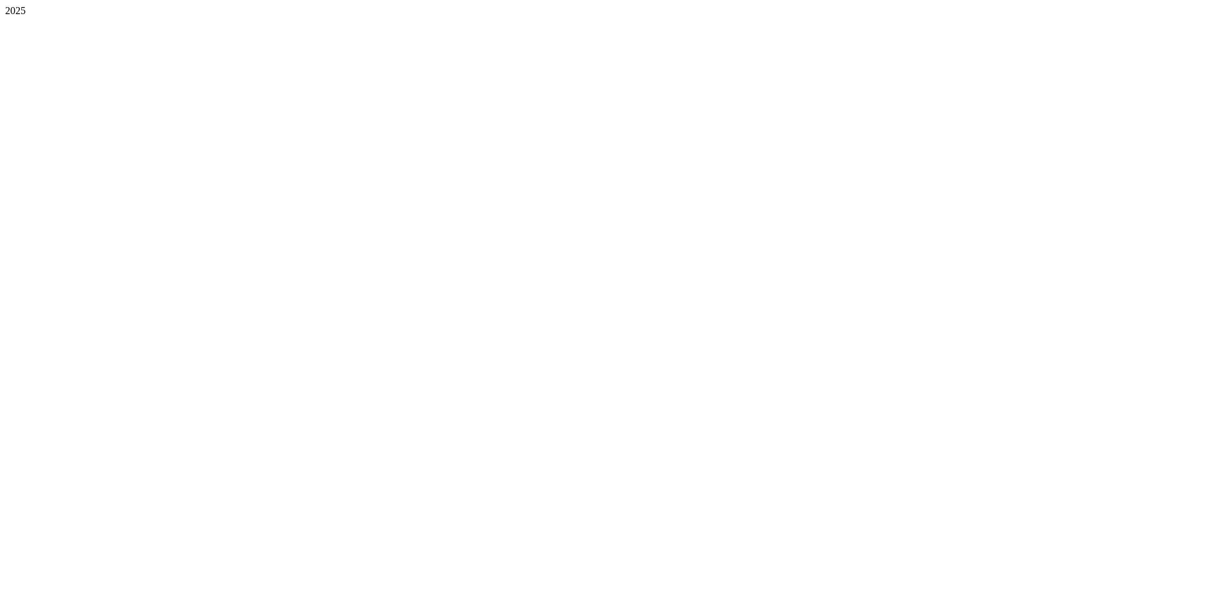
scroll to position [0, 0]
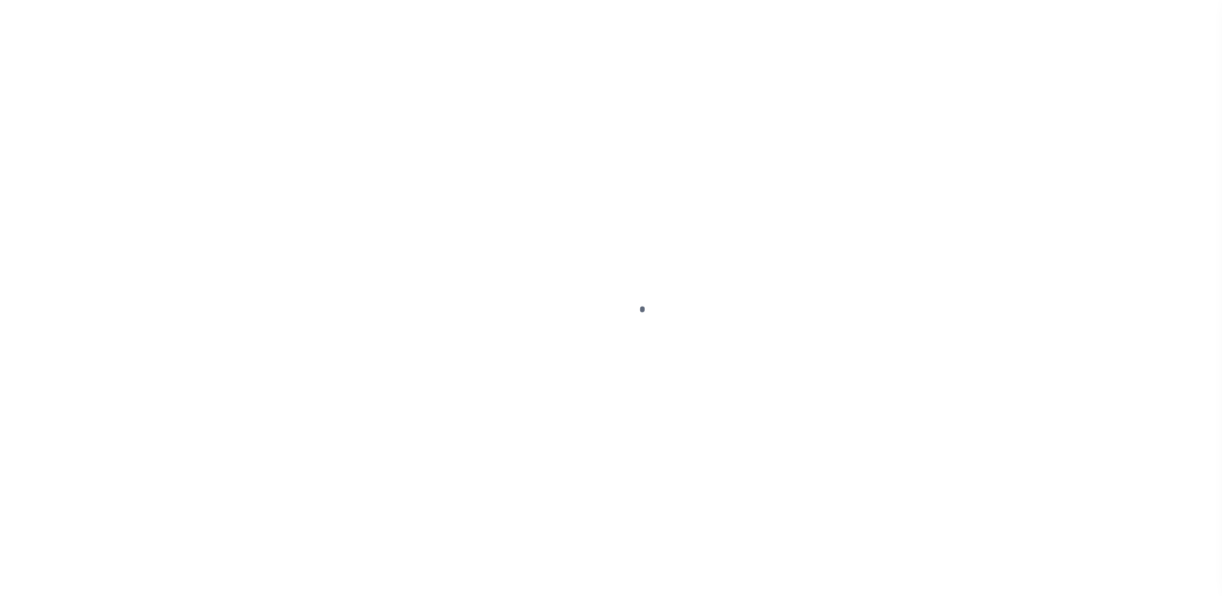
select select "10"
select select "Escrow"
type input "[STREET_ADDRESS]"
select select
type input "POMONA CA 91768-2642"
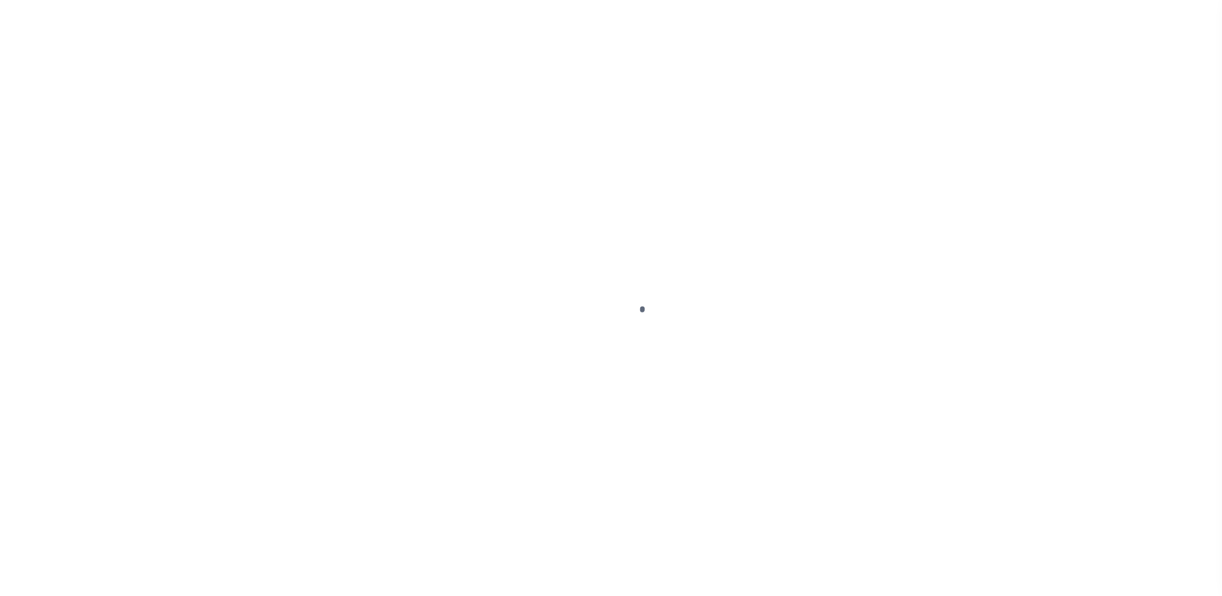
type input "CA"
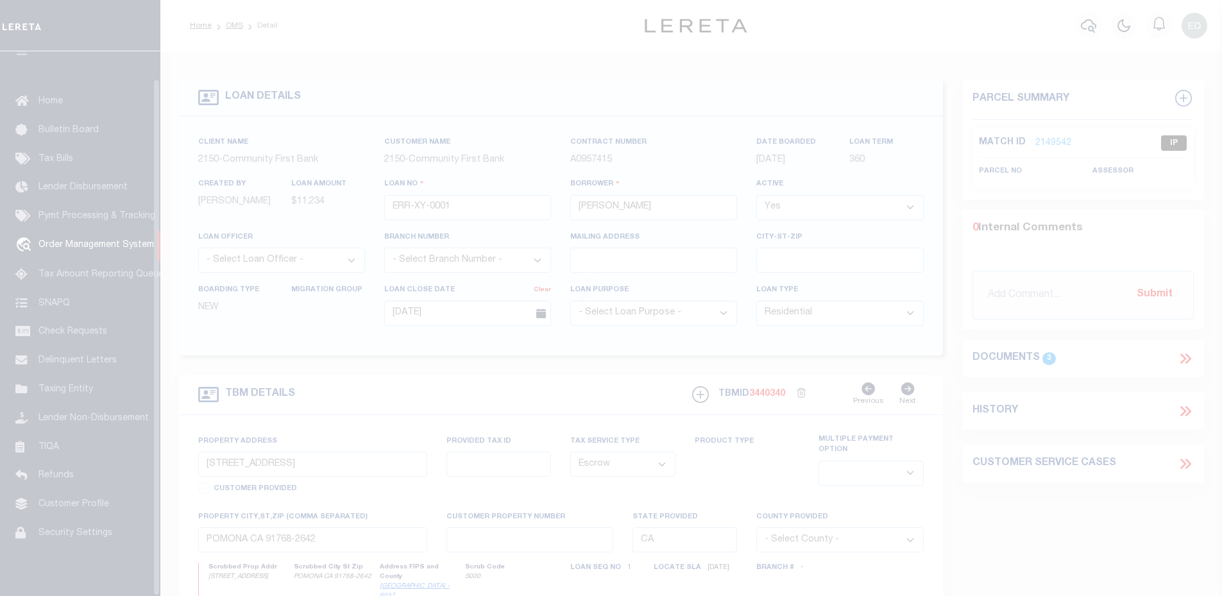
scroll to position [29, 0]
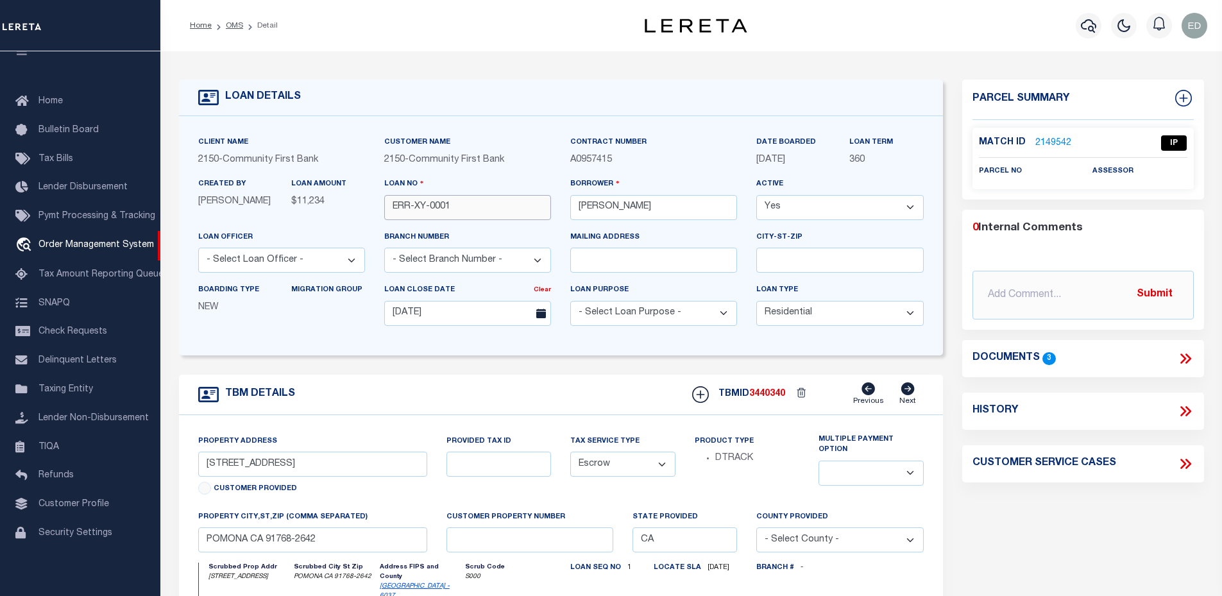
click at [443, 204] on input "ERR-XY-0001" at bounding box center [467, 207] width 167 height 25
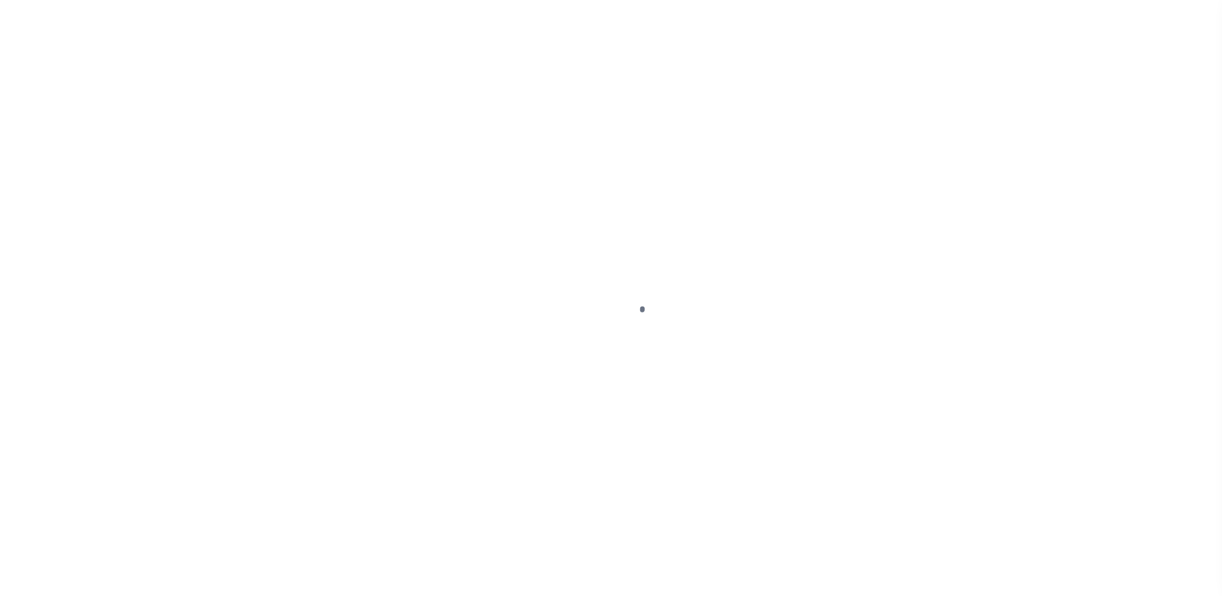
select select "10"
select select "Escrow"
type input "[STREET_ADDRESS]"
select select
type input "POMONA CA 91768-2642"
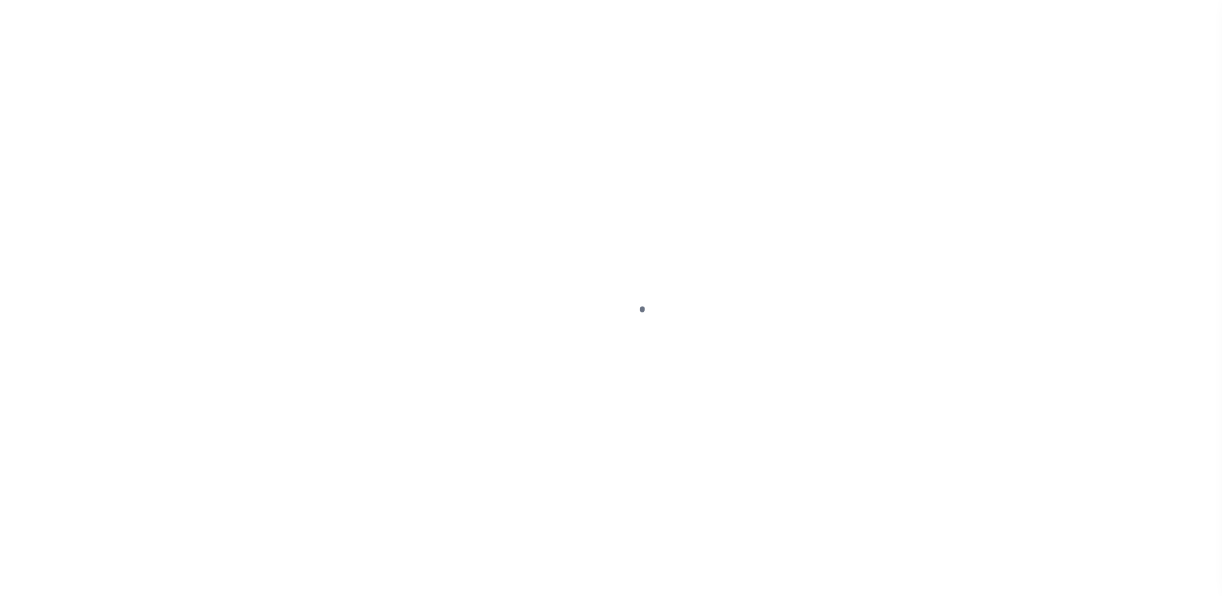
type input "CA"
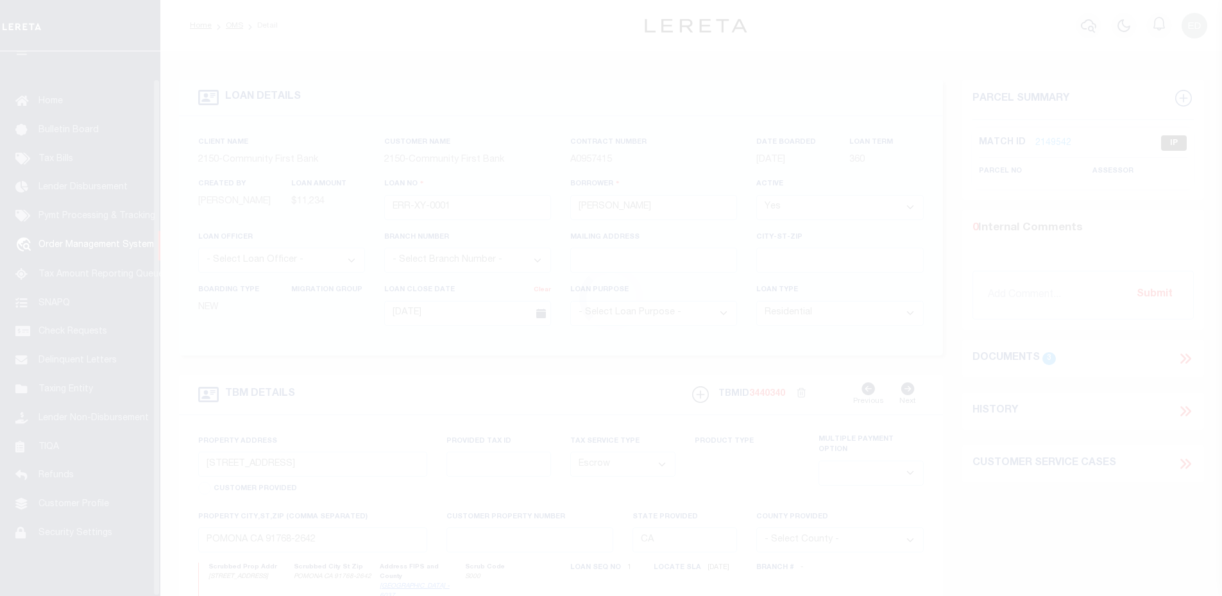
scroll to position [29, 0]
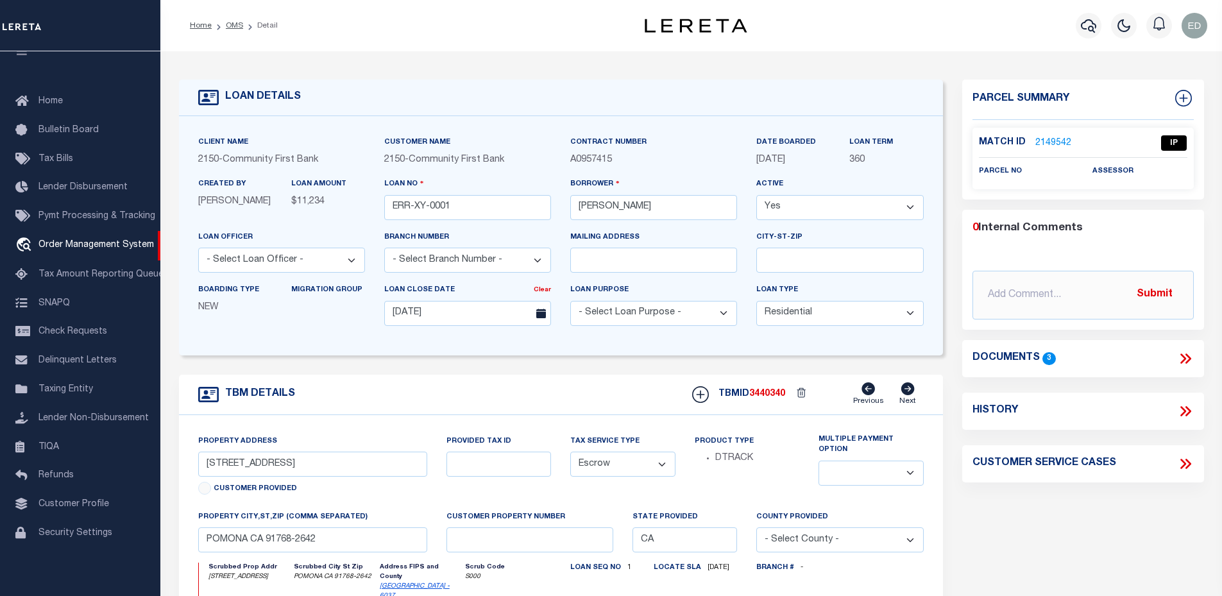
click at [875, 395] on icon at bounding box center [868, 388] width 13 height 13
click at [914, 395] on icon at bounding box center [908, 388] width 14 height 13
click at [699, 395] on icon at bounding box center [700, 394] width 17 height 17
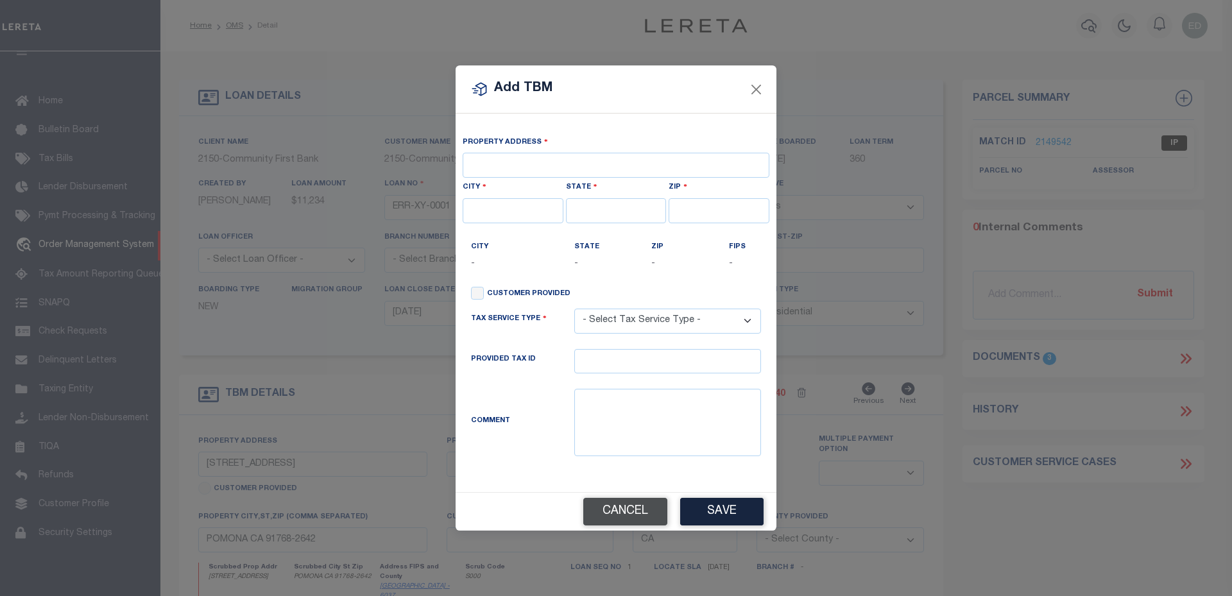
click at [598, 509] on button "Cancel" at bounding box center [625, 512] width 84 height 28
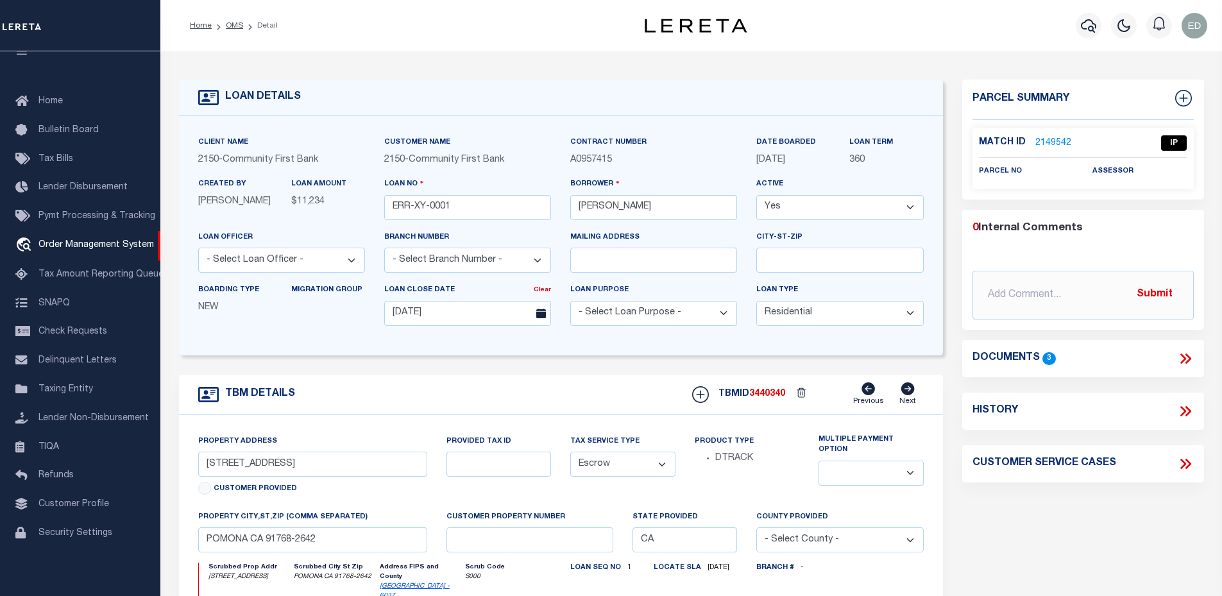
click at [807, 196] on select "Yes No" at bounding box center [839, 207] width 167 height 25
select select "False"
click at [756, 196] on select "Yes No" at bounding box center [839, 207] width 167 height 25
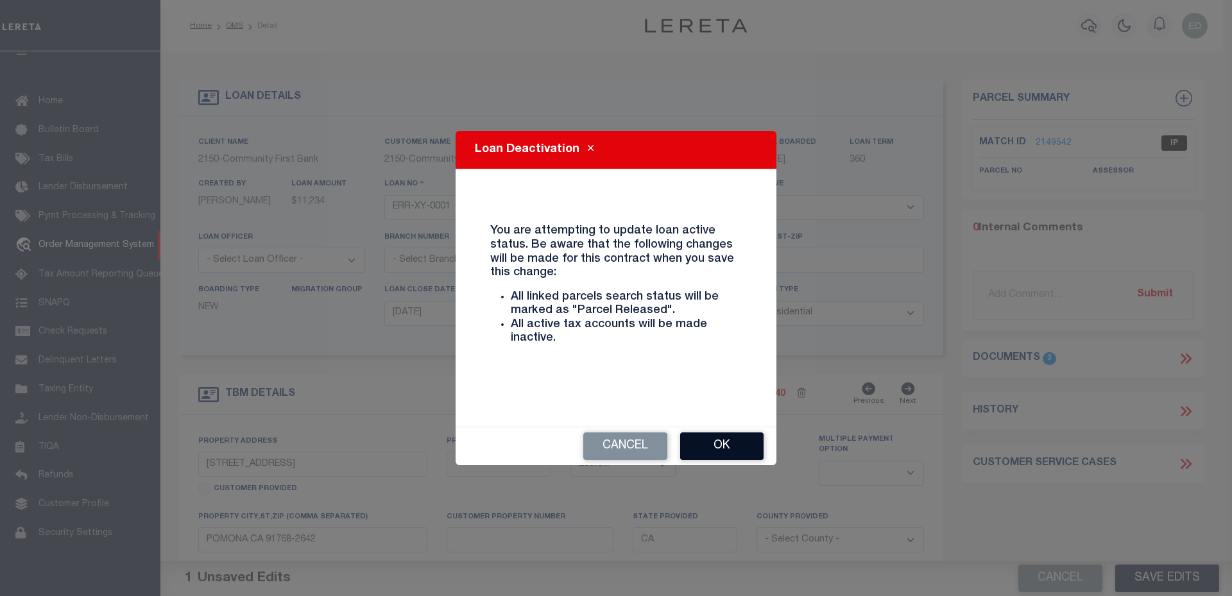
click at [734, 445] on button "Ok" at bounding box center [721, 446] width 83 height 28
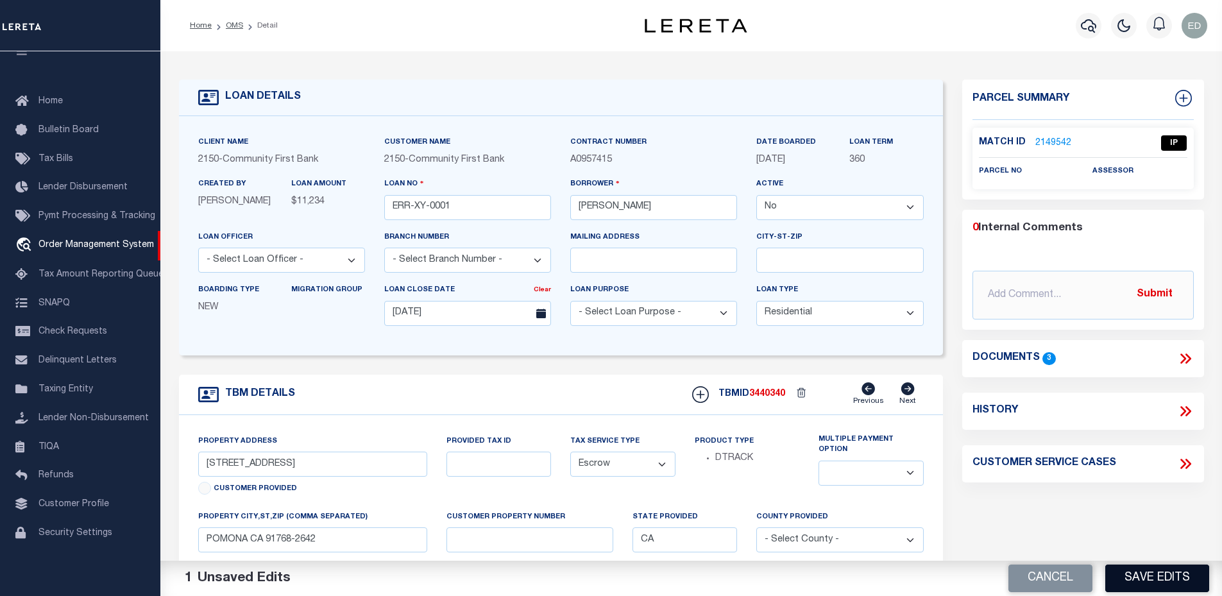
click at [1177, 581] on button "Save Edits" at bounding box center [1157, 579] width 104 height 28
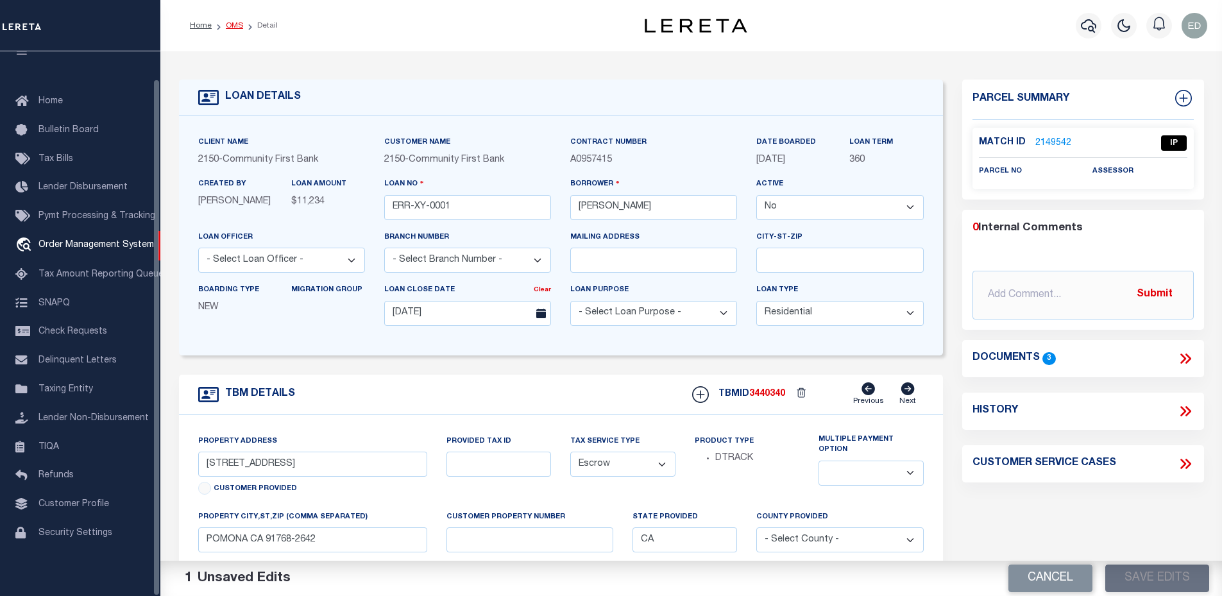
click at [237, 23] on link "OMS" at bounding box center [234, 26] width 17 height 8
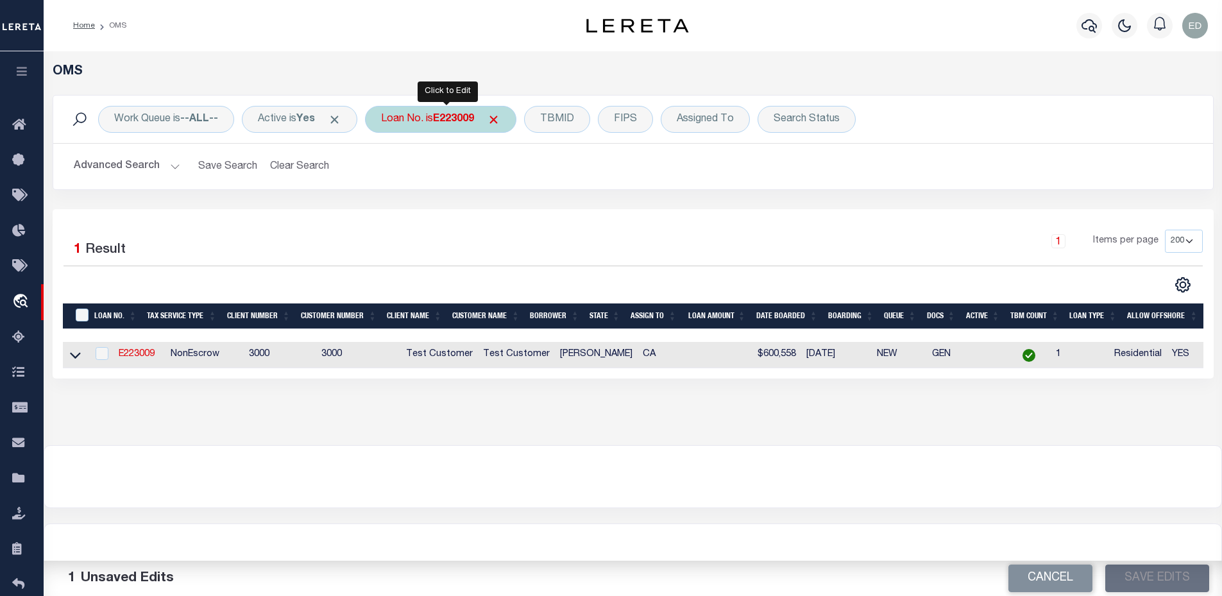
click at [412, 125] on div "Loan No. is E223009" at bounding box center [440, 119] width 151 height 27
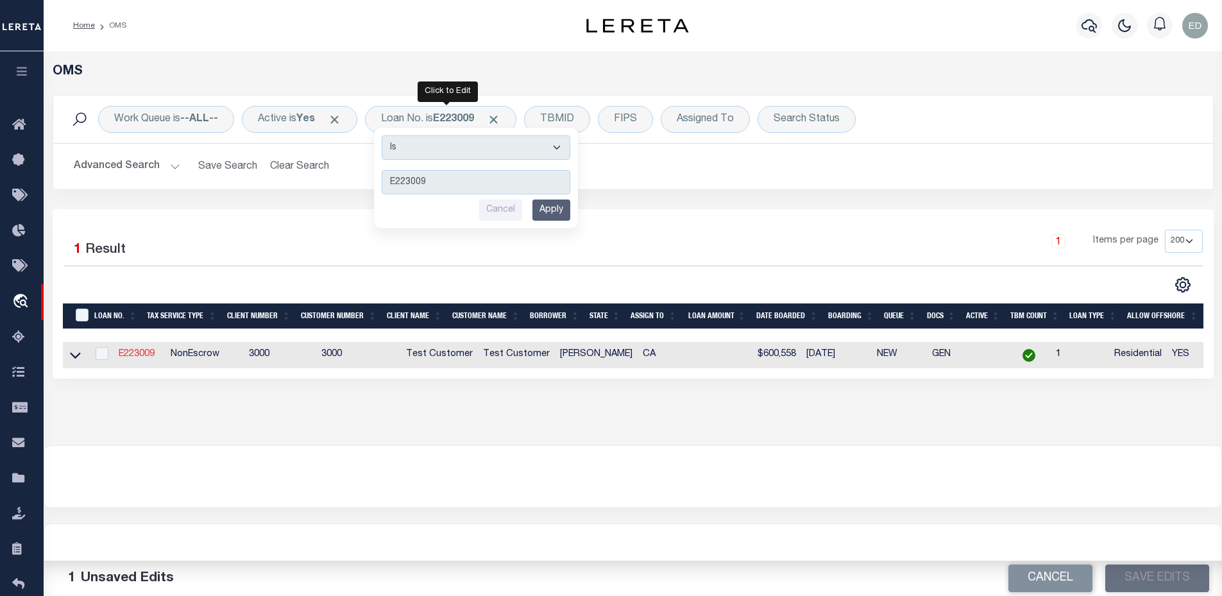
click at [141, 359] on link "E223009" at bounding box center [137, 354] width 36 height 9
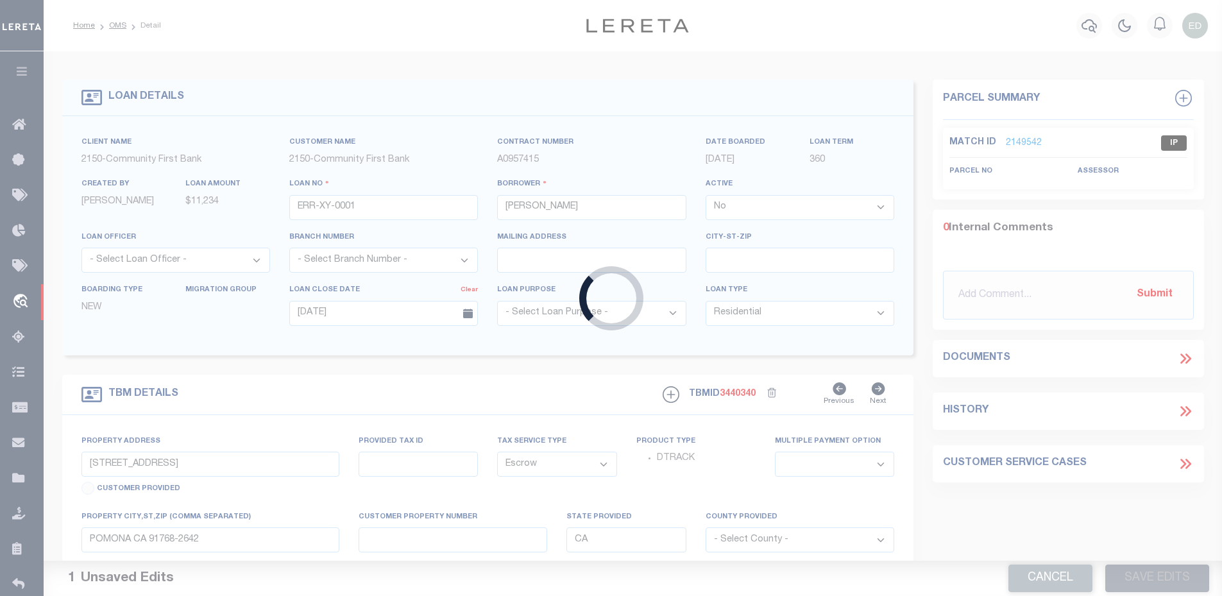
type input "E223009"
type input "[PERSON_NAME]"
select select "True"
type input "[DATE]"
select select "NonEscrow"
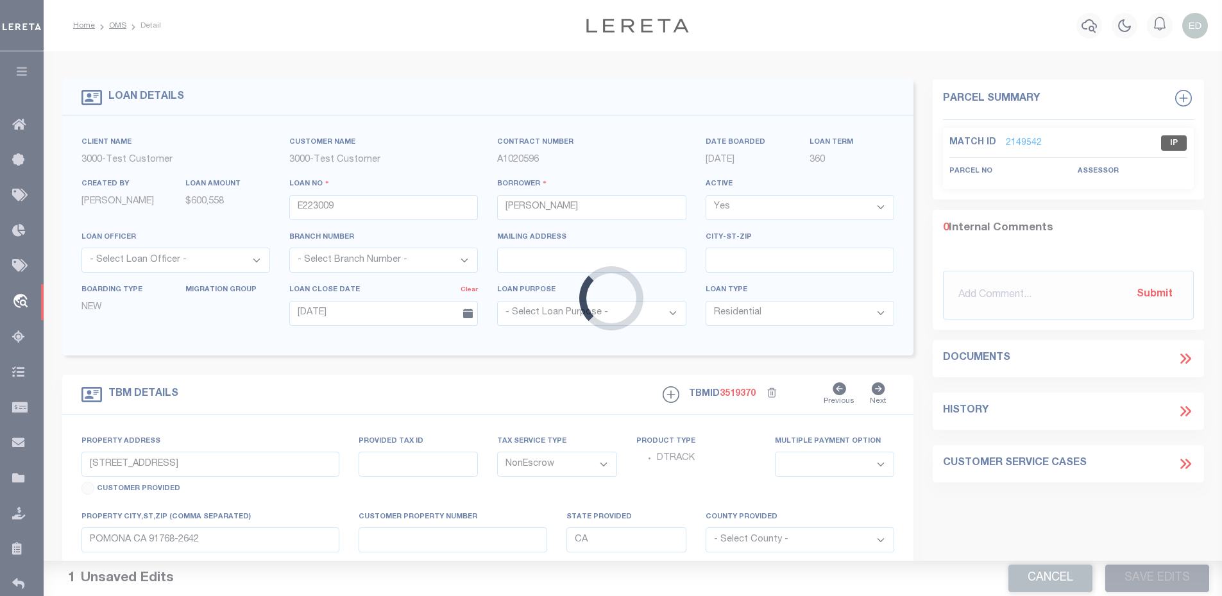
type input "[STREET_ADDRESS]"
select select
type input "[GEOGRAPHIC_DATA] 92037-7530"
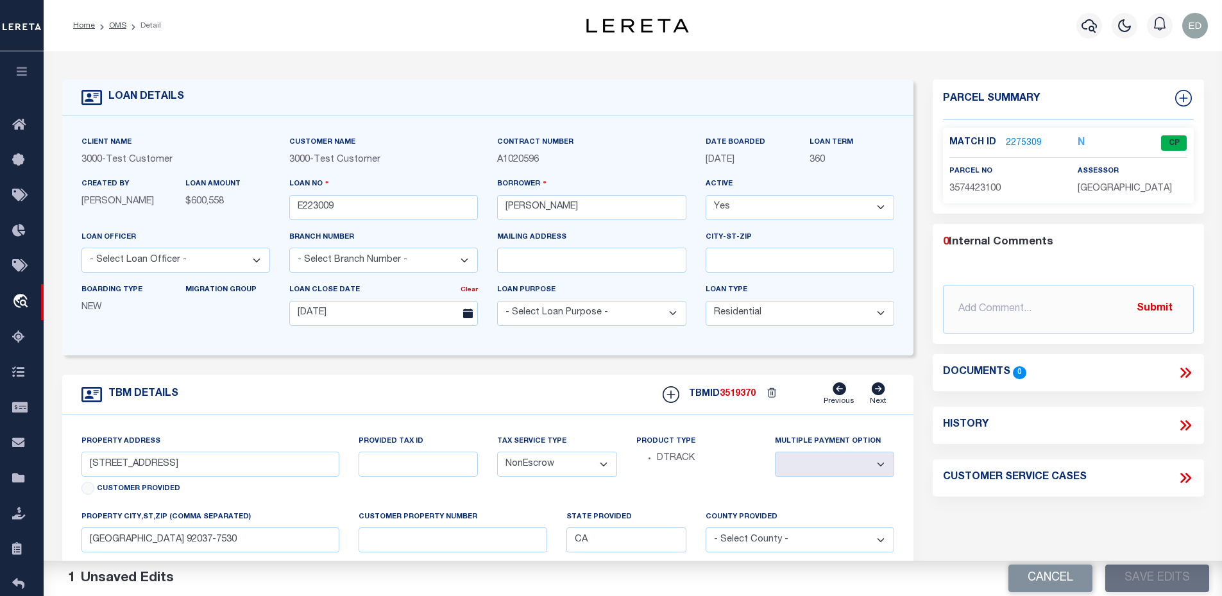
click at [727, 211] on select "Yes No" at bounding box center [800, 207] width 189 height 25
select select "False"
click at [711, 196] on select "Yes No" at bounding box center [800, 207] width 189 height 25
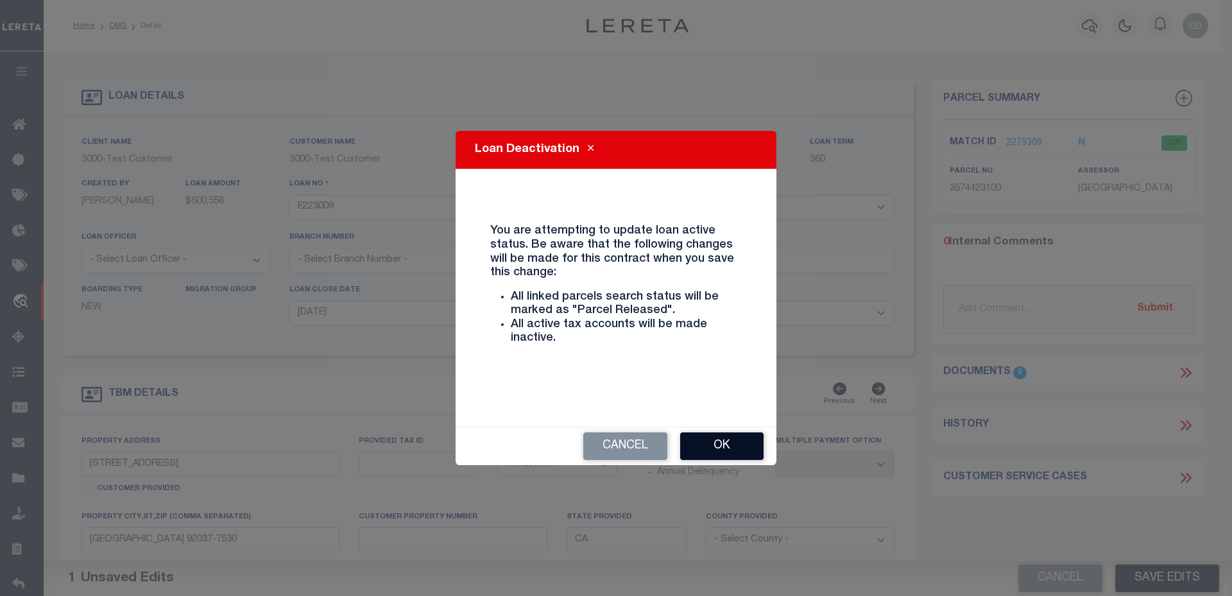
click at [717, 450] on button "Ok" at bounding box center [721, 446] width 83 height 28
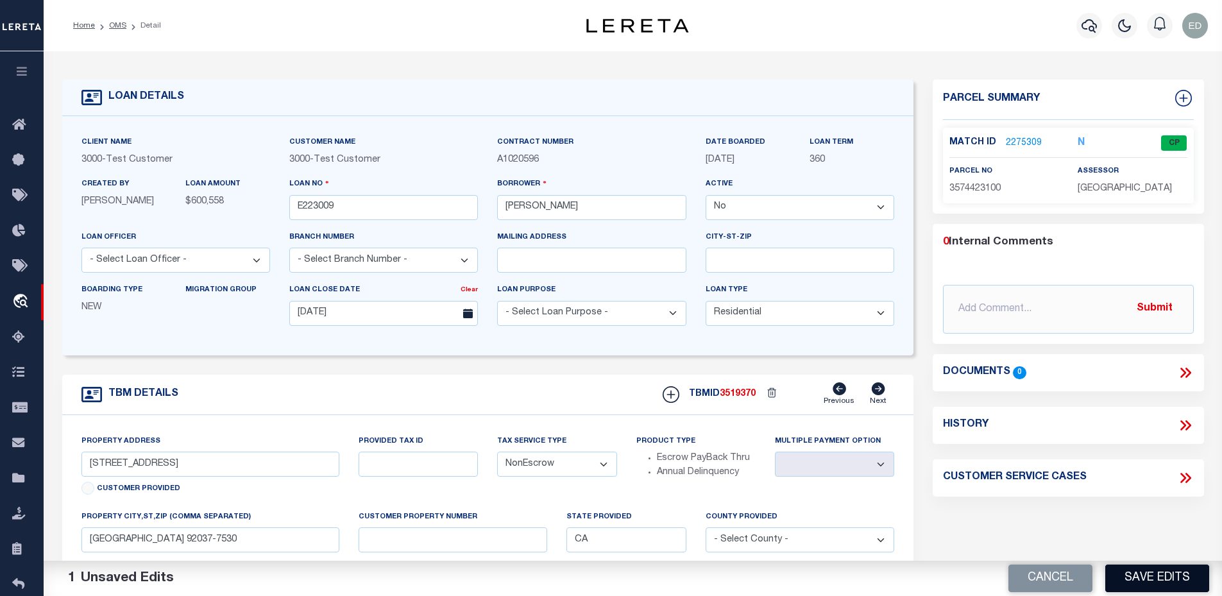
click at [1134, 581] on button "Save Edits" at bounding box center [1157, 579] width 104 height 28
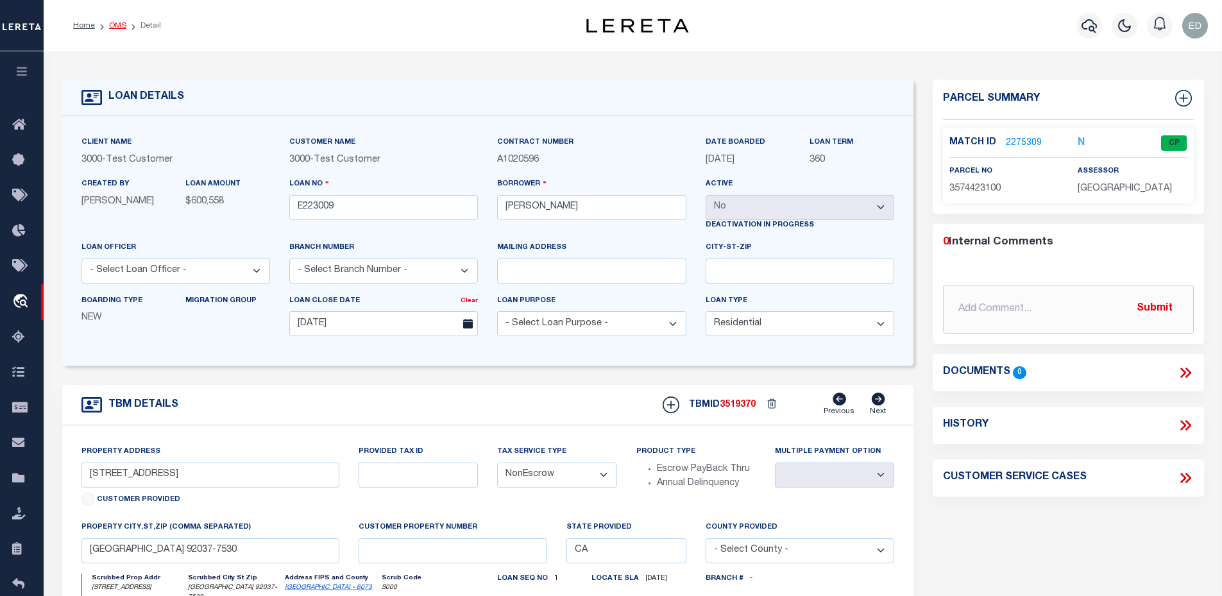
click at [119, 28] on link "OMS" at bounding box center [117, 26] width 17 height 8
